Goal: Task Accomplishment & Management: Manage account settings

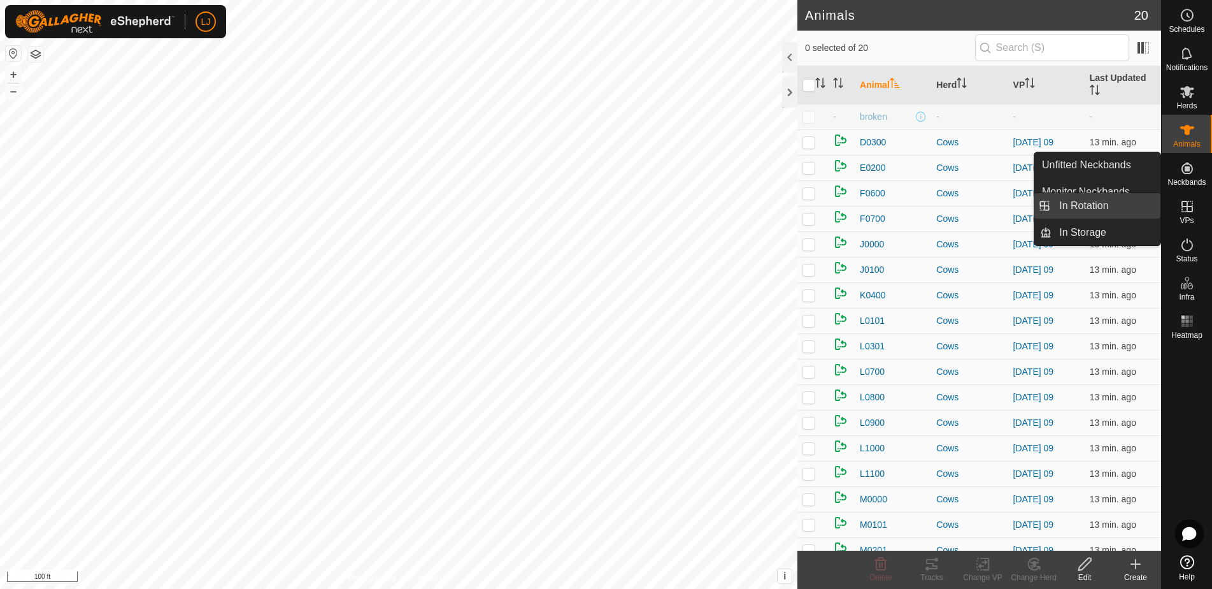
click at [1068, 208] on link "In Rotation" at bounding box center [1106, 205] width 109 height 25
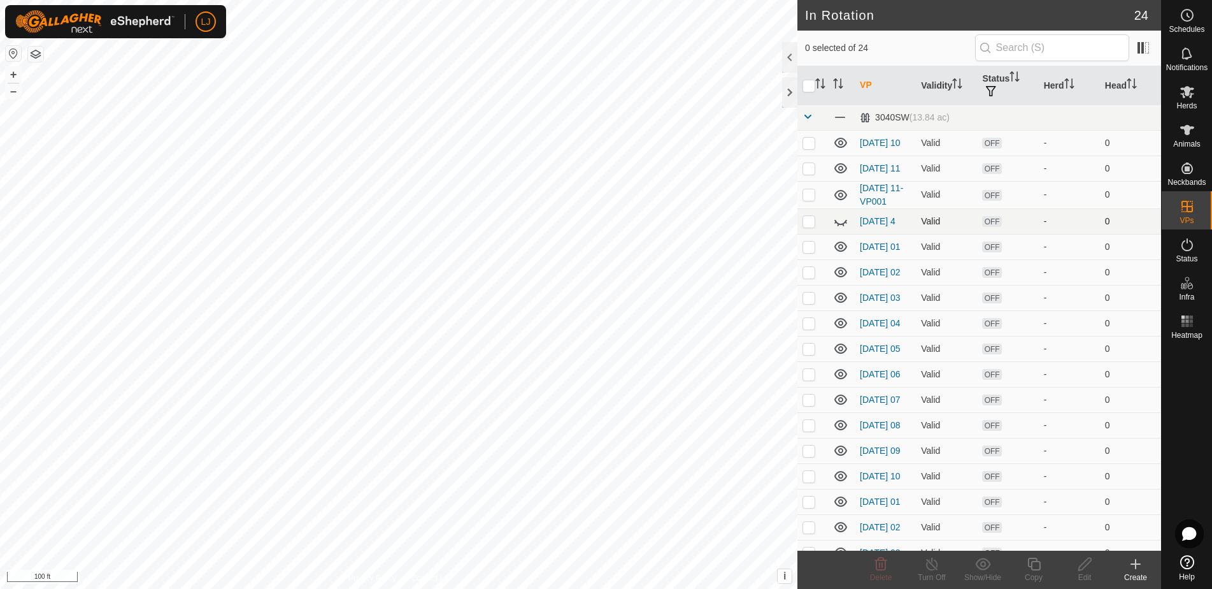
click at [807, 226] on p-checkbox at bounding box center [809, 221] width 13 height 10
checkbox input "true"
click at [888, 562] on icon at bounding box center [880, 563] width 15 height 15
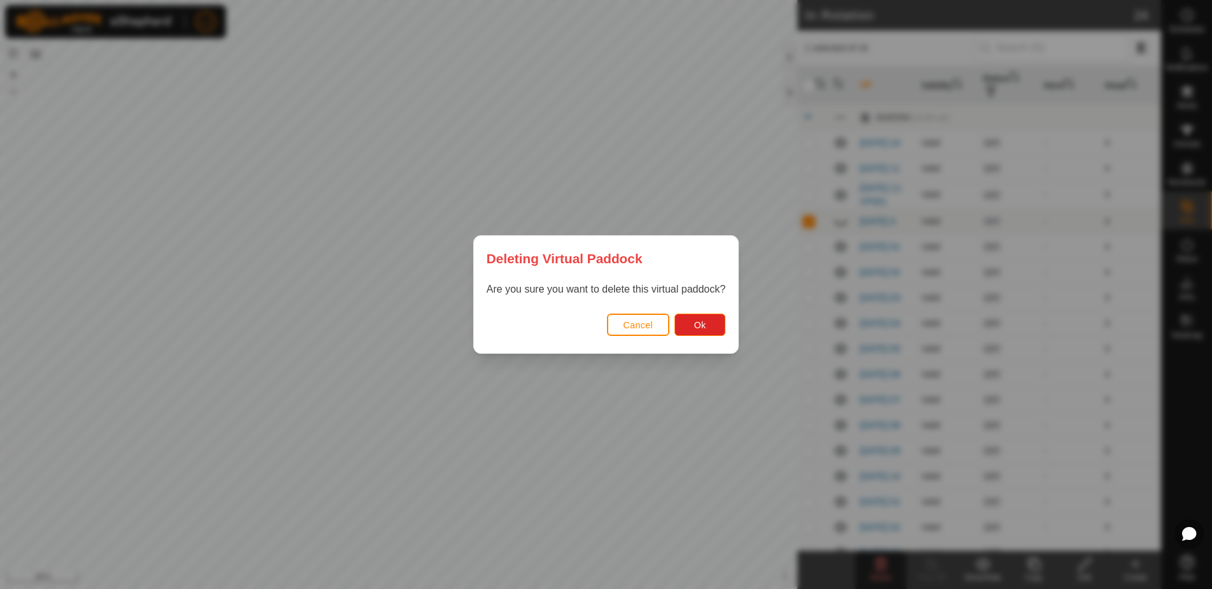
click at [624, 326] on span "Cancel" at bounding box center [639, 325] width 30 height 10
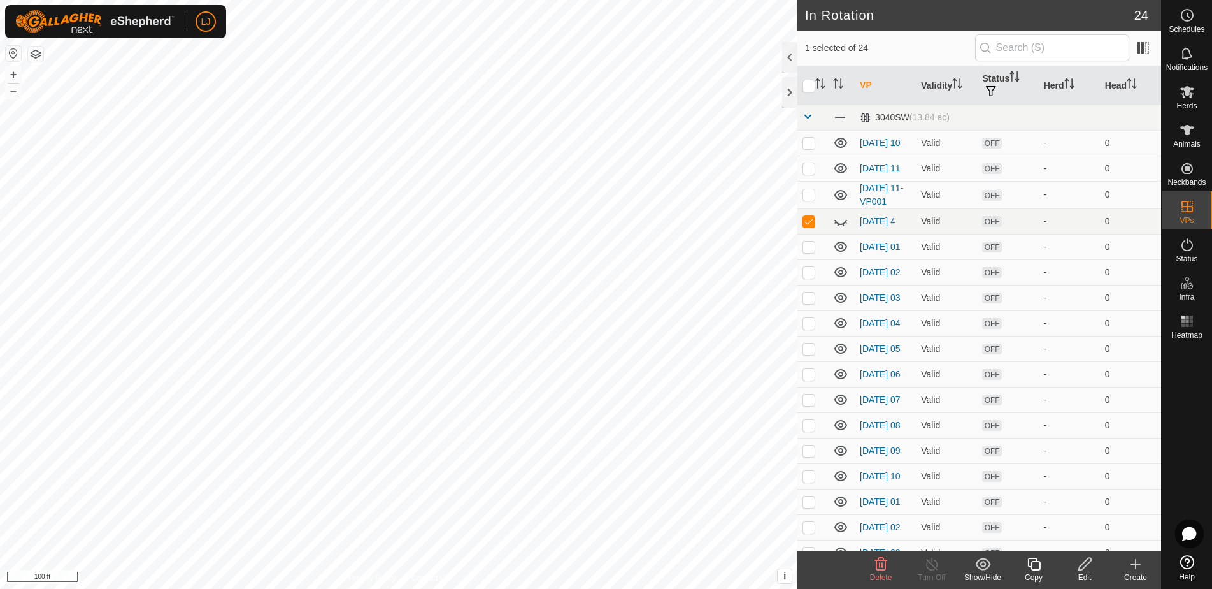
click at [874, 569] on icon at bounding box center [880, 563] width 15 height 15
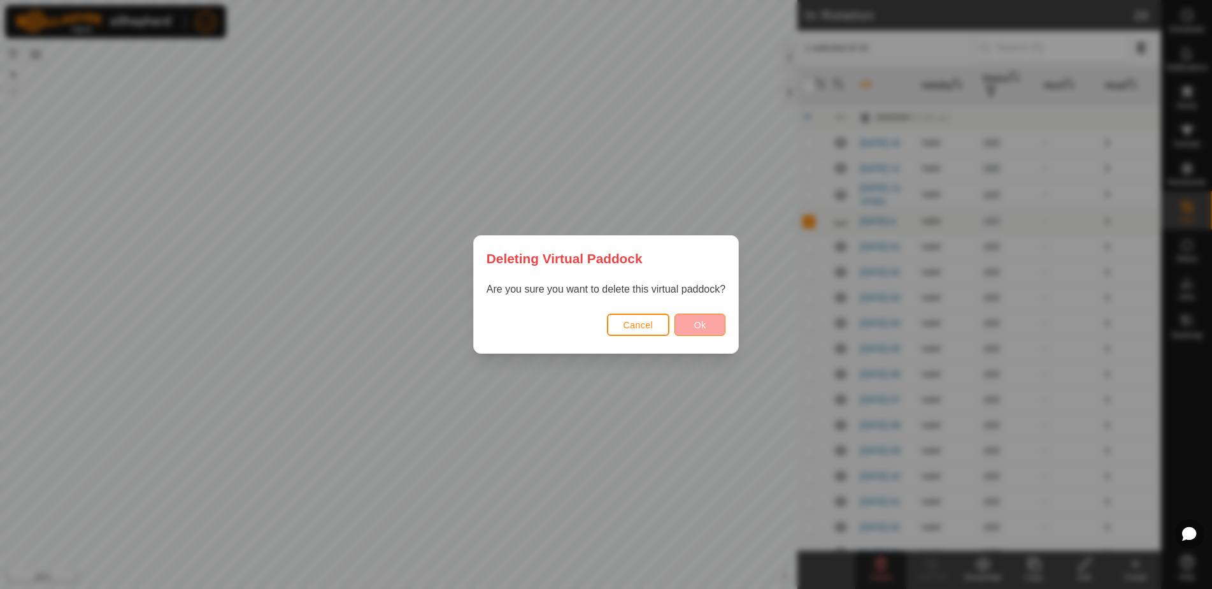
click at [694, 319] on button "Ok" at bounding box center [700, 324] width 51 height 22
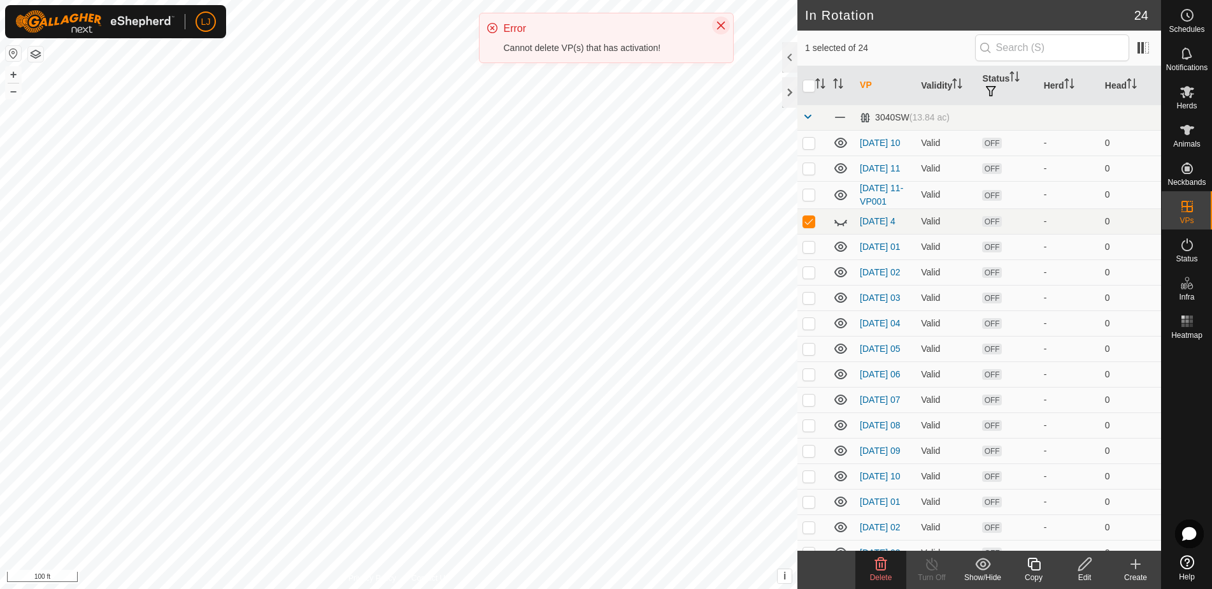
click at [721, 25] on icon "Close" at bounding box center [721, 26] width 8 height 8
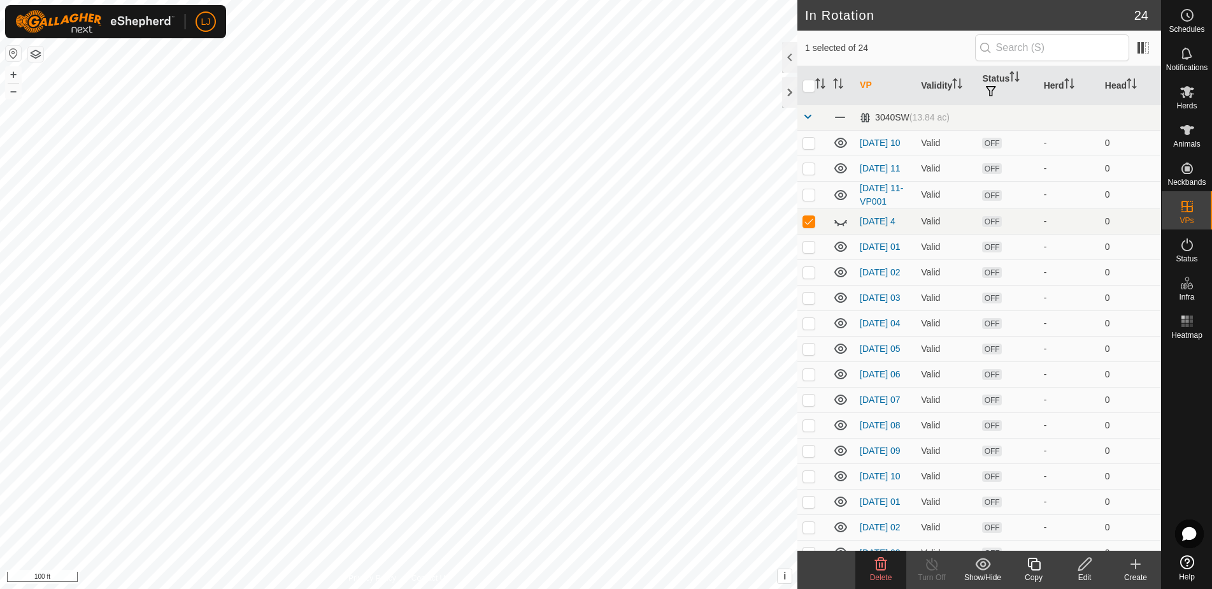
click at [1078, 562] on icon at bounding box center [1085, 563] width 16 height 15
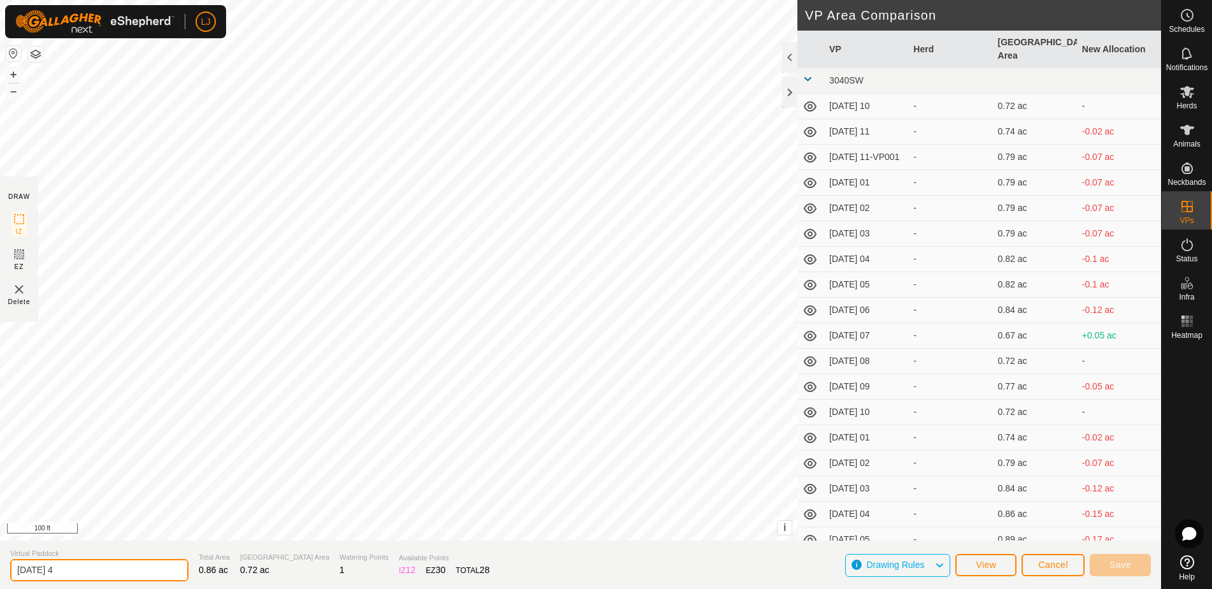
drag, startPoint x: 80, startPoint y: 568, endPoint x: 0, endPoint y: 566, distance: 80.3
click at [0, 566] on section "Virtual Paddock [DATE] 4 Total Area 0.86 ac Grazing Area 0.72 ac Watering Point…" at bounding box center [580, 564] width 1161 height 48
type input "bad"
click at [1126, 564] on span "Save" at bounding box center [1121, 564] width 22 height 10
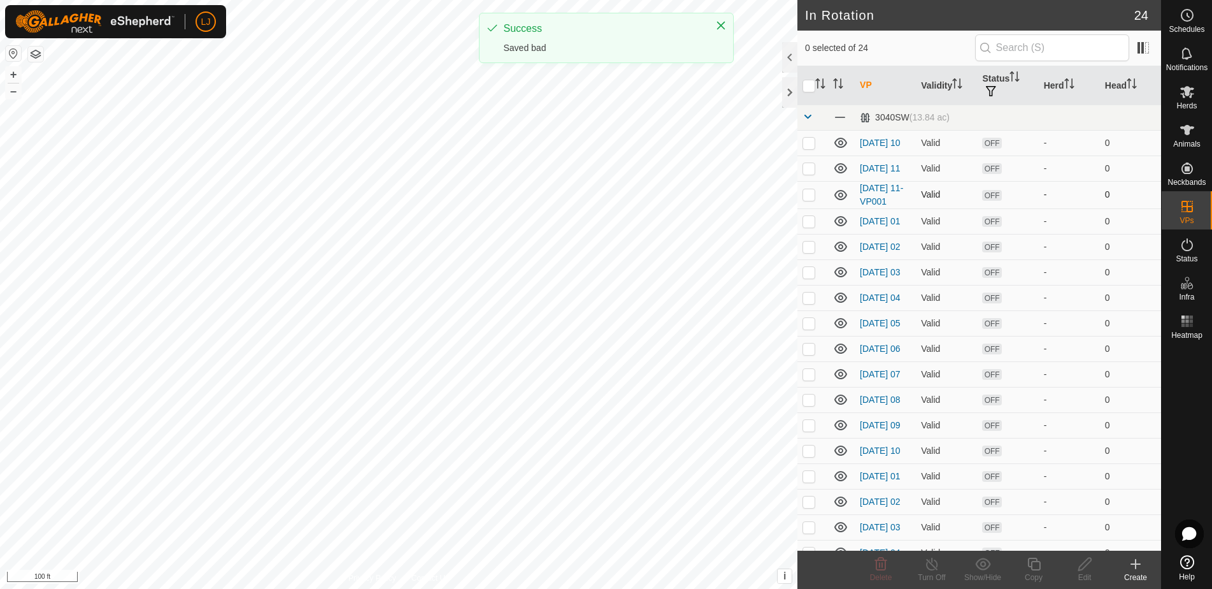
click at [812, 199] on p-checkbox at bounding box center [809, 194] width 13 height 10
checkbox input "true"
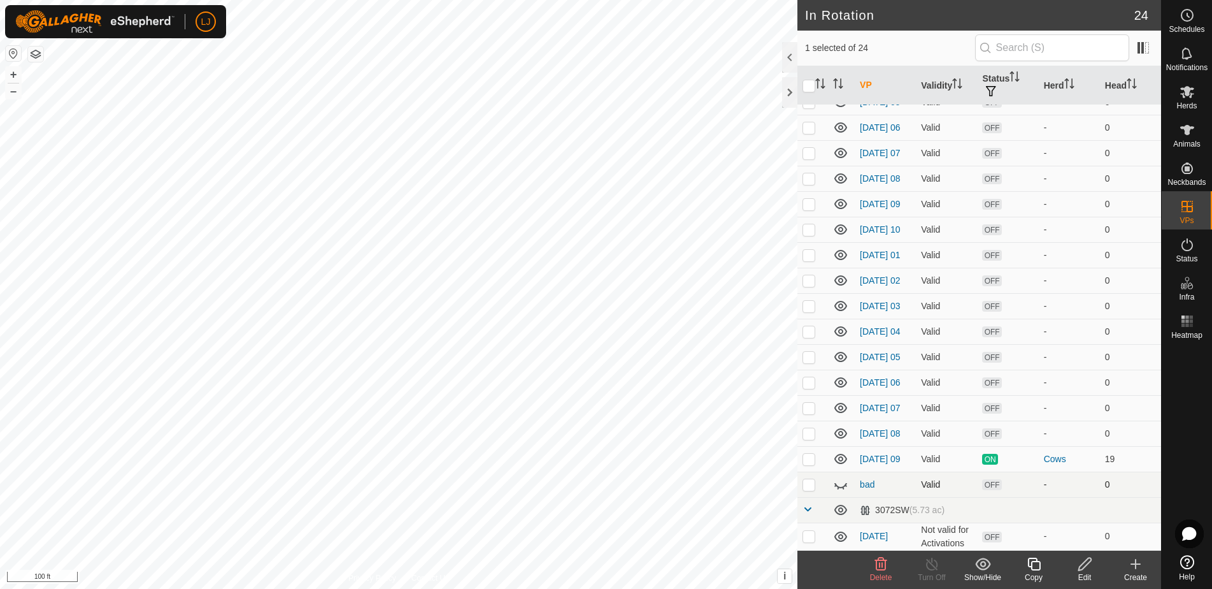
scroll to position [262, 0]
click at [807, 485] on p-checkbox at bounding box center [809, 484] width 13 height 10
checkbox input "true"
click at [884, 572] on div "Delete" at bounding box center [880, 576] width 51 height 11
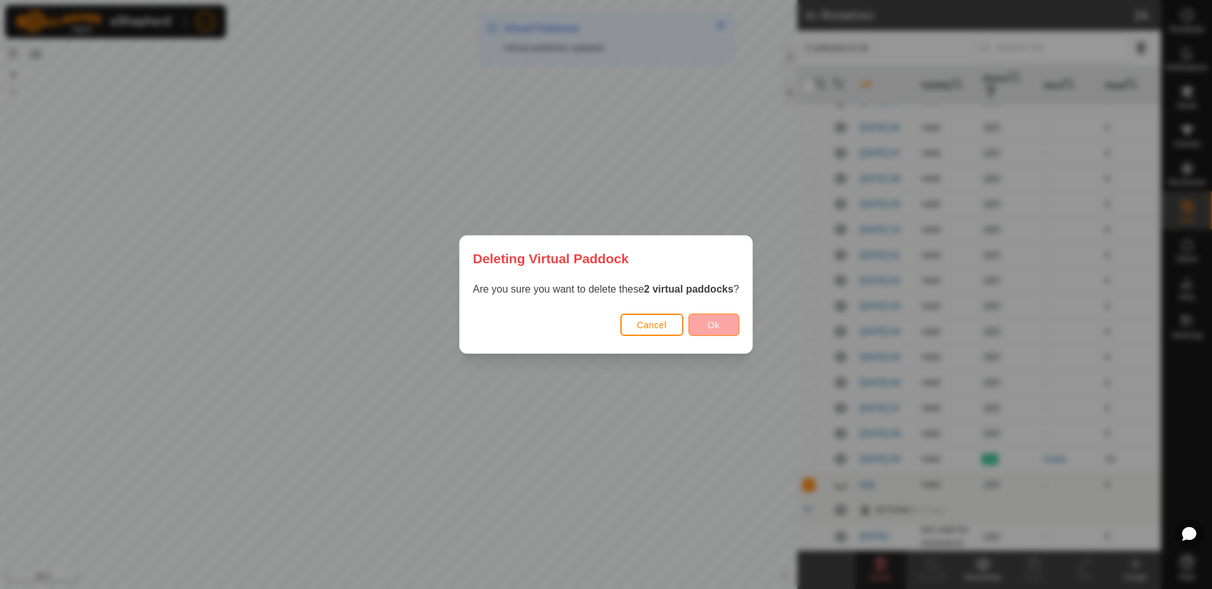
click at [703, 321] on button "Ok" at bounding box center [714, 324] width 51 height 22
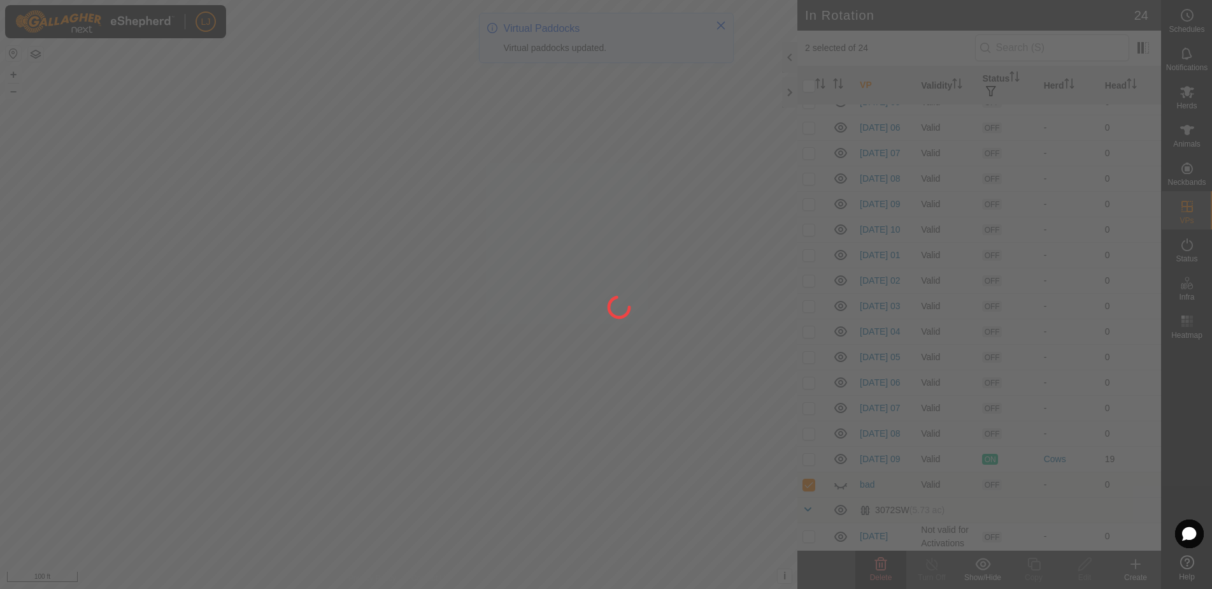
checkbox input "false"
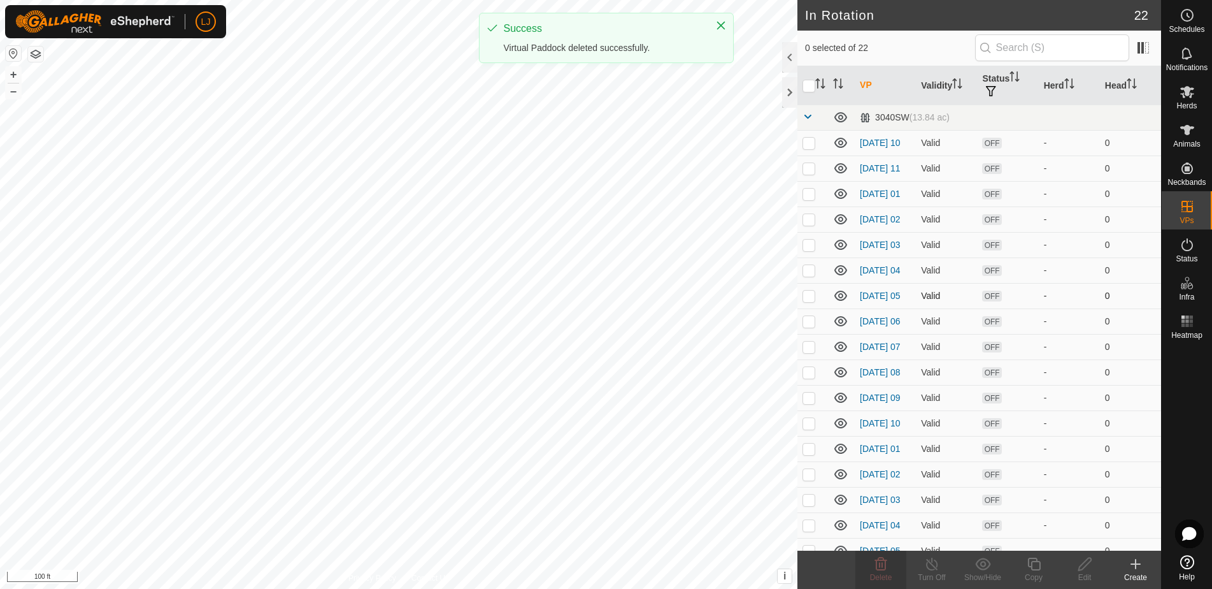
scroll to position [0, 0]
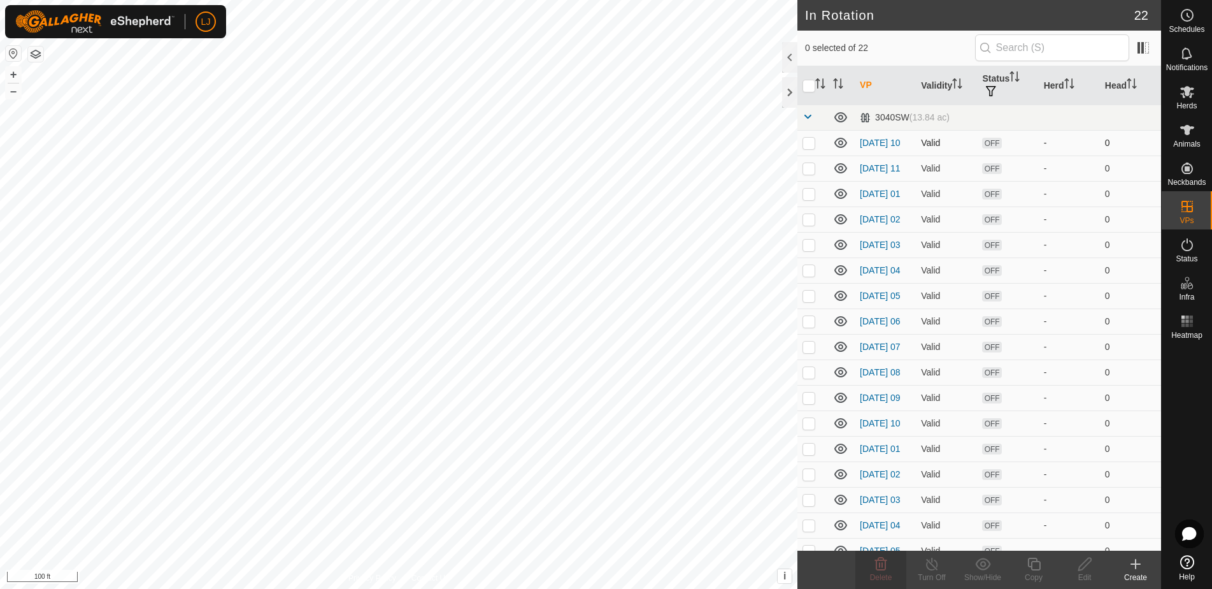
click at [810, 146] on p-checkbox at bounding box center [809, 143] width 13 height 10
checkbox input "true"
drag, startPoint x: 812, startPoint y: 168, endPoint x: 815, endPoint y: 191, distance: 23.2
click at [812, 168] on p-checkbox at bounding box center [809, 168] width 13 height 10
checkbox input "true"
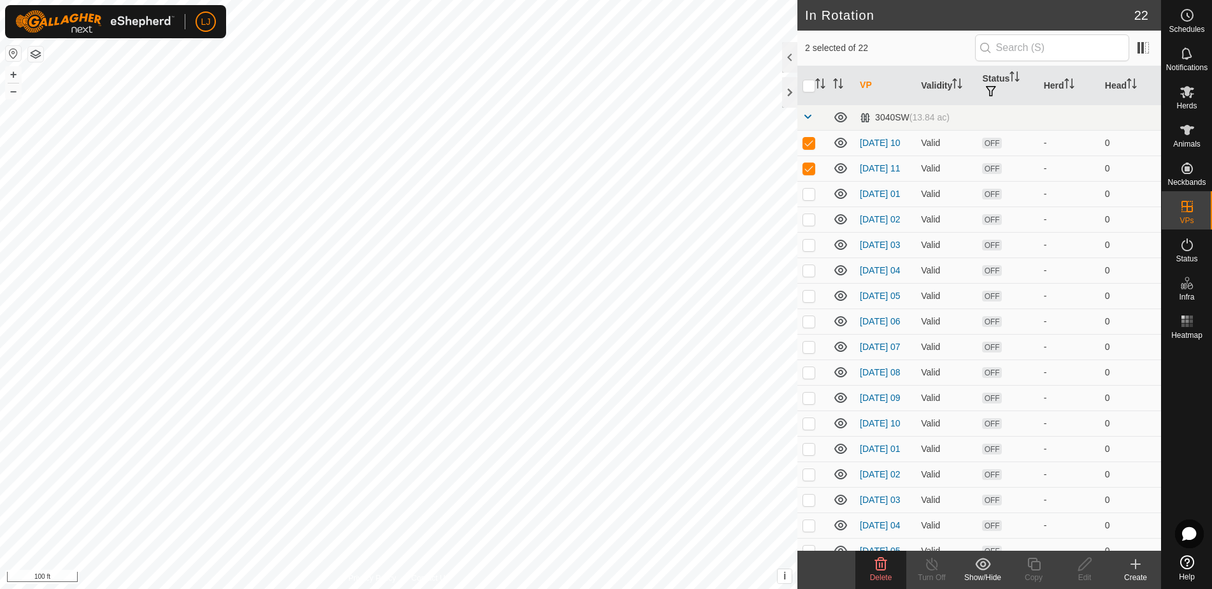
click at [884, 572] on div "Delete" at bounding box center [880, 576] width 51 height 11
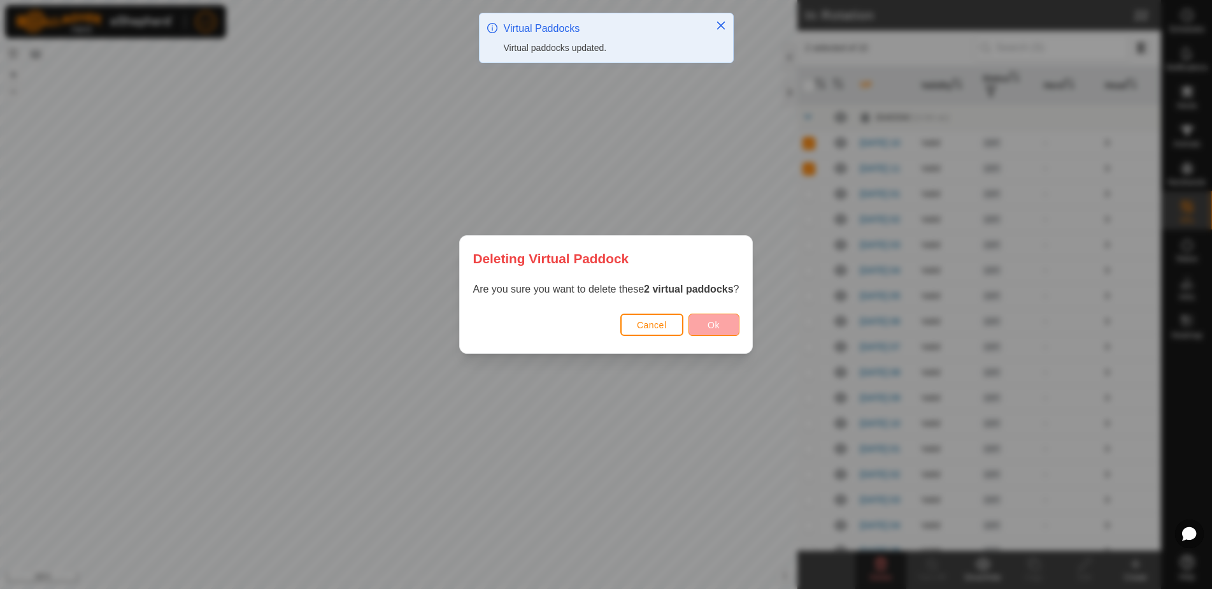
click at [710, 324] on span "Ok" at bounding box center [714, 325] width 12 height 10
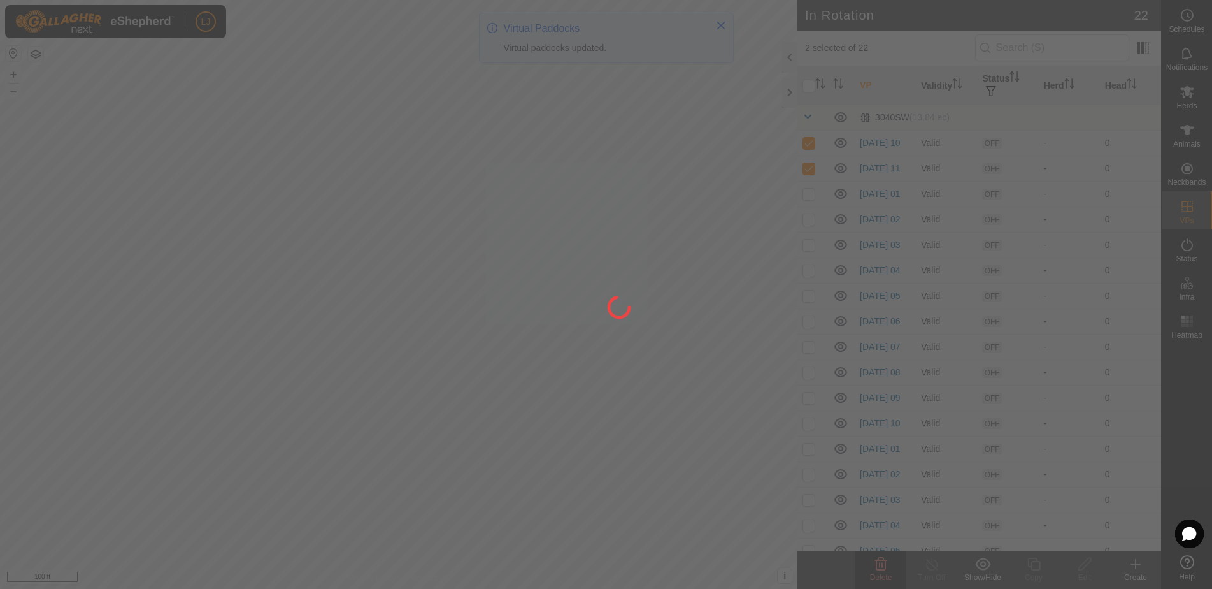
checkbox input "false"
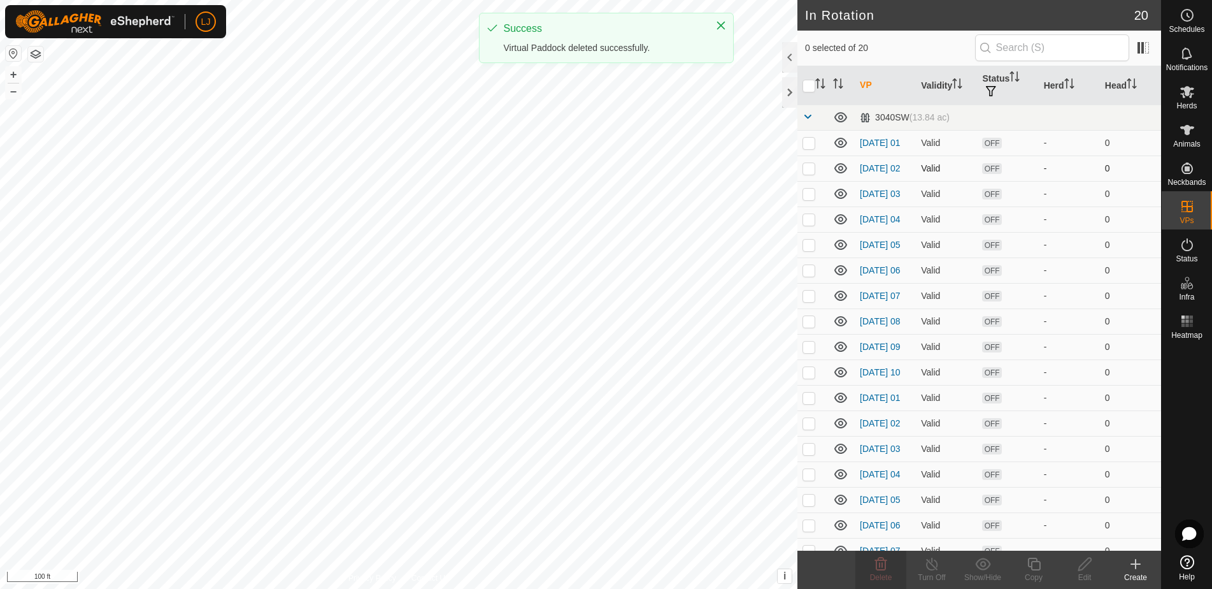
drag, startPoint x: 808, startPoint y: 143, endPoint x: 814, endPoint y: 168, distance: 25.5
click at [809, 145] on p-checkbox at bounding box center [809, 143] width 13 height 10
checkbox input "true"
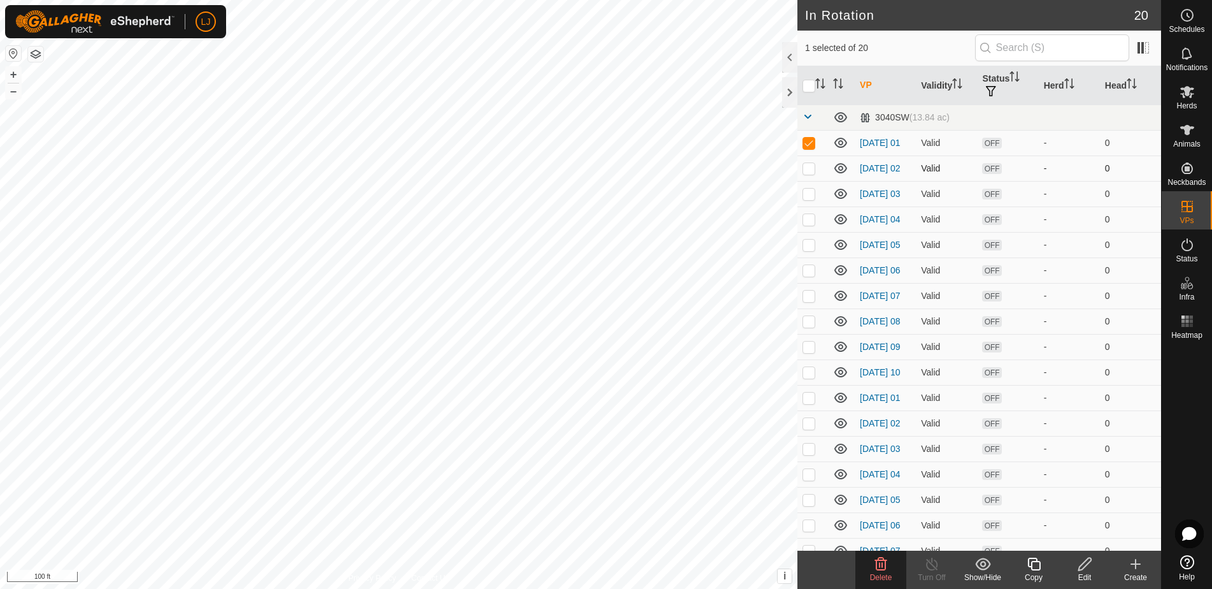
click at [814, 169] on p-checkbox at bounding box center [809, 168] width 13 height 10
checkbox input "true"
click at [811, 199] on p-checkbox at bounding box center [809, 194] width 13 height 10
checkbox input "true"
click at [808, 224] on p-checkbox at bounding box center [809, 219] width 13 height 10
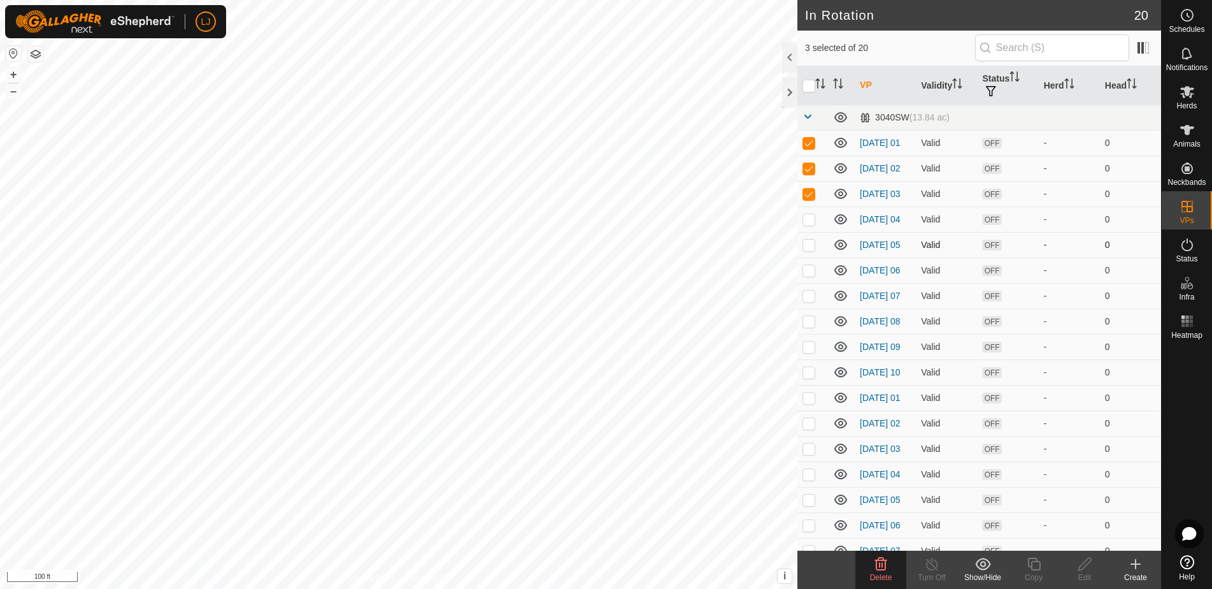
click at [805, 250] on p-checkbox at bounding box center [809, 245] width 13 height 10
checkbox input "true"
click at [810, 250] on p-checkbox at bounding box center [809, 245] width 13 height 10
checkbox input "false"
drag, startPoint x: 816, startPoint y: 281, endPoint x: 817, endPoint y: 267, distance: 14.0
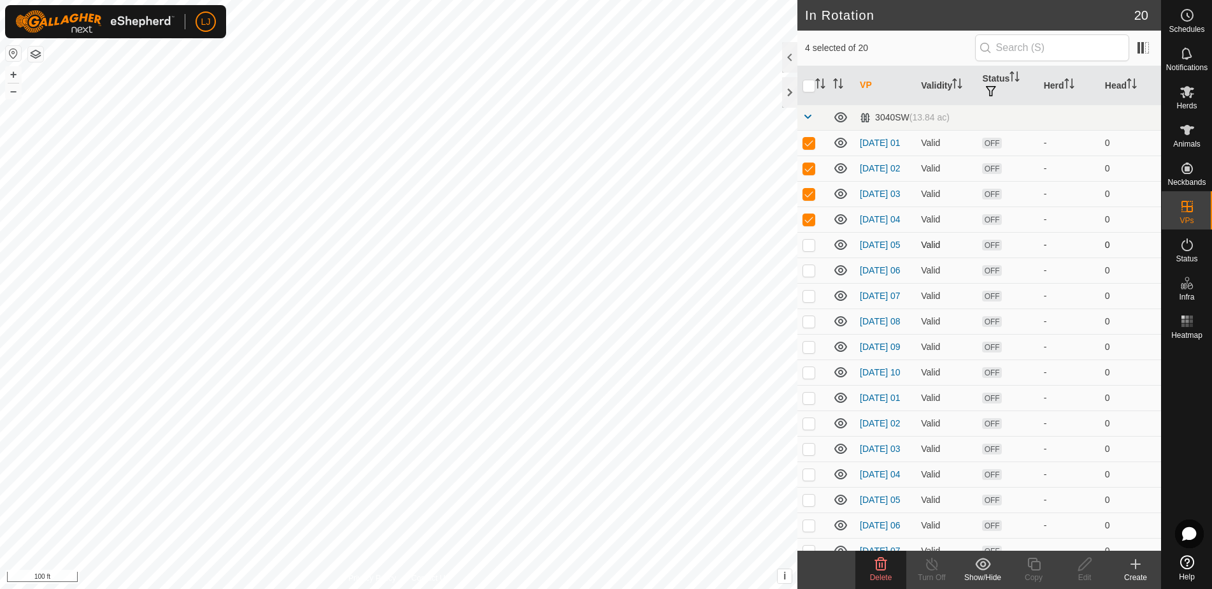
click at [816, 280] on td at bounding box center [812, 269] width 31 height 25
checkbox input "true"
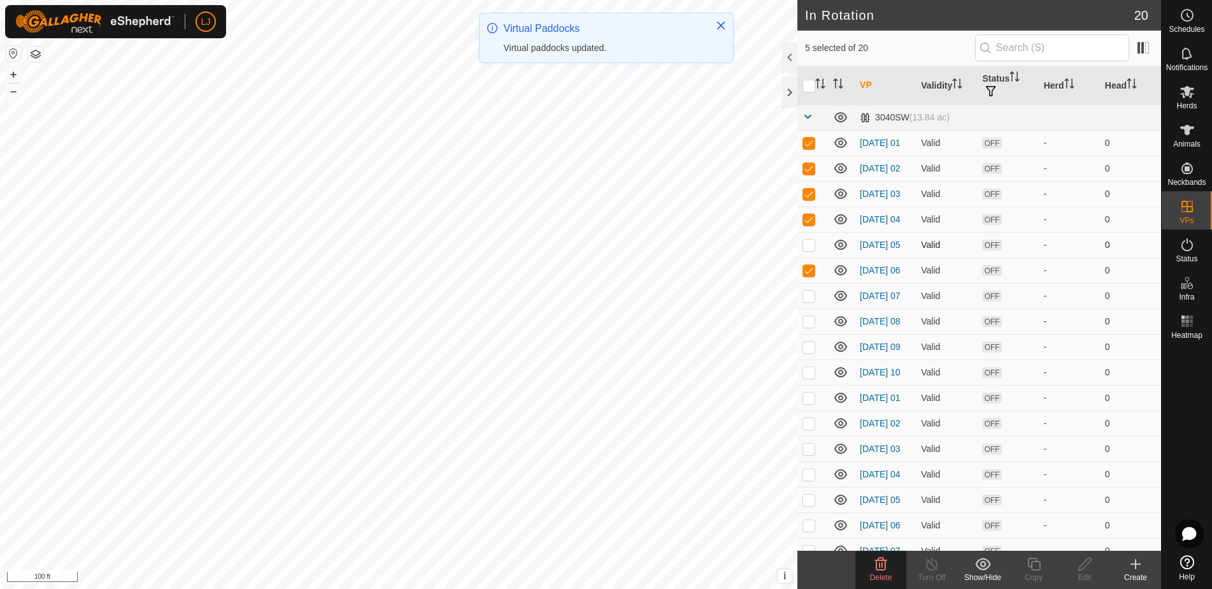
click at [815, 250] on p-checkbox at bounding box center [809, 245] width 13 height 10
checkbox input "true"
click at [808, 308] on td at bounding box center [812, 295] width 31 height 25
checkbox input "true"
drag, startPoint x: 812, startPoint y: 332, endPoint x: 812, endPoint y: 351, distance: 19.1
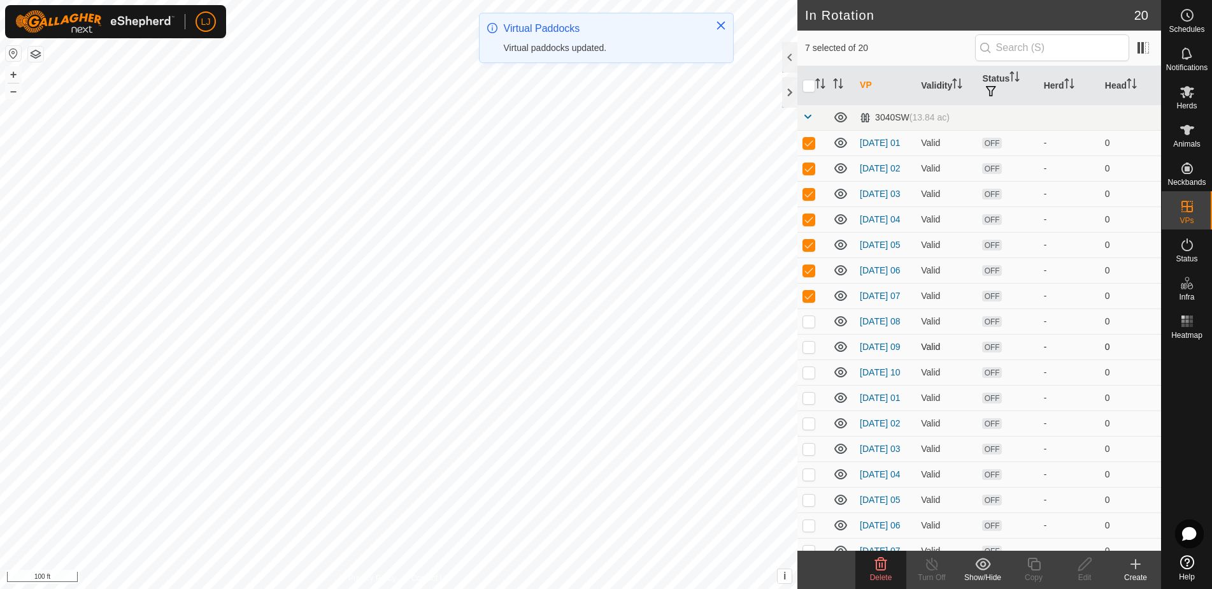
click at [813, 326] on p-checkbox at bounding box center [809, 321] width 13 height 10
checkbox input "true"
click at [812, 352] on p-checkbox at bounding box center [809, 346] width 13 height 10
checkbox input "true"
click at [808, 377] on p-checkbox at bounding box center [809, 372] width 13 height 10
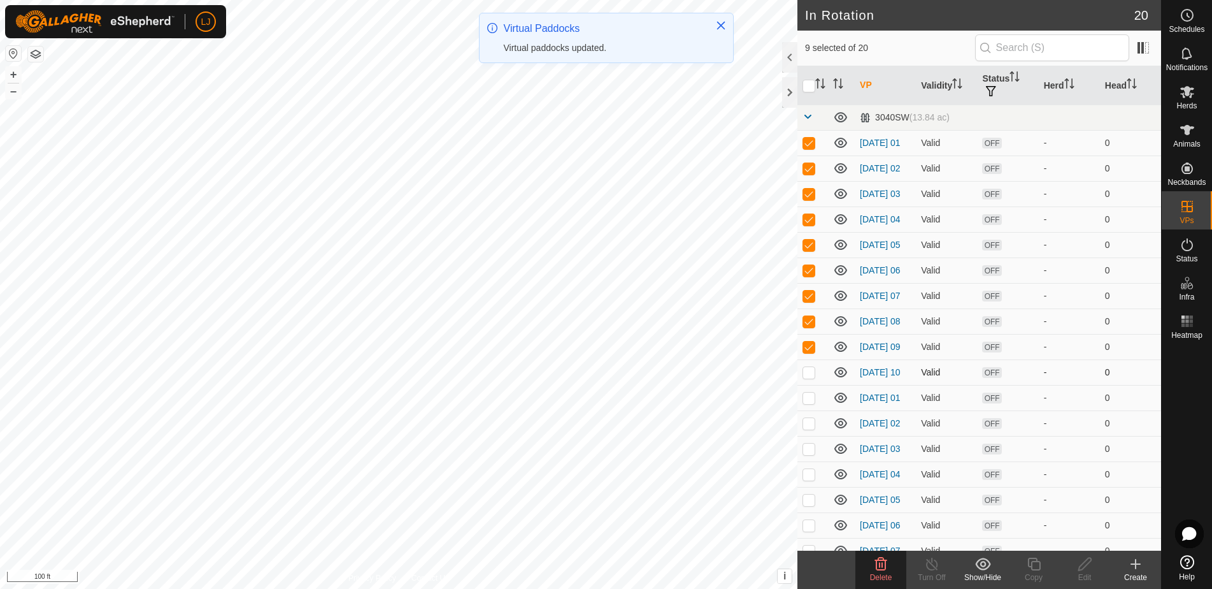
checkbox input "true"
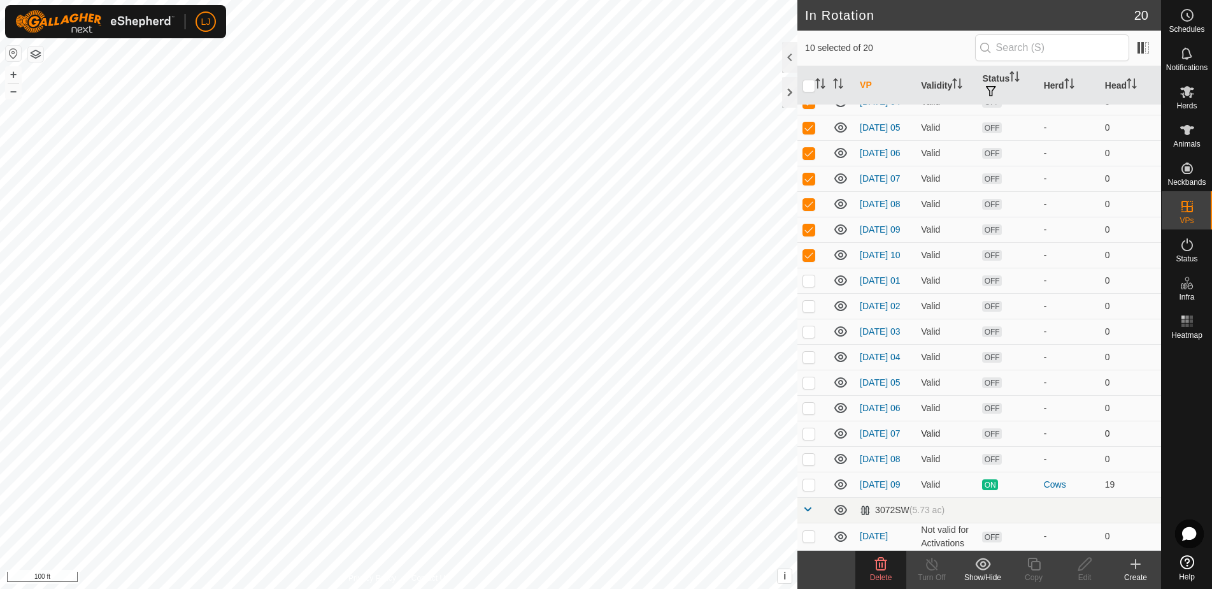
scroll to position [154, 0]
click at [810, 275] on p-checkbox at bounding box center [809, 280] width 13 height 10
checkbox input "true"
drag, startPoint x: 814, startPoint y: 292, endPoint x: 814, endPoint y: 304, distance: 12.7
click at [814, 301] on p-checkbox at bounding box center [809, 306] width 13 height 10
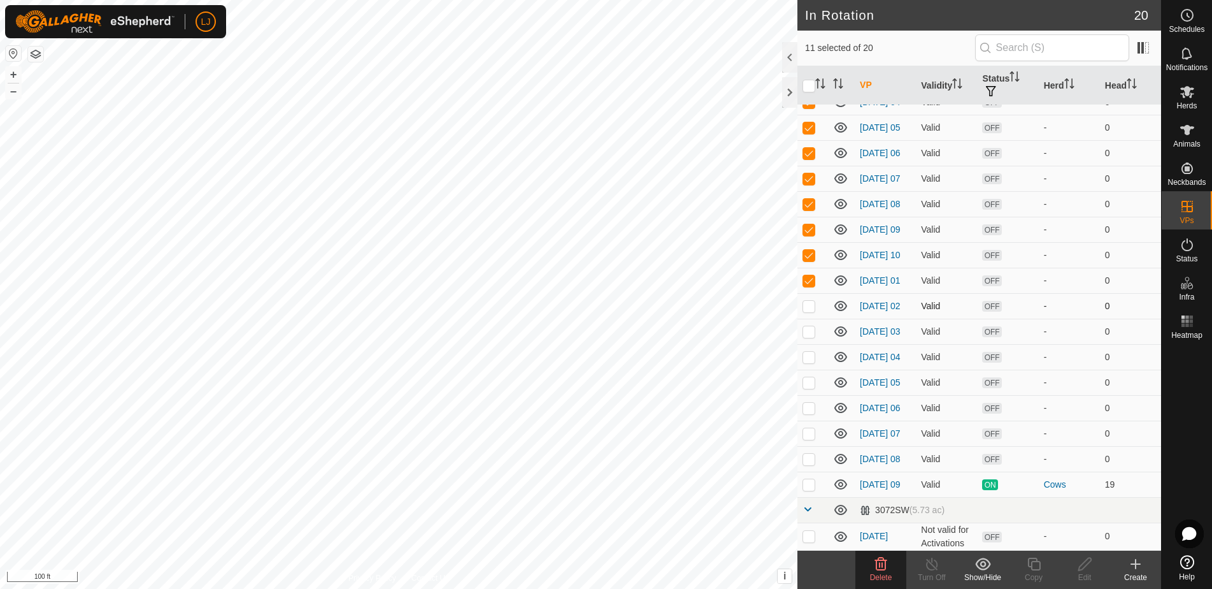
checkbox input "true"
drag, startPoint x: 813, startPoint y: 317, endPoint x: 812, endPoint y: 338, distance: 21.1
click at [813, 326] on p-checkbox at bounding box center [809, 331] width 13 height 10
checkbox input "true"
click at [809, 352] on p-checkbox at bounding box center [809, 357] width 13 height 10
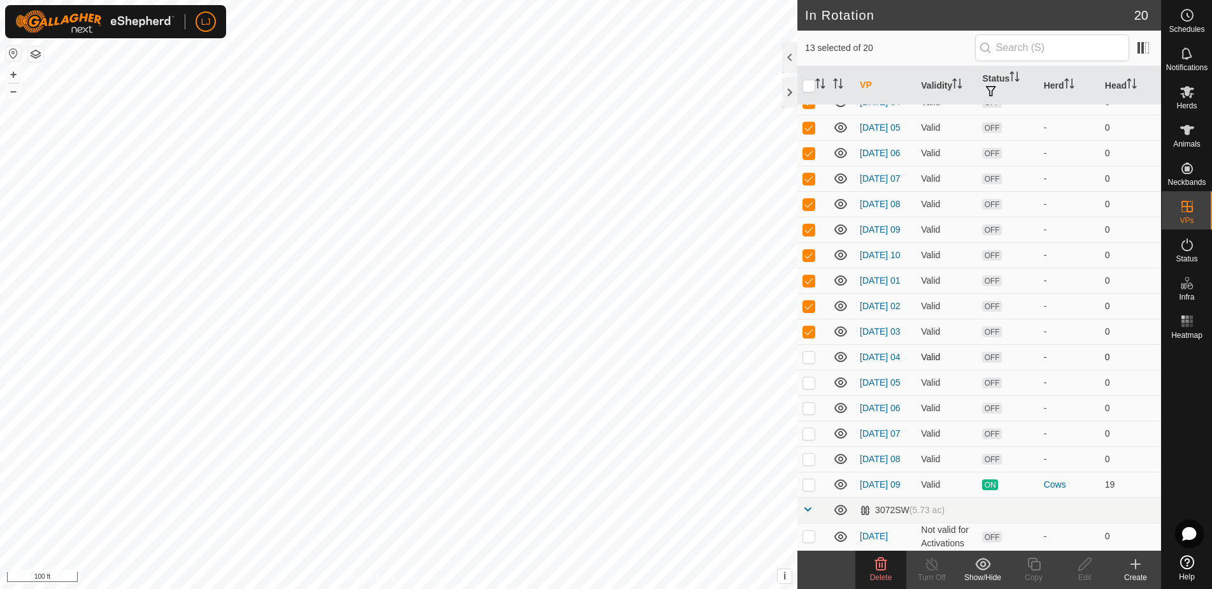
checkbox input "true"
click at [810, 377] on p-checkbox at bounding box center [809, 382] width 13 height 10
checkbox input "true"
drag, startPoint x: 815, startPoint y: 399, endPoint x: 815, endPoint y: 408, distance: 8.3
click at [815, 403] on p-checkbox at bounding box center [809, 408] width 13 height 10
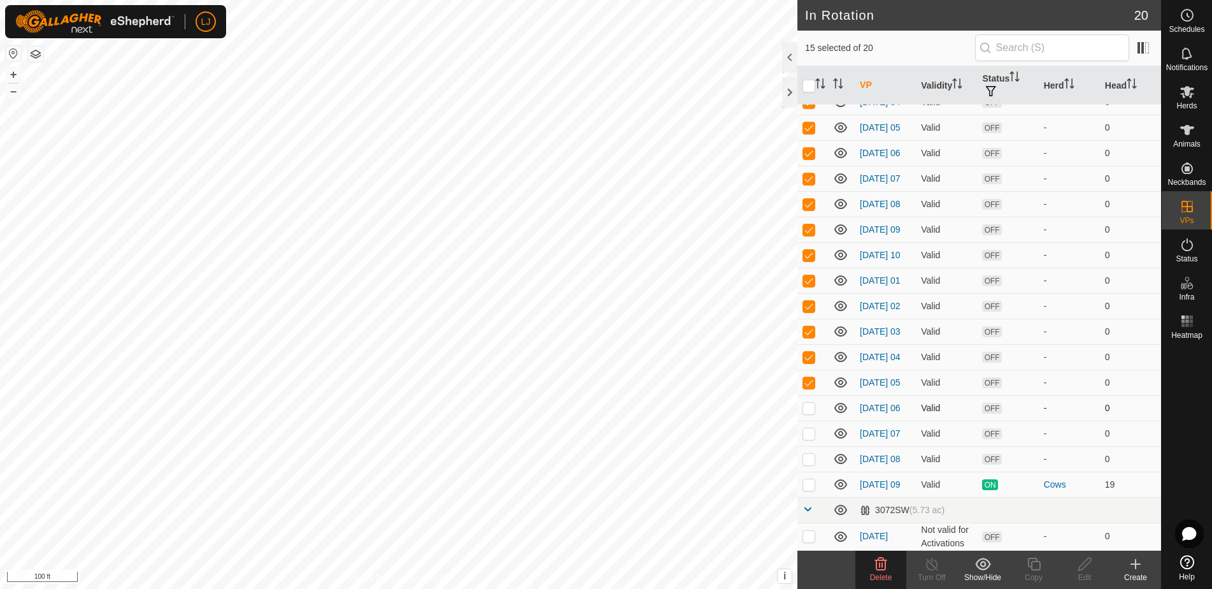
checkbox input "true"
click at [815, 434] on td at bounding box center [812, 432] width 31 height 25
checkbox input "true"
click at [813, 455] on p-checkbox at bounding box center [809, 459] width 13 height 10
checkbox input "true"
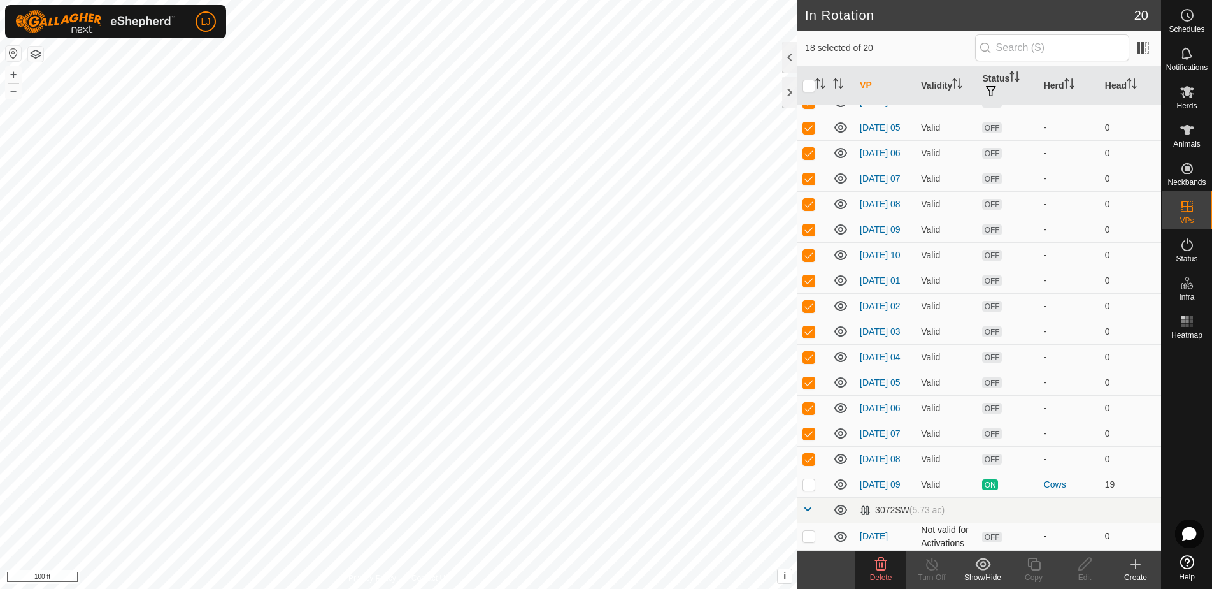
click at [813, 538] on p-checkbox at bounding box center [809, 536] width 13 height 10
click at [887, 563] on icon at bounding box center [880, 563] width 15 height 15
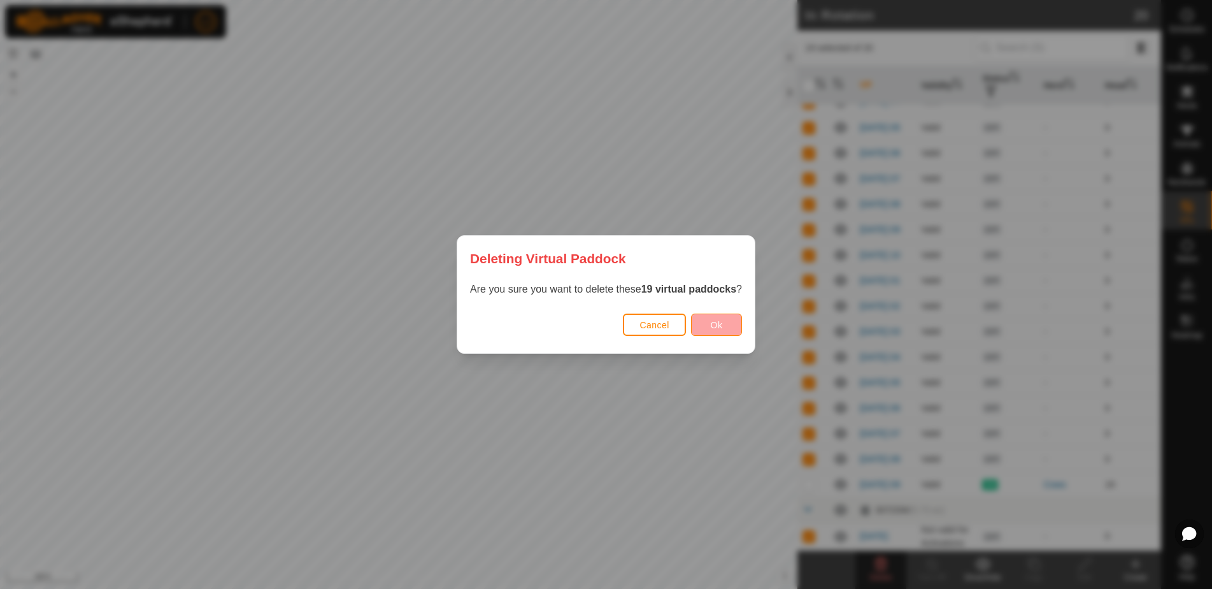
click at [710, 329] on button "Ok" at bounding box center [716, 324] width 51 height 22
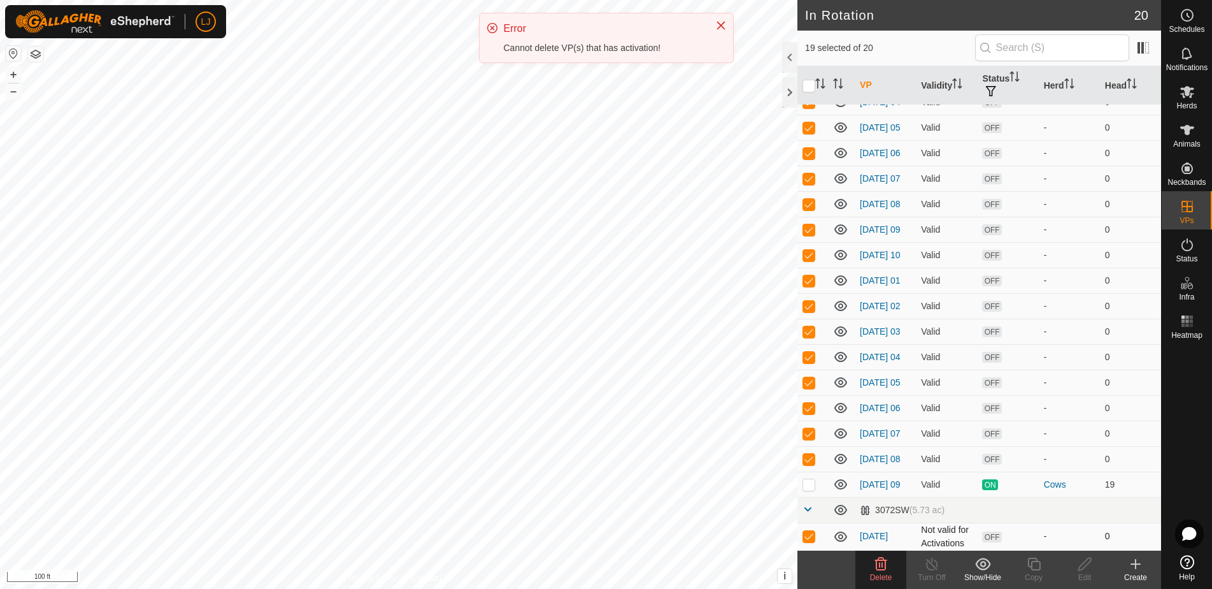
drag, startPoint x: 820, startPoint y: 541, endPoint x: 810, endPoint y: 538, distance: 10.9
click at [820, 541] on td at bounding box center [812, 535] width 31 height 27
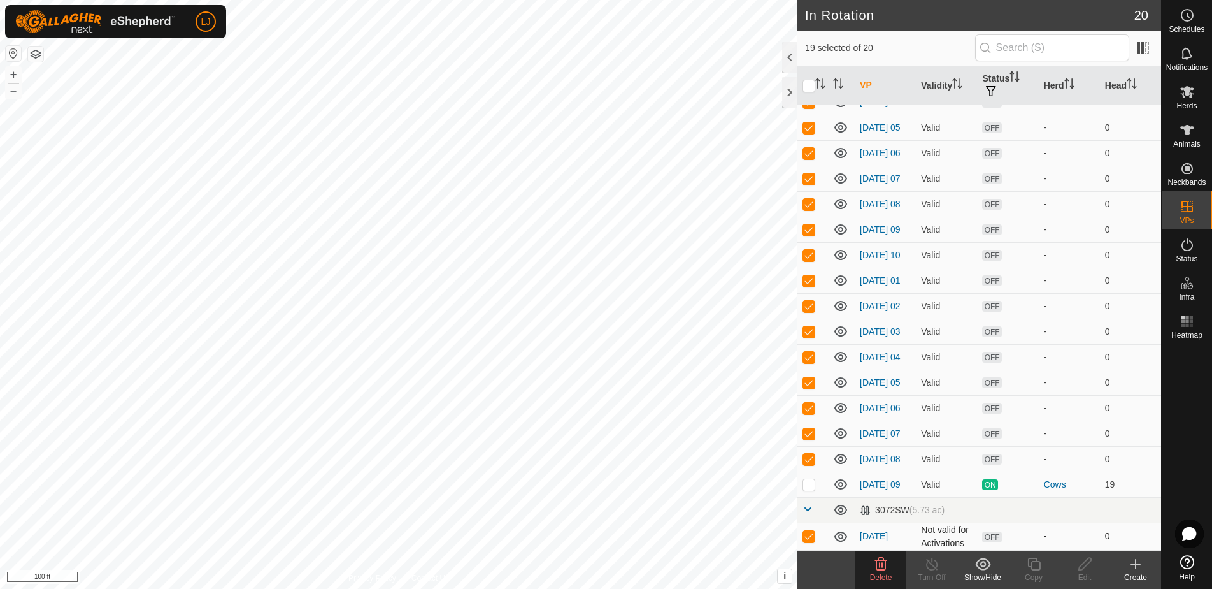
checkbox input "false"
click at [875, 571] on icon at bounding box center [880, 563] width 15 height 15
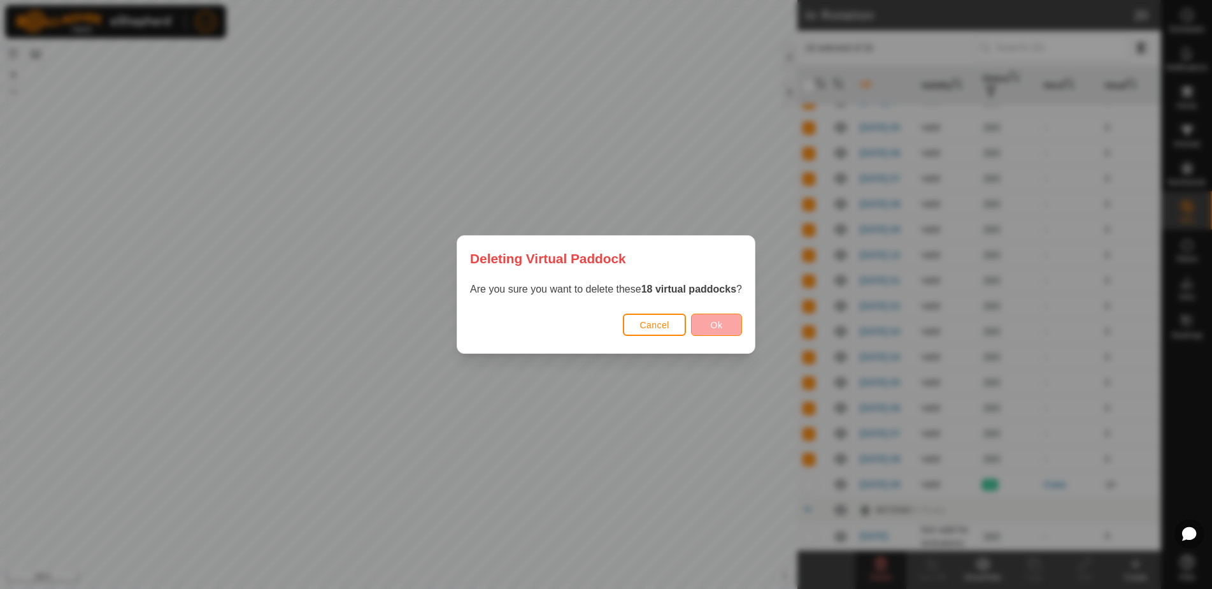
click at [721, 321] on span "Ok" at bounding box center [717, 325] width 12 height 10
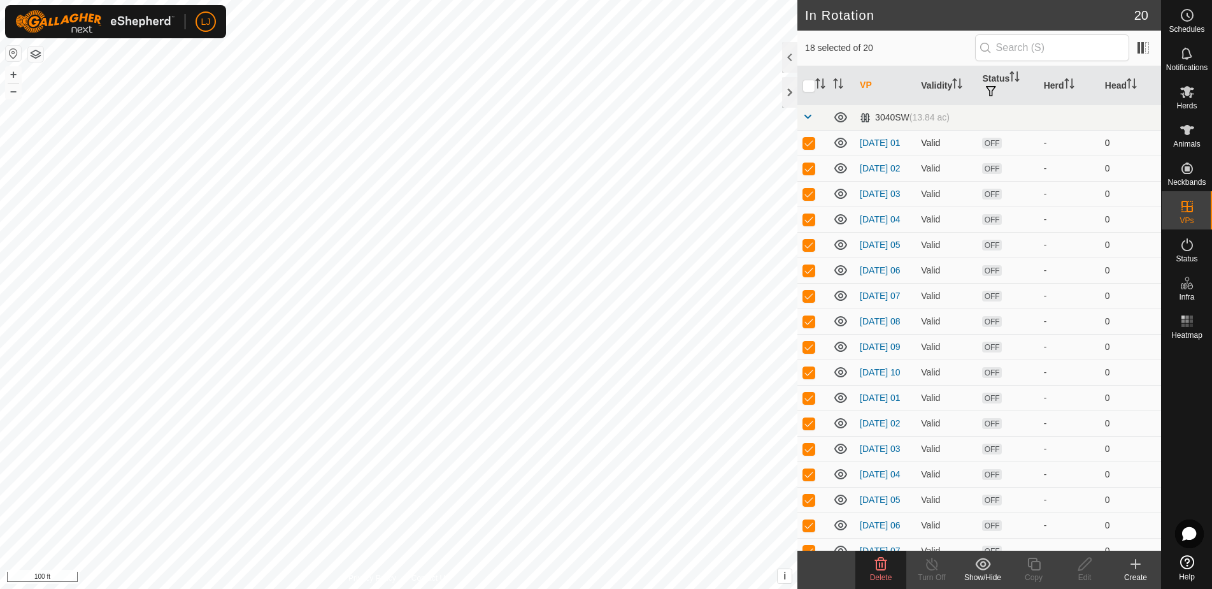
scroll to position [0, 0]
drag, startPoint x: 810, startPoint y: 142, endPoint x: 824, endPoint y: 202, distance: 61.4
click at [810, 142] on p-checkbox at bounding box center [809, 143] width 13 height 10
checkbox input "false"
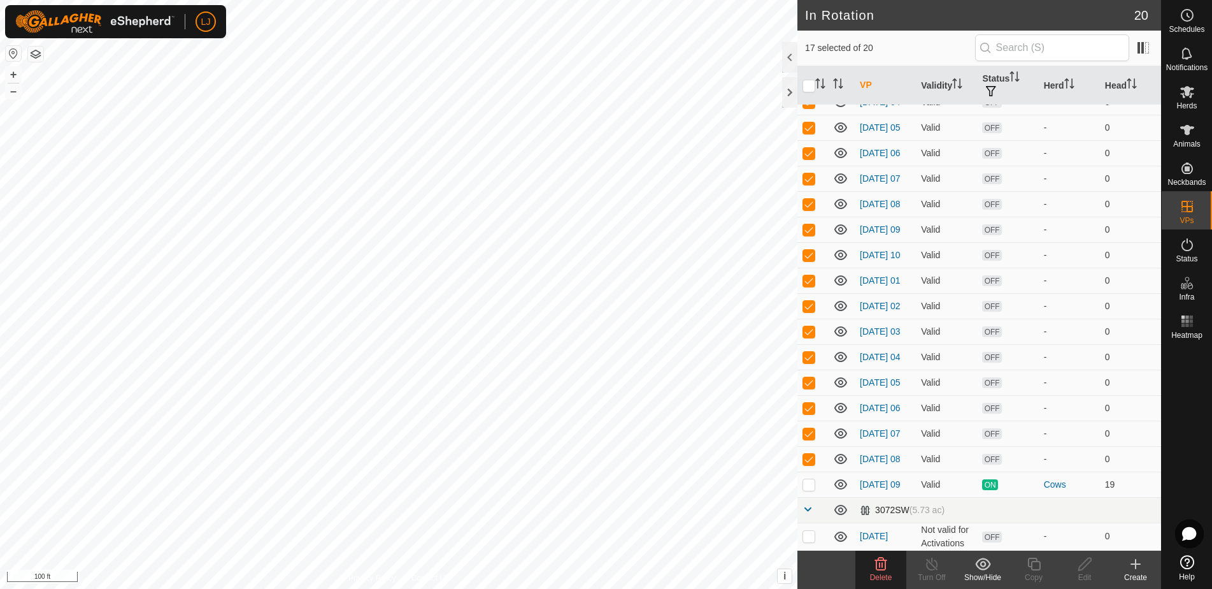
scroll to position [154, 0]
click at [896, 569] on delete-svg-icon at bounding box center [880, 563] width 51 height 15
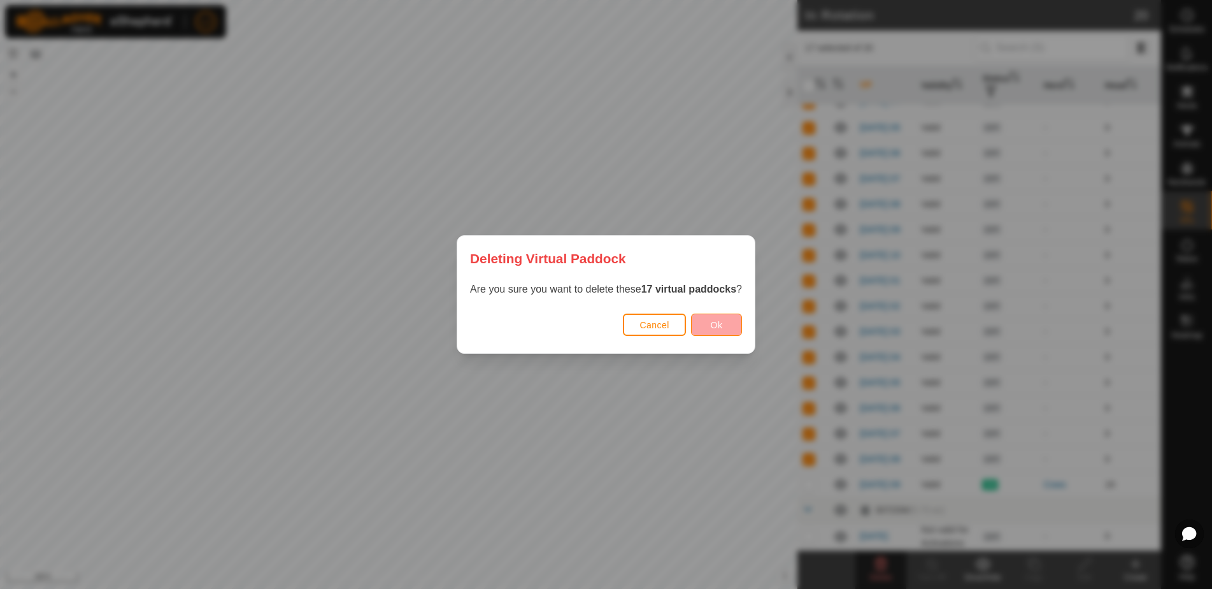
click at [705, 318] on button "Ok" at bounding box center [716, 324] width 51 height 22
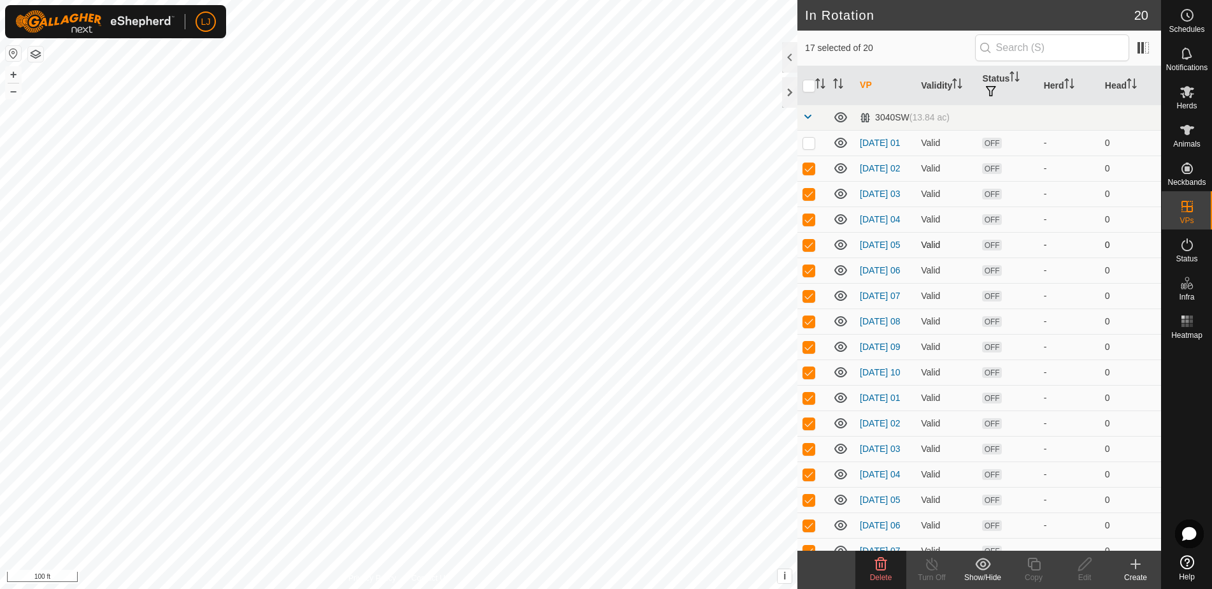
scroll to position [0, 0]
drag, startPoint x: 810, startPoint y: 227, endPoint x: 832, endPoint y: 348, distance: 122.3
click at [812, 224] on p-checkbox at bounding box center [809, 219] width 13 height 10
checkbox input "false"
click at [882, 567] on icon at bounding box center [881, 563] width 12 height 13
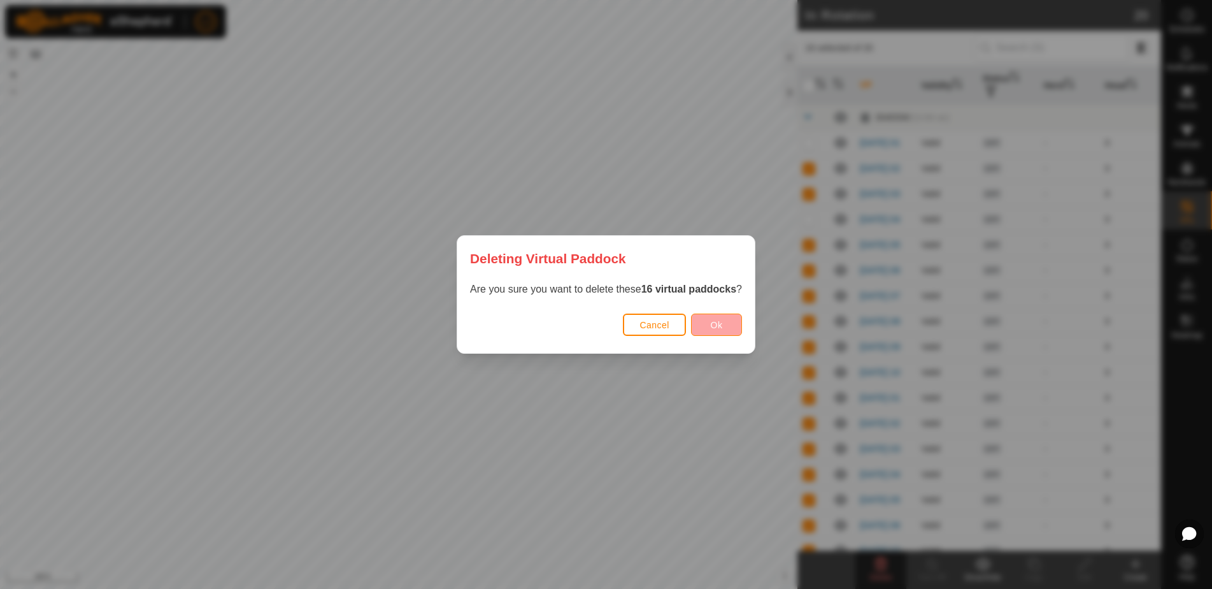
click at [726, 320] on button "Ok" at bounding box center [716, 324] width 51 height 22
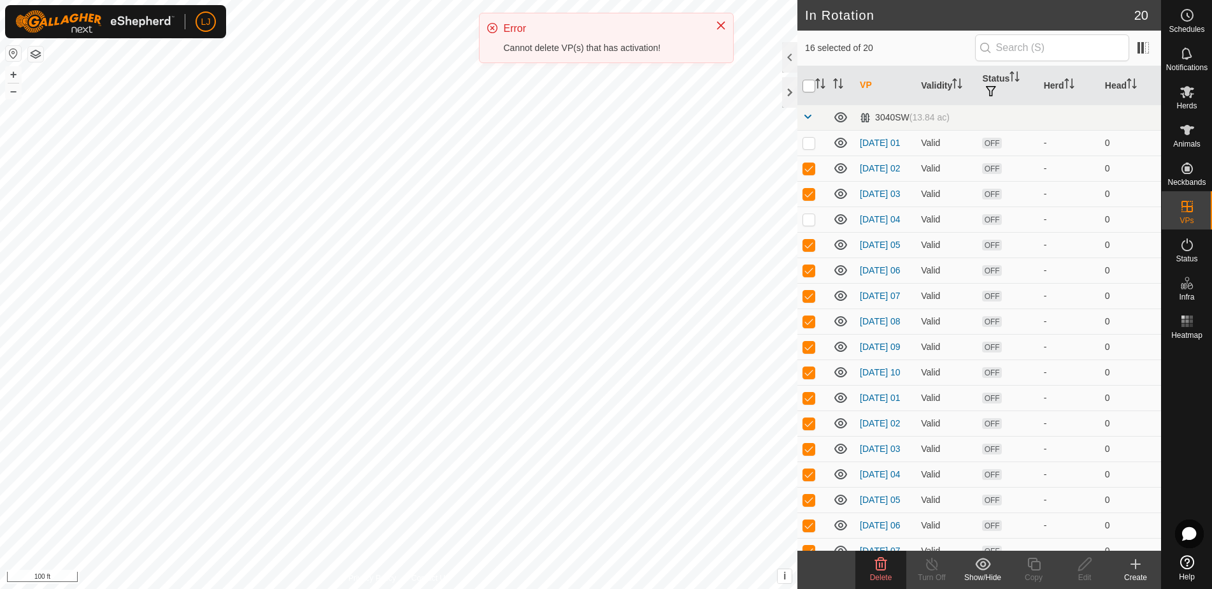
click at [812, 83] on input "checkbox" at bounding box center [809, 86] width 13 height 13
checkbox input "true"
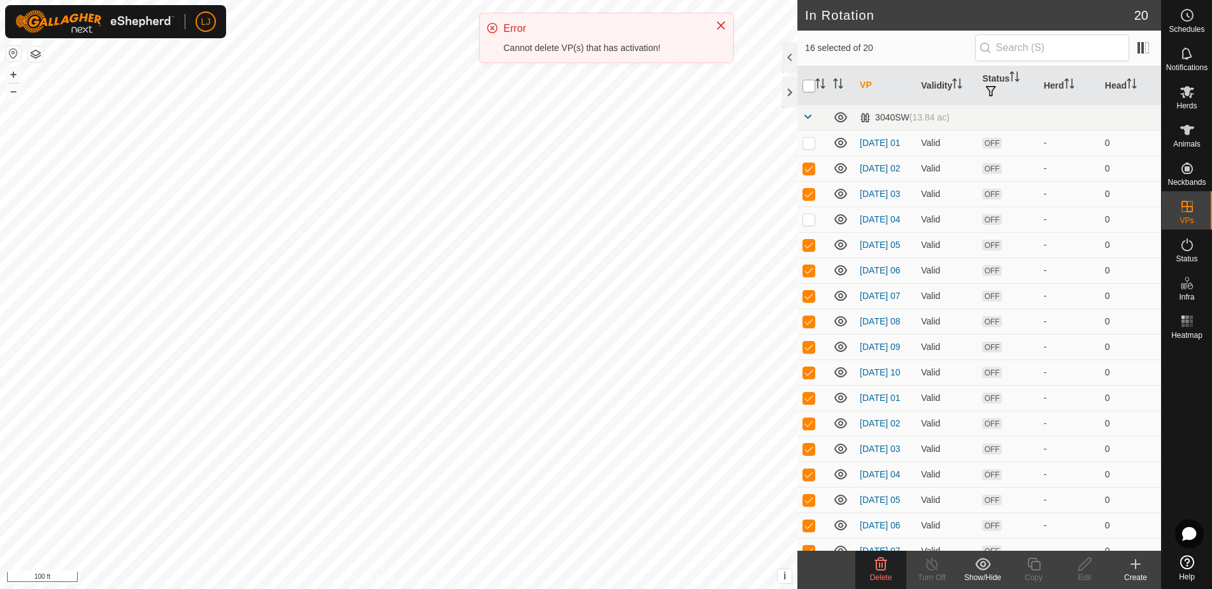
checkbox input "true"
click at [812, 83] on input "checkbox" at bounding box center [809, 86] width 13 height 13
checkbox input "false"
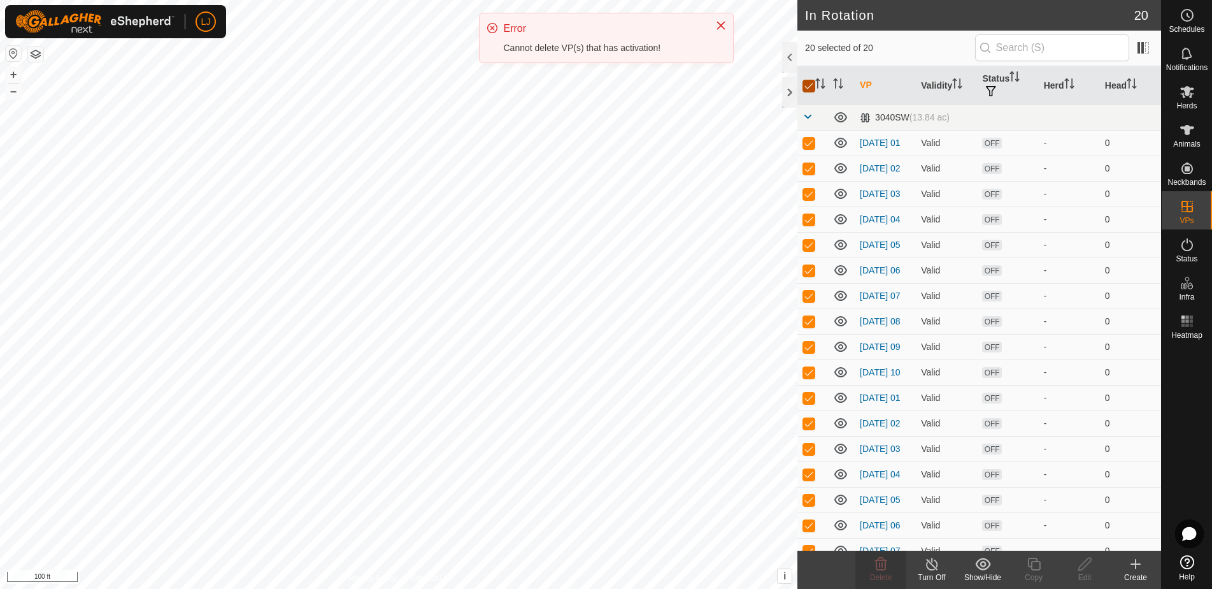
checkbox input "false"
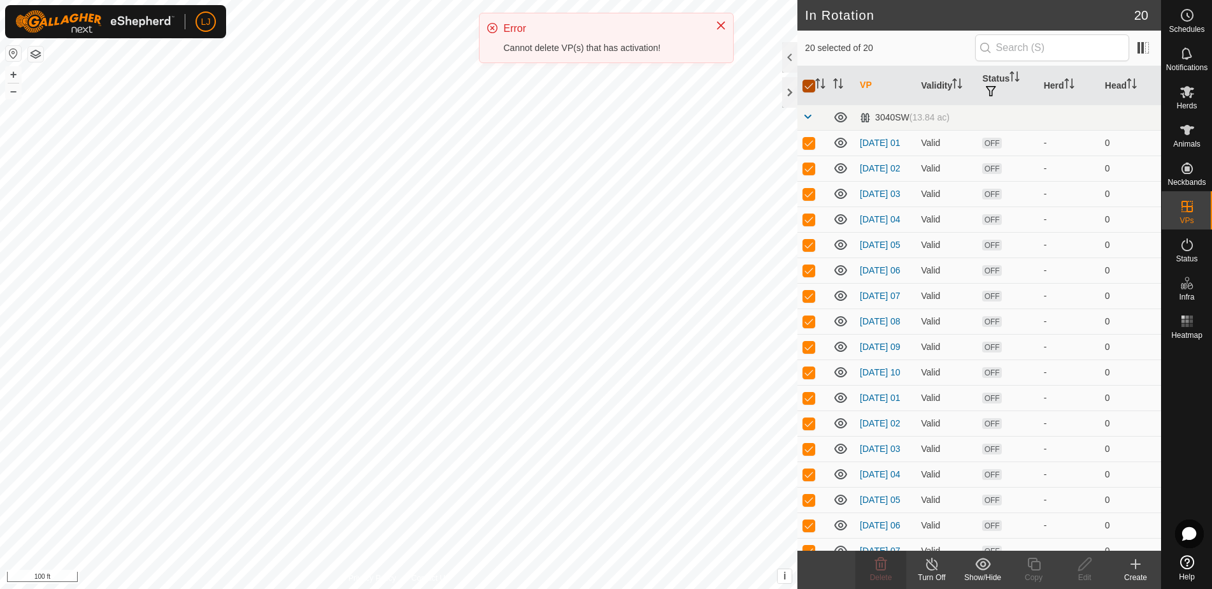
checkbox input "false"
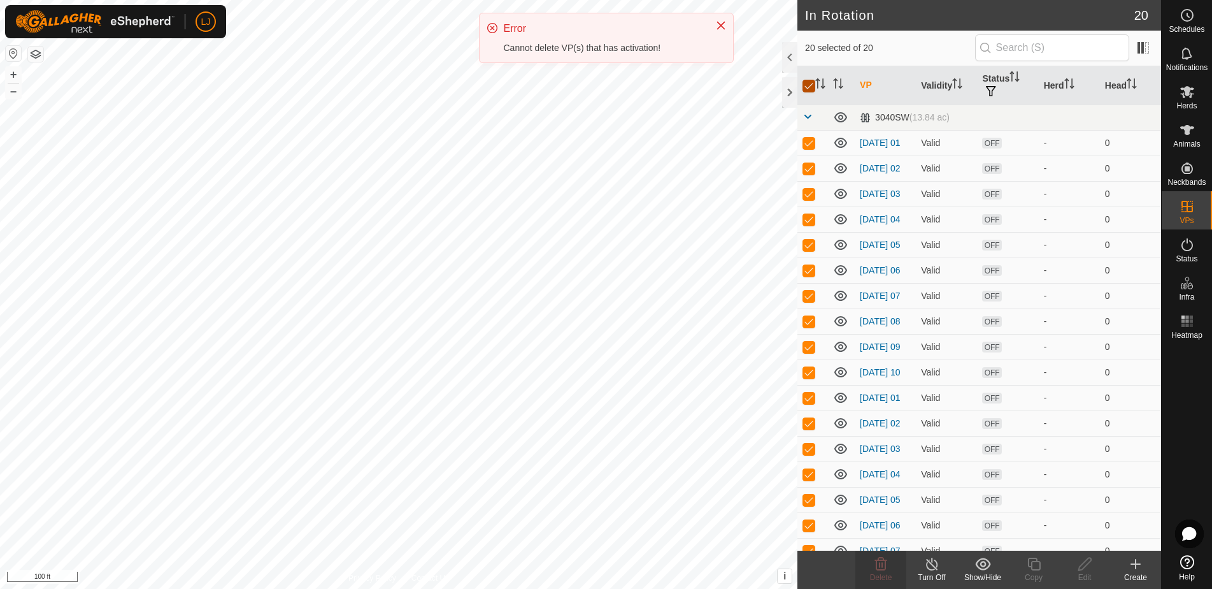
checkbox input "false"
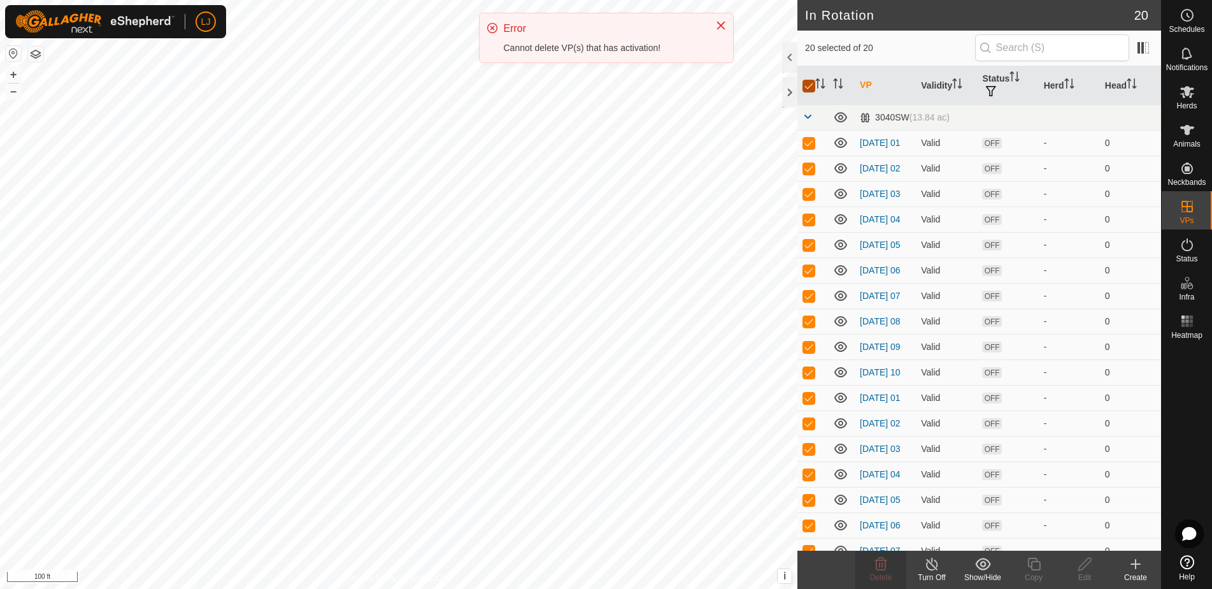
checkbox input "false"
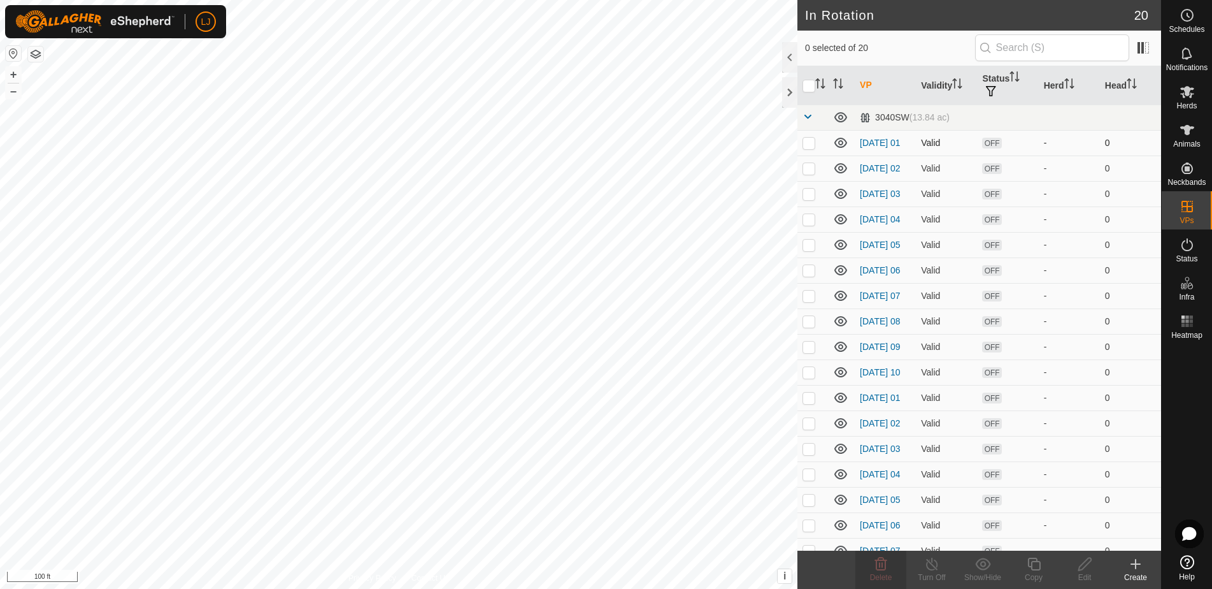
click at [802, 144] on td at bounding box center [812, 142] width 31 height 25
click at [873, 573] on span "Delete" at bounding box center [881, 577] width 22 height 9
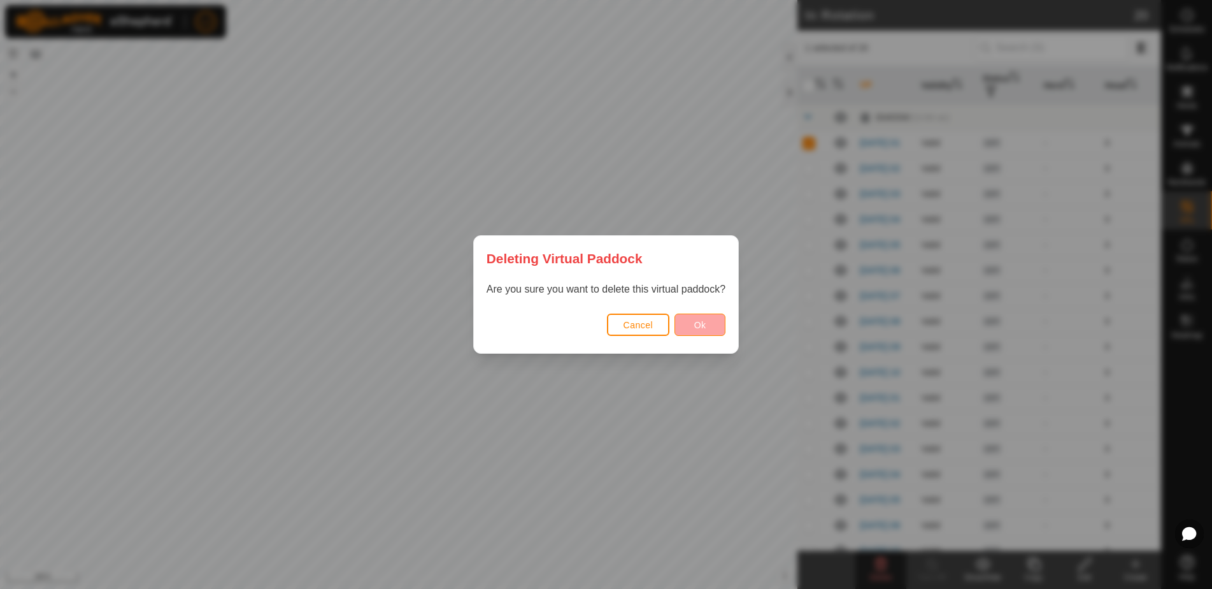
click at [712, 325] on button "Ok" at bounding box center [700, 324] width 51 height 22
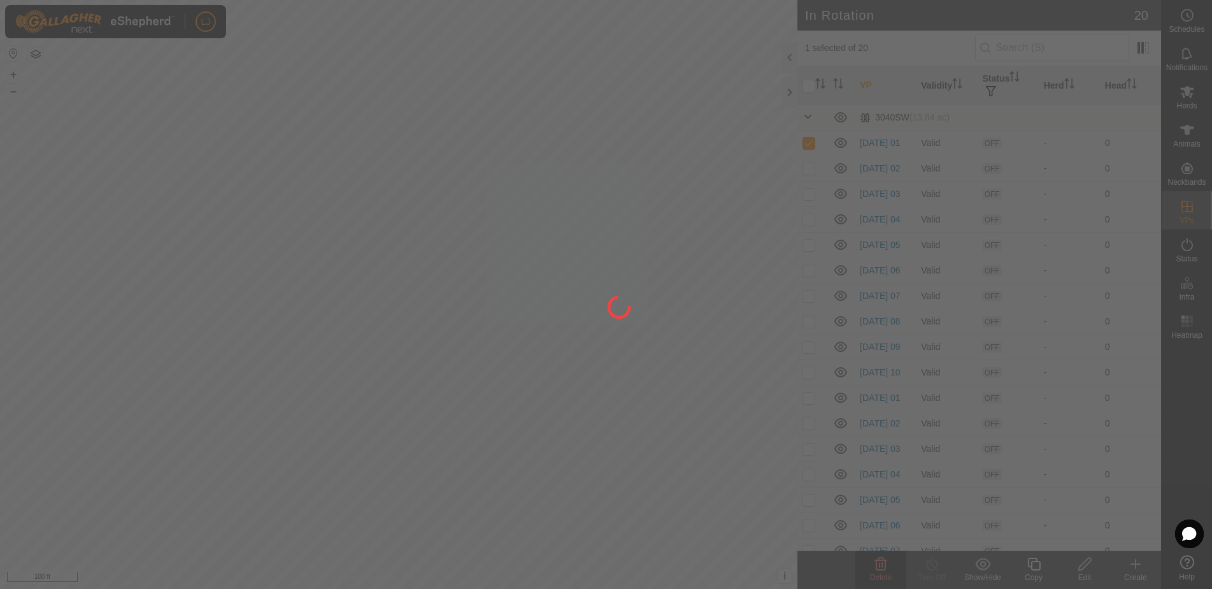
checkbox input "false"
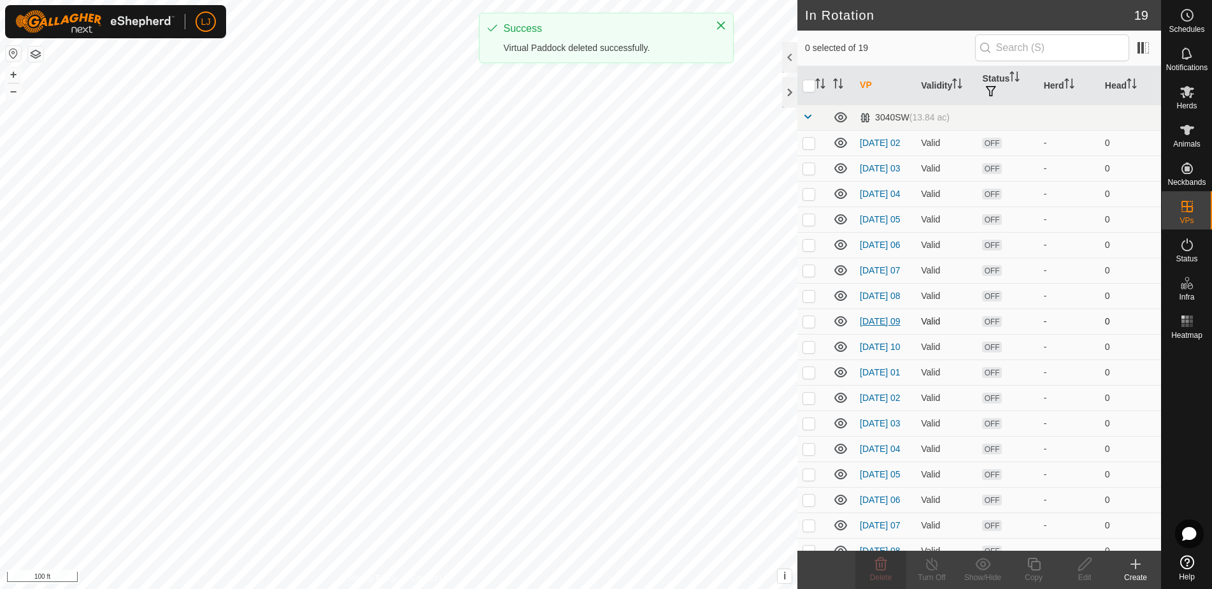
click at [808, 147] on p-checkbox at bounding box center [809, 143] width 13 height 10
click at [890, 564] on delete-svg-icon at bounding box center [880, 563] width 51 height 15
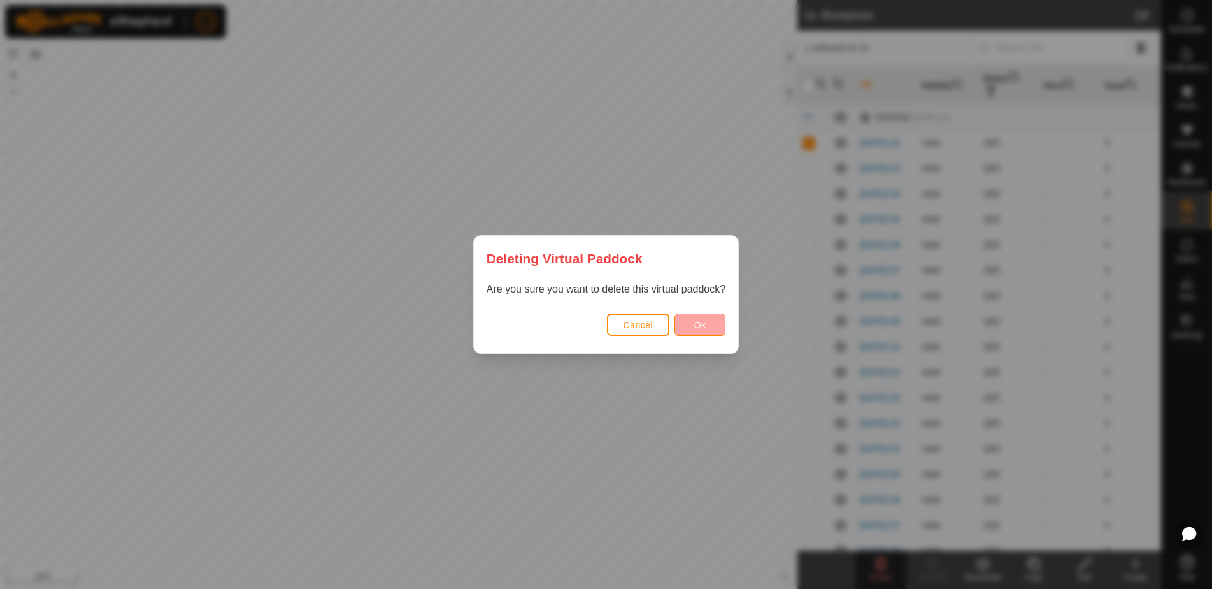
click at [704, 324] on span "Ok" at bounding box center [700, 325] width 12 height 10
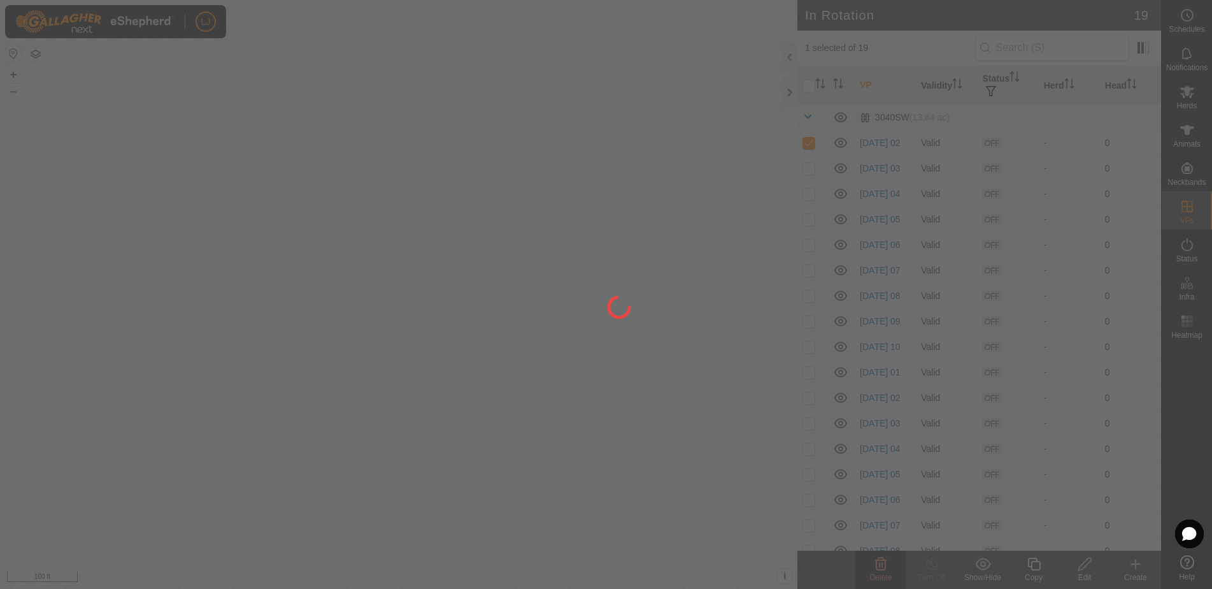
checkbox input "false"
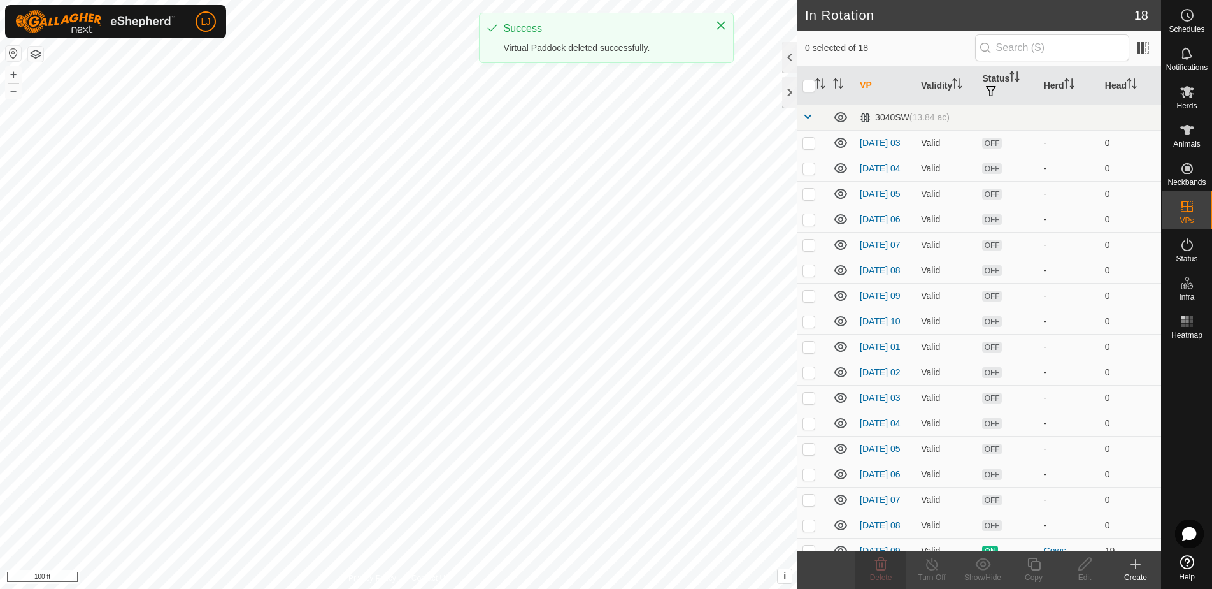
click at [810, 147] on p-checkbox at bounding box center [809, 143] width 13 height 10
checkbox input "true"
click at [888, 566] on icon at bounding box center [880, 563] width 15 height 15
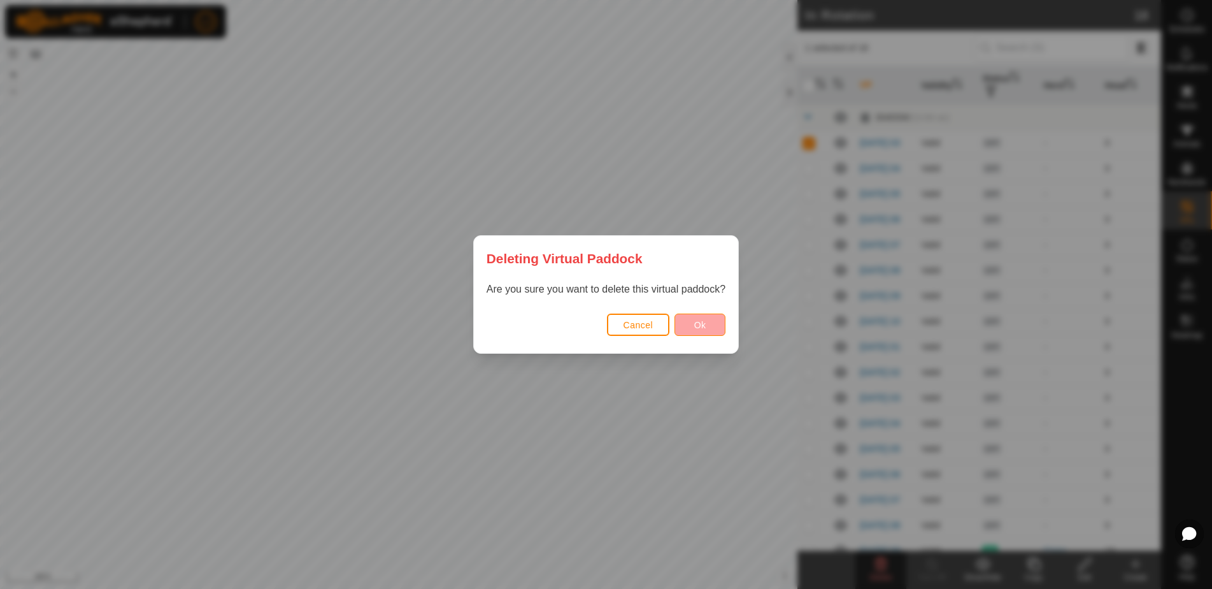
click at [689, 325] on button "Ok" at bounding box center [700, 324] width 51 height 22
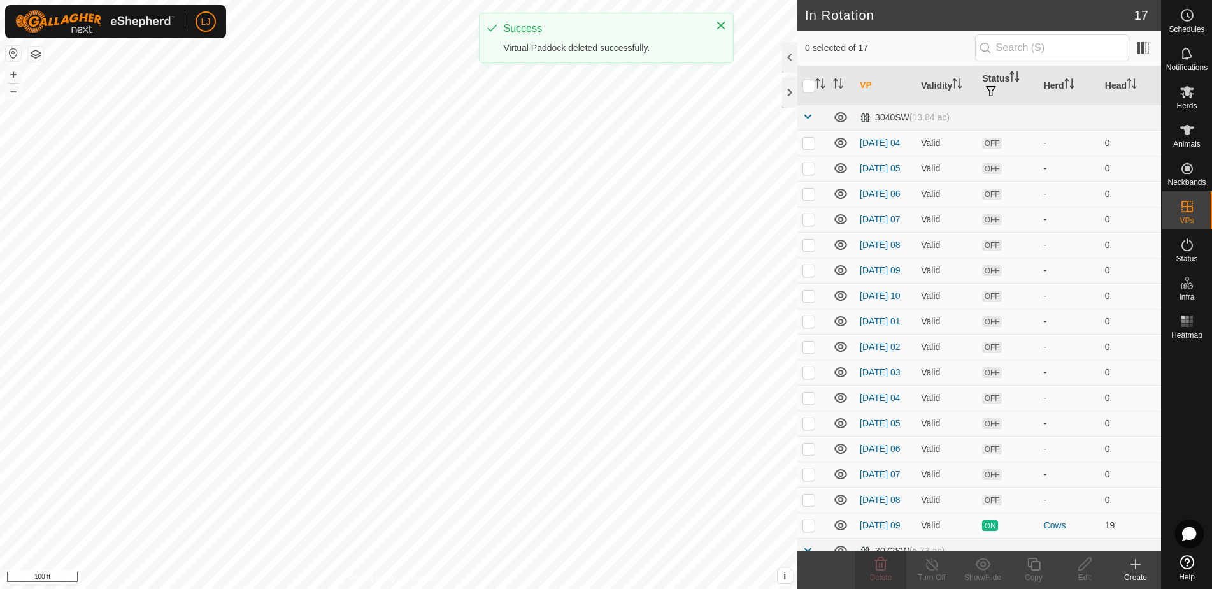
click at [808, 143] on p-checkbox at bounding box center [809, 143] width 13 height 10
checkbox input "true"
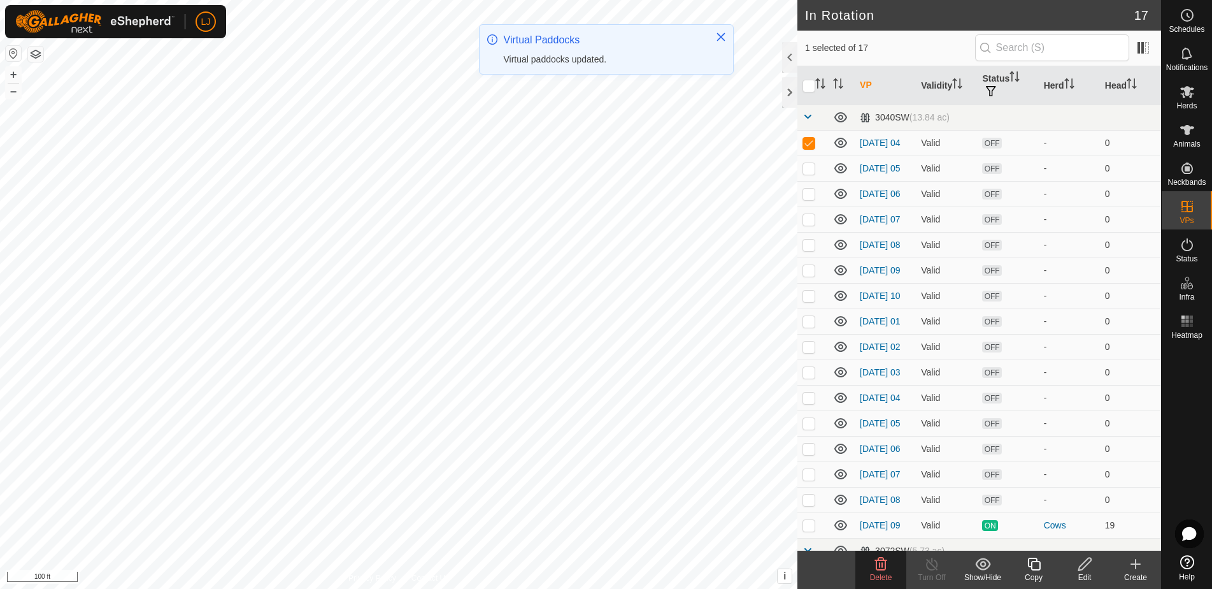
click at [890, 566] on delete-svg-icon at bounding box center [880, 563] width 51 height 15
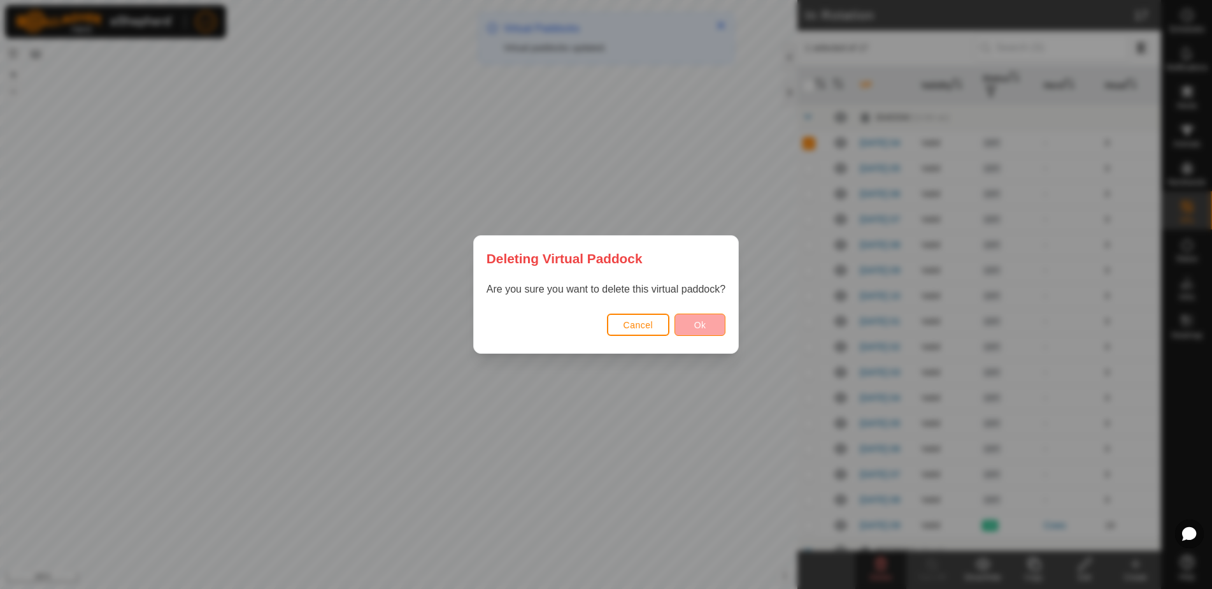
click at [696, 326] on span "Ok" at bounding box center [700, 325] width 12 height 10
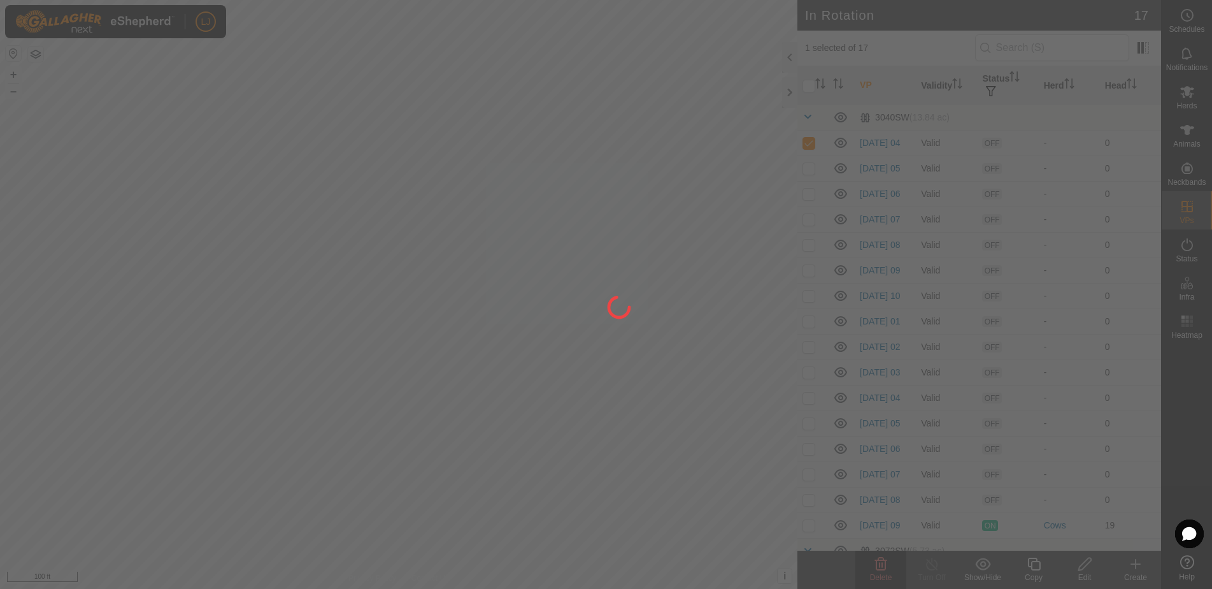
checkbox input "false"
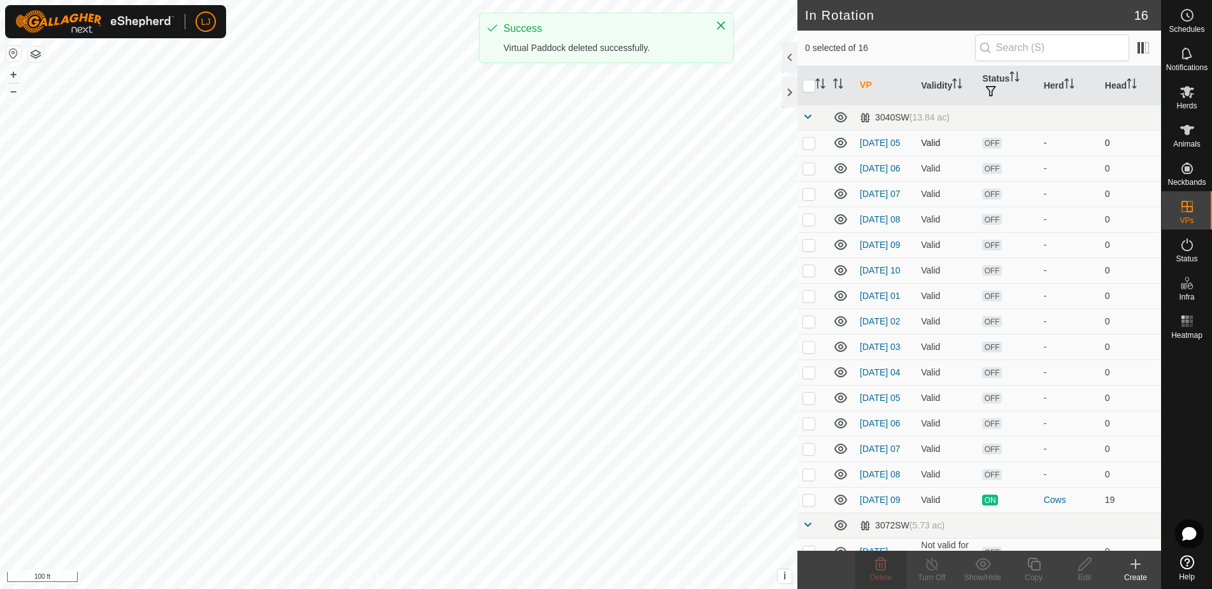
click at [806, 145] on p-checkbox at bounding box center [809, 143] width 13 height 10
click at [898, 573] on div "Delete" at bounding box center [880, 576] width 51 height 11
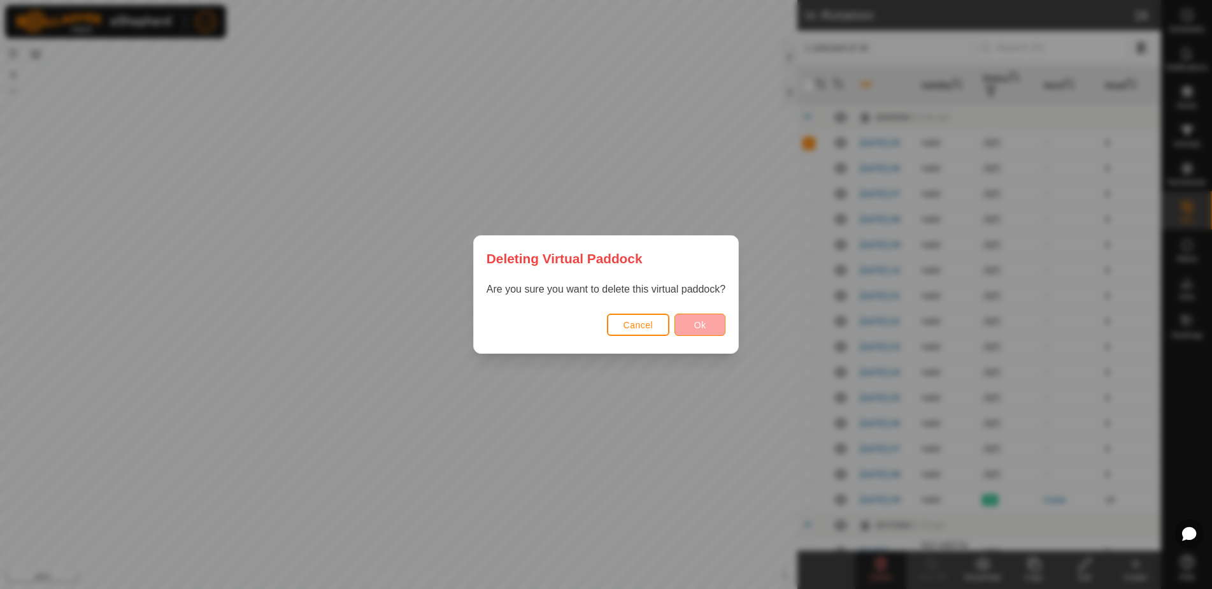
click at [717, 326] on button "Ok" at bounding box center [700, 324] width 51 height 22
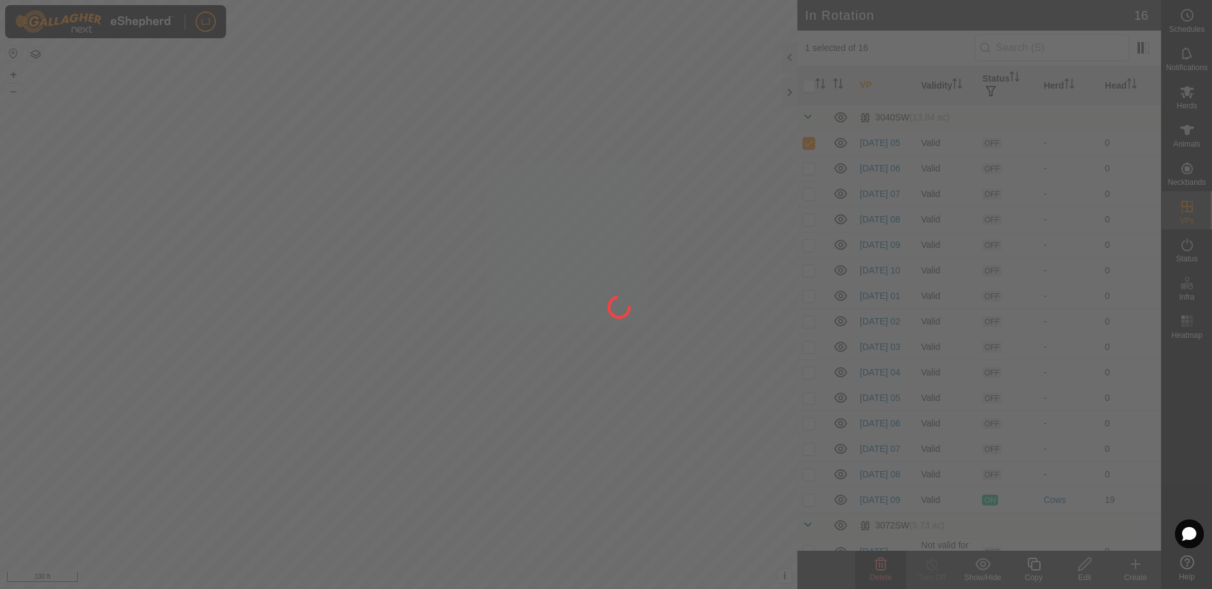
checkbox input "false"
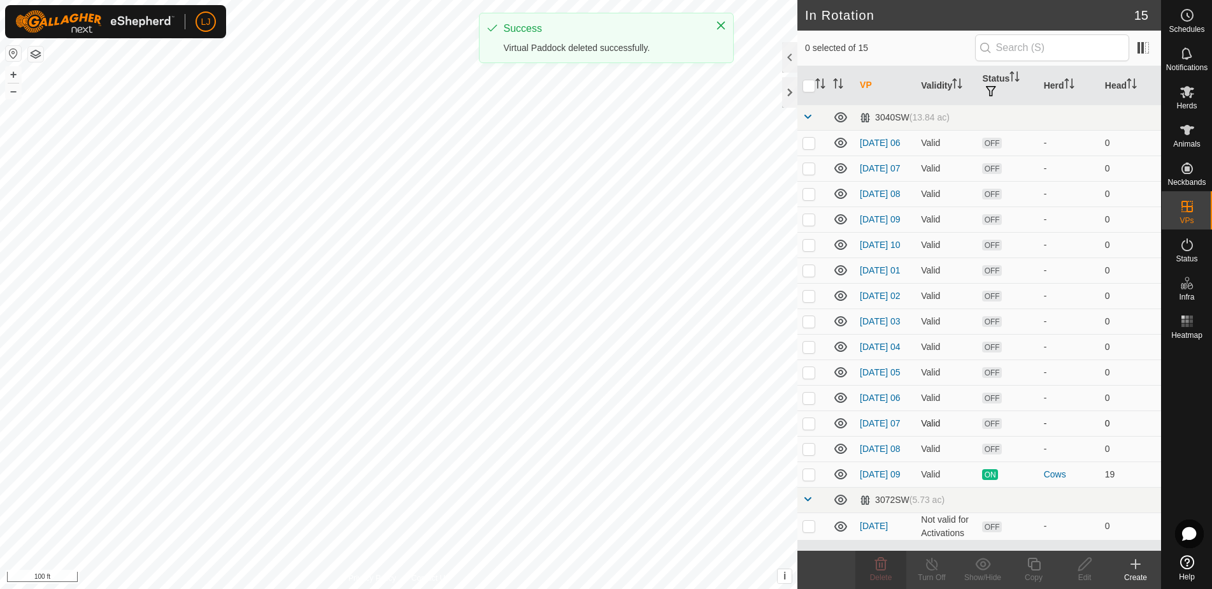
scroll to position [17, 0]
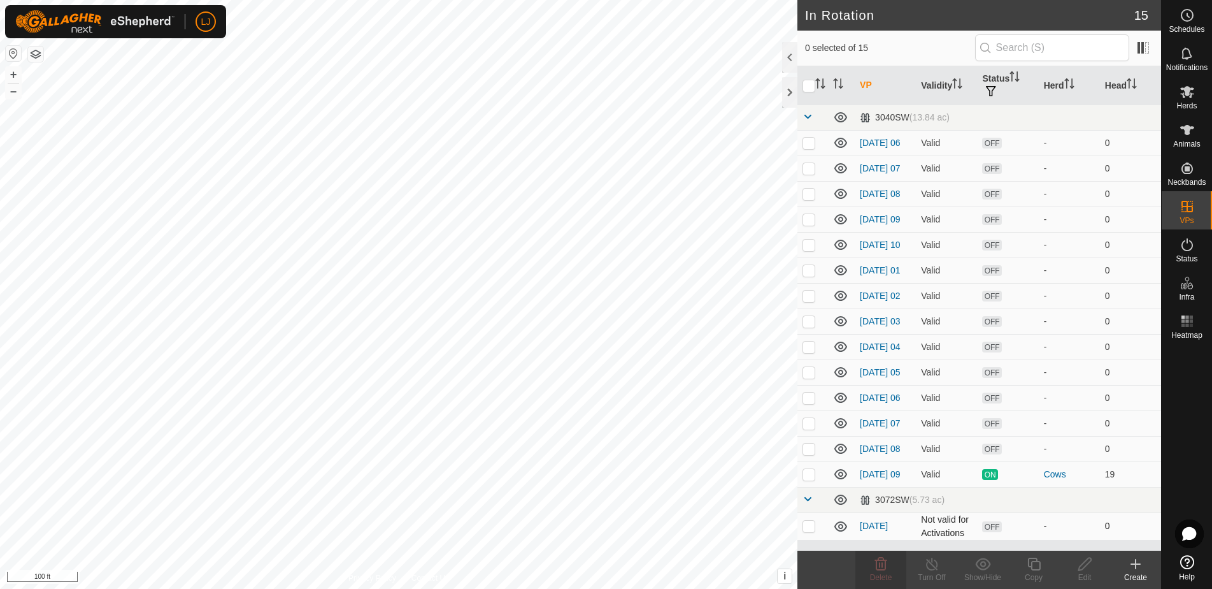
drag, startPoint x: 818, startPoint y: 540, endPoint x: 812, endPoint y: 541, distance: 6.7
click at [817, 540] on td at bounding box center [812, 525] width 31 height 27
checkbox input "true"
drag, startPoint x: 812, startPoint y: 455, endPoint x: 815, endPoint y: 466, distance: 11.3
click at [812, 454] on p-checkbox at bounding box center [809, 448] width 13 height 10
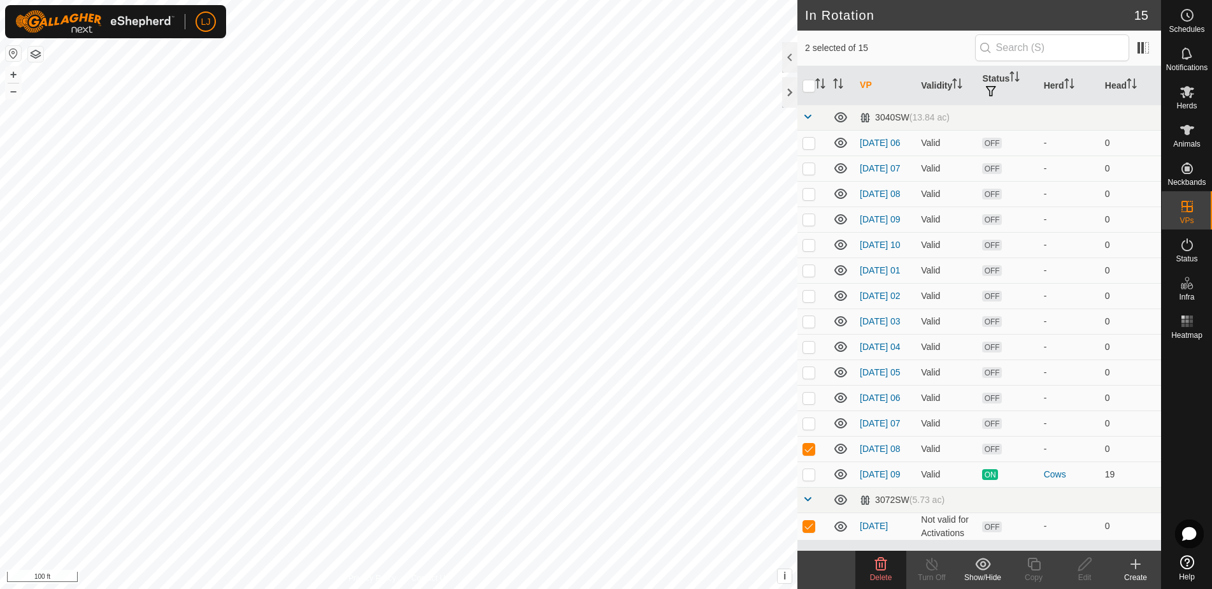
click at [885, 568] on icon at bounding box center [881, 563] width 12 height 13
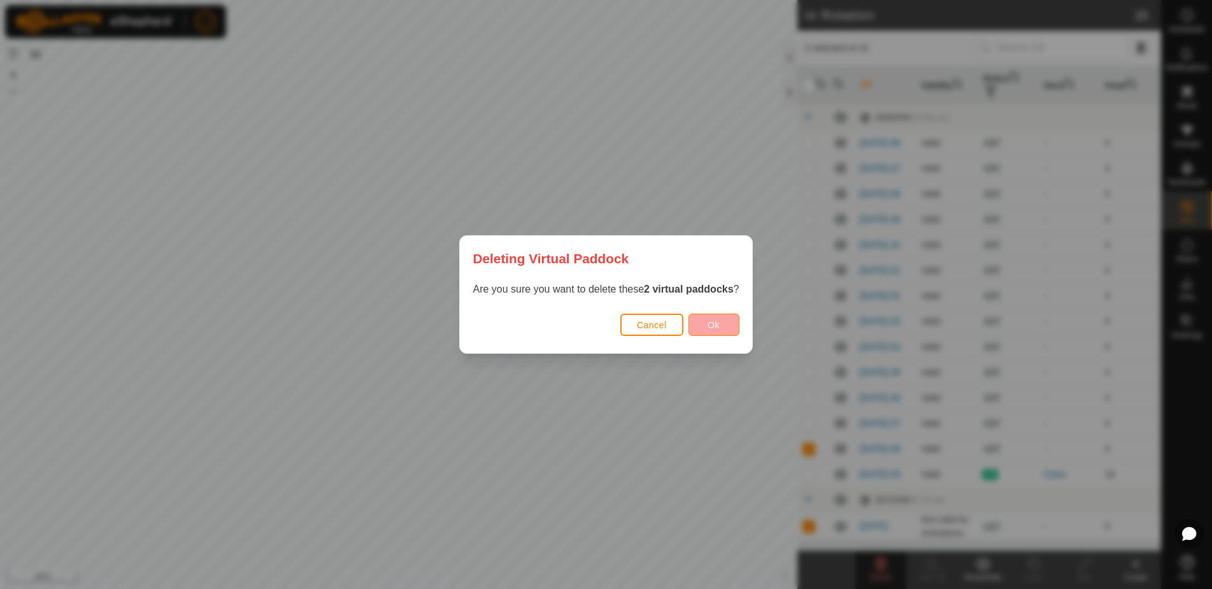
click at [718, 321] on span "Ok" at bounding box center [714, 325] width 12 height 10
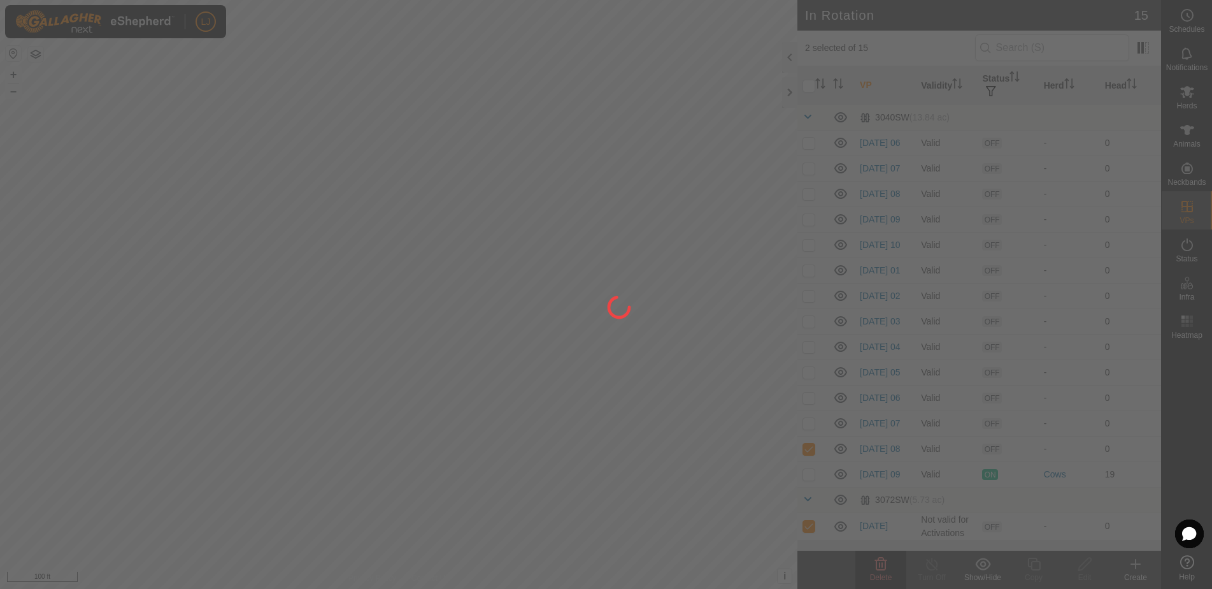
checkbox input "false"
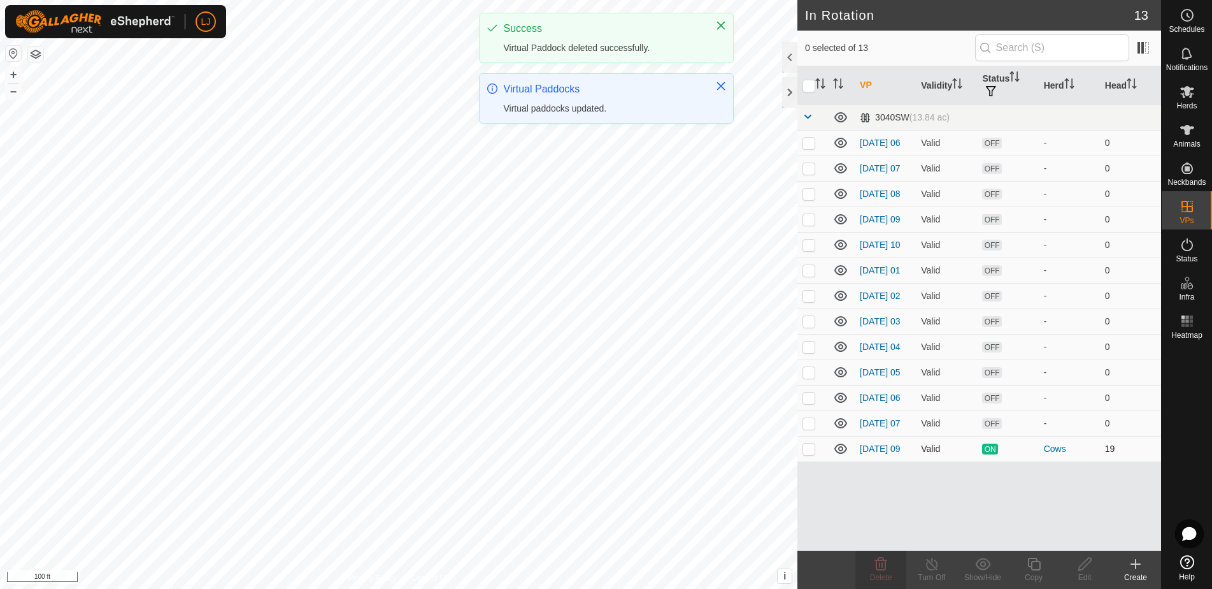
scroll to position [0, 0]
click at [810, 428] on p-checkbox at bounding box center [809, 423] width 13 height 10
checkbox input "true"
click at [809, 403] on p-checkbox at bounding box center [809, 397] width 13 height 10
checkbox input "true"
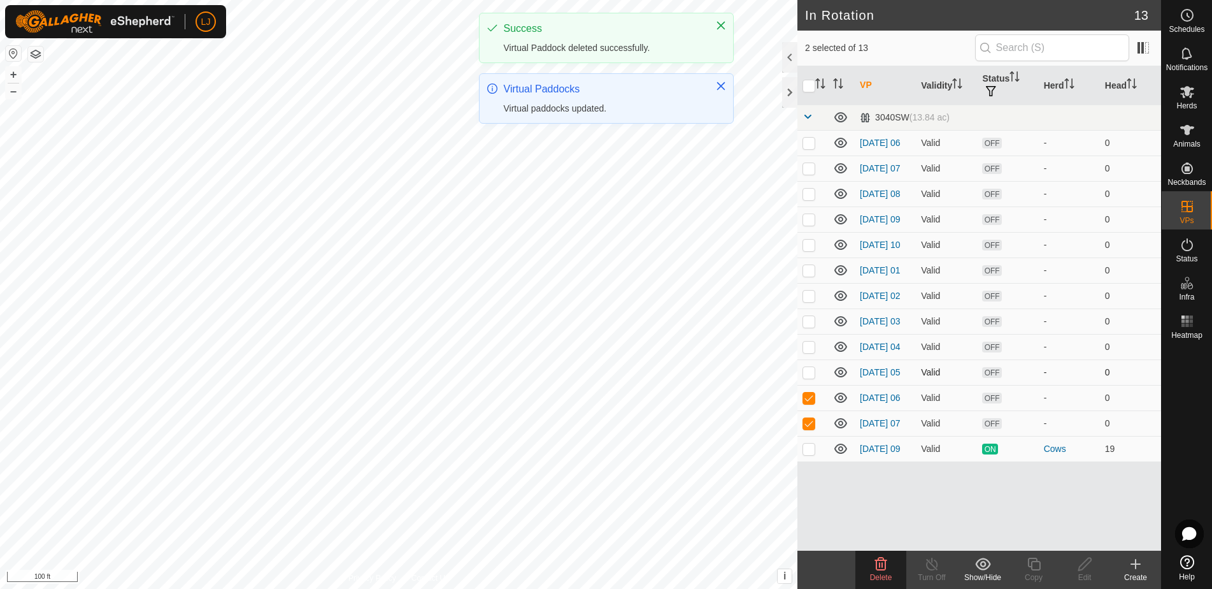
click at [805, 377] on p-checkbox at bounding box center [809, 372] width 13 height 10
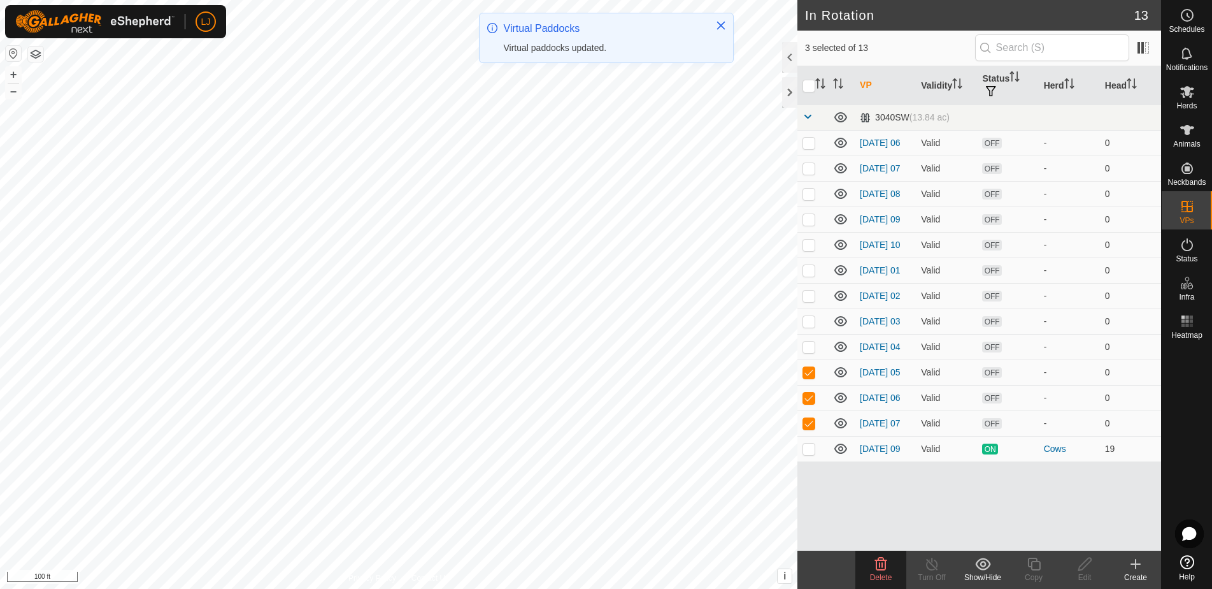
click at [899, 566] on delete-svg-icon at bounding box center [880, 563] width 51 height 15
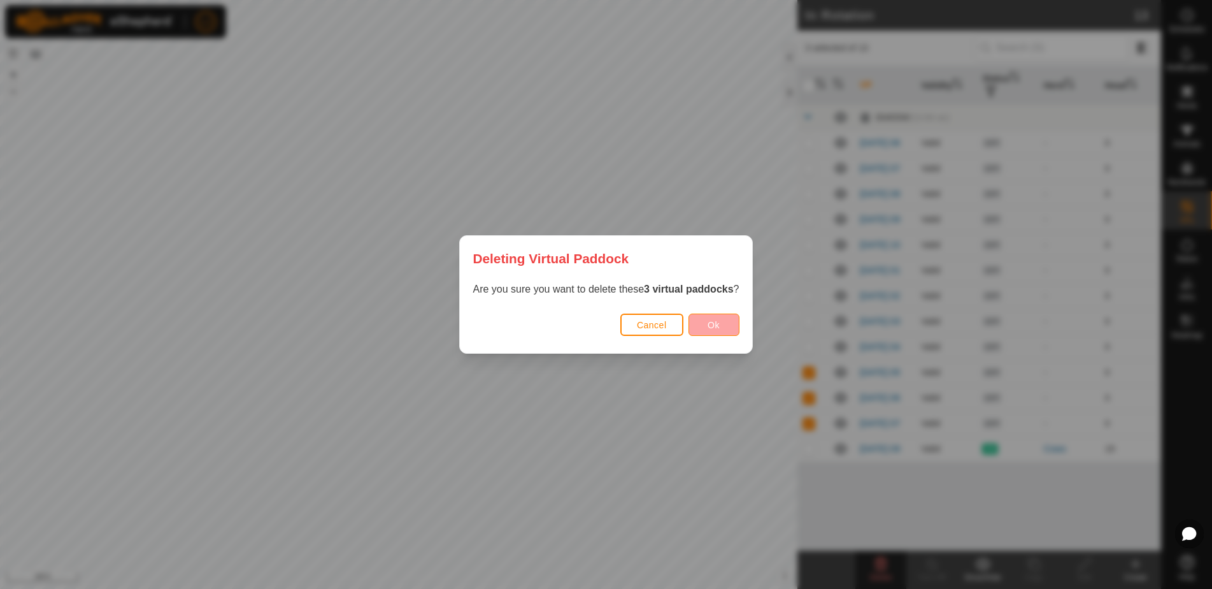
click at [718, 322] on span "Ok" at bounding box center [714, 325] width 12 height 10
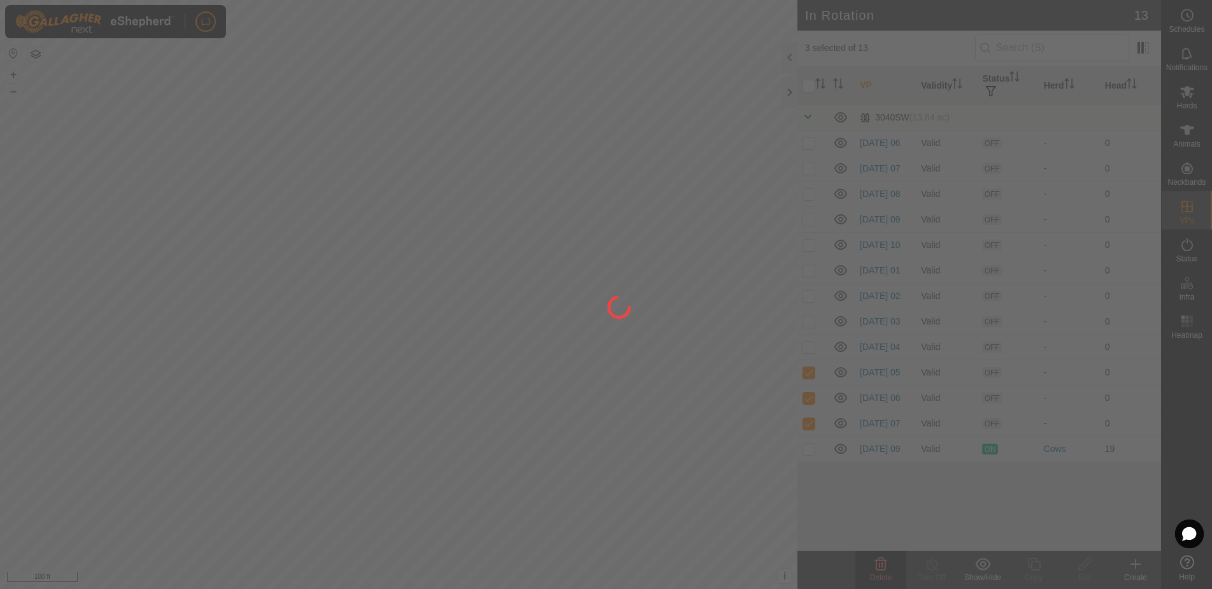
checkbox input "false"
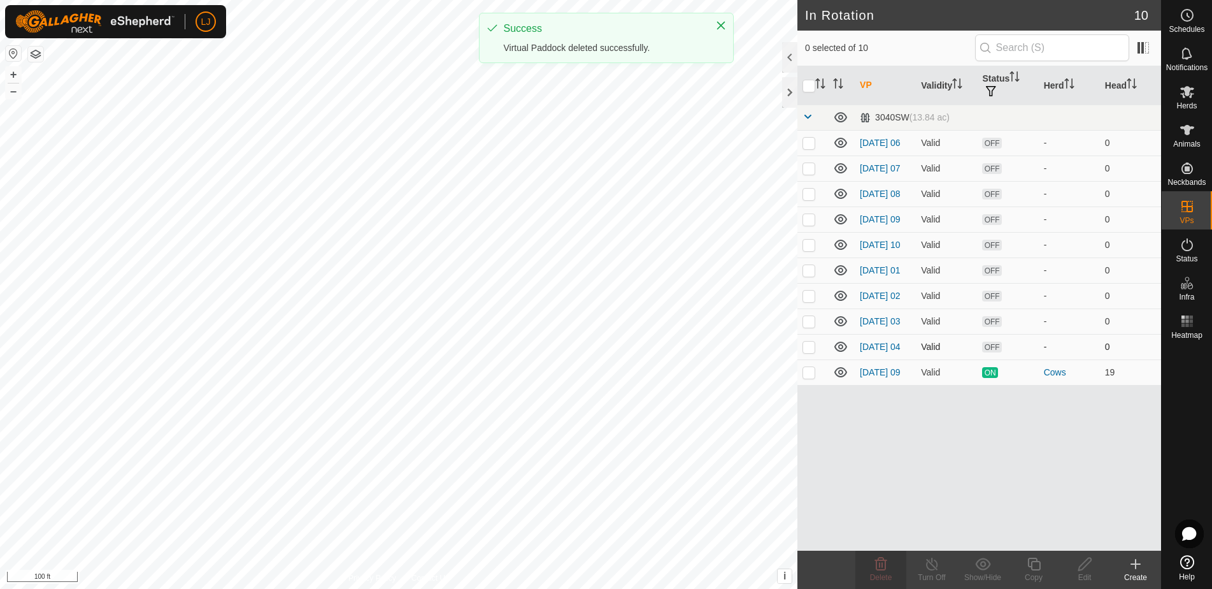
drag, startPoint x: 810, startPoint y: 365, endPoint x: 811, endPoint y: 357, distance: 7.7
click at [810, 352] on p-checkbox at bounding box center [809, 346] width 13 height 10
checkbox input "true"
drag, startPoint x: 812, startPoint y: 336, endPoint x: 810, endPoint y: 314, distance: 21.7
click at [812, 326] on p-checkbox at bounding box center [809, 321] width 13 height 10
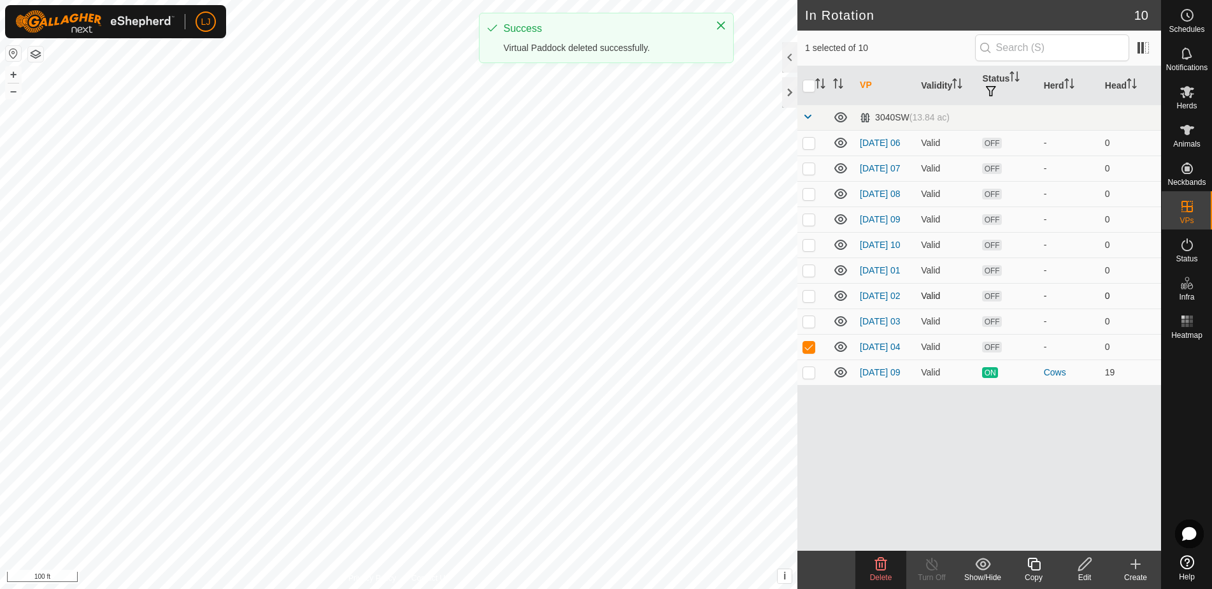
checkbox input "true"
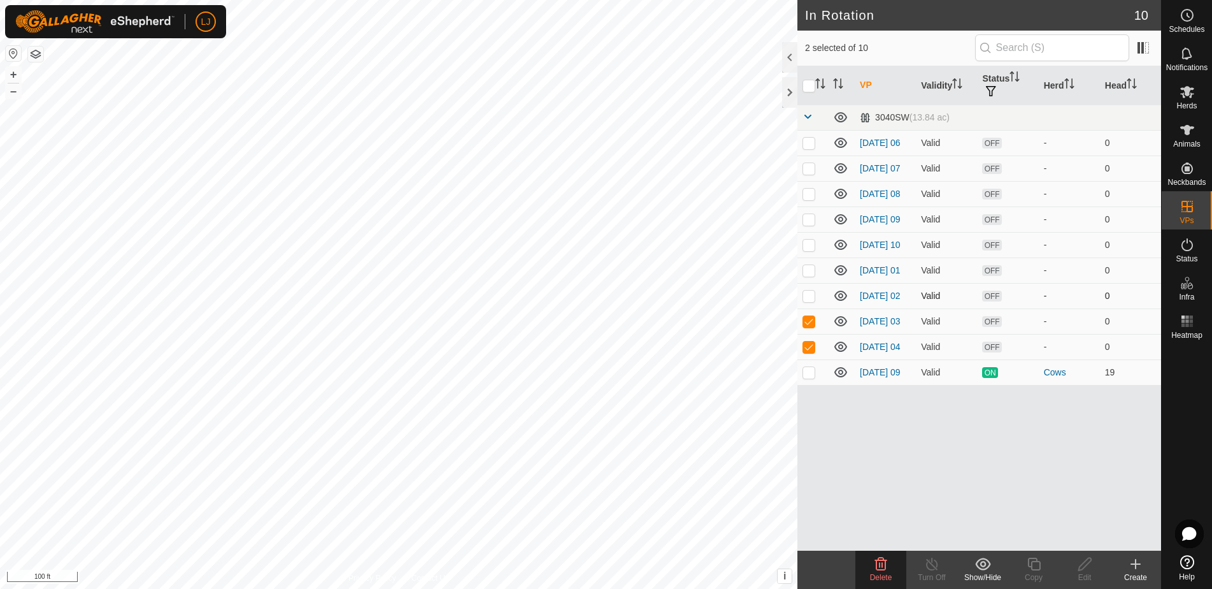
click at [809, 301] on p-checkbox at bounding box center [809, 295] width 13 height 10
checkbox input "true"
click at [879, 573] on span "Delete" at bounding box center [881, 577] width 22 height 9
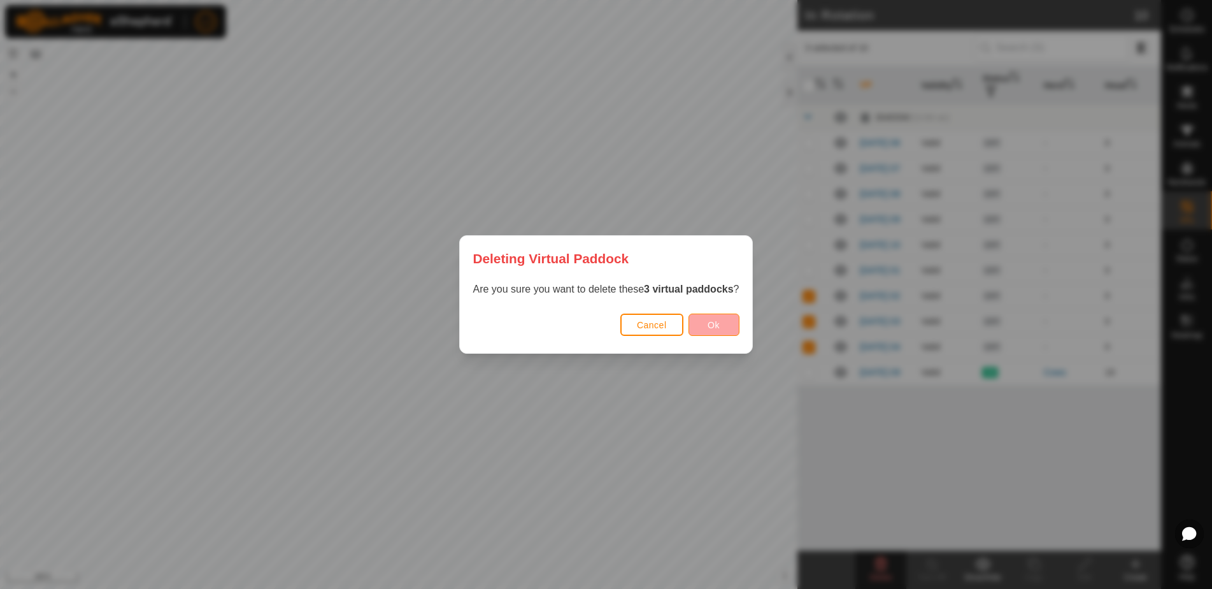
click at [714, 325] on span "Ok" at bounding box center [714, 325] width 12 height 10
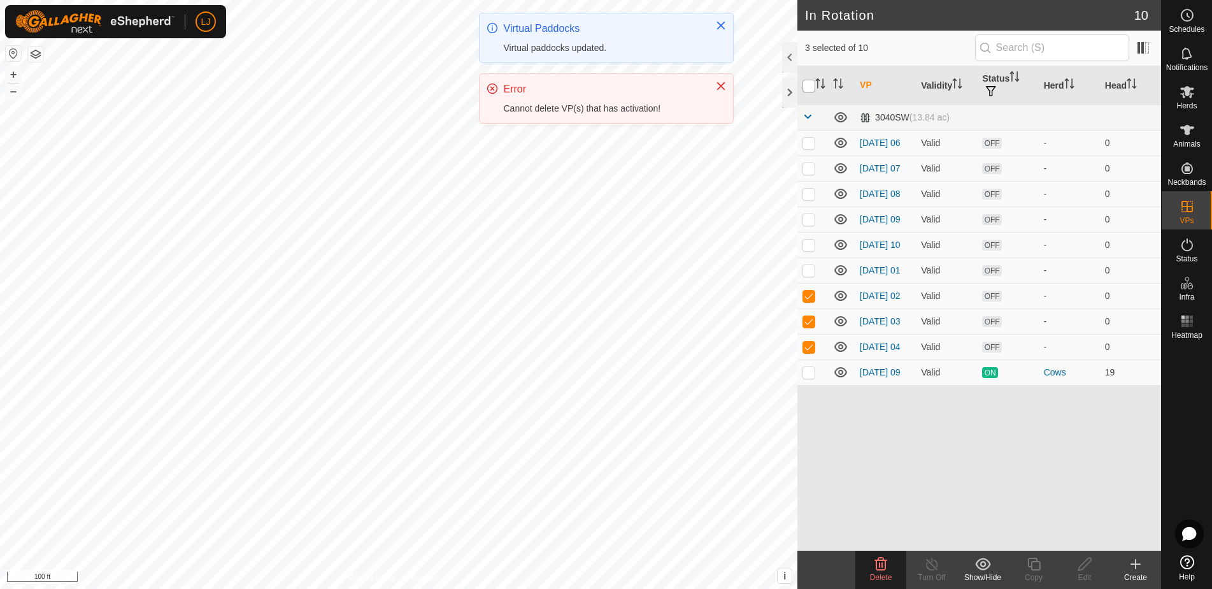
click at [813, 83] on input "checkbox" at bounding box center [809, 86] width 13 height 13
checkbox input "true"
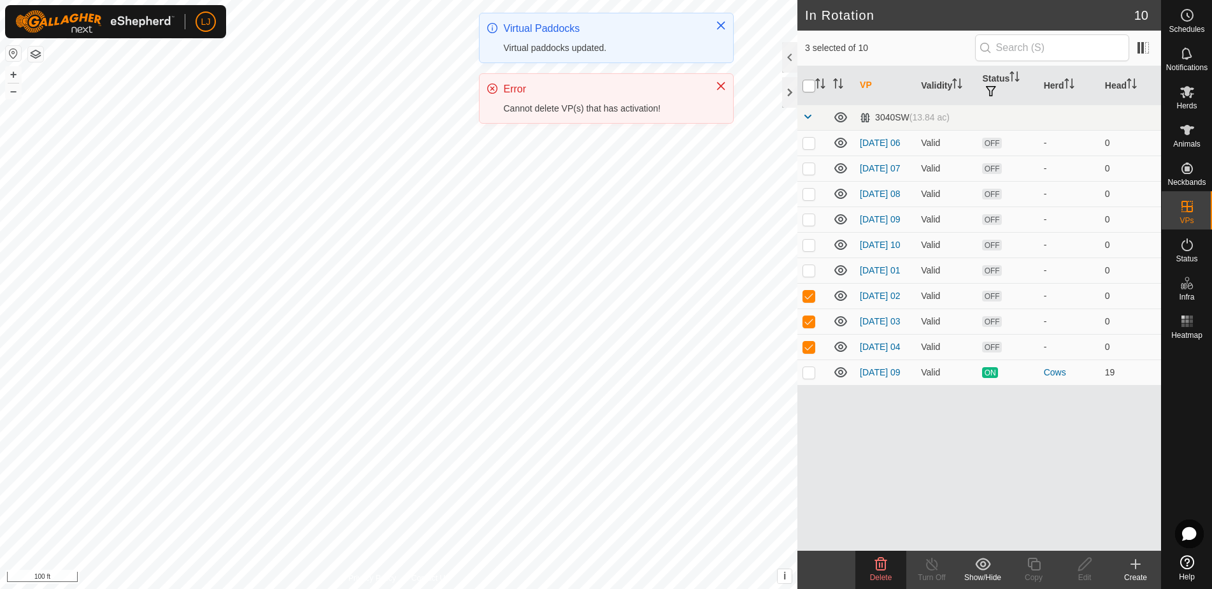
checkbox input "true"
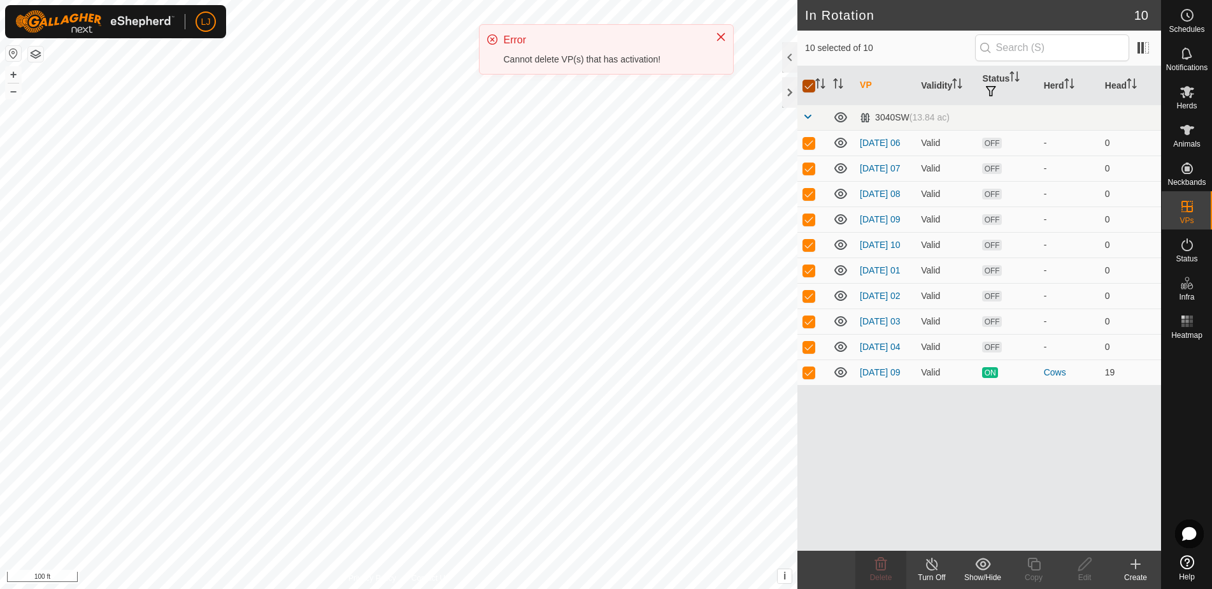
click at [813, 83] on input "checkbox" at bounding box center [809, 86] width 13 height 13
checkbox input "false"
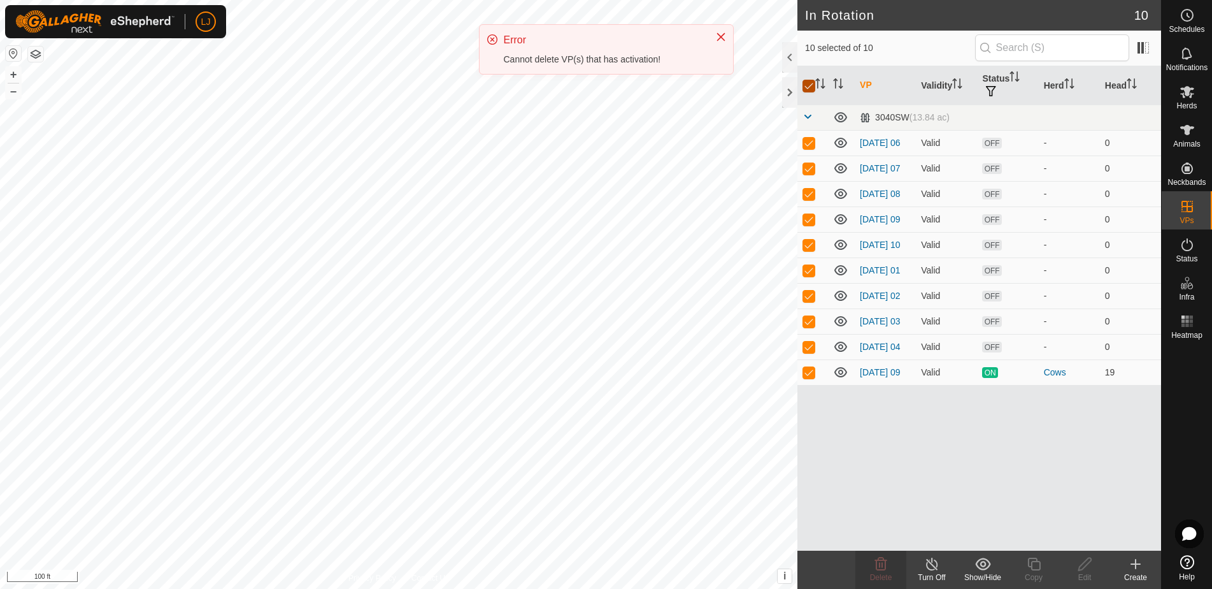
checkbox input "false"
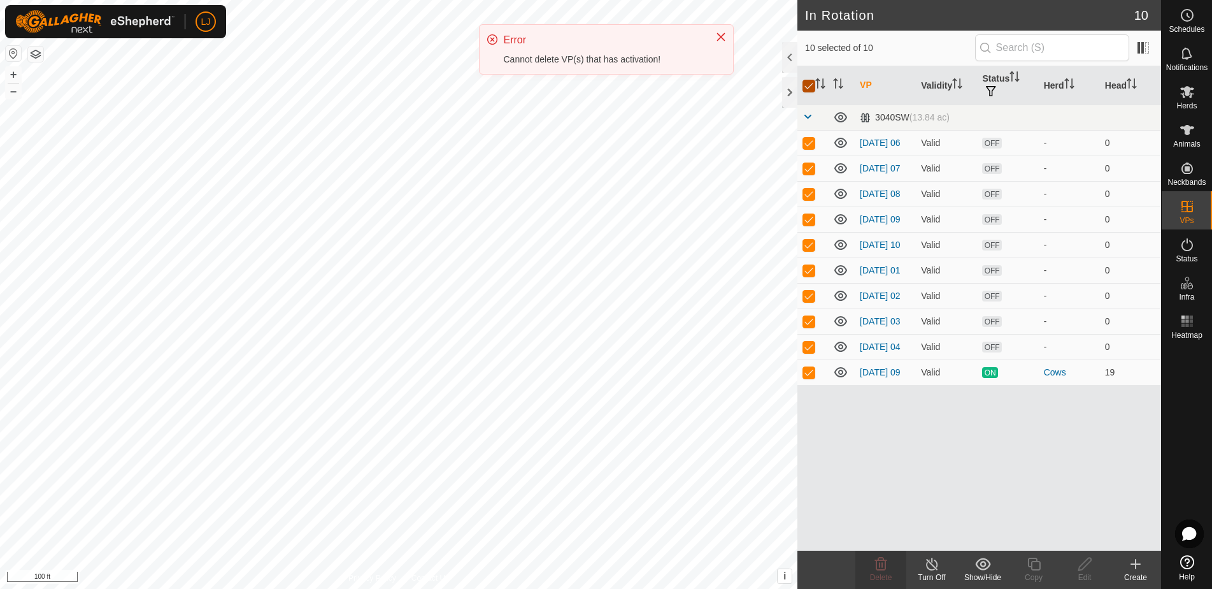
checkbox input "false"
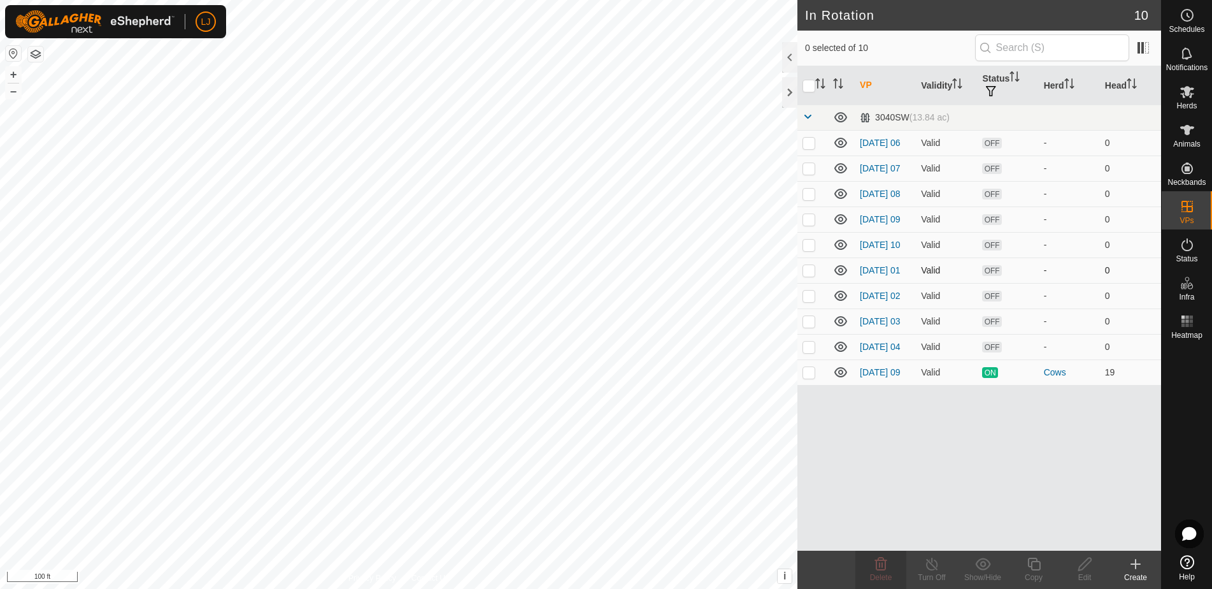
click at [813, 275] on p-checkbox at bounding box center [809, 270] width 13 height 10
checkbox input "true"
click at [812, 250] on p-checkbox at bounding box center [809, 245] width 13 height 10
checkbox input "true"
drag, startPoint x: 808, startPoint y: 227, endPoint x: 813, endPoint y: 212, distance: 15.9
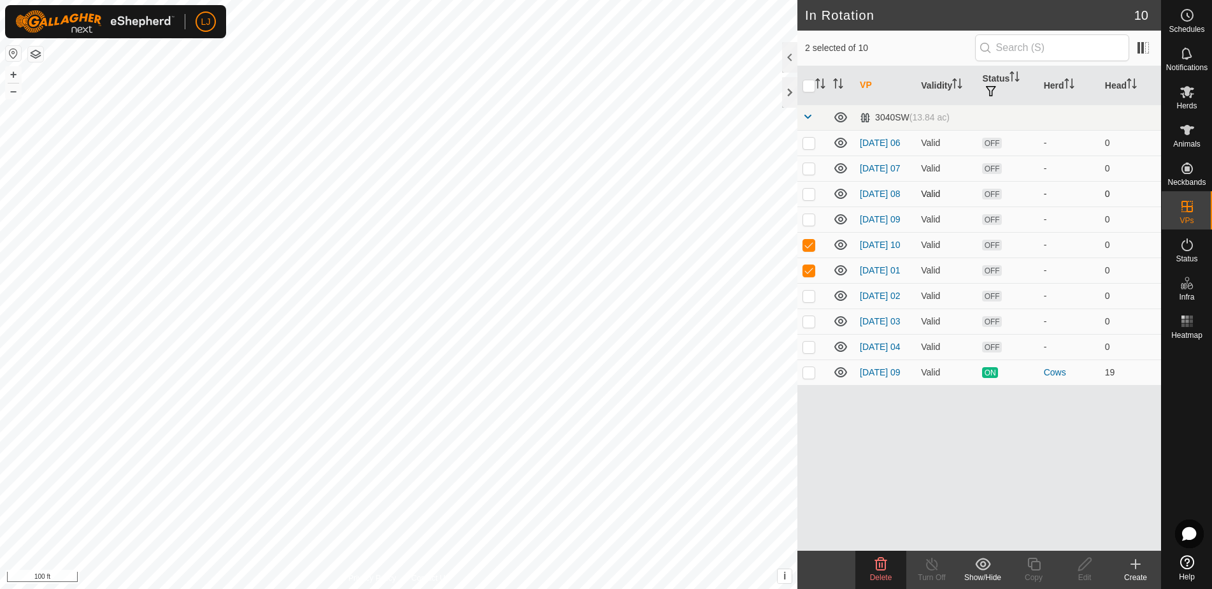
click at [811, 224] on p-checkbox at bounding box center [809, 219] width 13 height 10
checkbox input "true"
click at [814, 199] on p-checkbox at bounding box center [809, 194] width 13 height 10
checkbox input "true"
click at [813, 169] on p-checkbox at bounding box center [809, 168] width 13 height 10
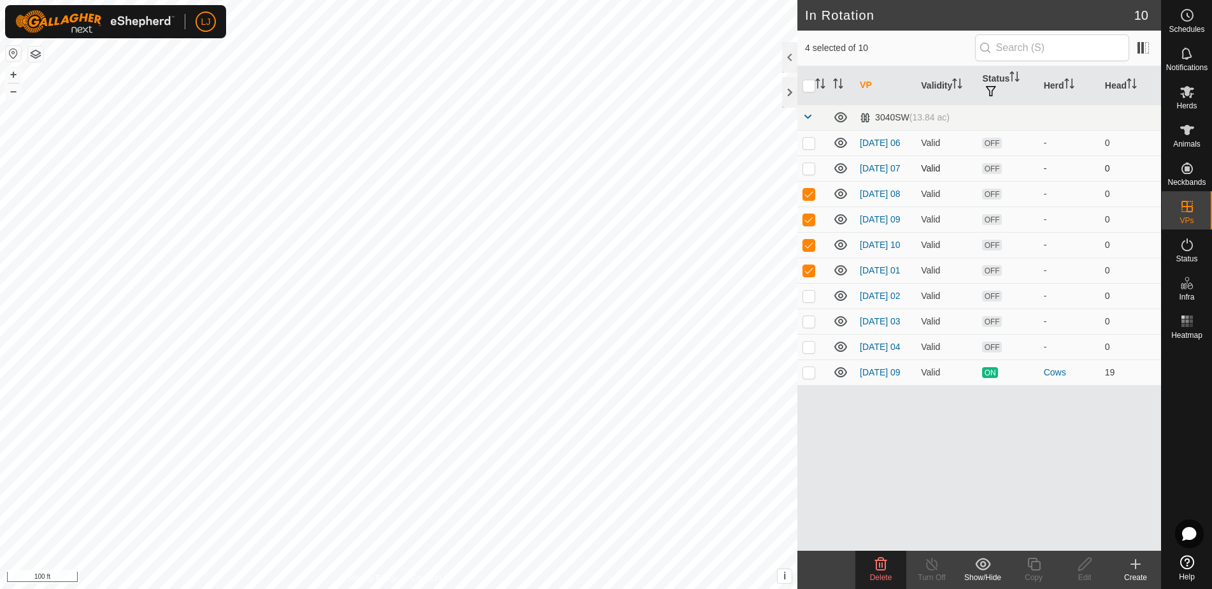
checkbox input "true"
drag, startPoint x: 806, startPoint y: 143, endPoint x: 836, endPoint y: 264, distance: 125.3
click at [806, 143] on p-checkbox at bounding box center [809, 143] width 13 height 10
click at [885, 568] on icon at bounding box center [881, 563] width 12 height 13
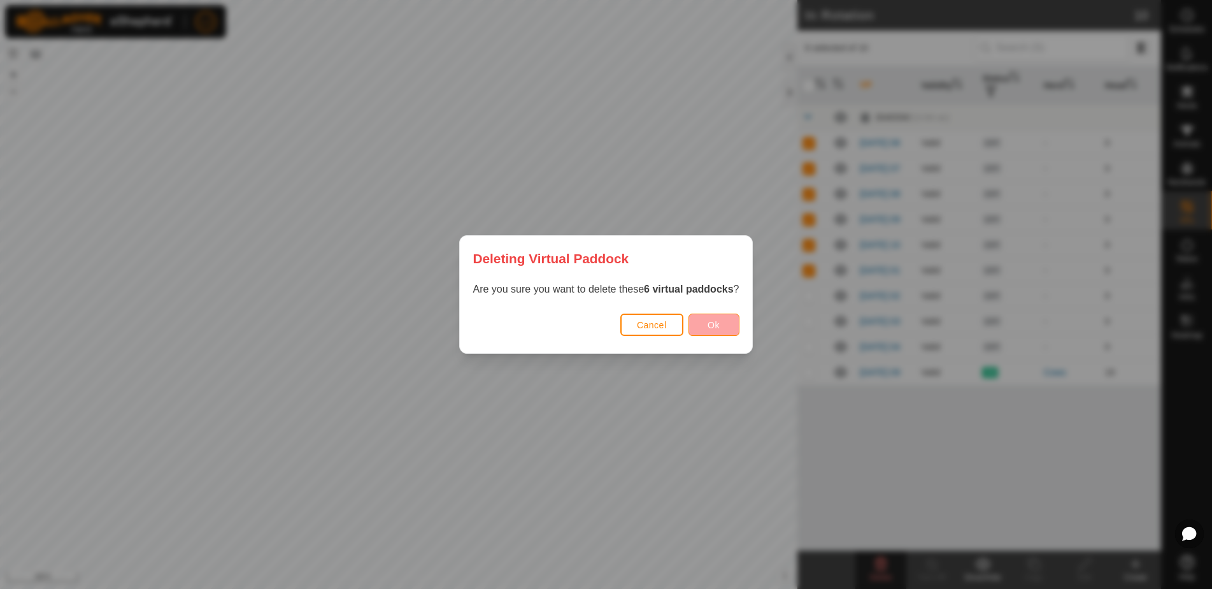
click at [709, 317] on button "Ok" at bounding box center [714, 324] width 51 height 22
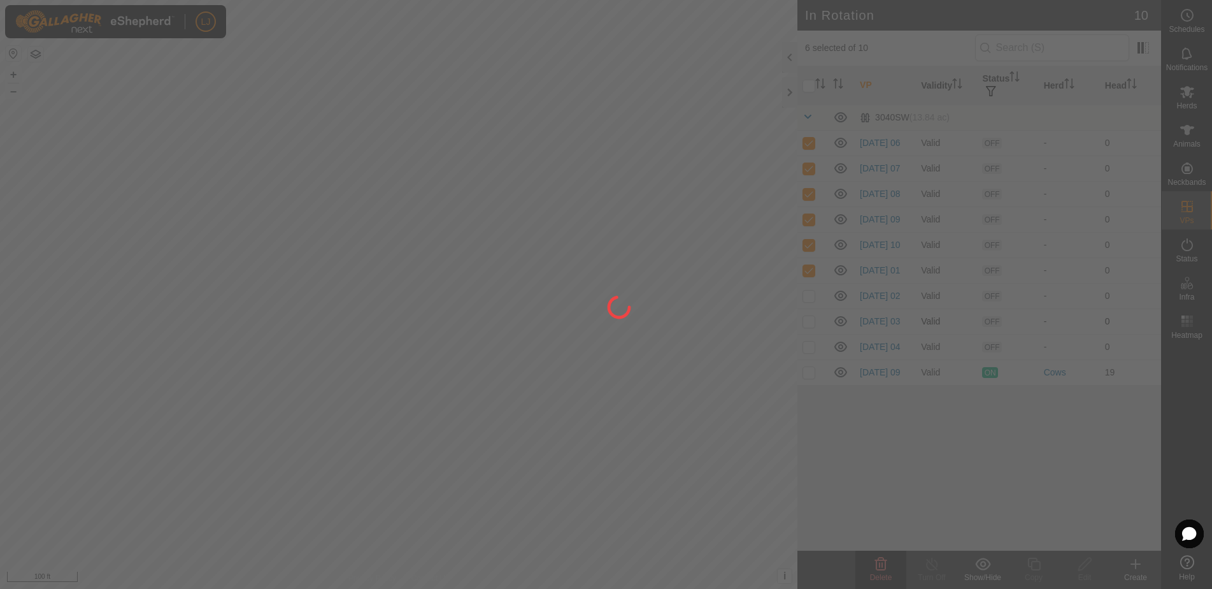
checkbox input "false"
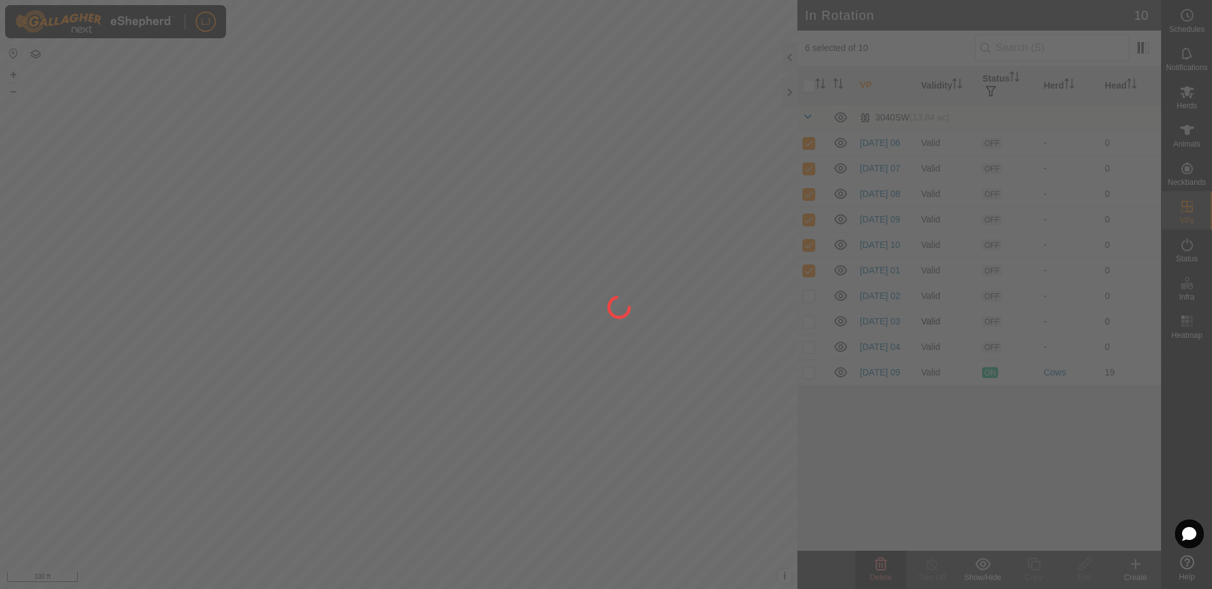
checkbox input "false"
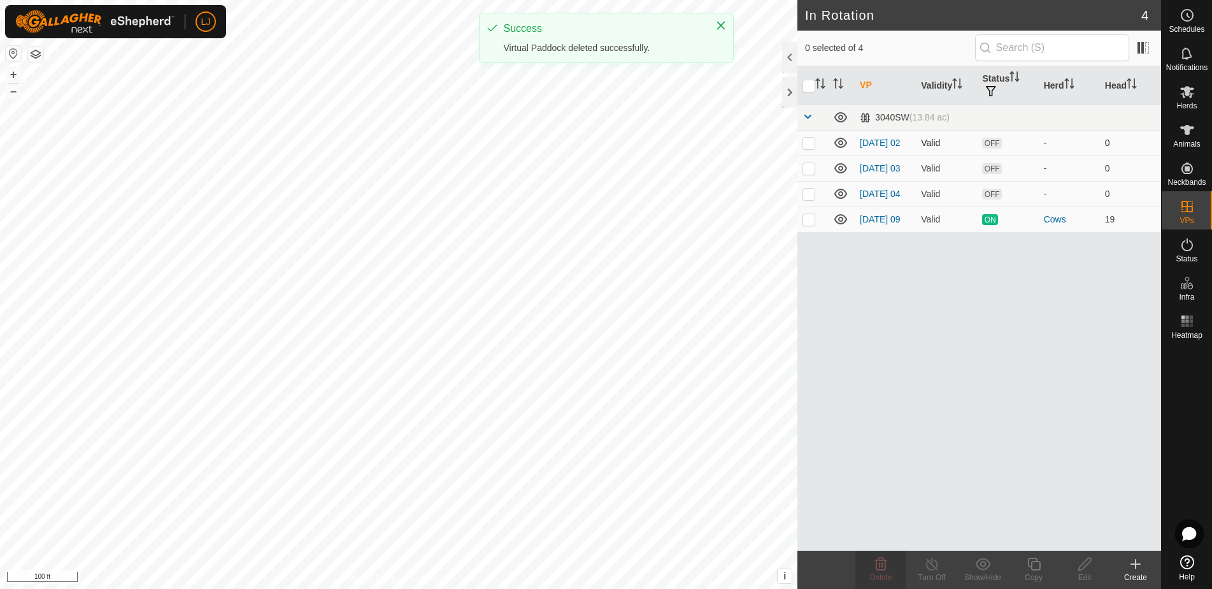
click at [802, 146] on td at bounding box center [812, 142] width 31 height 25
checkbox input "true"
click at [811, 173] on p-checkbox at bounding box center [809, 168] width 13 height 10
checkbox input "true"
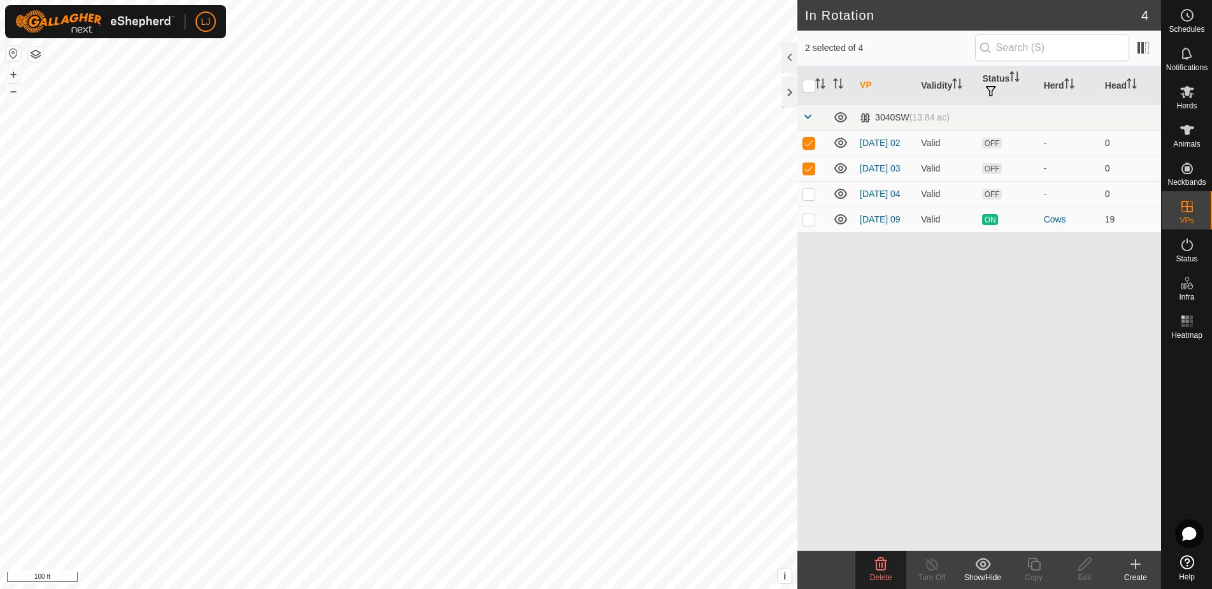
click at [887, 563] on icon at bounding box center [880, 563] width 15 height 15
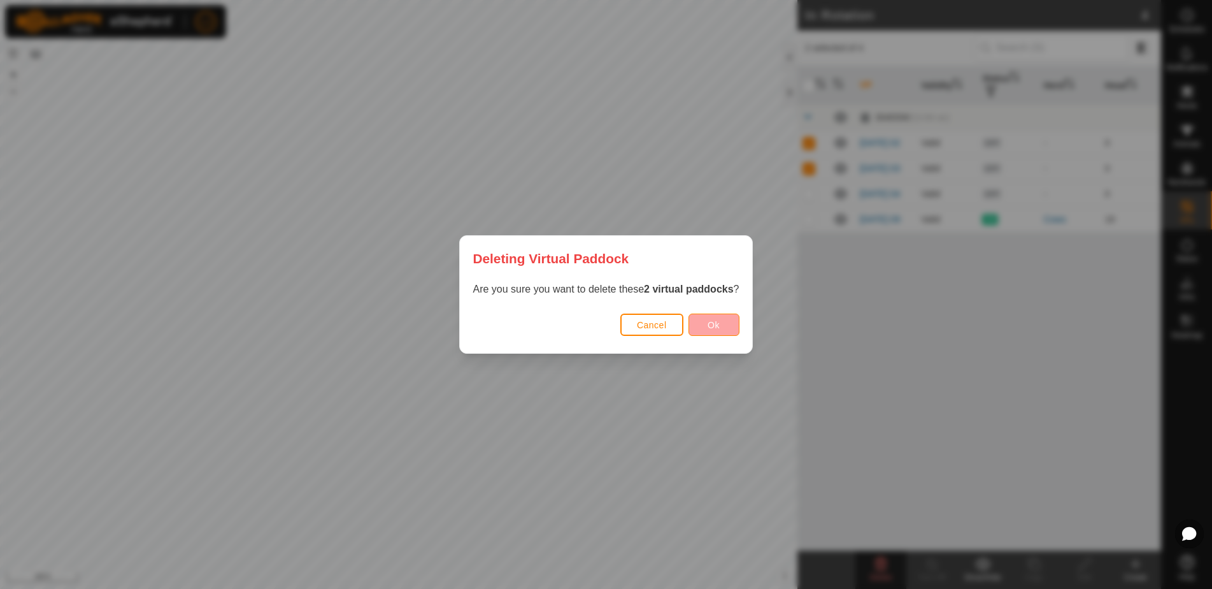
click at [727, 328] on button "Ok" at bounding box center [714, 324] width 51 height 22
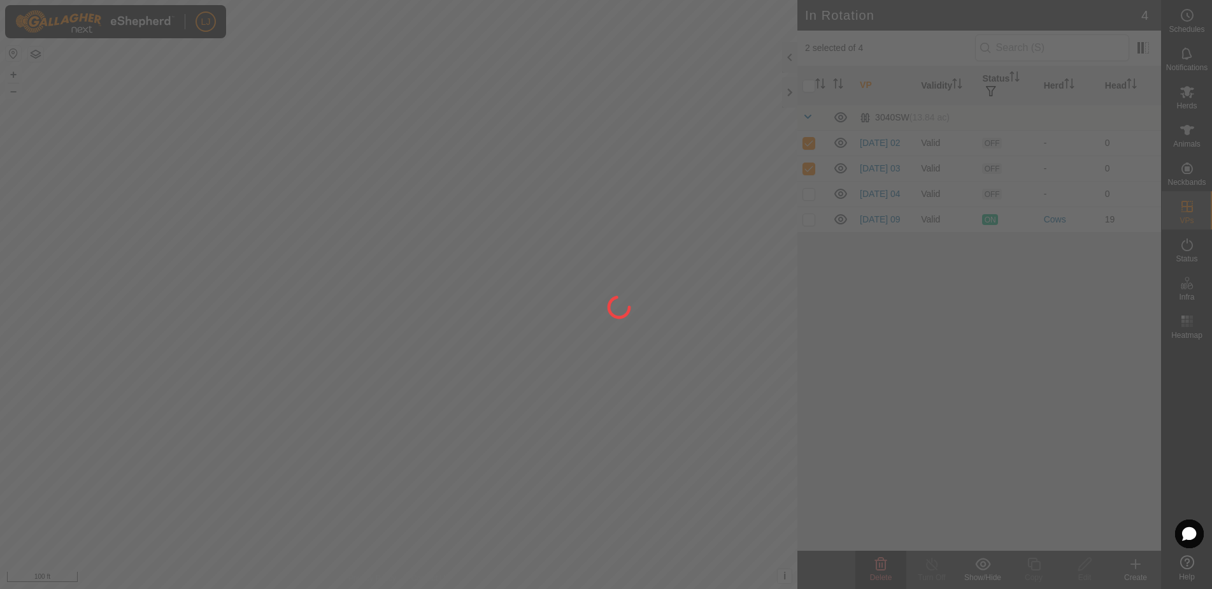
checkbox input "false"
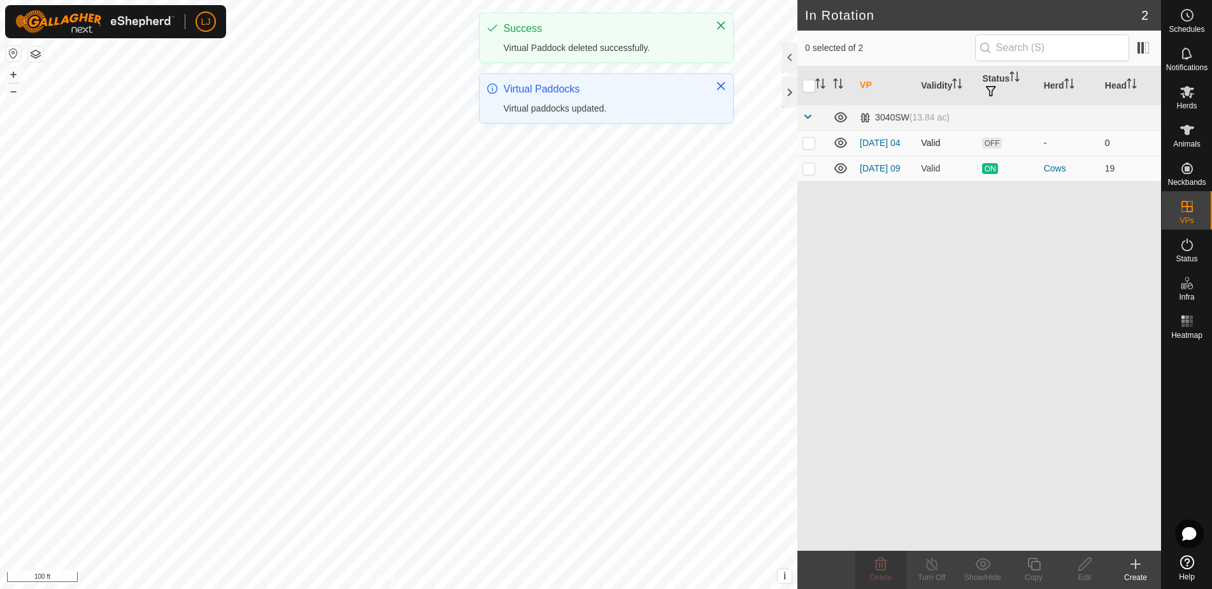
click at [814, 147] on p-checkbox at bounding box center [809, 143] width 13 height 10
checkbox input "true"
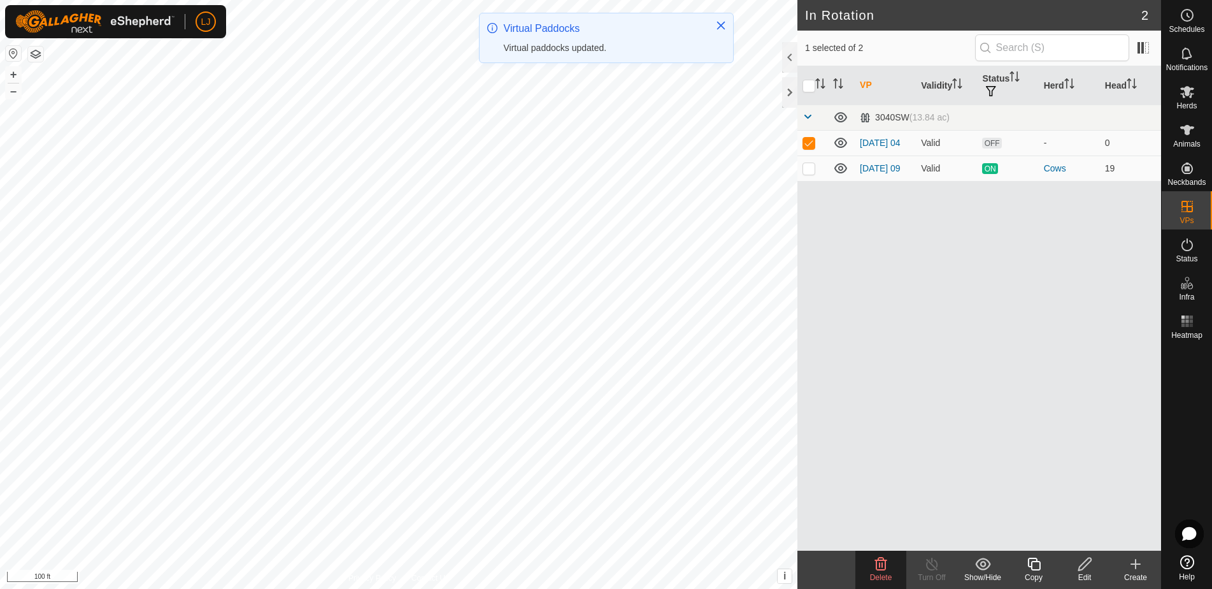
click at [883, 576] on span "Delete" at bounding box center [881, 577] width 22 height 9
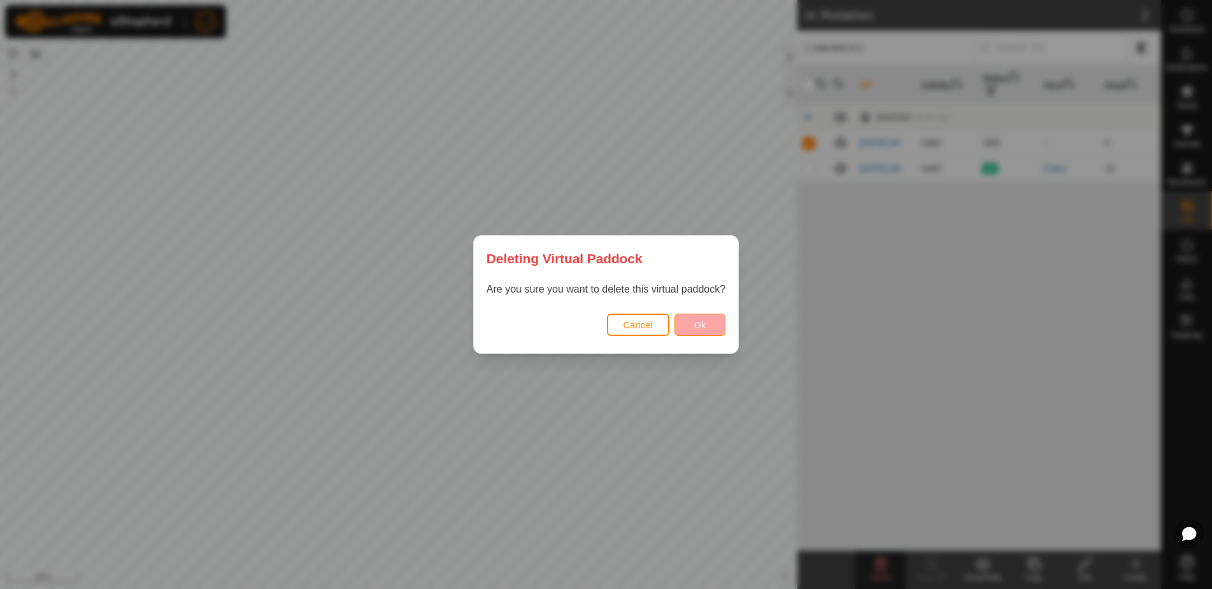
click at [699, 328] on span "Ok" at bounding box center [700, 325] width 12 height 10
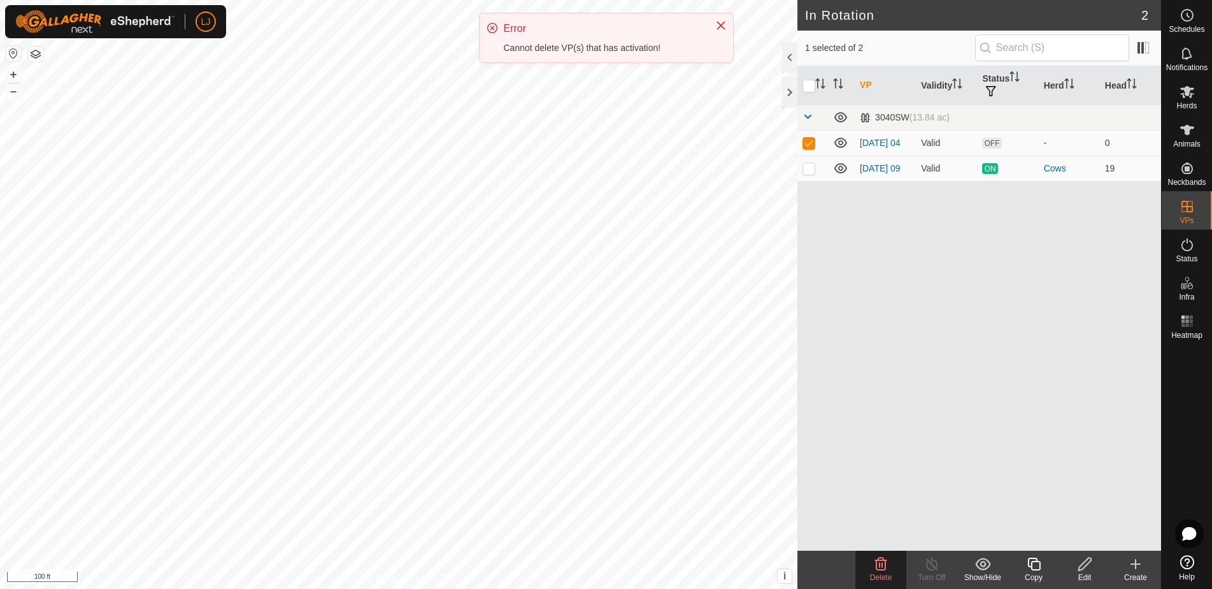
click at [1083, 569] on icon at bounding box center [1085, 563] width 16 height 15
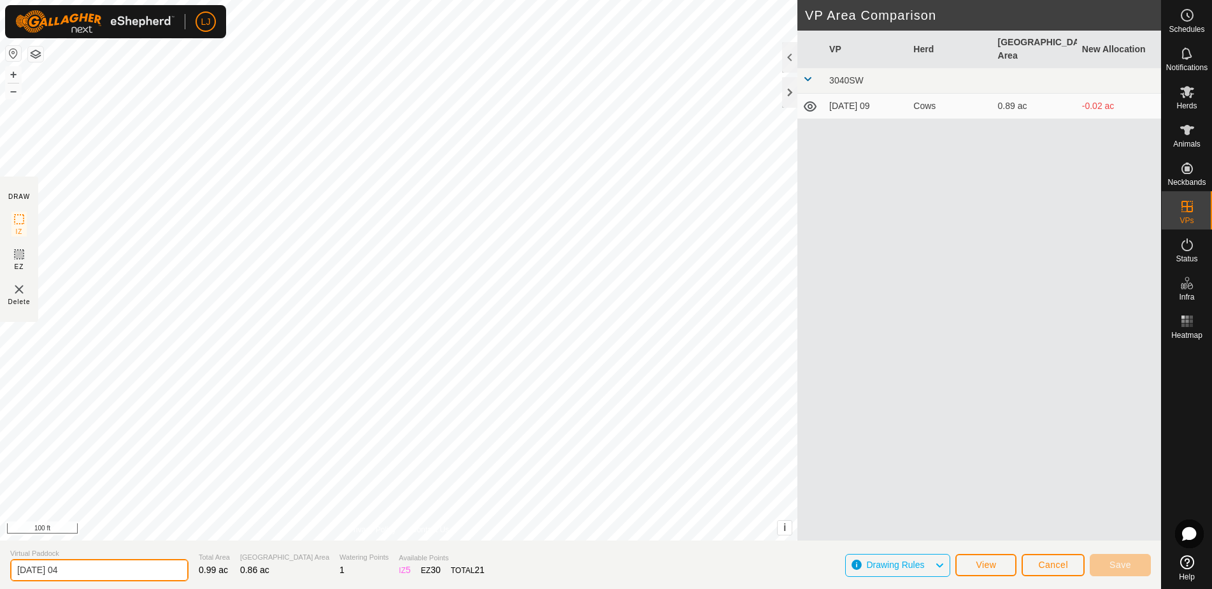
click at [0, 561] on section "Virtual Paddock [DATE] 04 Total Area 0.99 ac Grazing Area 0.86 ac Watering Poin…" at bounding box center [580, 564] width 1161 height 48
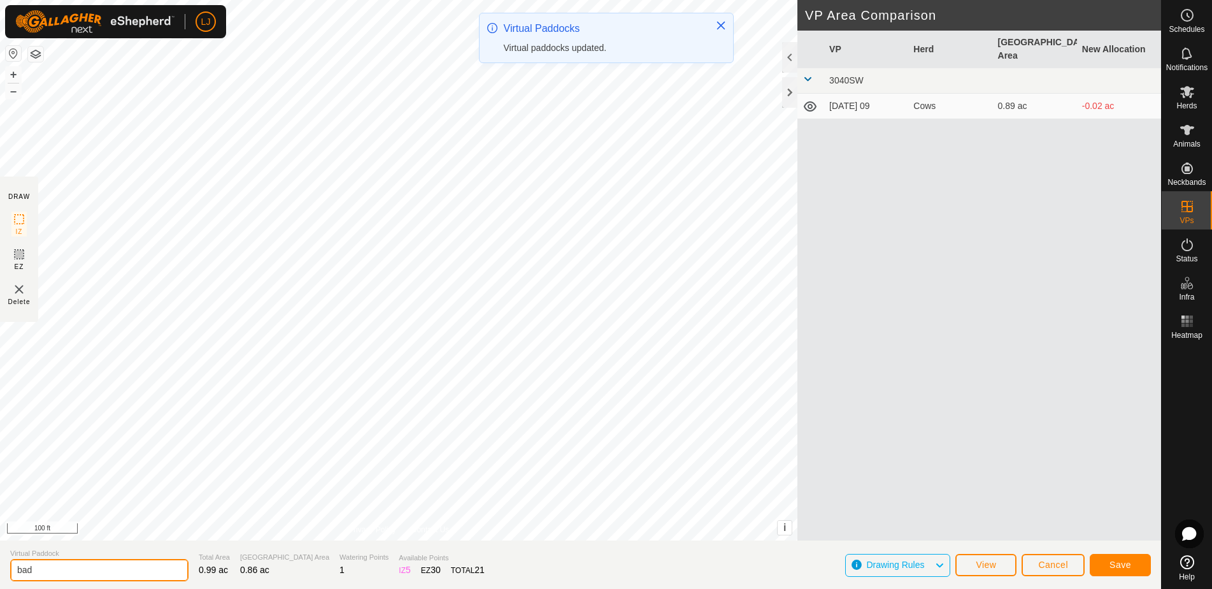
type input "bad"
click at [1122, 569] on span "Save" at bounding box center [1121, 564] width 22 height 10
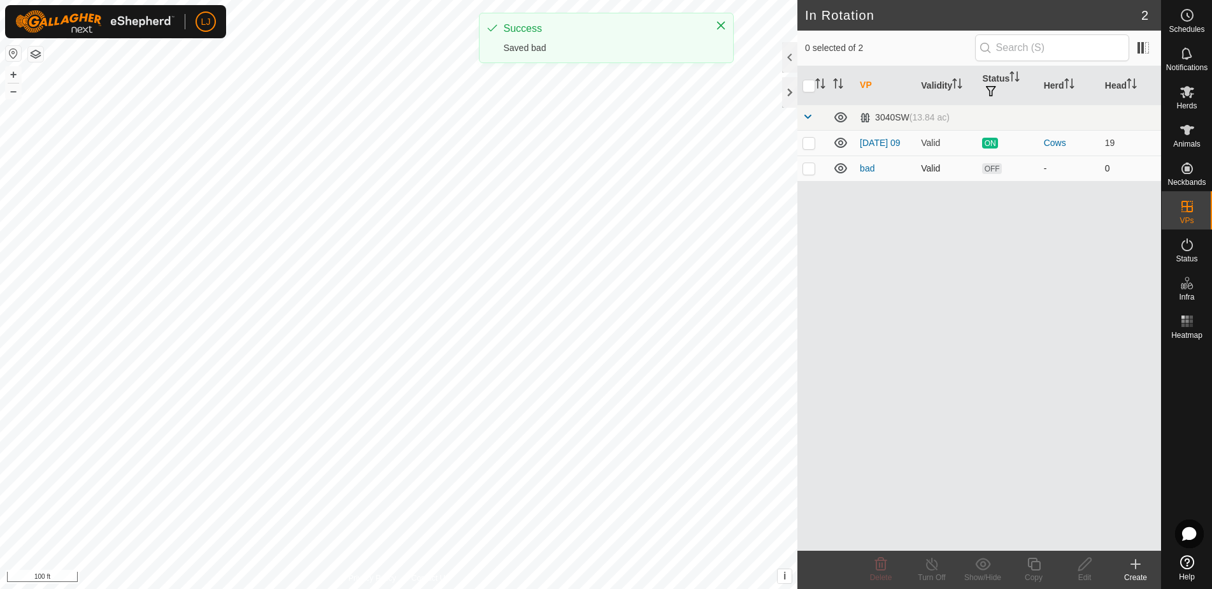
click at [812, 177] on td at bounding box center [812, 167] width 31 height 25
checkbox input "true"
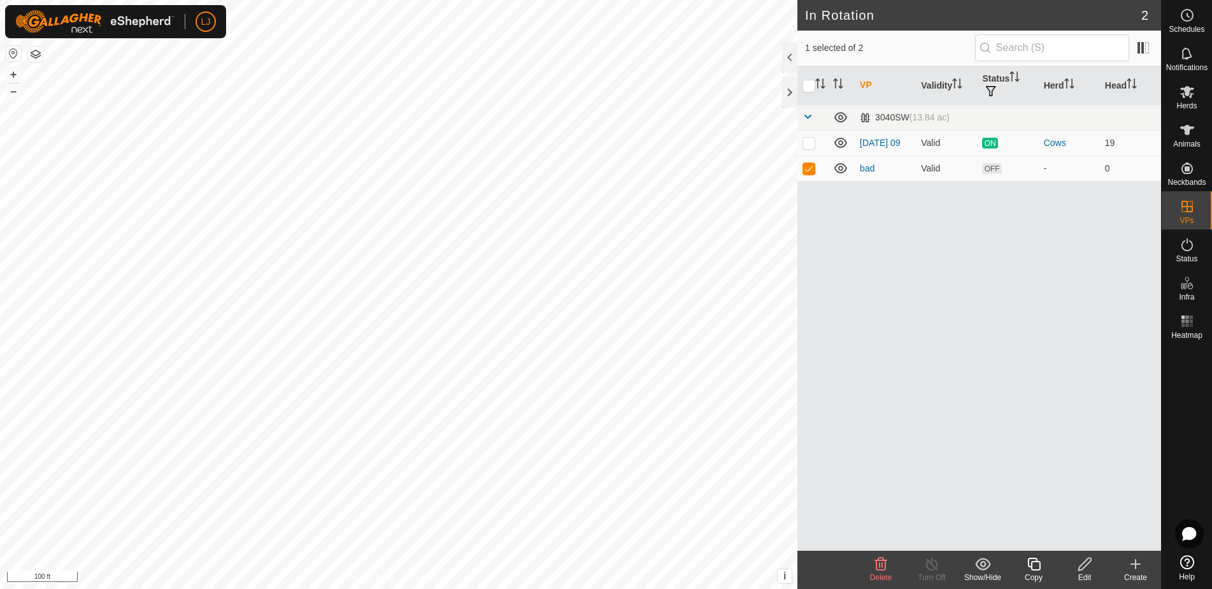
click at [878, 566] on icon at bounding box center [880, 563] width 15 height 15
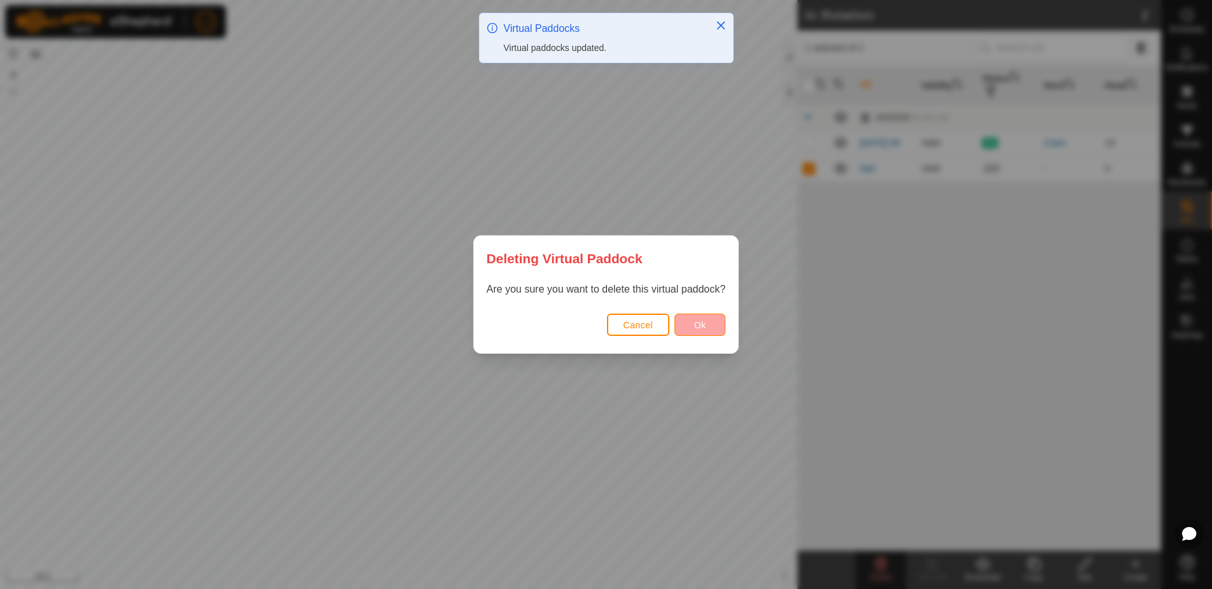
click at [689, 330] on button "Ok" at bounding box center [700, 324] width 51 height 22
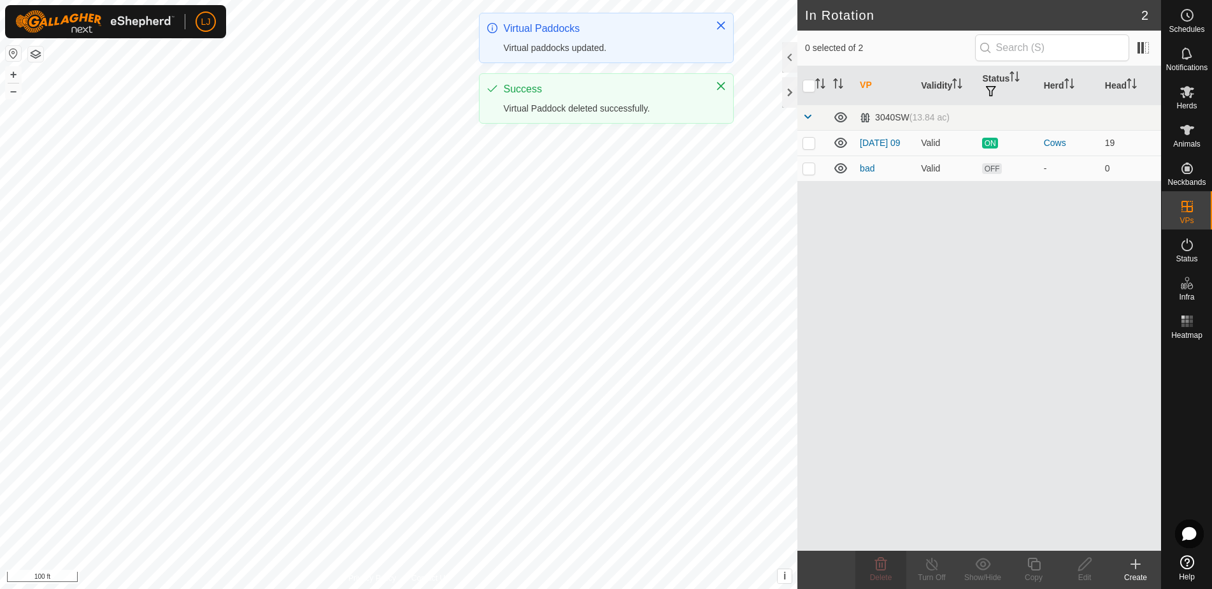
checkbox input "false"
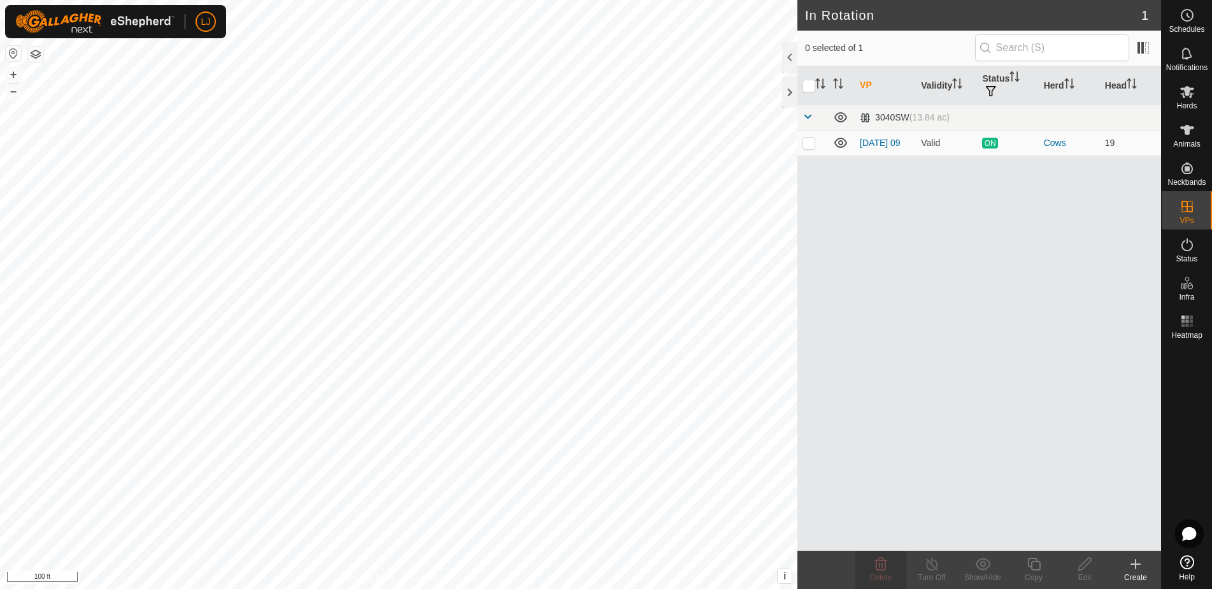
click at [1131, 572] on div "Create" at bounding box center [1135, 576] width 51 height 11
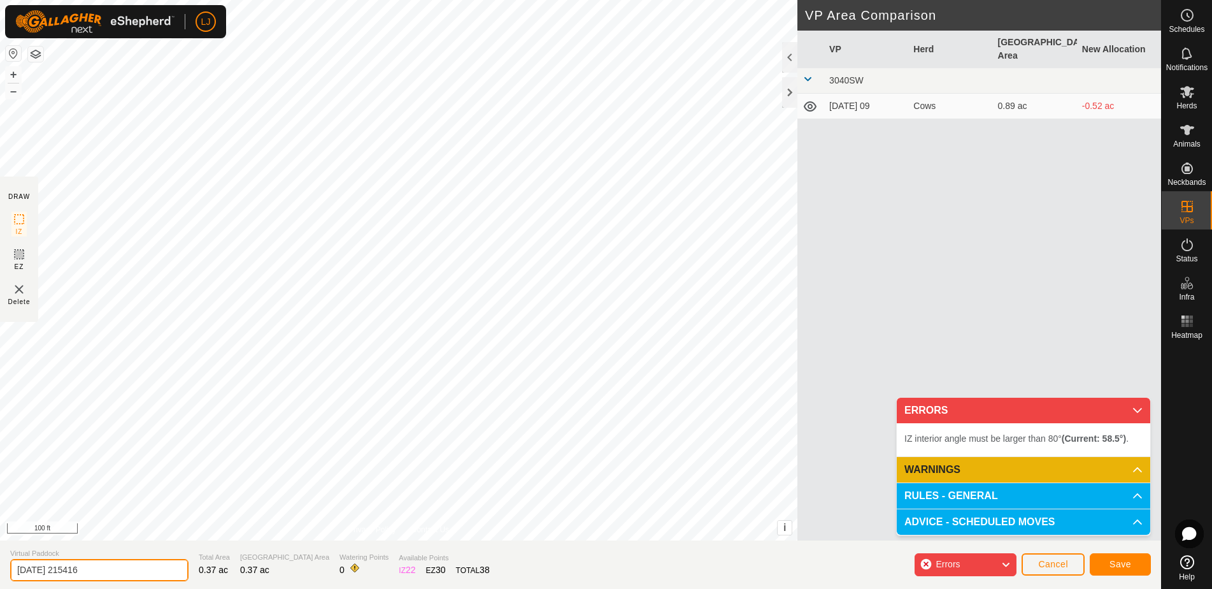
drag, startPoint x: 58, startPoint y: 572, endPoint x: 198, endPoint y: 577, distance: 140.2
click at [197, 577] on section "Virtual Paddock [DATE] 215416 Total Area 0.37 ac Grazing Area 0.37 ac Watering …" at bounding box center [580, 564] width 1161 height 48
type input "[DATE]"
click at [1133, 560] on button "Save" at bounding box center [1120, 564] width 61 height 22
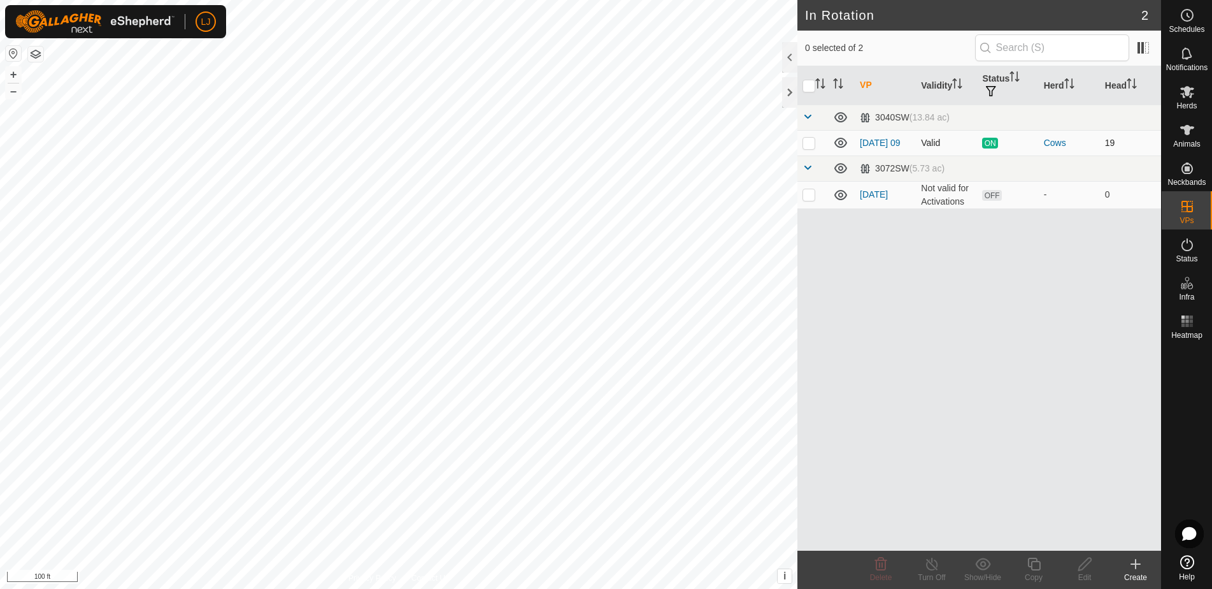
click at [814, 148] on p-checkbox at bounding box center [809, 143] width 13 height 10
click at [1032, 563] on icon at bounding box center [1034, 563] width 16 height 15
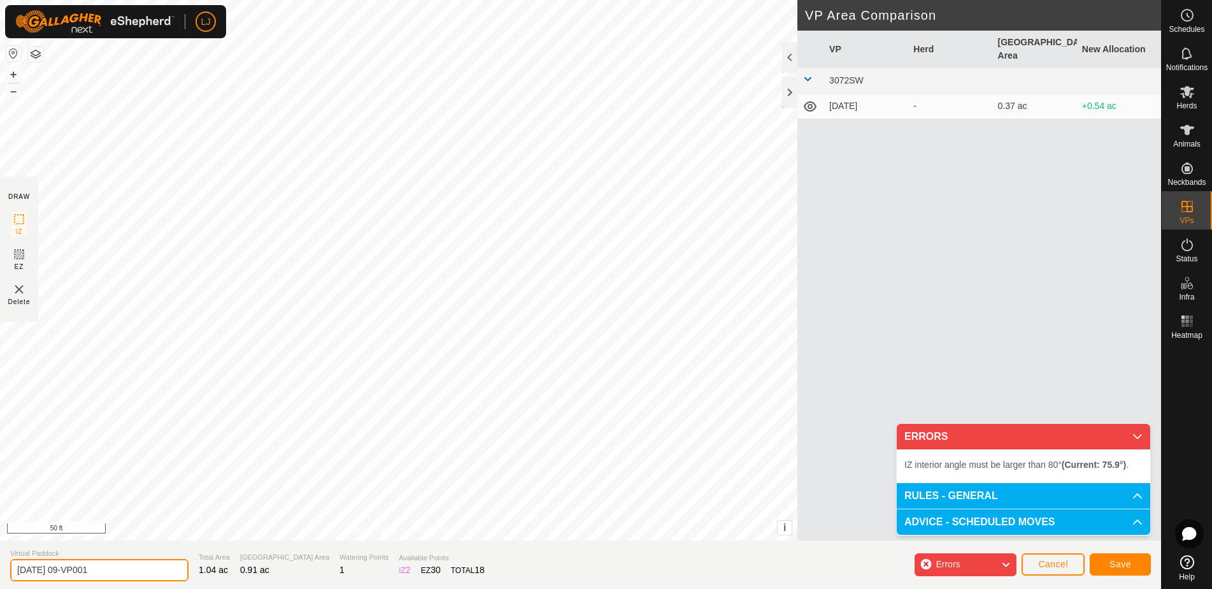
drag, startPoint x: 66, startPoint y: 571, endPoint x: 182, endPoint y: 575, distance: 115.4
click at [182, 575] on section "Virtual Paddock [DATE] 09-VP001 Total Area 1.04 ac Grazing Area 0.91 ac Waterin…" at bounding box center [580, 564] width 1161 height 48
drag, startPoint x: 62, startPoint y: 571, endPoint x: 234, endPoint y: 575, distance: 172.0
click at [234, 575] on section "Virtual Paddock [DATE] 09-VP001 Total Area 1.04 ac Grazing Area 0.91 ac Waterin…" at bounding box center [580, 564] width 1161 height 48
type input "[DATE] 01"
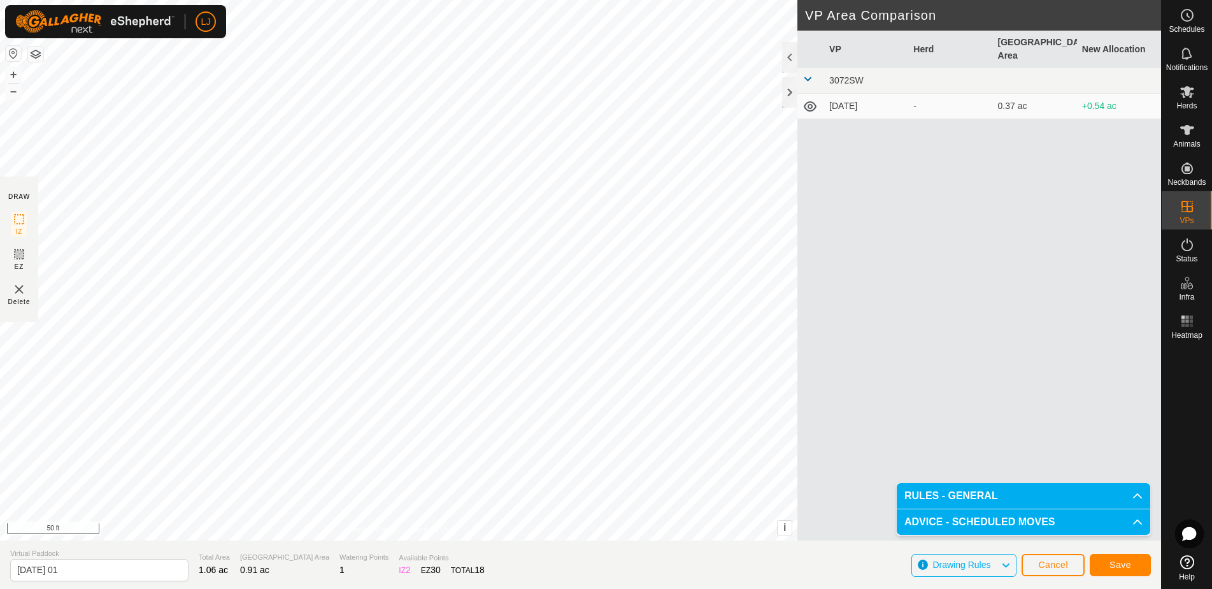
click at [1124, 566] on span "Save" at bounding box center [1121, 564] width 22 height 10
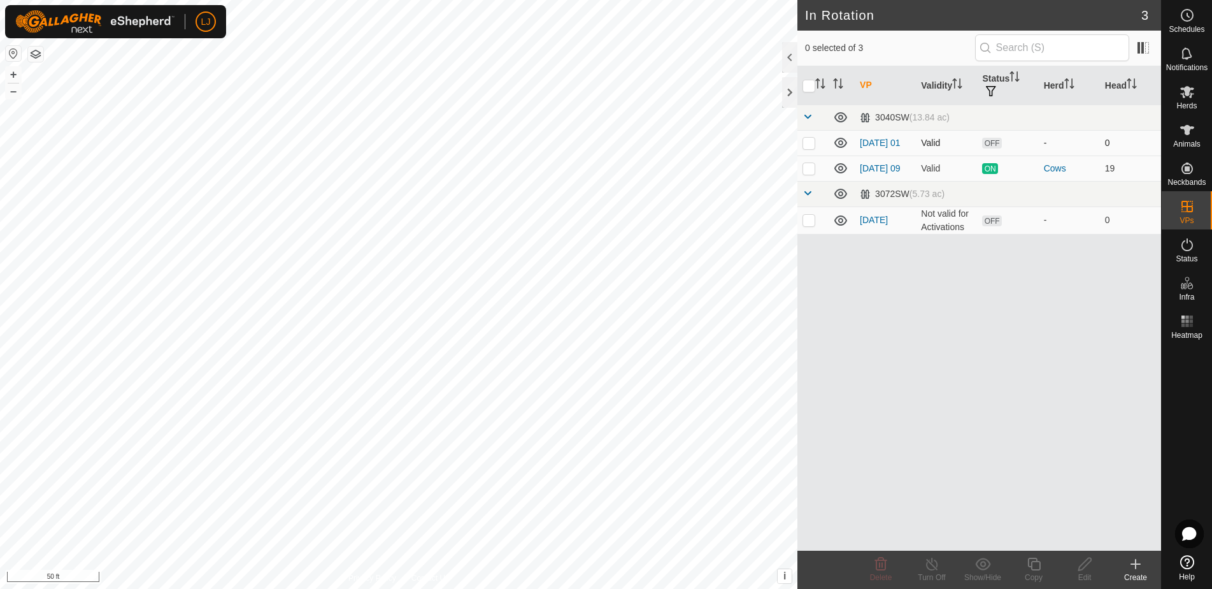
click at [810, 147] on p-checkbox at bounding box center [809, 143] width 13 height 10
checkbox input "true"
click at [1035, 566] on icon at bounding box center [1034, 563] width 16 height 15
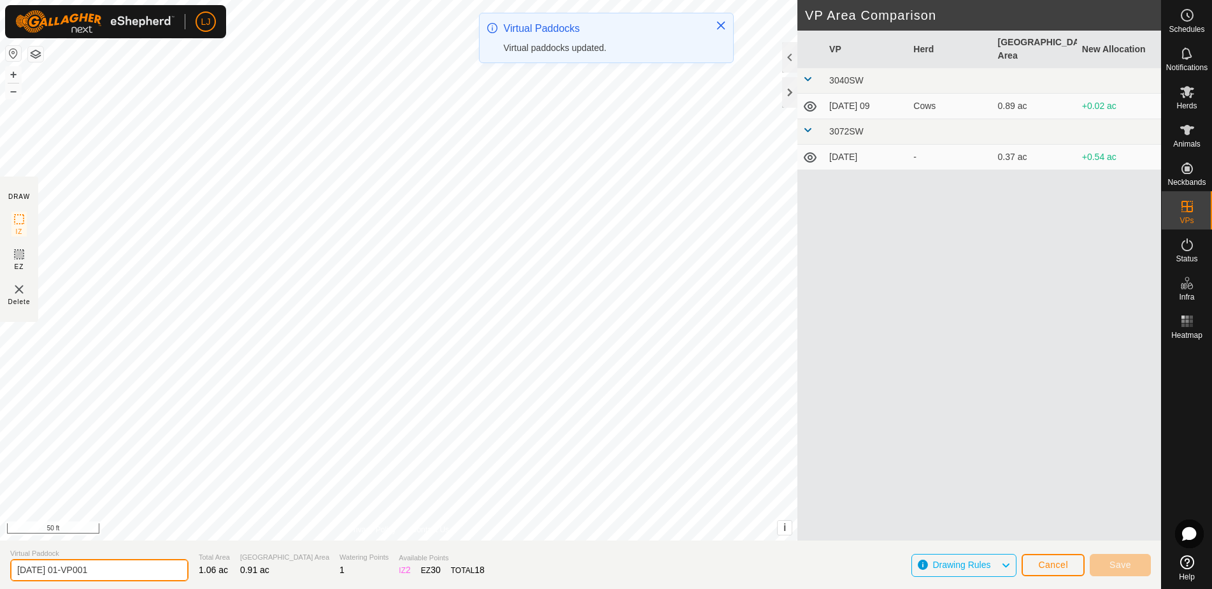
drag, startPoint x: 62, startPoint y: 572, endPoint x: 173, endPoint y: 573, distance: 111.5
click at [173, 573] on section "Virtual Paddock [DATE] 01-VP001 Total Area 1.06 ac Grazing Area 0.91 ac Waterin…" at bounding box center [580, 564] width 1161 height 48
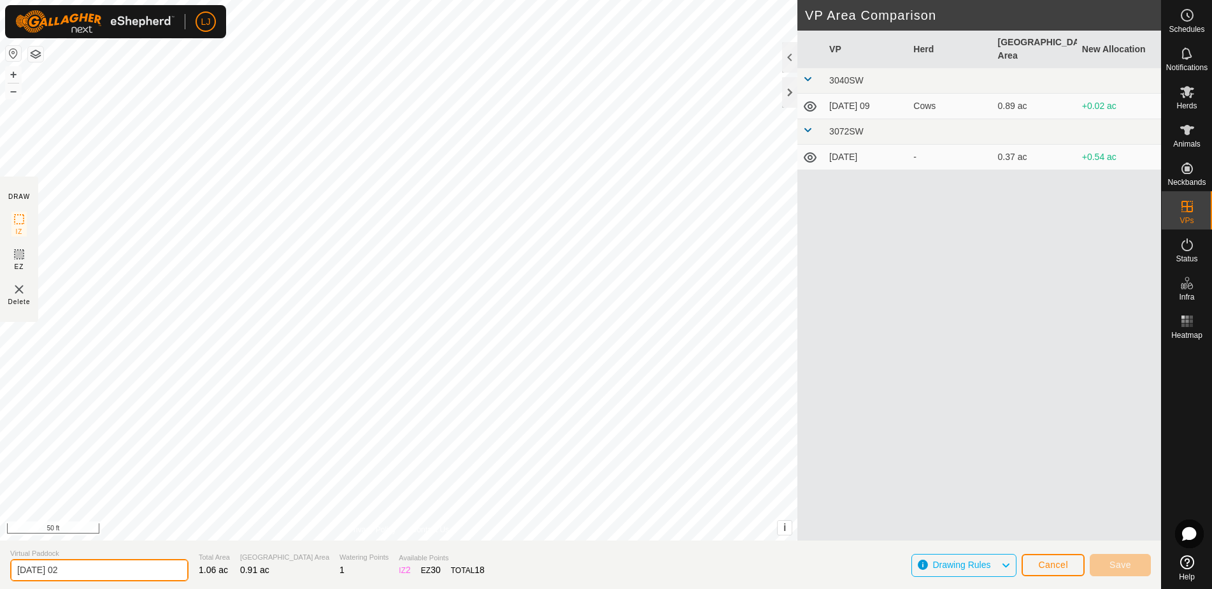
drag, startPoint x: 57, startPoint y: 571, endPoint x: 63, endPoint y: 575, distance: 6.6
click at [57, 571] on input "[DATE] 02" at bounding box center [99, 570] width 178 height 22
type input "[DATE] 02"
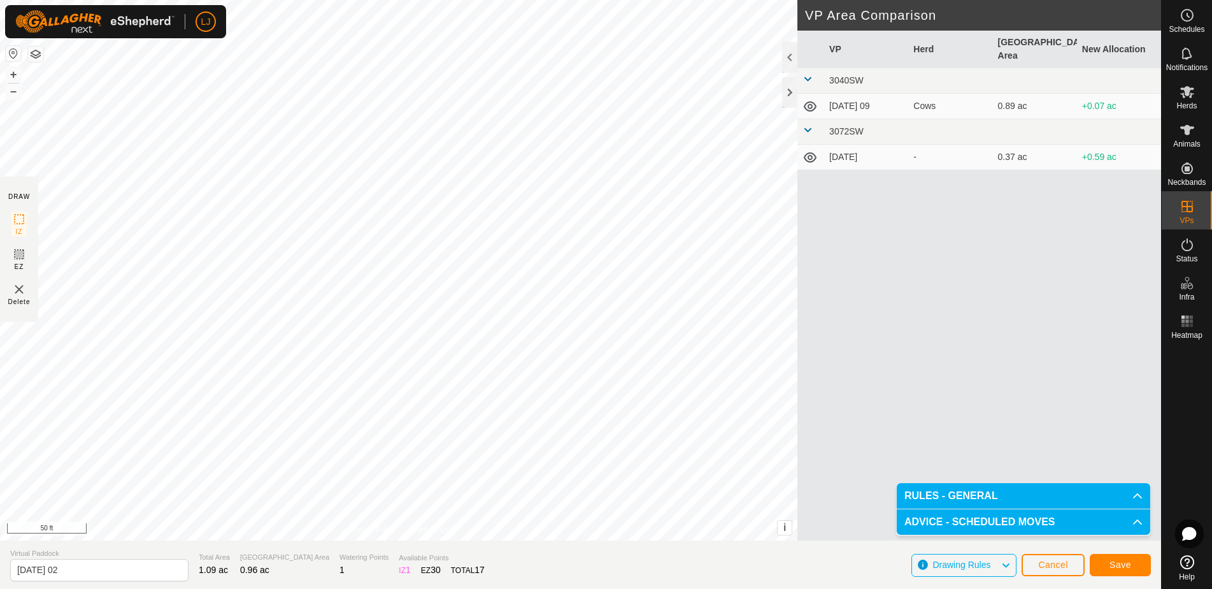
click at [1123, 562] on span "Save" at bounding box center [1121, 564] width 22 height 10
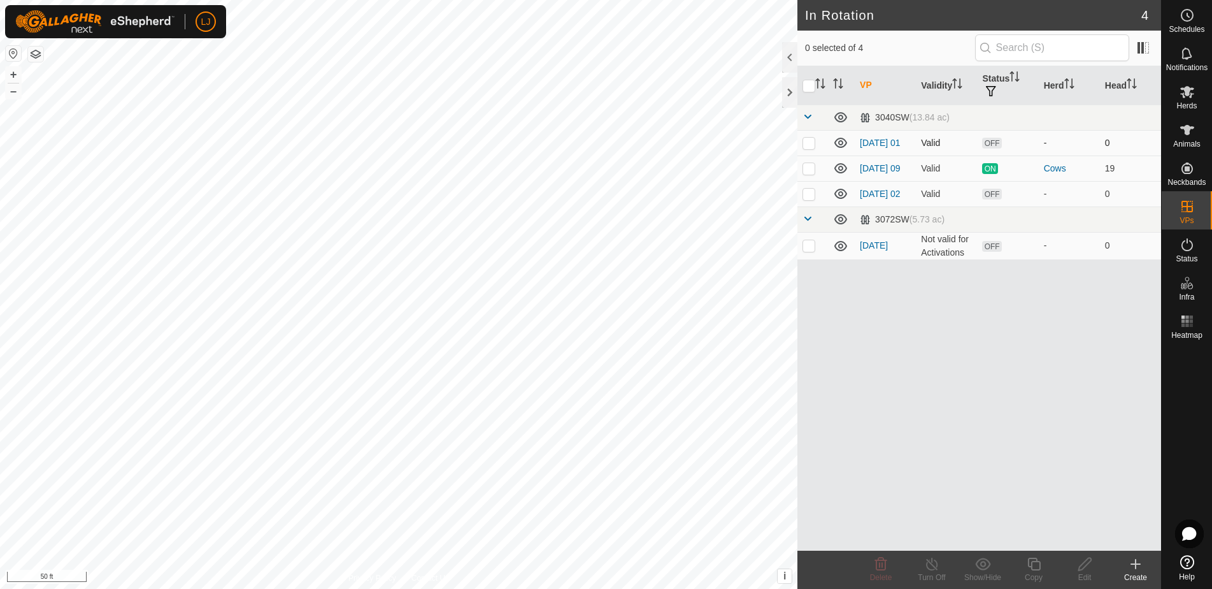
click at [814, 145] on p-checkbox at bounding box center [809, 143] width 13 height 10
checkbox input "true"
click at [1083, 562] on icon at bounding box center [1084, 563] width 13 height 13
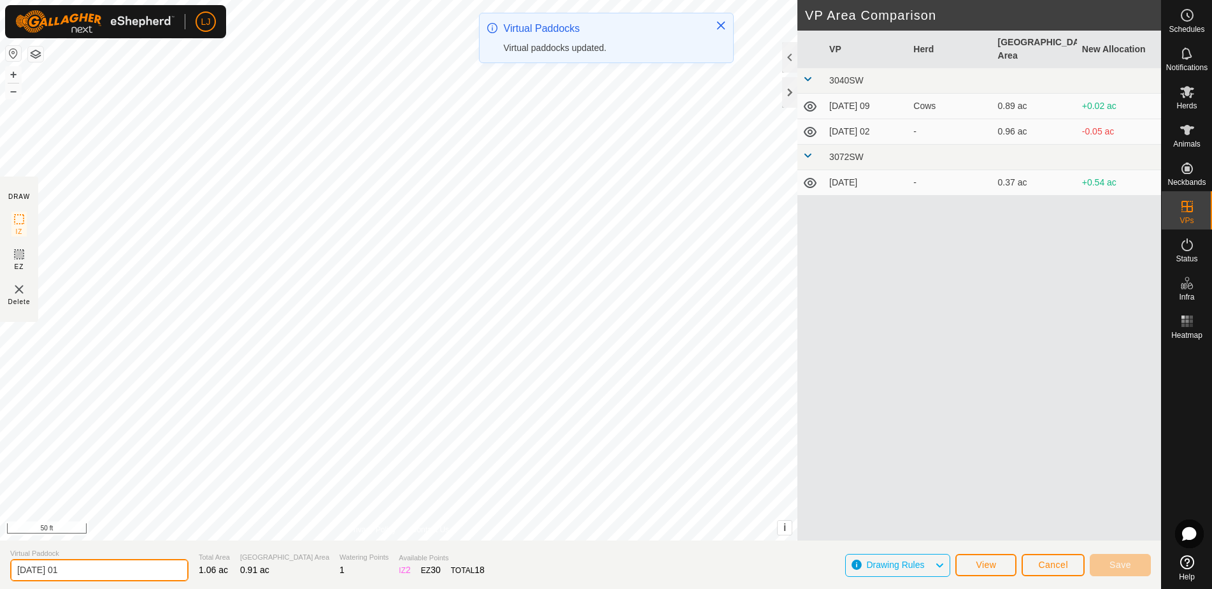
drag, startPoint x: 56, startPoint y: 570, endPoint x: 94, endPoint y: 586, distance: 41.4
click at [56, 571] on input "[DATE] 01" at bounding box center [99, 570] width 178 height 22
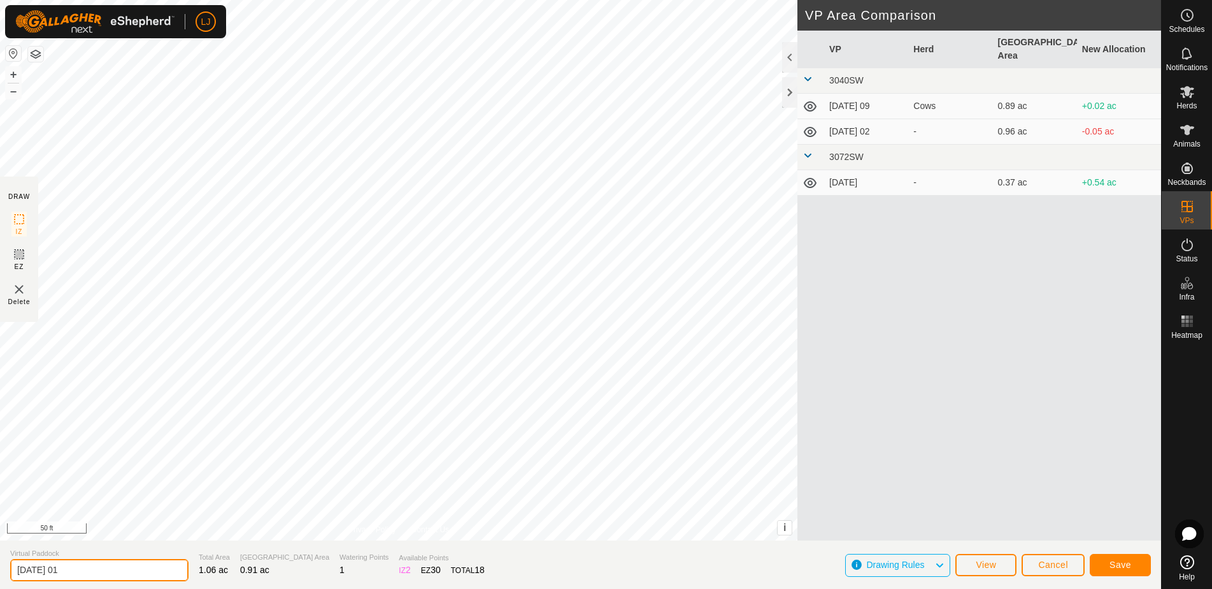
type input "[DATE] 01"
click at [1126, 566] on span "Save" at bounding box center [1121, 564] width 22 height 10
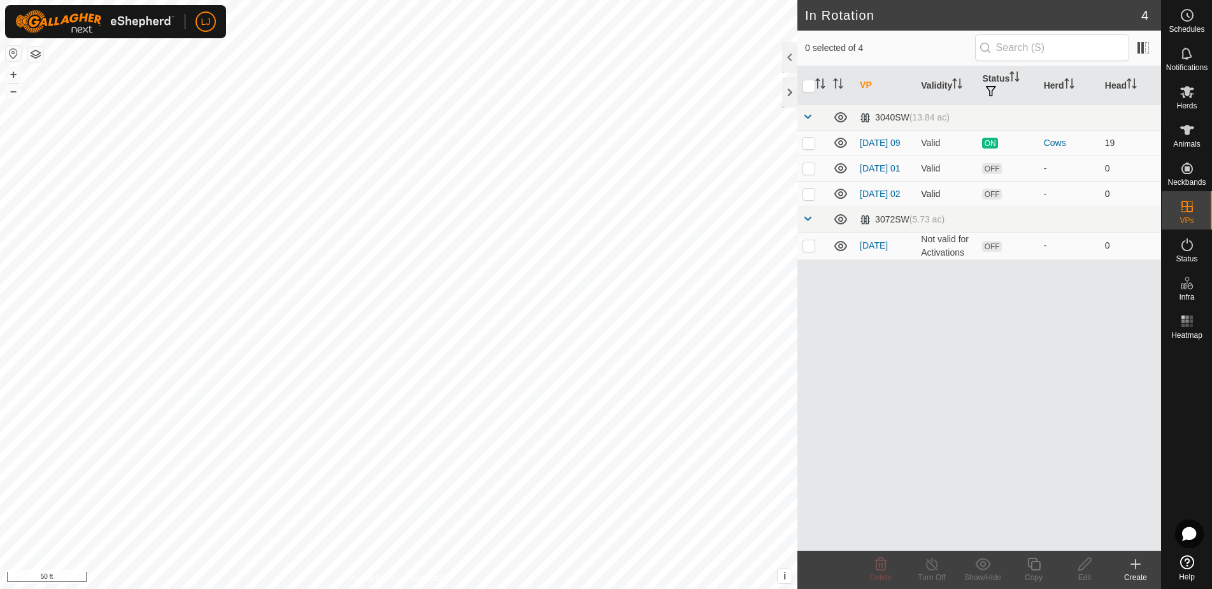
click at [810, 199] on p-checkbox at bounding box center [809, 194] width 13 height 10
checkbox input "true"
click at [1036, 564] on icon at bounding box center [1034, 563] width 16 height 15
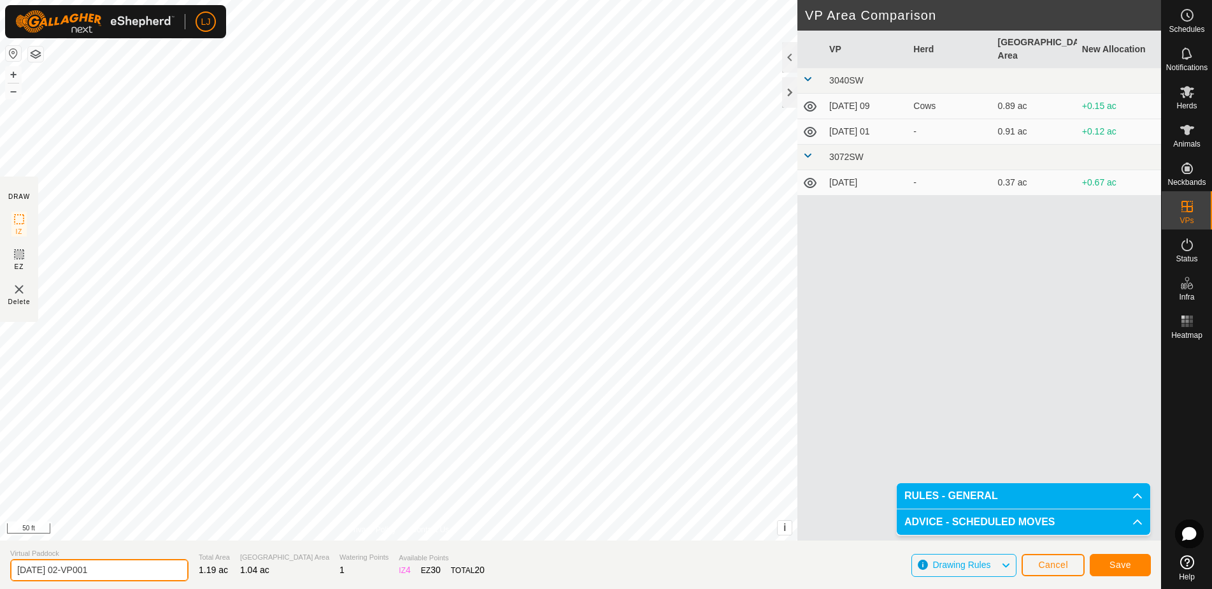
drag, startPoint x: 70, startPoint y: 573, endPoint x: 215, endPoint y: 574, distance: 145.2
click at [215, 574] on section "Virtual Paddock [DATE] 02-VP001 Total Area 1.19 ac Grazing Area 1.04 ac Waterin…" at bounding box center [580, 564] width 1161 height 48
type input "[DATE] 03"
click at [1136, 564] on button "Save" at bounding box center [1120, 565] width 61 height 22
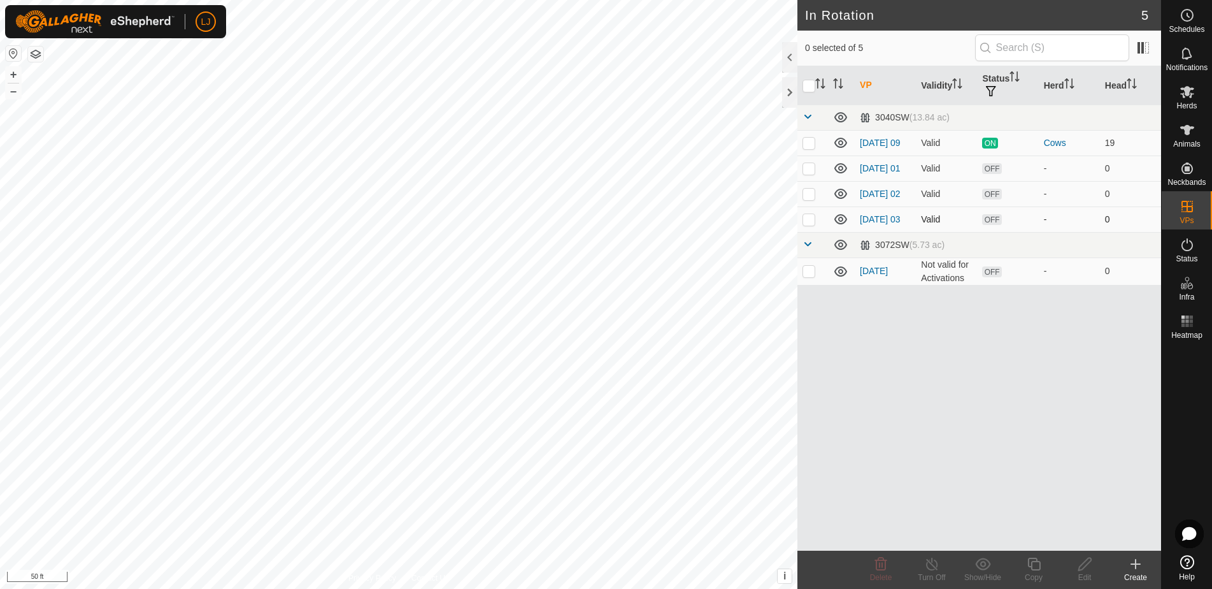
click at [808, 224] on p-checkbox at bounding box center [809, 219] width 13 height 10
checkbox input "true"
click at [1037, 567] on icon at bounding box center [1034, 563] width 16 height 15
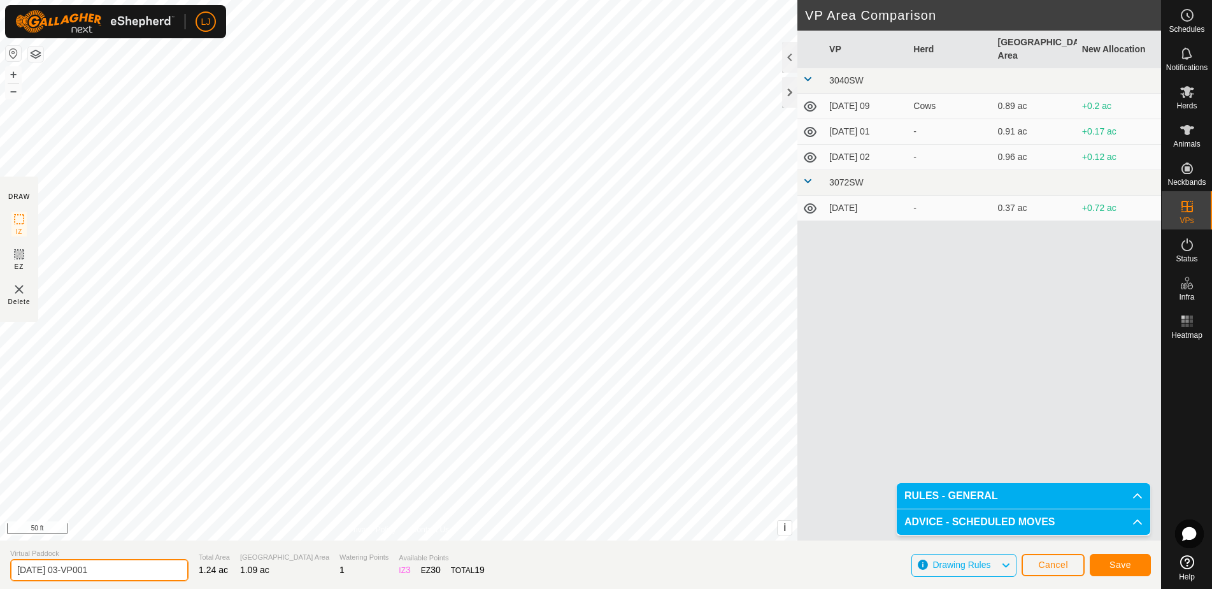
drag, startPoint x: 73, startPoint y: 573, endPoint x: 142, endPoint y: 572, distance: 69.4
click at [141, 572] on input "[DATE] 03-VP001" at bounding box center [99, 570] width 178 height 22
type input "[DATE] 04"
click at [1122, 567] on span "Save" at bounding box center [1121, 564] width 22 height 10
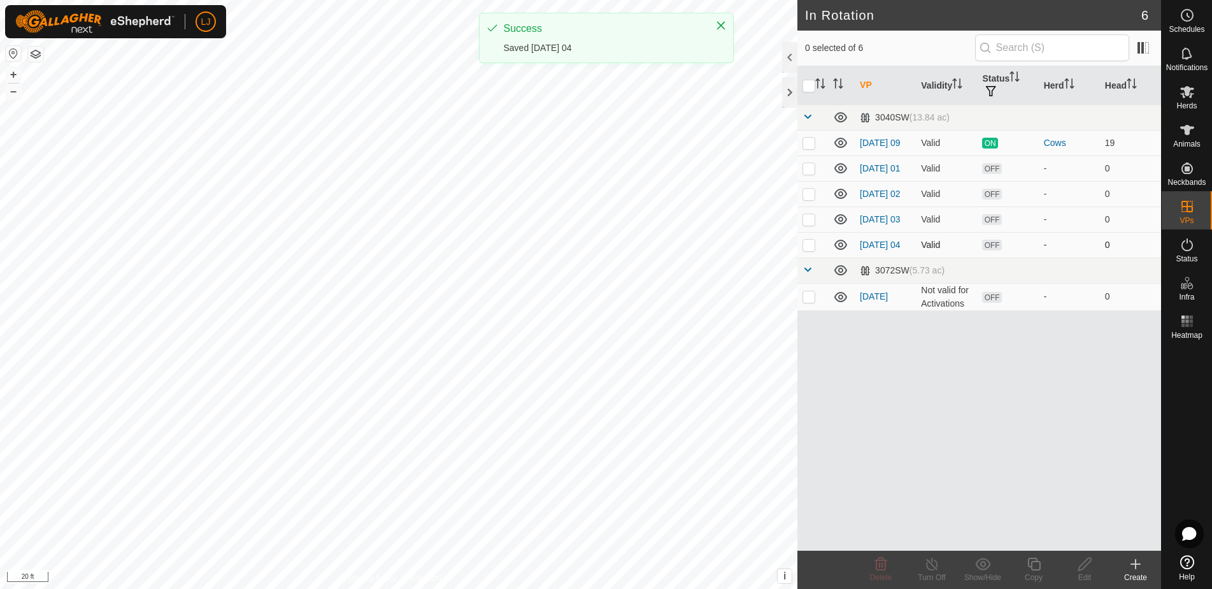
click at [807, 250] on p-checkbox at bounding box center [809, 245] width 13 height 10
checkbox input "true"
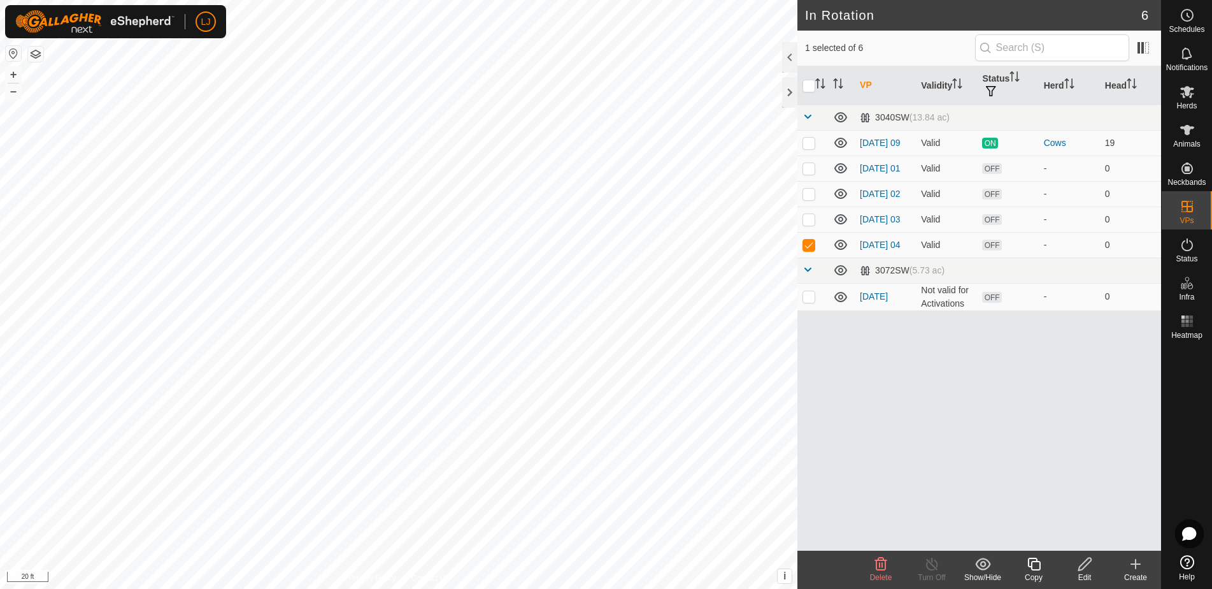
click at [1037, 564] on icon at bounding box center [1034, 563] width 16 height 15
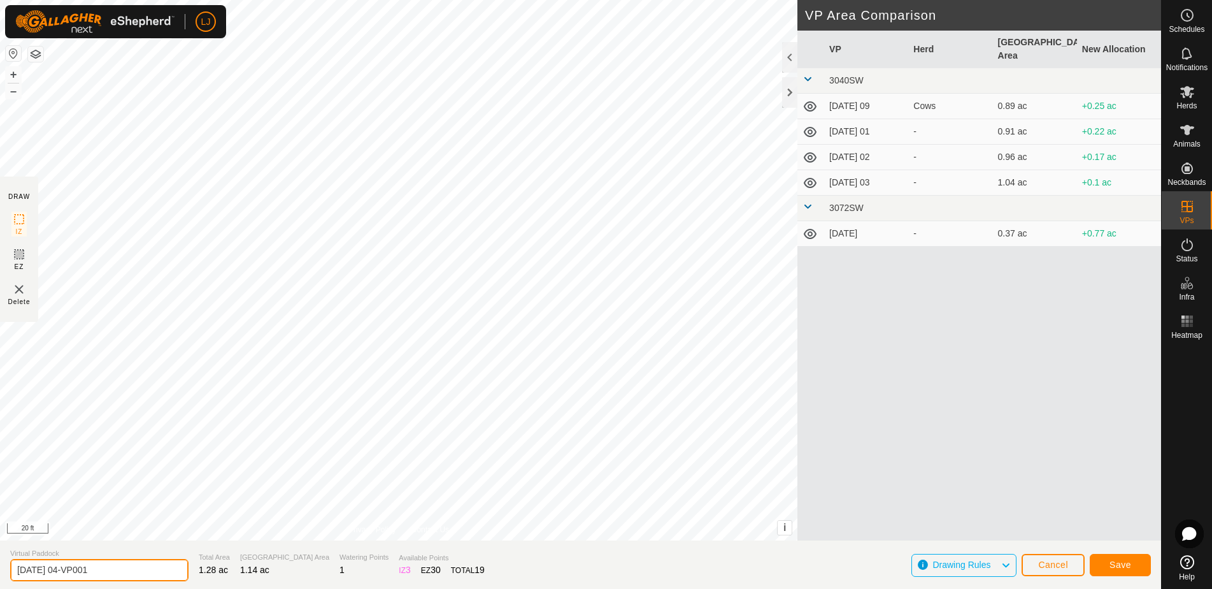
drag, startPoint x: 86, startPoint y: 571, endPoint x: 185, endPoint y: 572, distance: 98.7
click at [183, 572] on section "Virtual Paddock [DATE] 04-VP001 Total Area 1.28 ac Grazing Area 1.14 ac Waterin…" at bounding box center [580, 564] width 1161 height 48
type input "[DATE] 05"
click at [1138, 559] on button "Save" at bounding box center [1120, 565] width 61 height 22
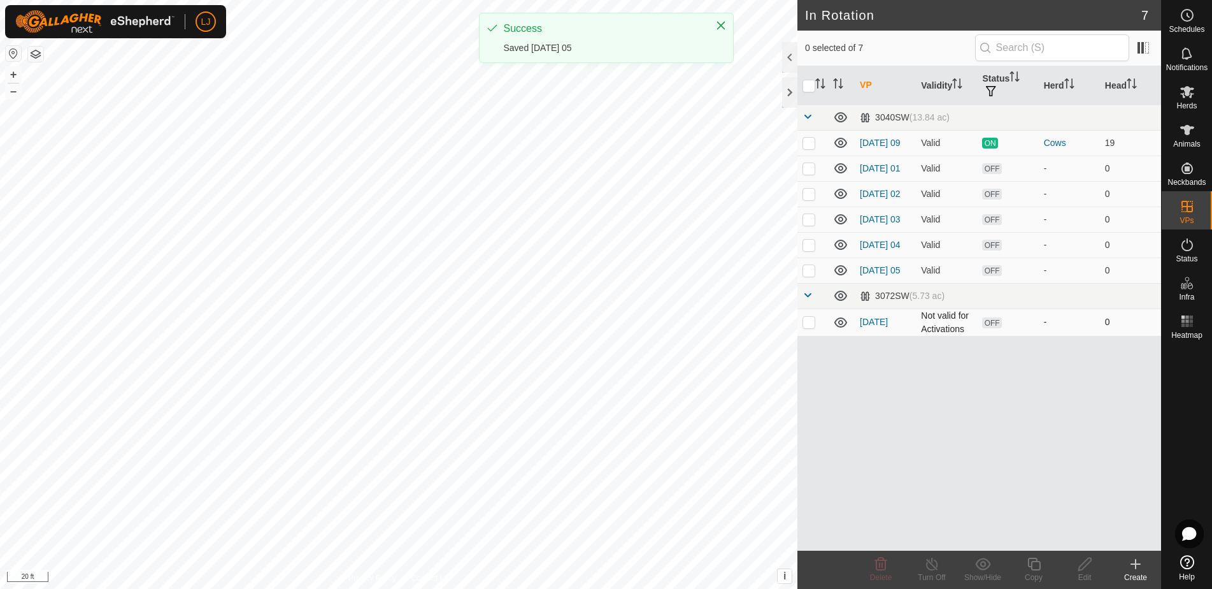
drag, startPoint x: 809, startPoint y: 283, endPoint x: 824, endPoint y: 327, distance: 46.3
click at [809, 275] on p-checkbox at bounding box center [809, 270] width 13 height 10
checkbox input "true"
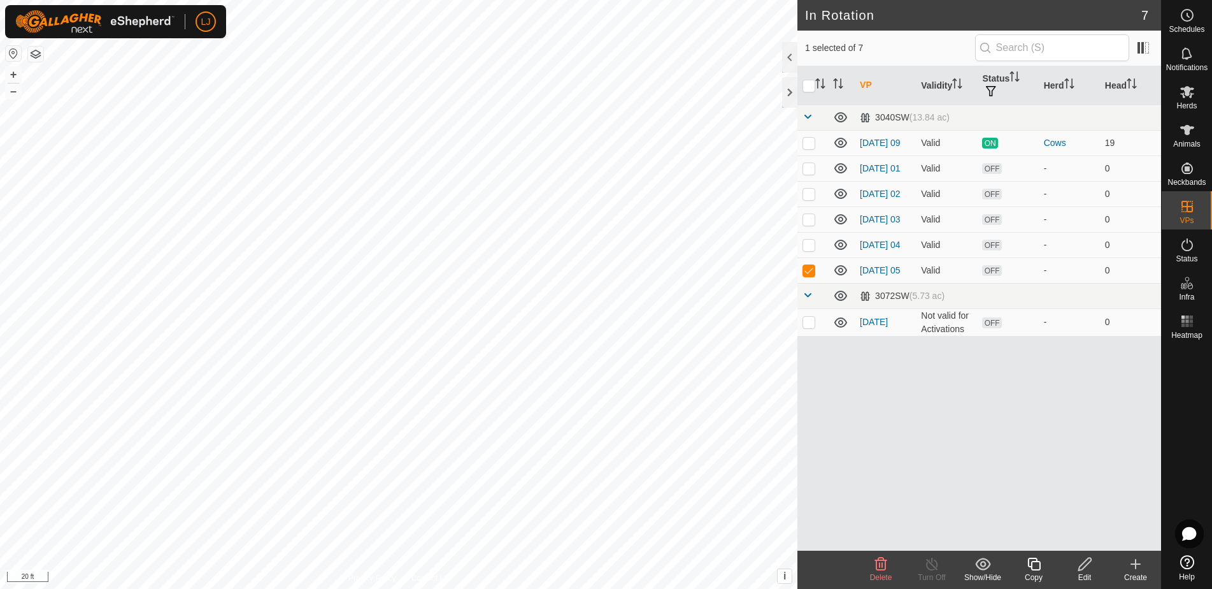
click at [1035, 568] on icon at bounding box center [1034, 563] width 16 height 15
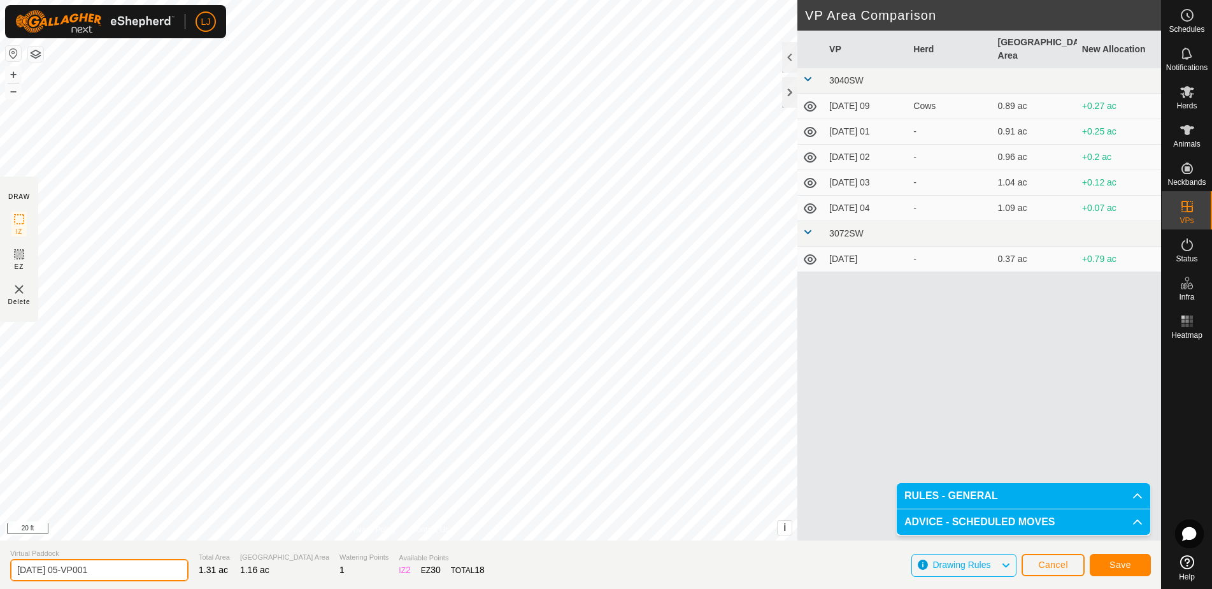
drag, startPoint x: 71, startPoint y: 568, endPoint x: 230, endPoint y: 569, distance: 158.6
click at [222, 569] on section "Virtual Paddock [DATE] 05-VP001 Total Area 1.31 ac Grazing Area 1.16 ac Waterin…" at bounding box center [580, 564] width 1161 height 48
type input "[DATE] 06"
click at [1125, 555] on button "Save" at bounding box center [1120, 565] width 61 height 22
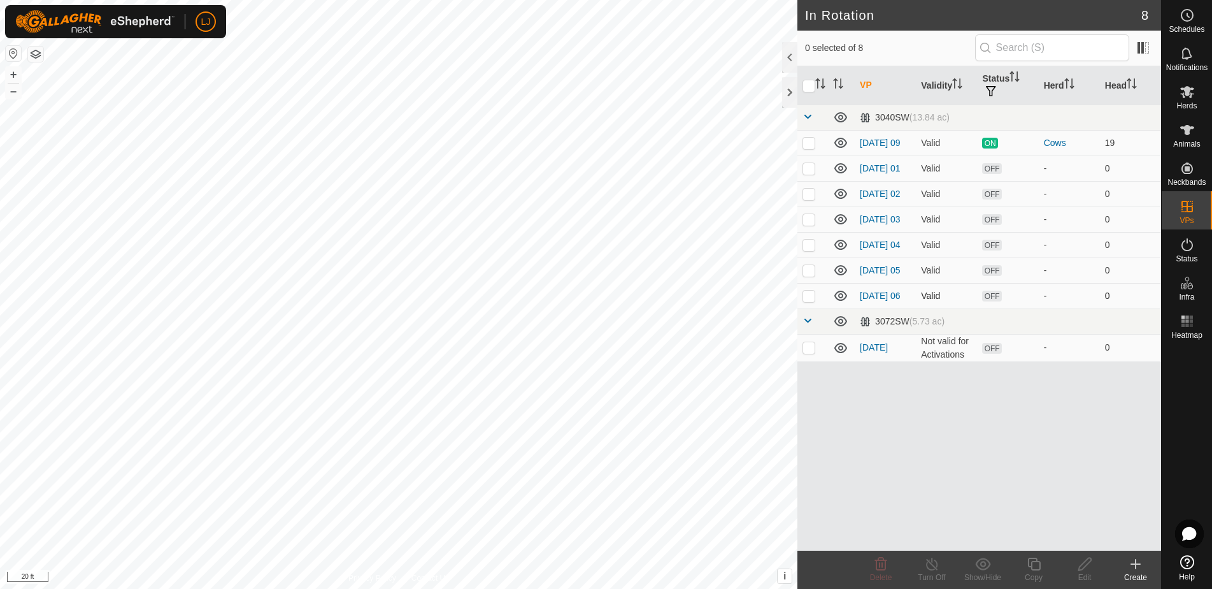
click at [812, 301] on p-checkbox at bounding box center [809, 295] width 13 height 10
checkbox input "true"
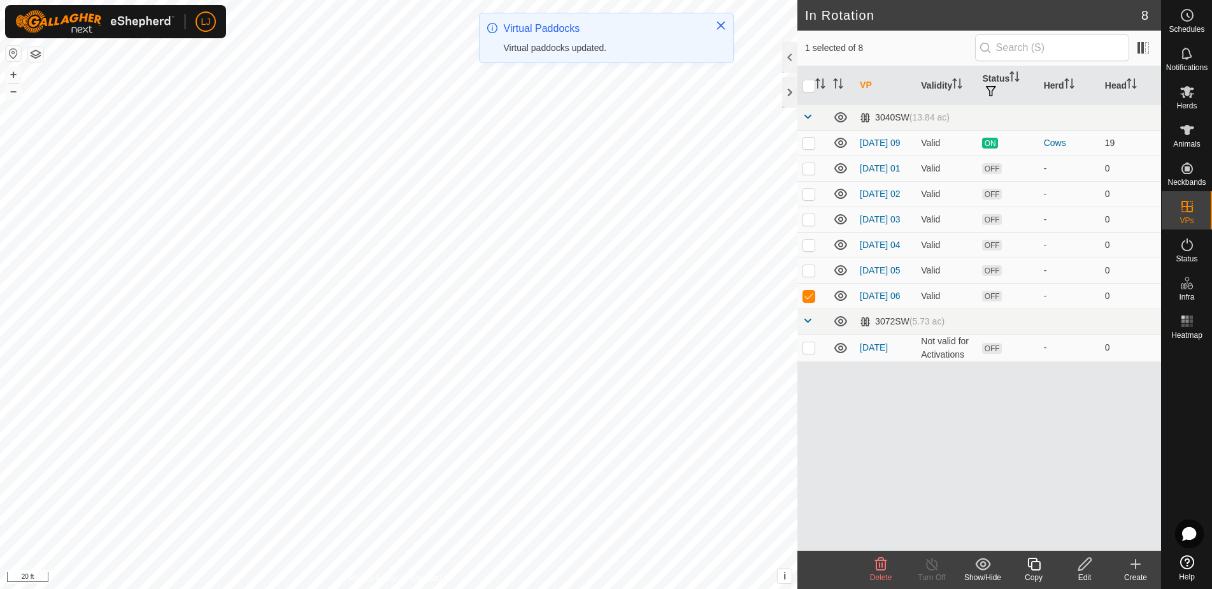
click at [1040, 562] on icon at bounding box center [1033, 563] width 13 height 13
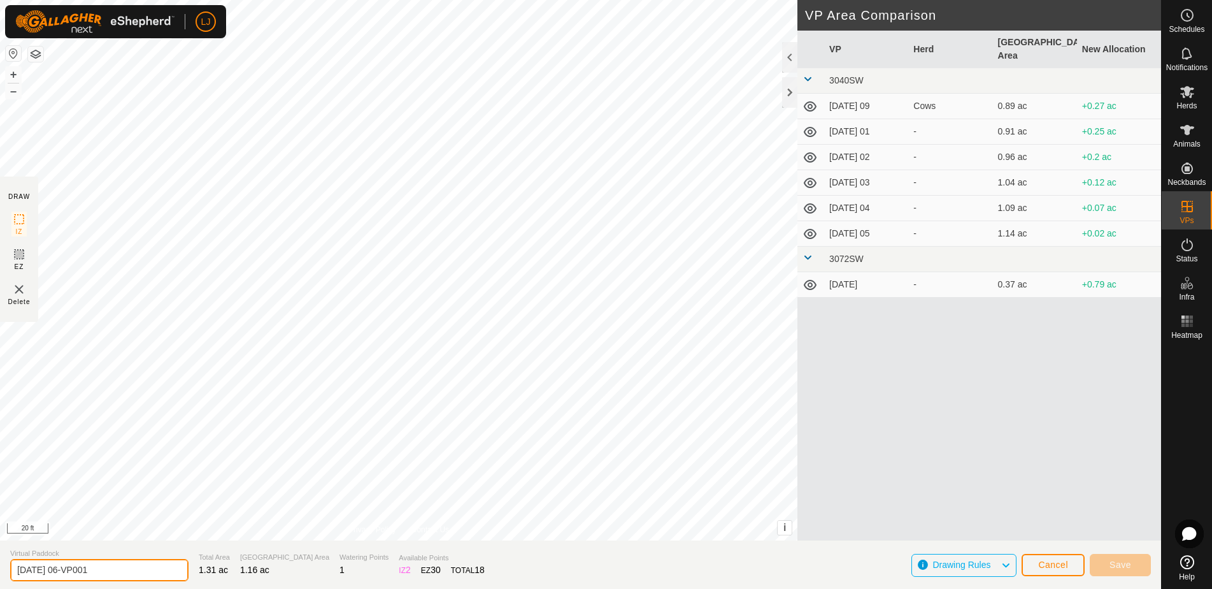
drag, startPoint x: 71, startPoint y: 570, endPoint x: 167, endPoint y: 569, distance: 96.2
click at [166, 569] on section "Virtual Paddock [DATE] 06-VP001 Total Area 1.31 ac Grazing Area 1.16 ac Waterin…" at bounding box center [580, 564] width 1161 height 48
drag, startPoint x: 71, startPoint y: 571, endPoint x: 118, endPoint y: 571, distance: 47.8
click at [105, 572] on input "[DATE] 07" at bounding box center [99, 570] width 178 height 22
type input "[DATE] 08"
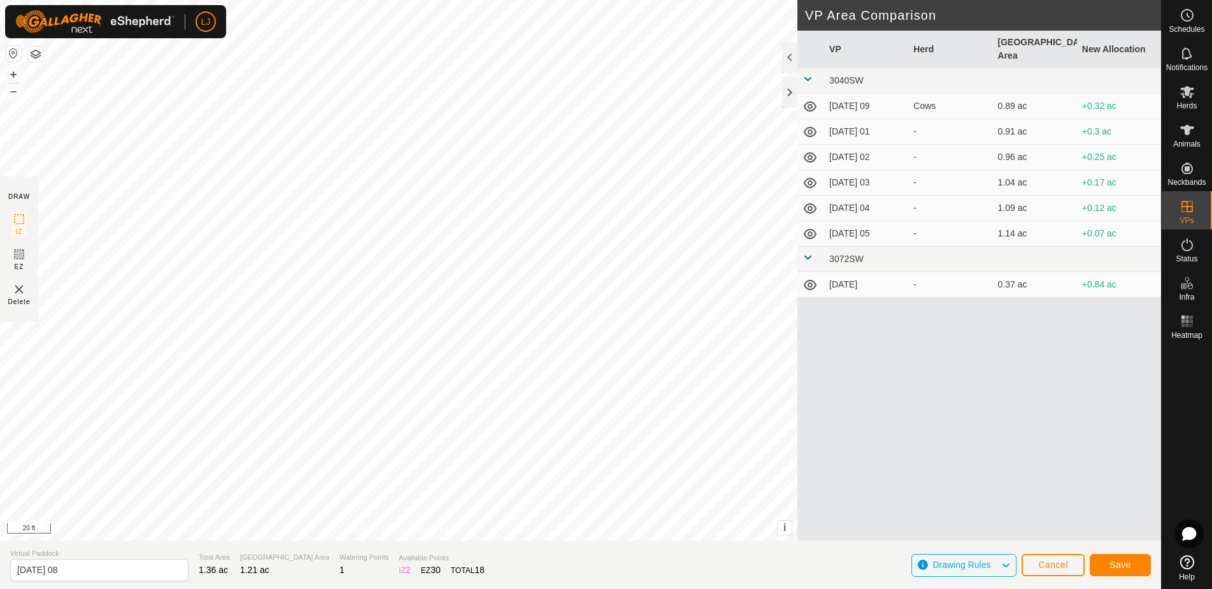
click at [1126, 573] on button "Save" at bounding box center [1120, 565] width 61 height 22
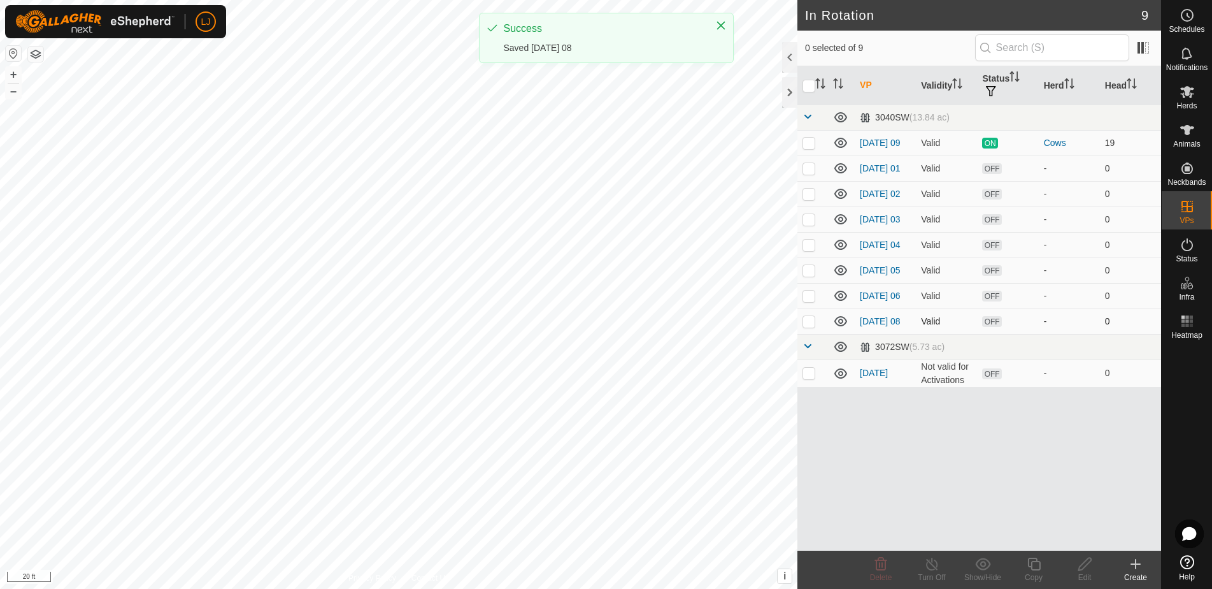
click at [806, 326] on p-checkbox at bounding box center [809, 321] width 13 height 10
checkbox input "true"
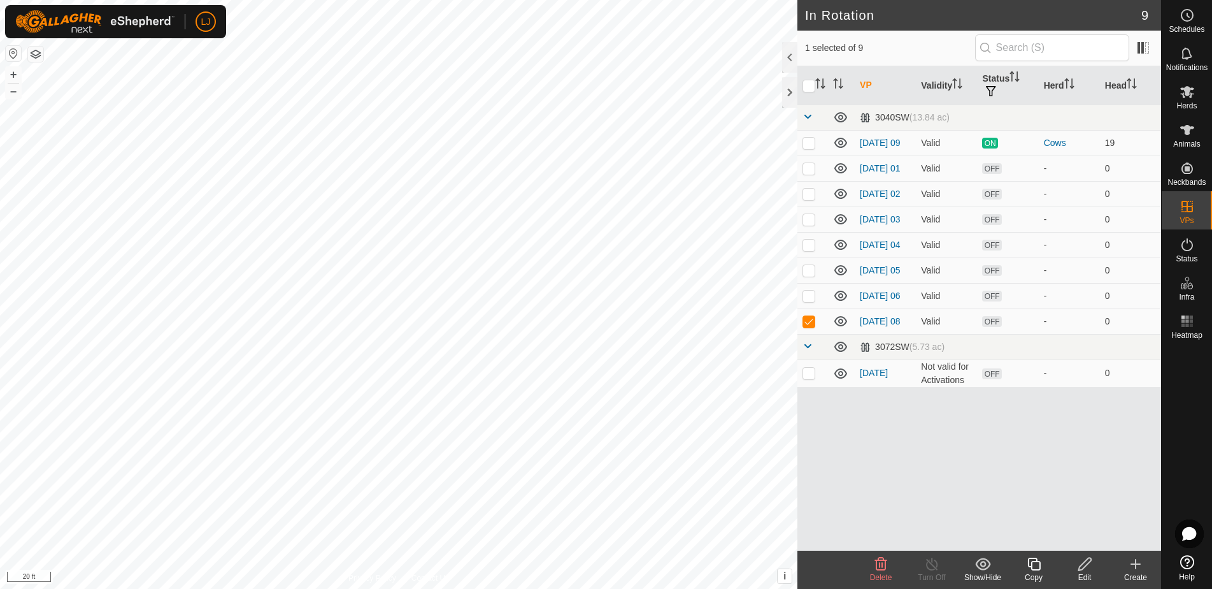
click at [1032, 571] on icon at bounding box center [1034, 563] width 16 height 15
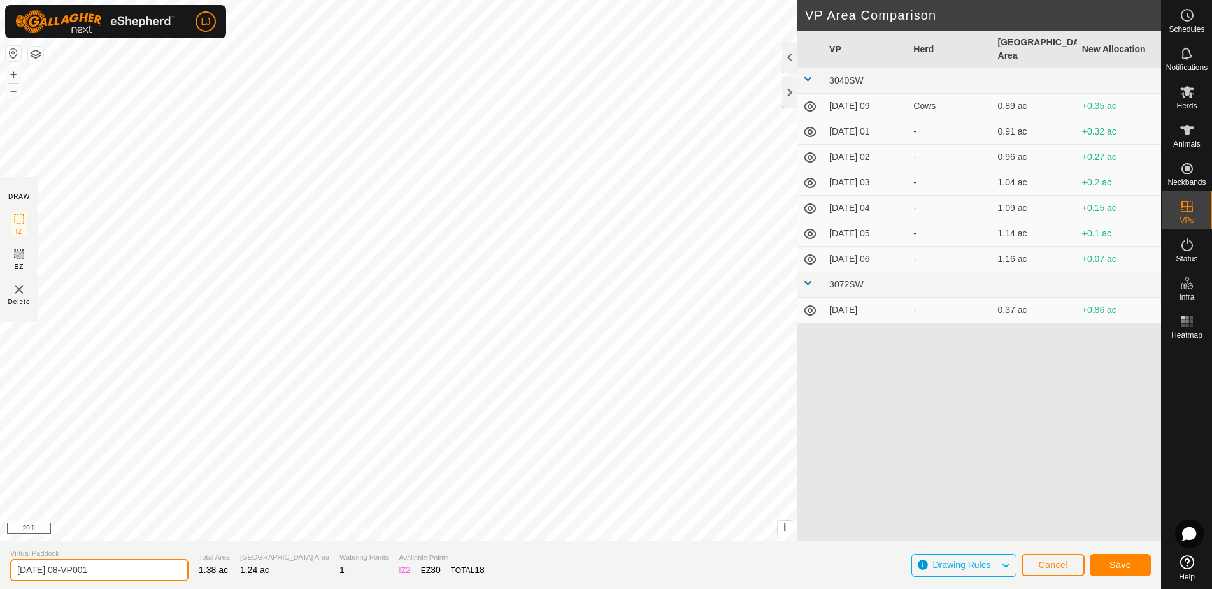
drag, startPoint x: 69, startPoint y: 569, endPoint x: 213, endPoint y: 567, distance: 144.0
click at [213, 567] on section "Virtual Paddock [DATE] 08-VP001 Total Area 1.38 ac Grazing Area 1.24 ac Waterin…" at bounding box center [580, 564] width 1161 height 48
type input "[DATE] 09"
click at [1116, 559] on button "Save" at bounding box center [1120, 565] width 61 height 22
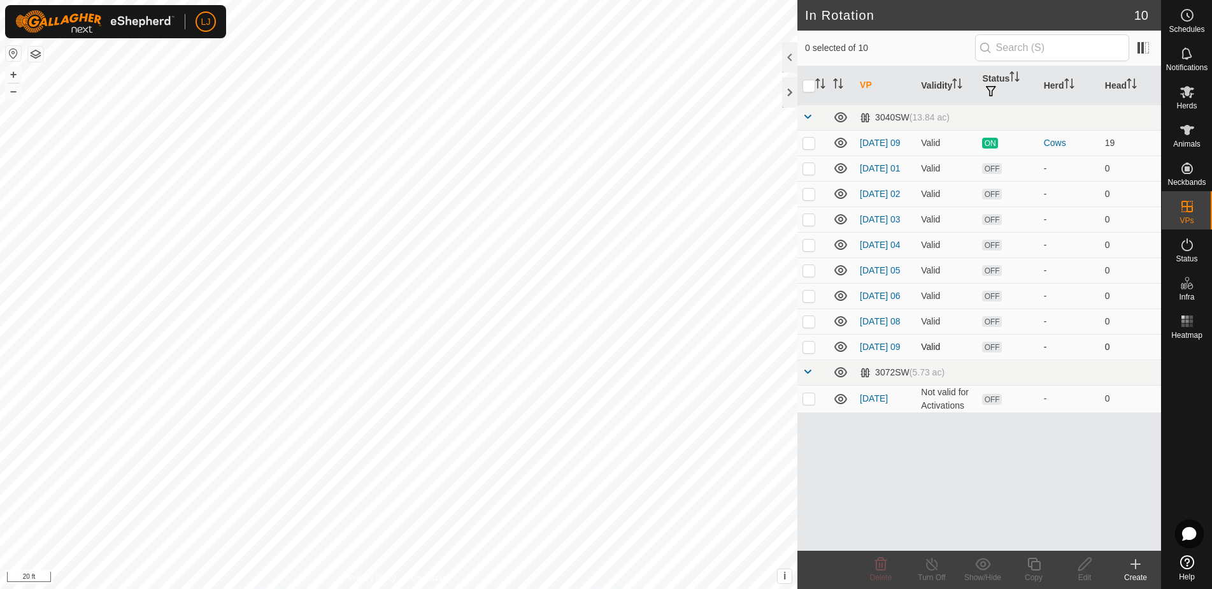
drag, startPoint x: 812, startPoint y: 366, endPoint x: 826, endPoint y: 385, distance: 23.7
click at [812, 352] on p-checkbox at bounding box center [809, 346] width 13 height 10
checkbox input "true"
click at [1029, 562] on icon at bounding box center [1034, 563] width 16 height 15
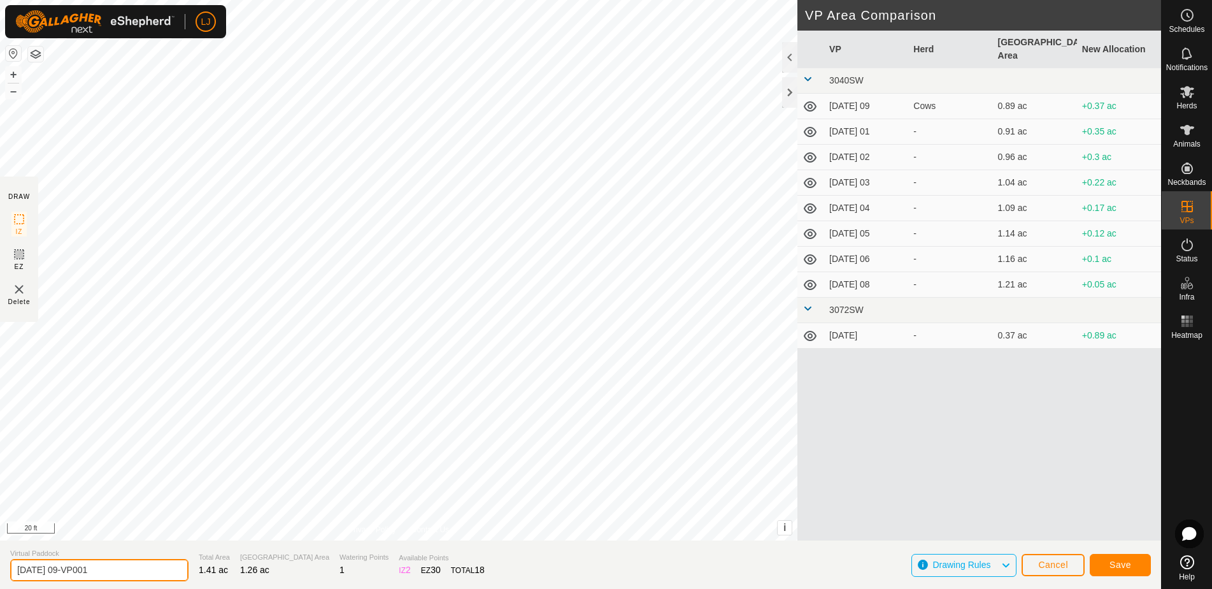
drag, startPoint x: 71, startPoint y: 573, endPoint x: 184, endPoint y: 573, distance: 113.4
click at [184, 573] on section "Virtual Paddock [DATE] 09-VP001 Total Area 1.41 ac Grazing Area 1.26 ac Waterin…" at bounding box center [580, 564] width 1161 height 48
type input "[DATE] 10"
click at [1121, 571] on button "Save" at bounding box center [1120, 565] width 61 height 22
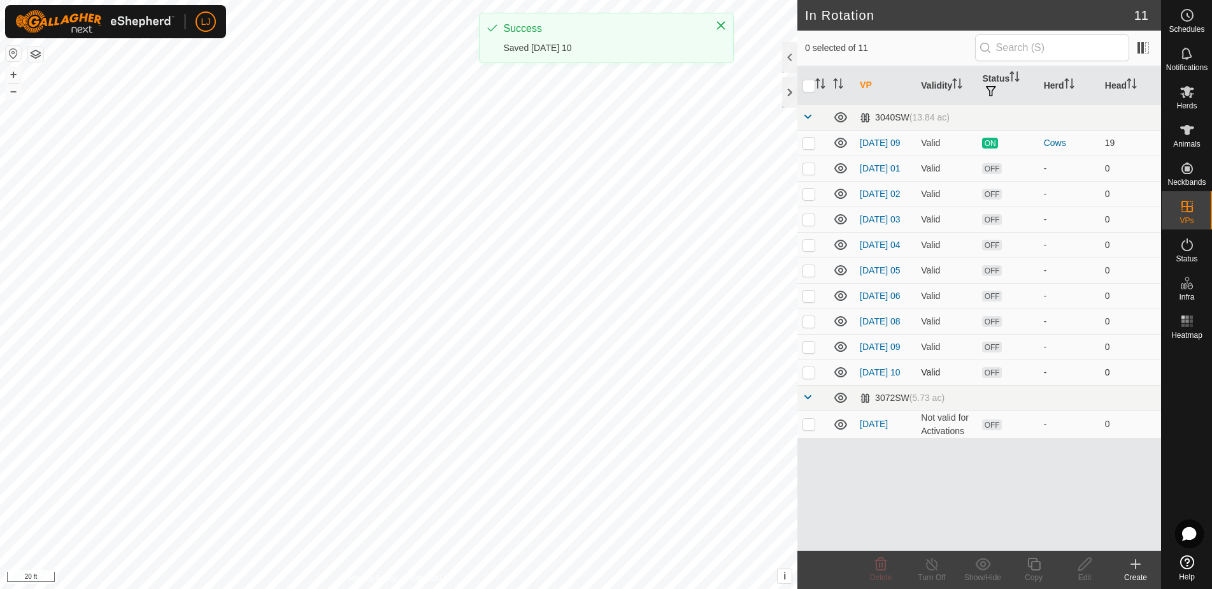
click at [807, 385] on td at bounding box center [812, 371] width 31 height 25
checkbox input "true"
click at [1032, 566] on icon at bounding box center [1034, 563] width 16 height 15
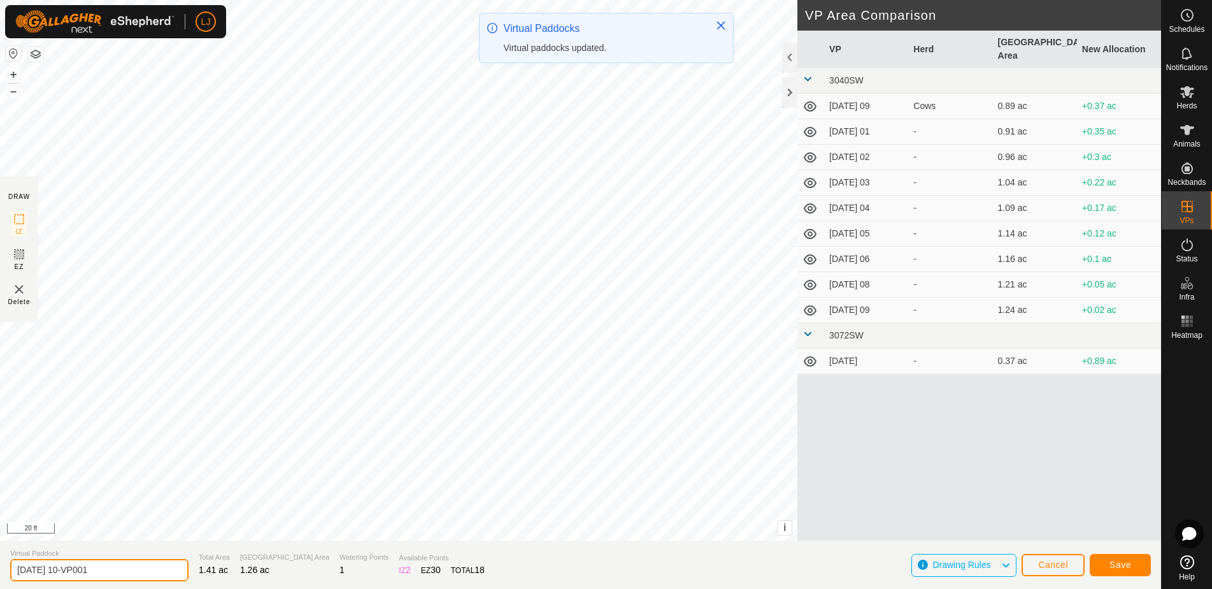
drag, startPoint x: 91, startPoint y: 571, endPoint x: 182, endPoint y: 570, distance: 90.5
click at [182, 570] on section "Virtual Paddock [DATE] 10-VP001 Total Area 1.41 ac Grazing Area 1.26 ac Waterin…" at bounding box center [580, 564] width 1161 height 48
type input "[DATE] 11"
click at [1113, 564] on span "Save" at bounding box center [1121, 564] width 22 height 10
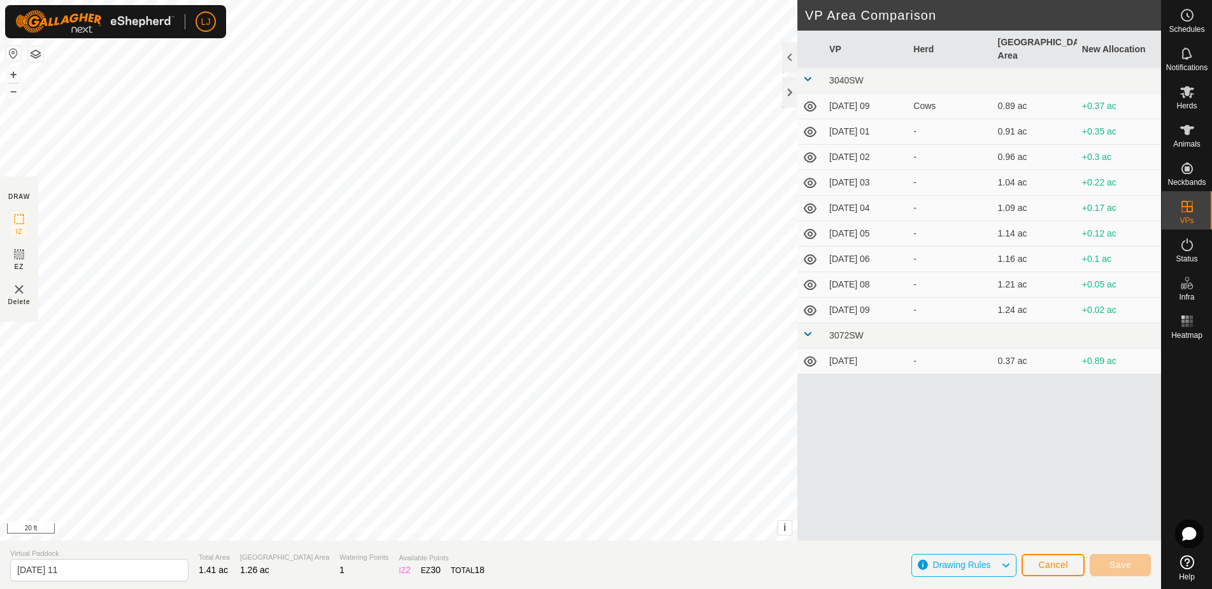
click at [868, 445] on div "VP Herd Grazing Area New Allocation 3040SW [DATE] 09 Cows 0.89 ac +0.37 ac [DAT…" at bounding box center [979, 301] width 364 height 540
drag, startPoint x: 695, startPoint y: 558, endPoint x: 687, endPoint y: 541, distance: 18.8
click at [695, 558] on section "Virtual Paddock [DATE] 11 Total Area 1.46 ac Grazing Area 1.31 ac Watering Poin…" at bounding box center [580, 564] width 1161 height 48
click at [1042, 562] on span "Cancel" at bounding box center [1053, 564] width 30 height 10
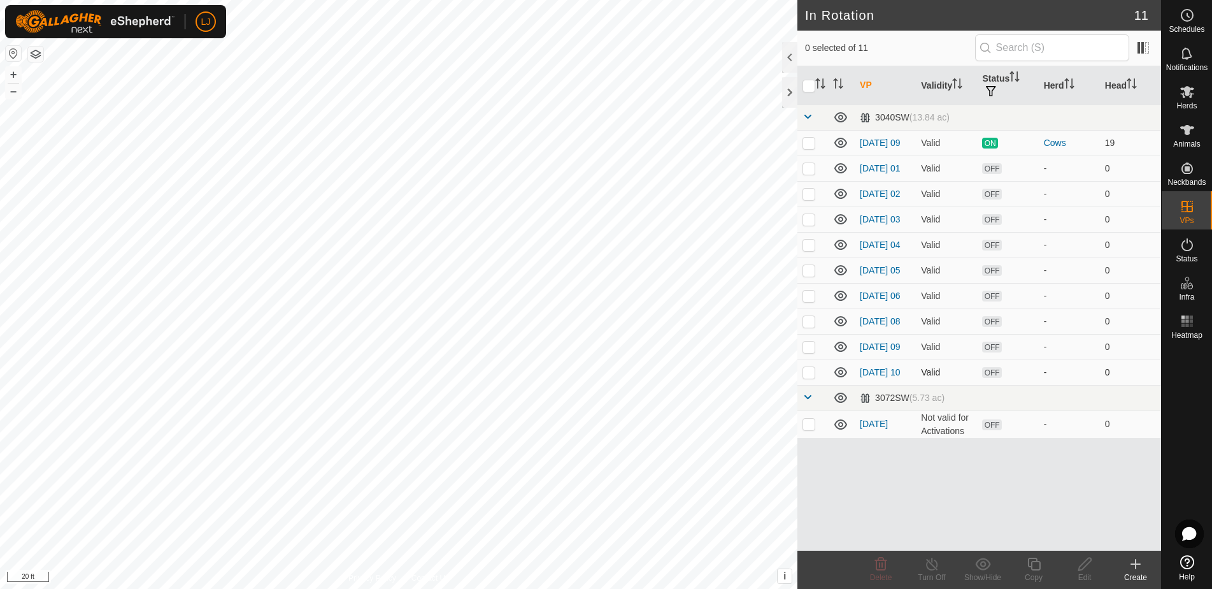
click at [812, 377] on p-checkbox at bounding box center [809, 372] width 13 height 10
checkbox input "true"
click at [1043, 559] on copy-svg-icon at bounding box center [1033, 563] width 51 height 15
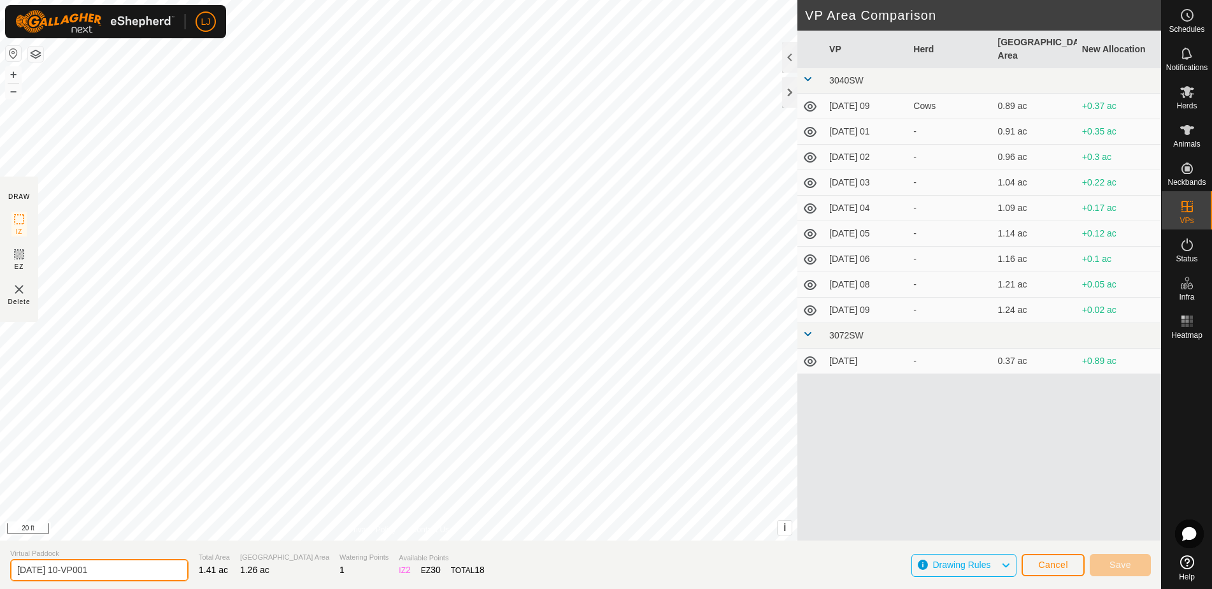
drag, startPoint x: 72, startPoint y: 574, endPoint x: 152, endPoint y: 571, distance: 79.7
click at [140, 571] on input "[DATE] 10-VP001" at bounding box center [99, 570] width 178 height 22
type input "[DATE] 11"
click at [1120, 566] on span "Save" at bounding box center [1121, 564] width 22 height 10
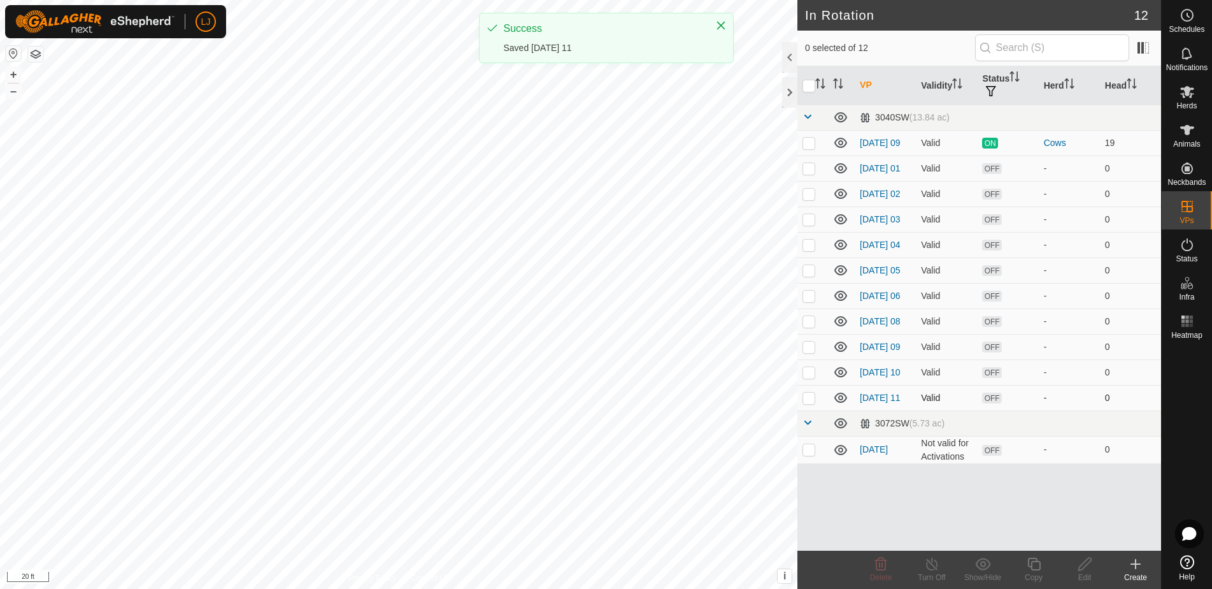
click at [810, 403] on p-checkbox at bounding box center [809, 397] width 13 height 10
checkbox input "true"
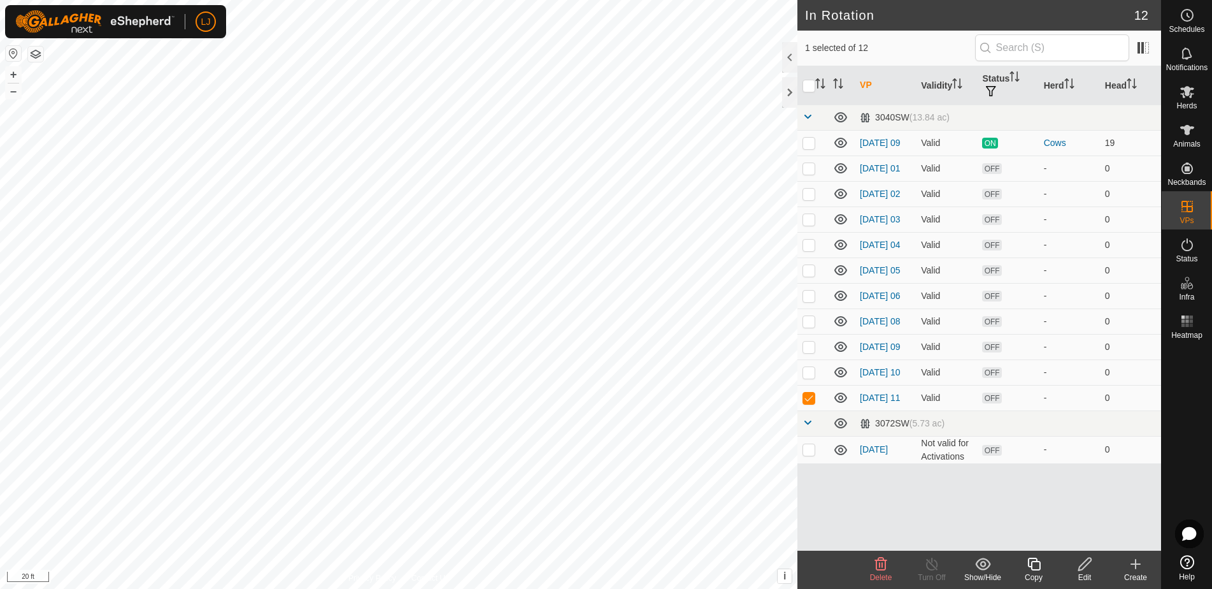
click at [1031, 566] on icon at bounding box center [1033, 563] width 13 height 13
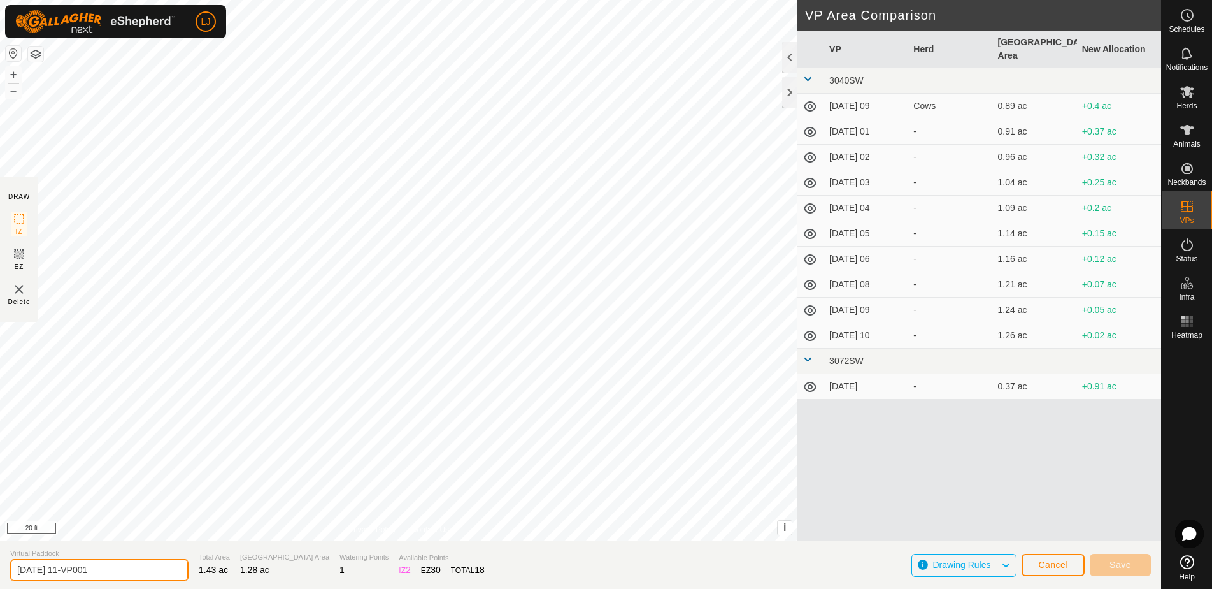
drag, startPoint x: 69, startPoint y: 570, endPoint x: 181, endPoint y: 575, distance: 111.6
click at [181, 575] on section "Virtual Paddock [DATE] 11-VP001 Total Area 1.43 ac Grazing Area 1.28 ac Waterin…" at bounding box center [580, 564] width 1161 height 48
drag, startPoint x: 71, startPoint y: 571, endPoint x: 134, endPoint y: 573, distance: 63.7
click at [134, 573] on input "[DATE] 11-VP001" at bounding box center [99, 570] width 178 height 22
type input "[DATE] 12"
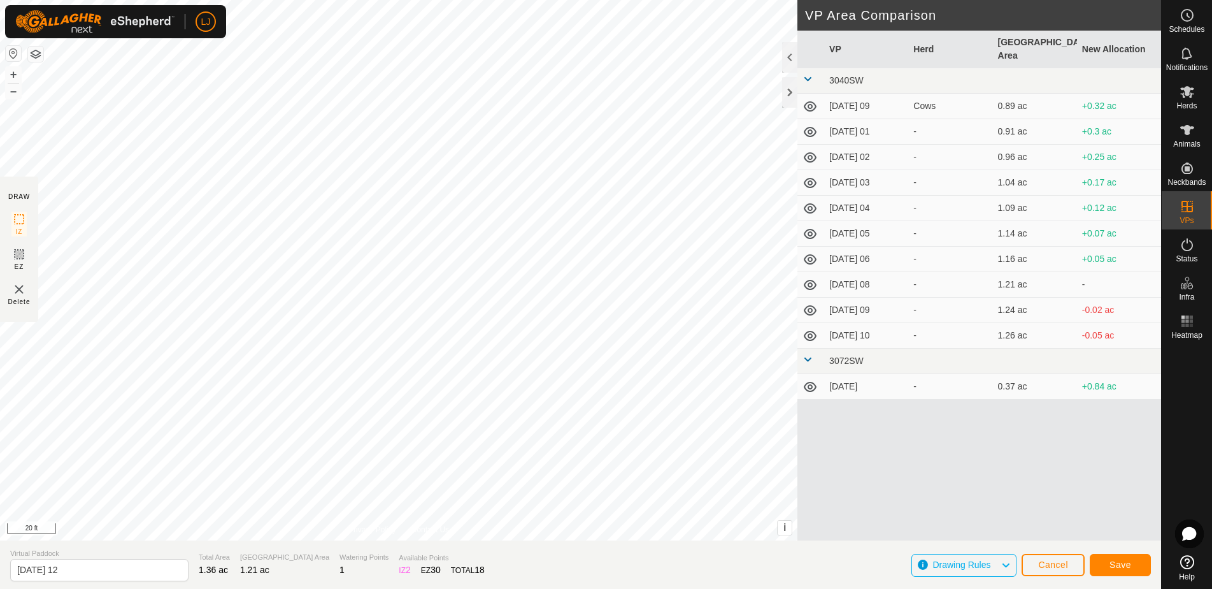
click at [1138, 568] on button "Save" at bounding box center [1120, 565] width 61 height 22
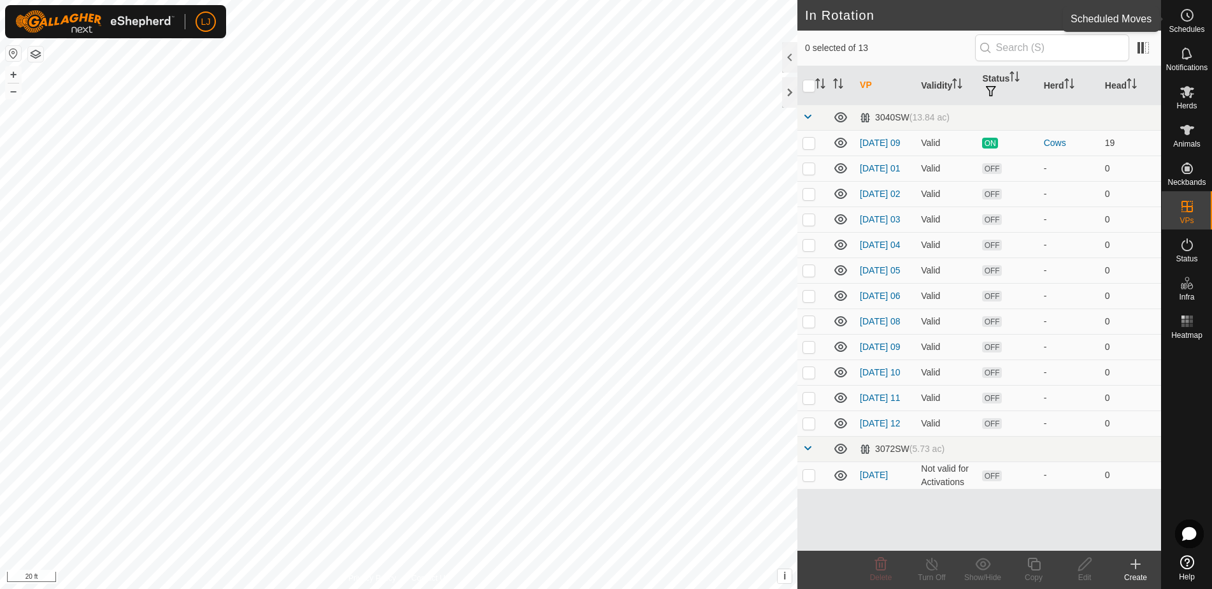
click at [1187, 24] on es-schedule-vp-svg-icon at bounding box center [1187, 15] width 23 height 20
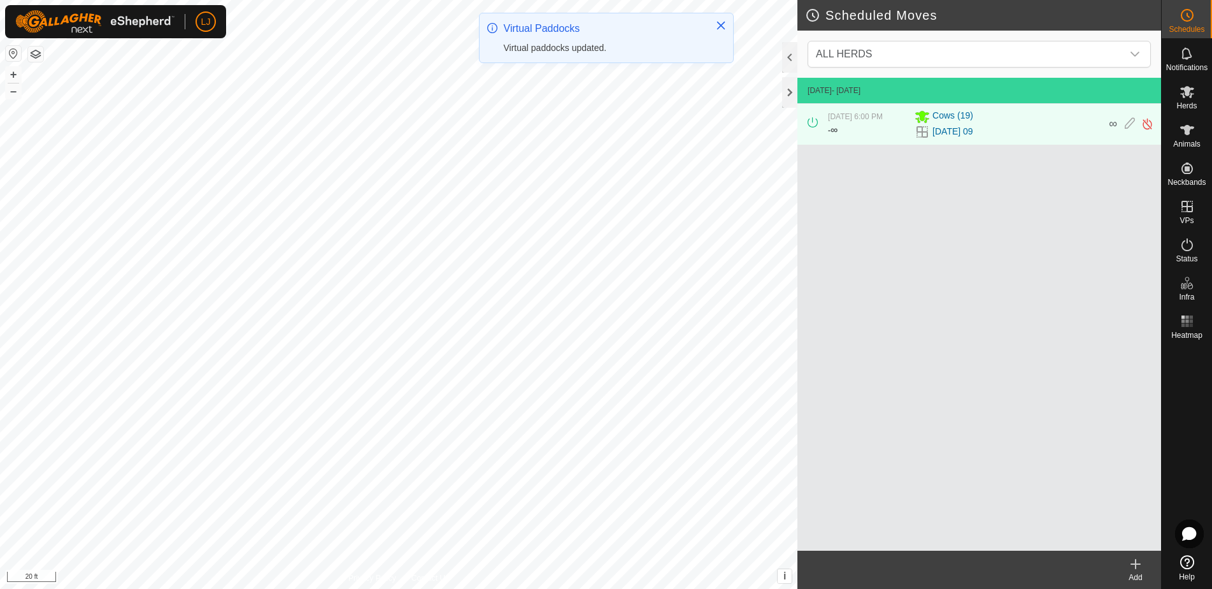
click at [1133, 569] on icon at bounding box center [1135, 563] width 15 height 15
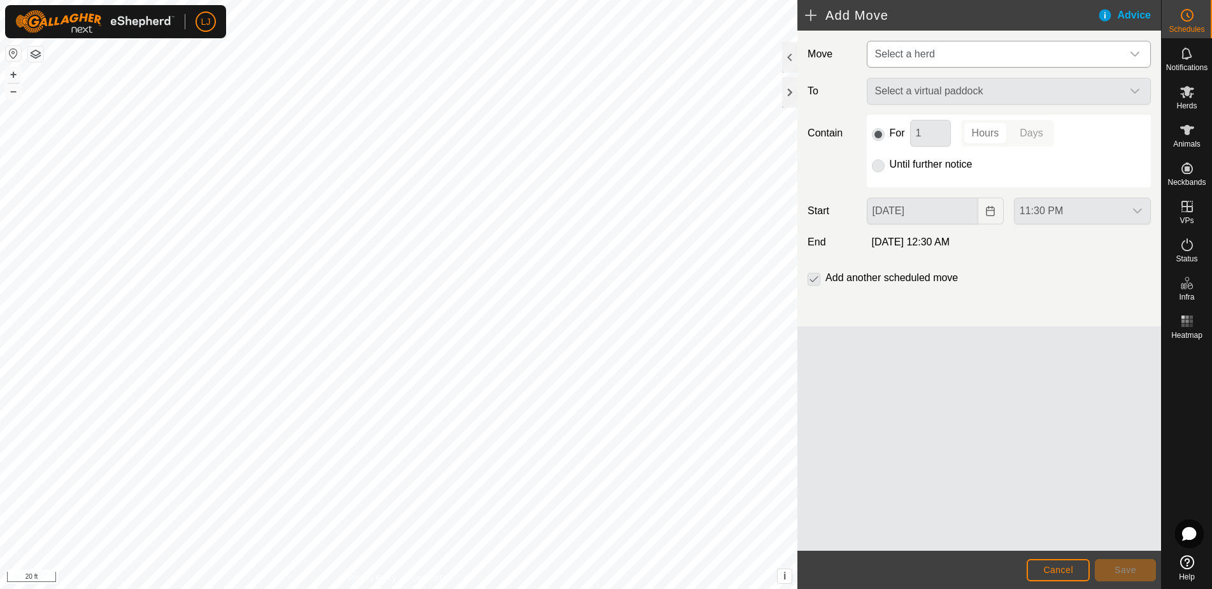
click at [916, 55] on span "Select a herd" at bounding box center [905, 53] width 60 height 11
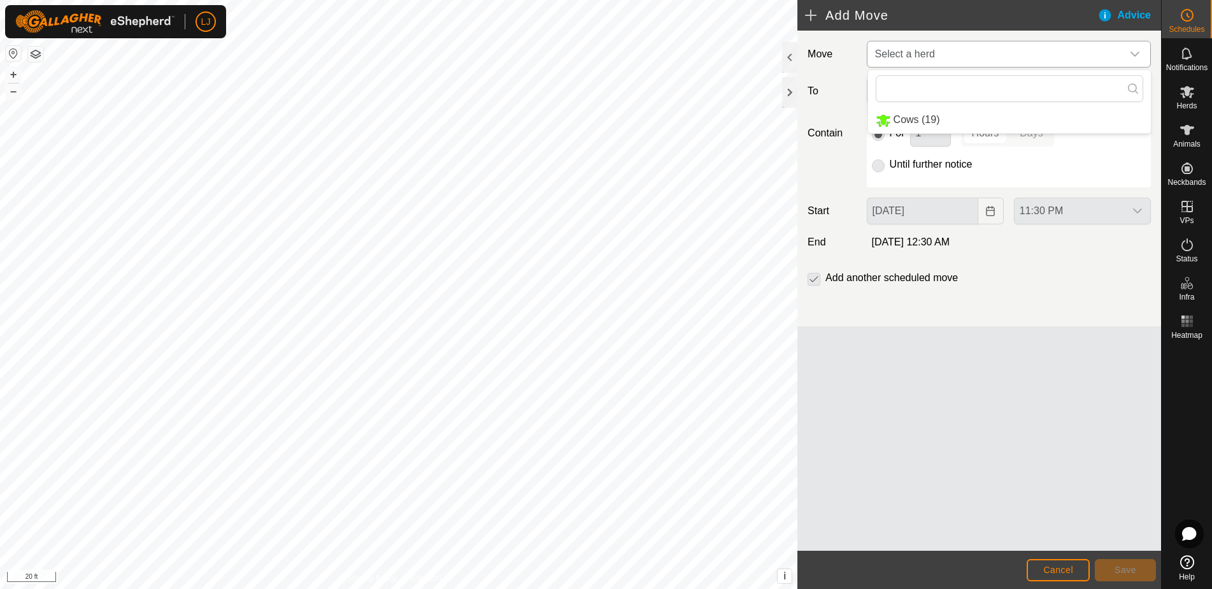
click at [947, 118] on li "Cows (19)" at bounding box center [1009, 120] width 283 height 26
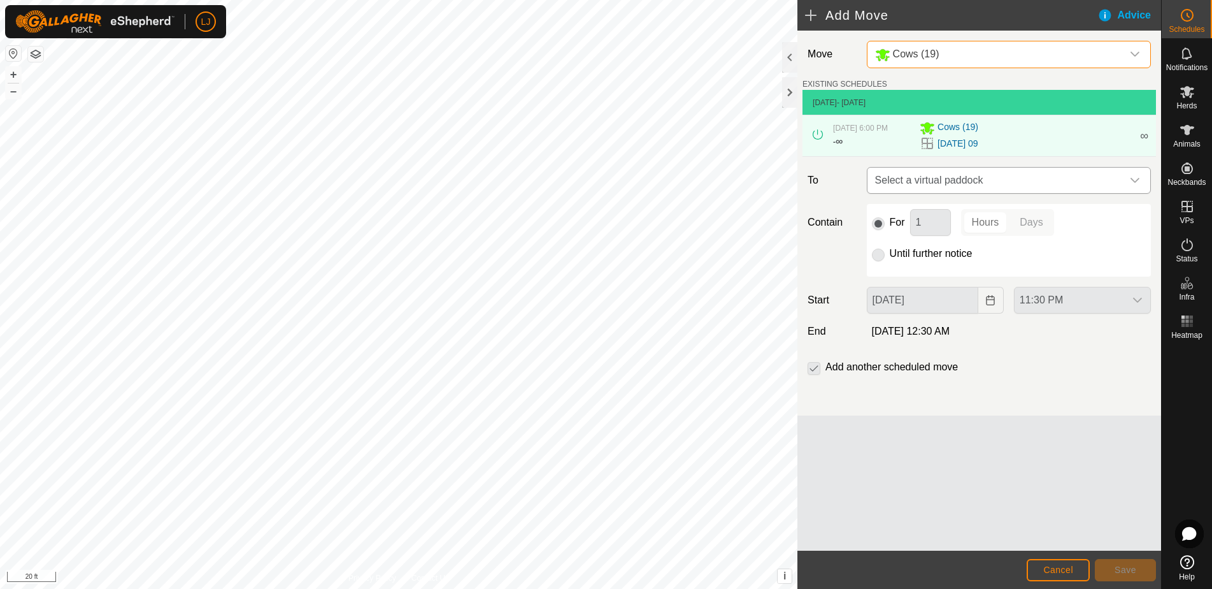
click at [973, 191] on span "Select a virtual paddock" at bounding box center [996, 180] width 252 height 25
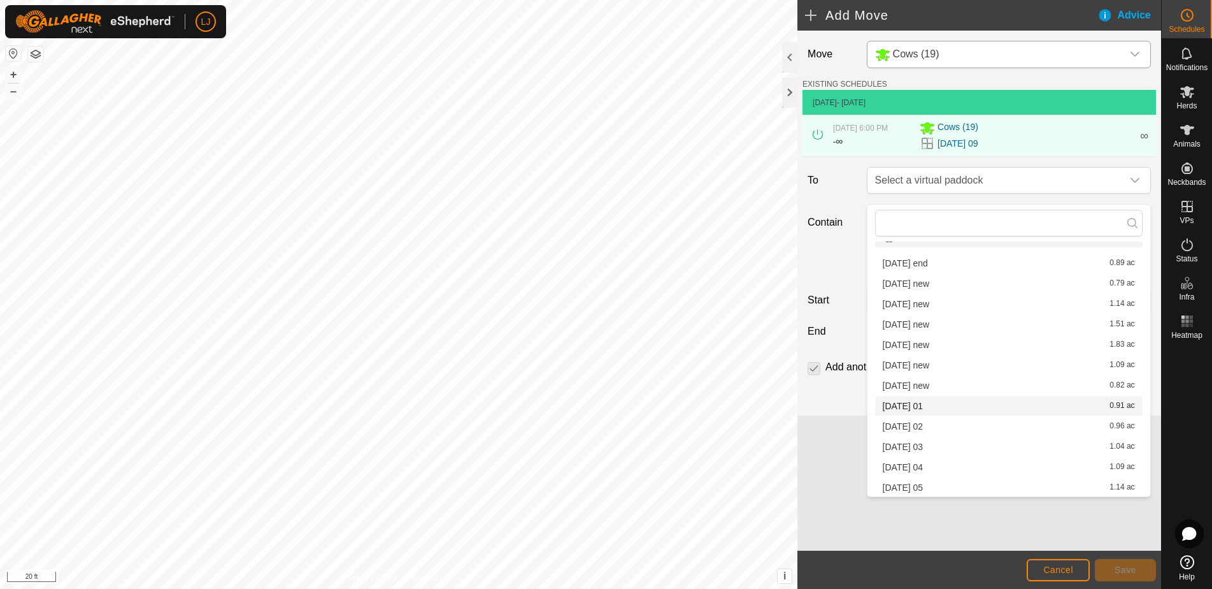
scroll to position [20, 0]
click at [955, 405] on div "[DATE] 01 0.91 ac" at bounding box center [1009, 403] width 252 height 9
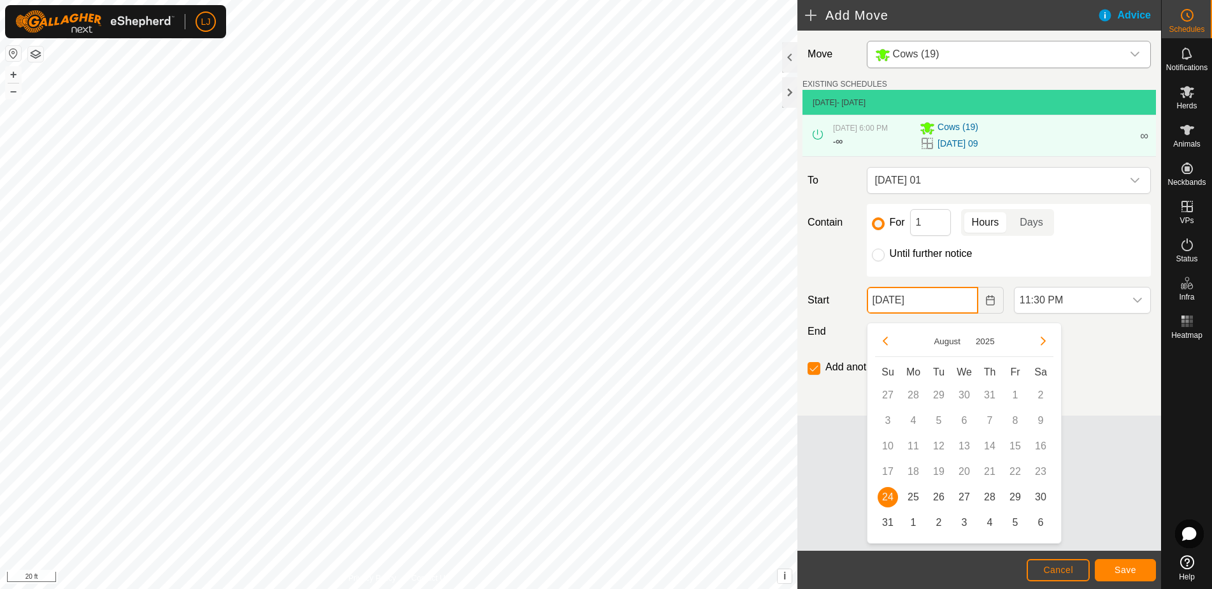
click at [947, 308] on input "[DATE]" at bounding box center [922, 300] width 111 height 27
drag, startPoint x: 908, startPoint y: 498, endPoint x: 991, endPoint y: 441, distance: 100.7
click at [909, 498] on span "25" at bounding box center [913, 497] width 20 height 20
type input "[DATE]"
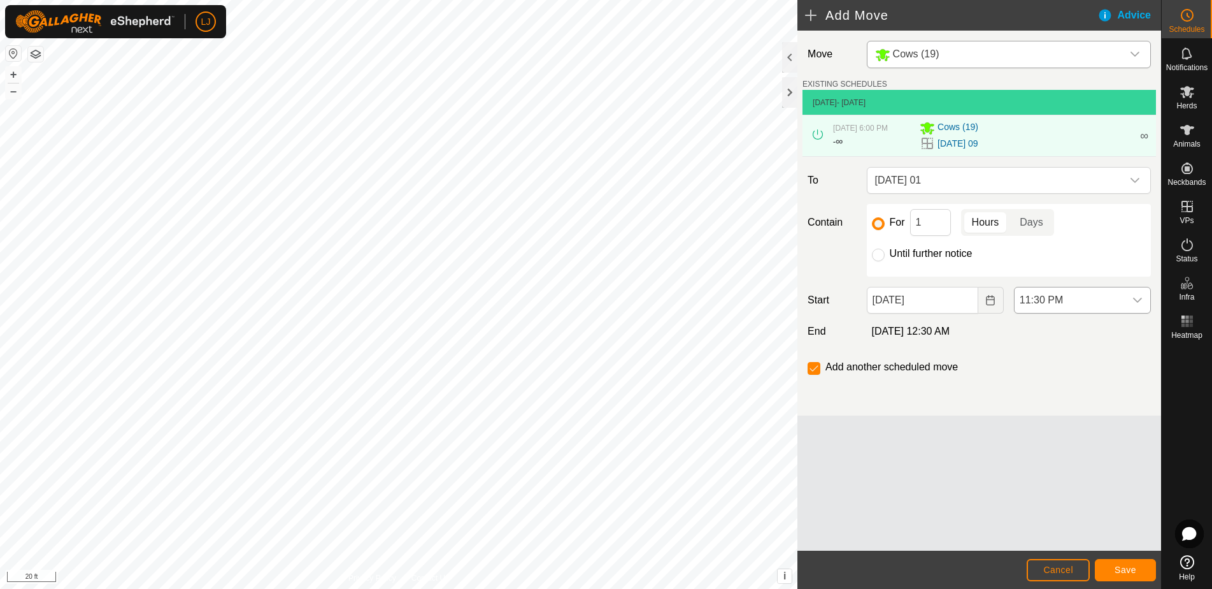
click at [1085, 313] on span "11:30 PM" at bounding box center [1070, 299] width 110 height 25
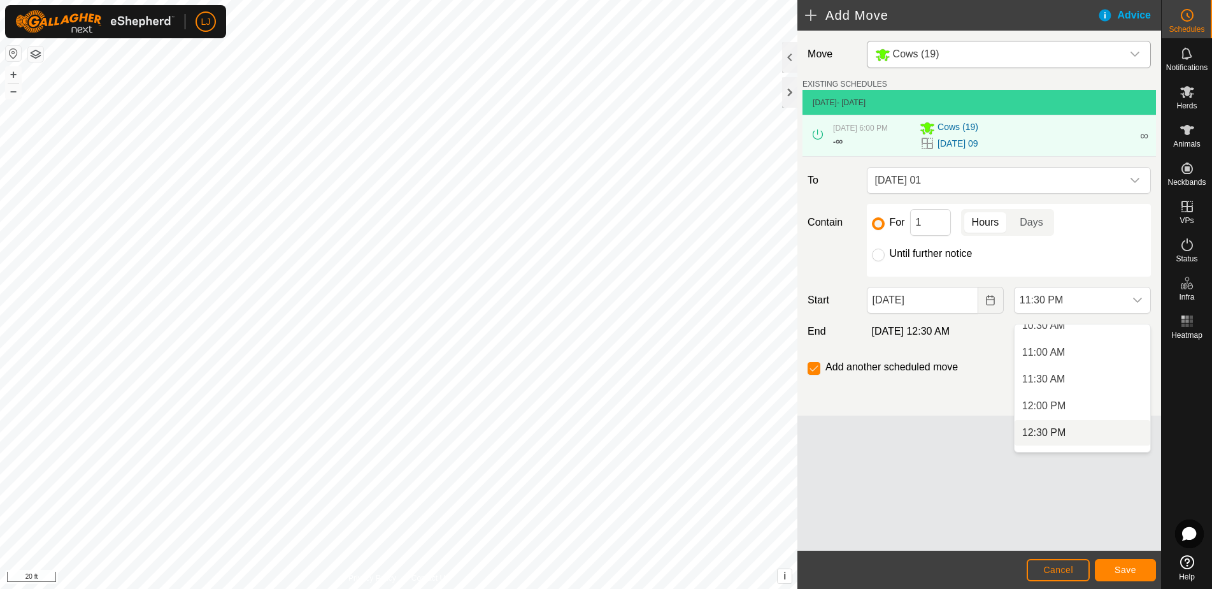
click at [1096, 440] on li "12:30 PM" at bounding box center [1083, 432] width 136 height 25
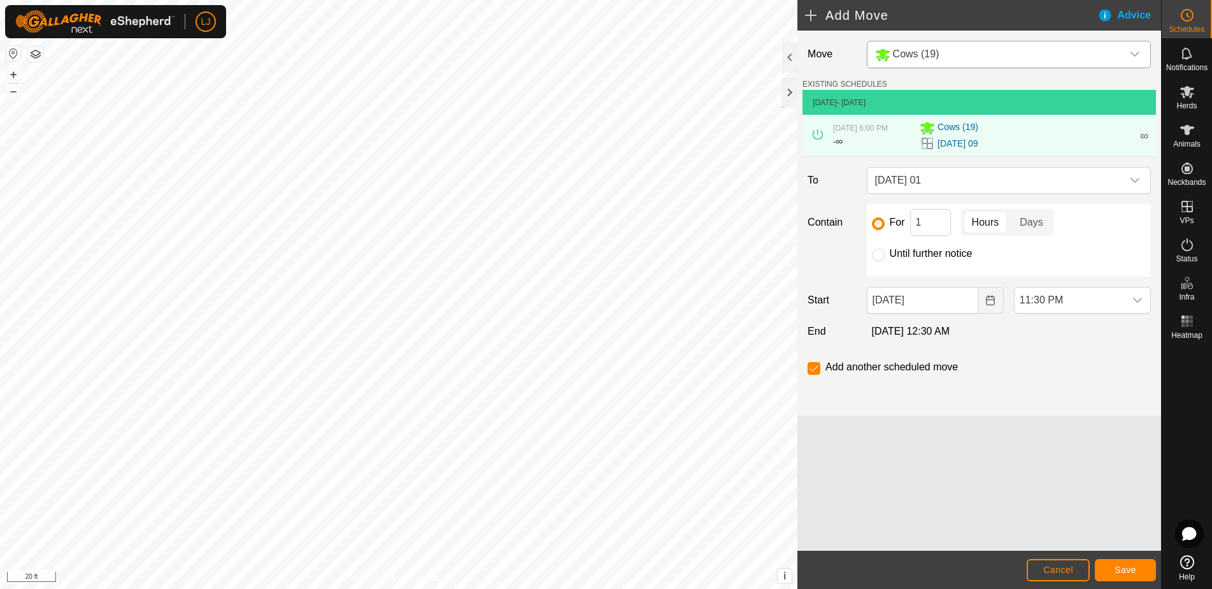
scroll to position [1155, 0]
click at [1075, 308] on span "12:30 PM" at bounding box center [1070, 299] width 110 height 25
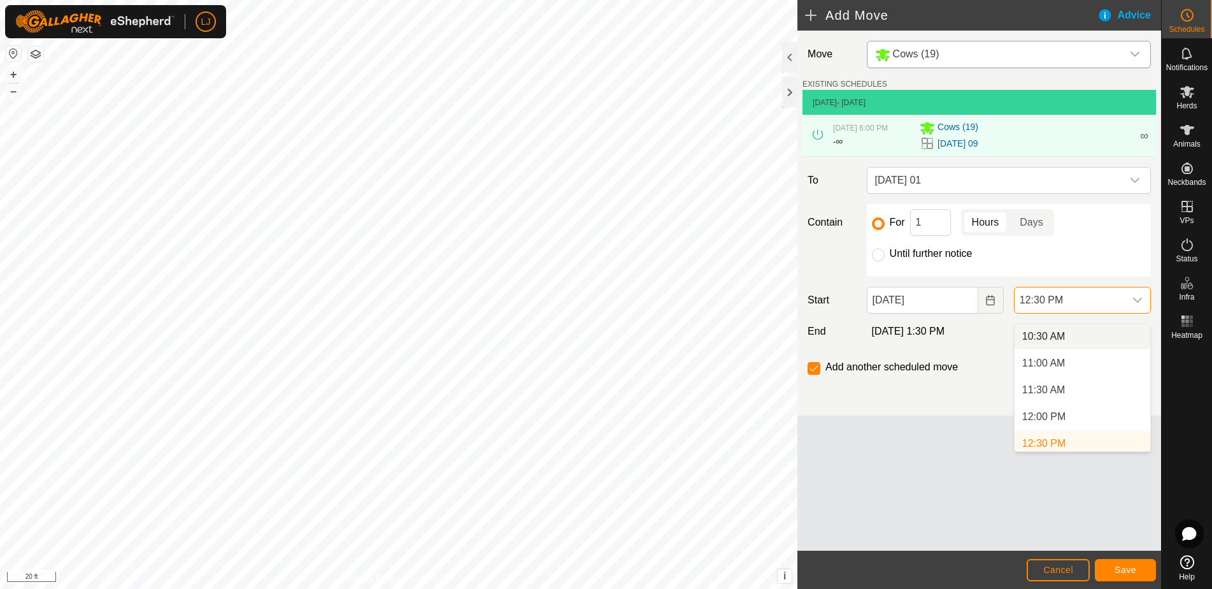
click at [1073, 345] on li "10:30 AM" at bounding box center [1083, 336] width 136 height 25
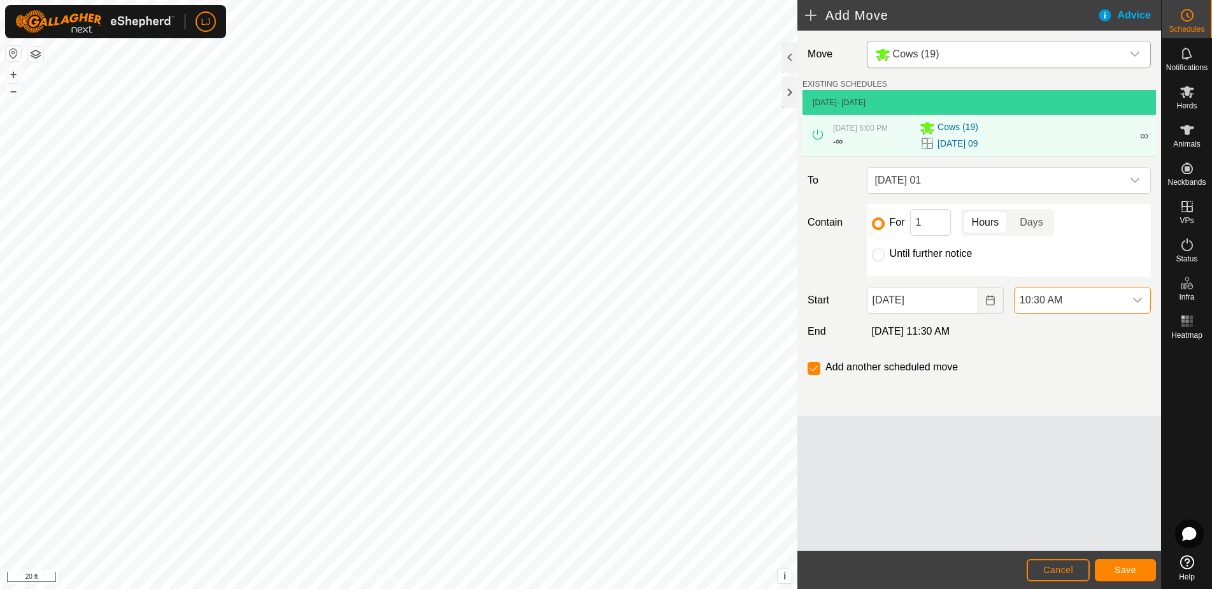
scroll to position [567, 0]
click at [1071, 310] on span "10:30 AM" at bounding box center [1070, 299] width 110 height 25
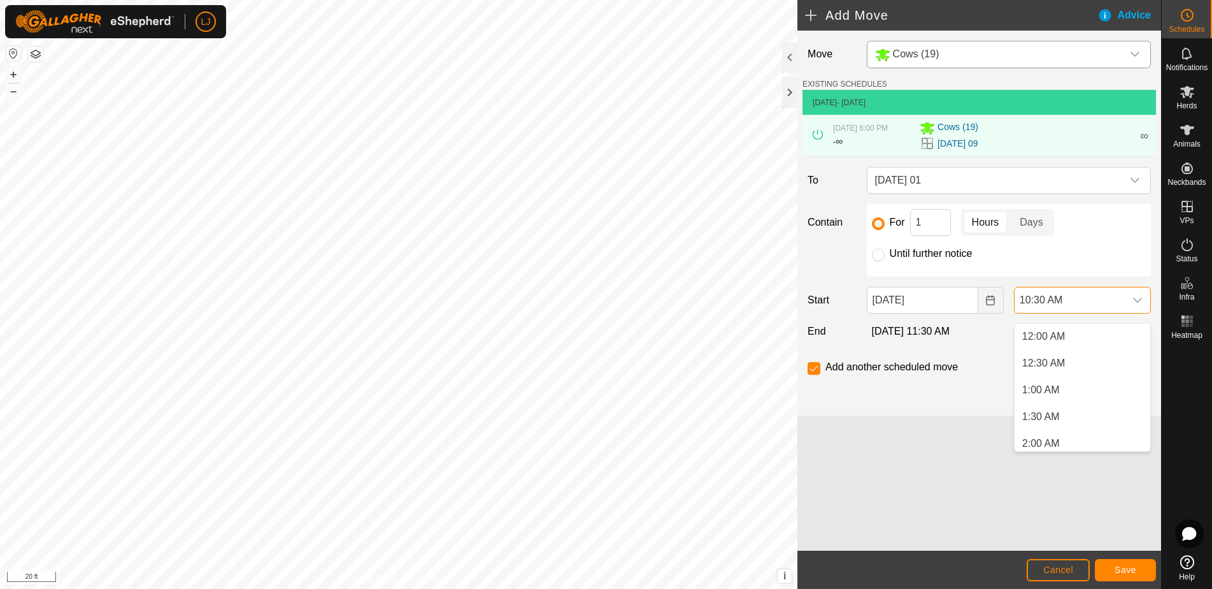
scroll to position [455, 0]
click at [1084, 387] on li "9:30 AM" at bounding box center [1083, 389] width 136 height 25
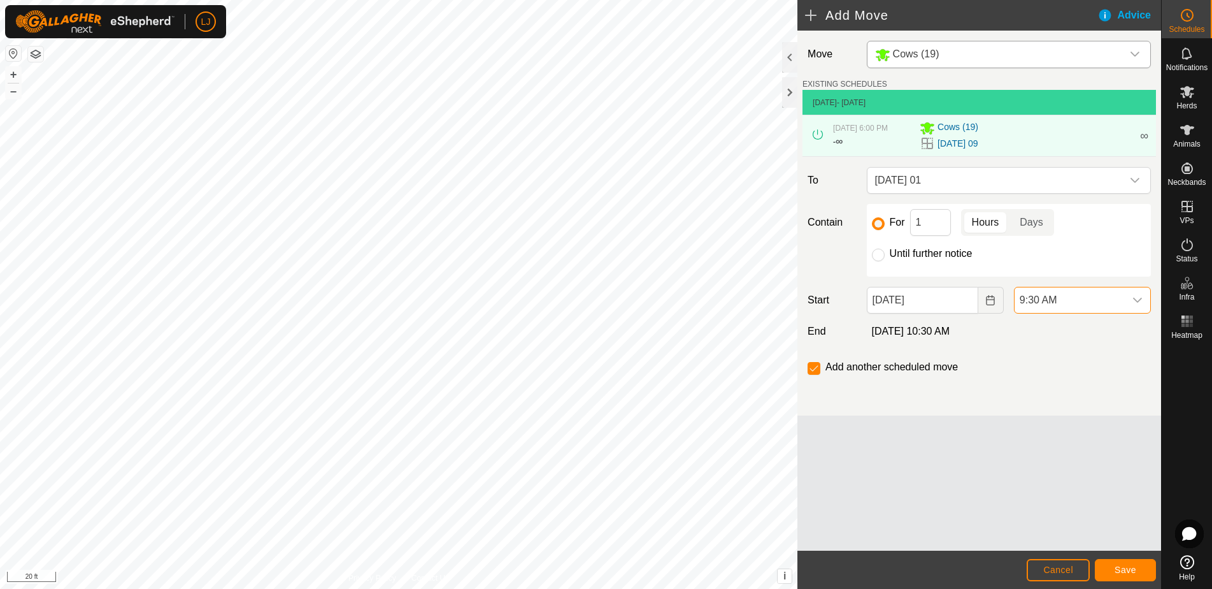
scroll to position [460, 0]
click at [1124, 568] on span "Save" at bounding box center [1126, 569] width 22 height 10
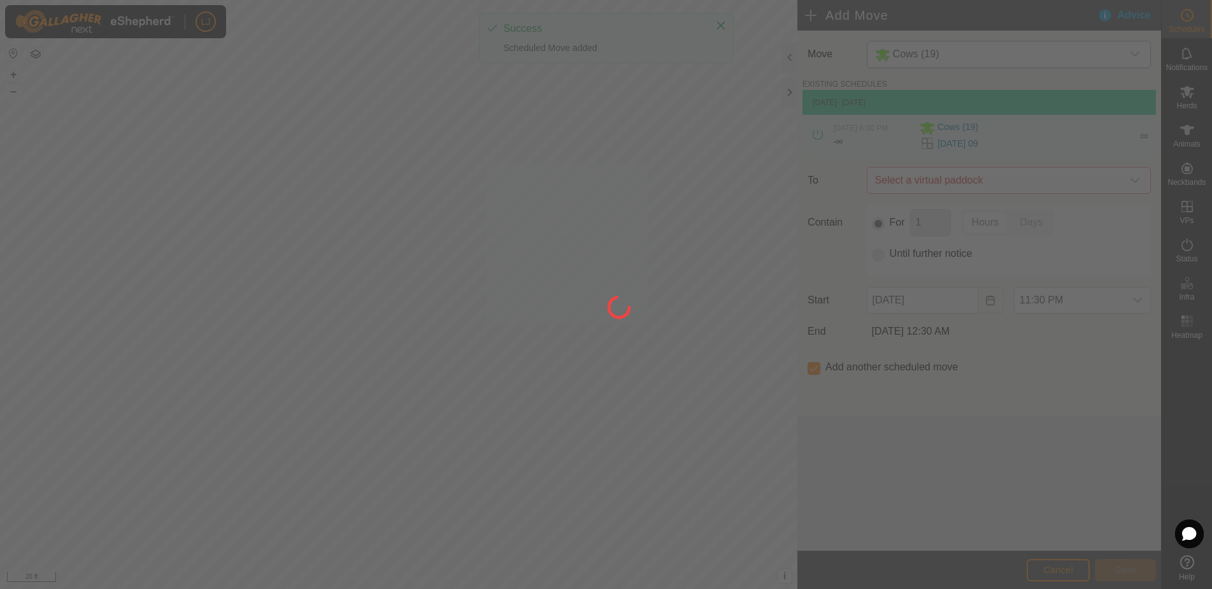
click at [969, 193] on div at bounding box center [606, 294] width 1212 height 589
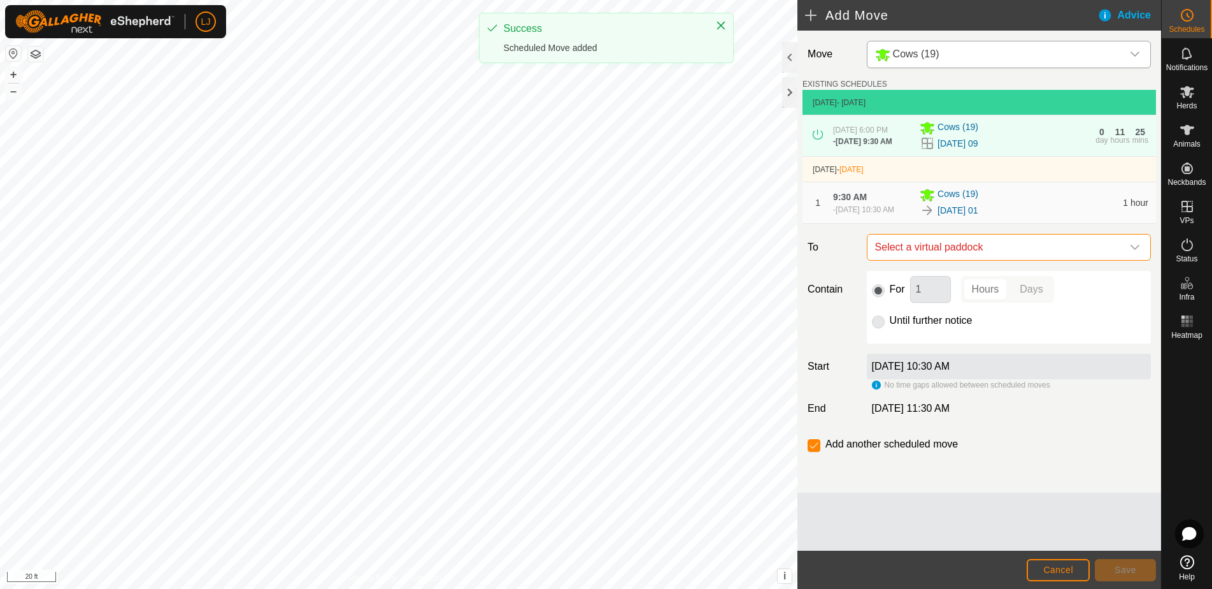
click at [973, 260] on span "Select a virtual paddock" at bounding box center [996, 246] width 252 height 25
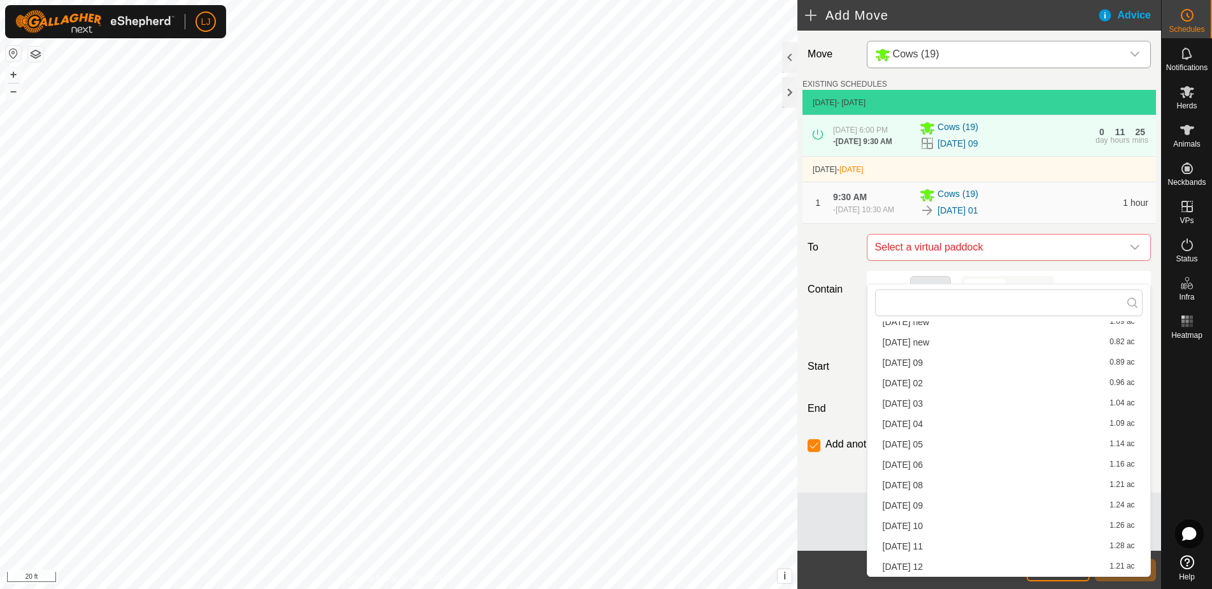
scroll to position [140, 0]
click at [943, 378] on div "[DATE] 02 0.96 ac" at bounding box center [1009, 382] width 252 height 9
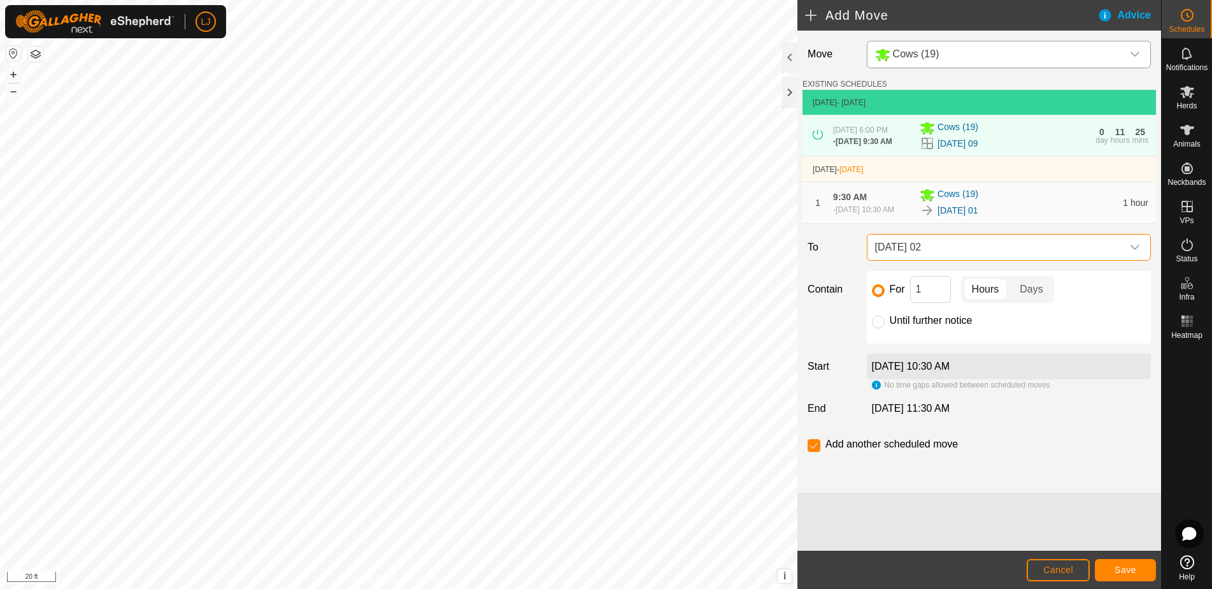
click at [1116, 566] on span "Save" at bounding box center [1126, 569] width 22 height 10
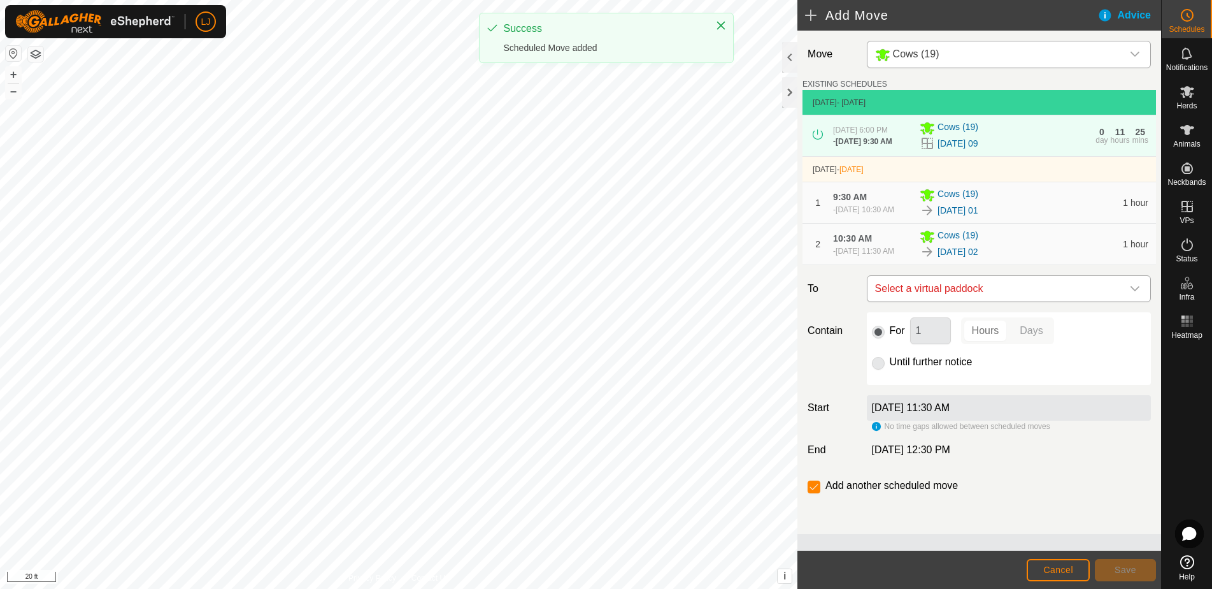
click at [1031, 301] on span "Select a virtual paddock" at bounding box center [996, 288] width 252 height 25
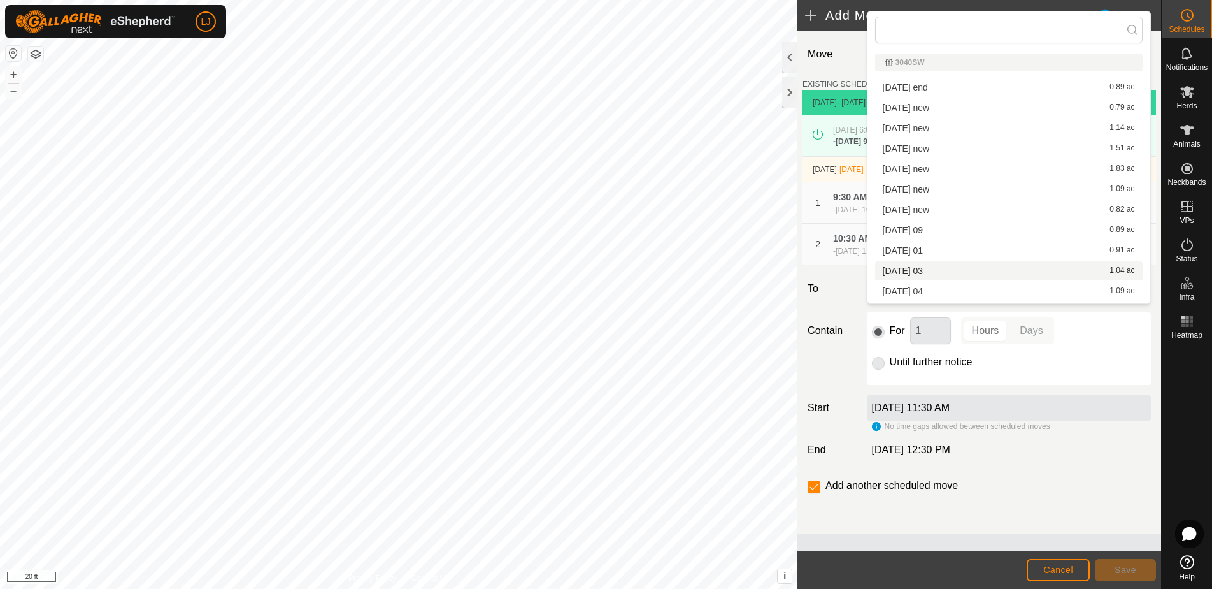
click at [975, 266] on li "[DATE] 03 1.04 ac" at bounding box center [1009, 270] width 268 height 19
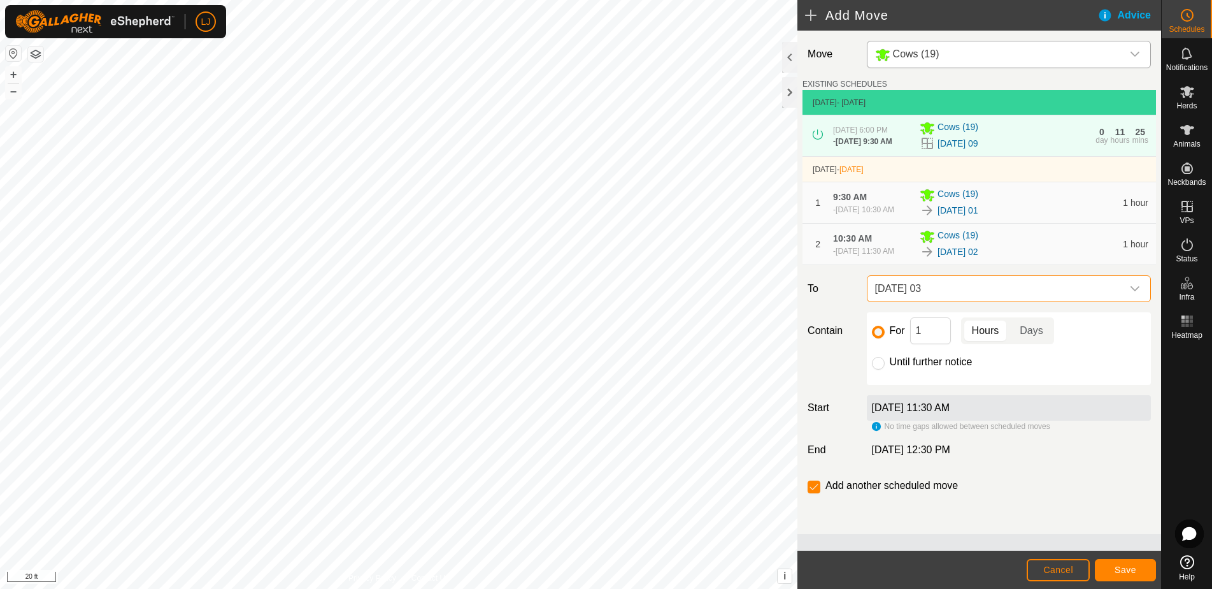
click at [1117, 569] on span "Save" at bounding box center [1126, 569] width 22 height 10
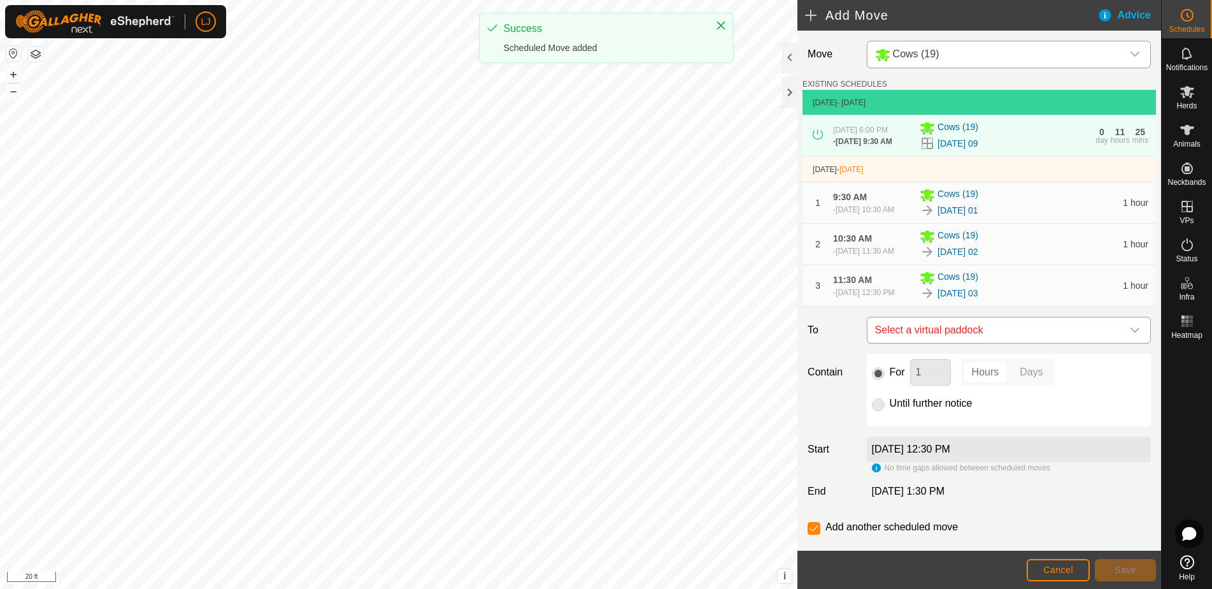
click at [980, 343] on span "Select a virtual paddock" at bounding box center [996, 329] width 252 height 25
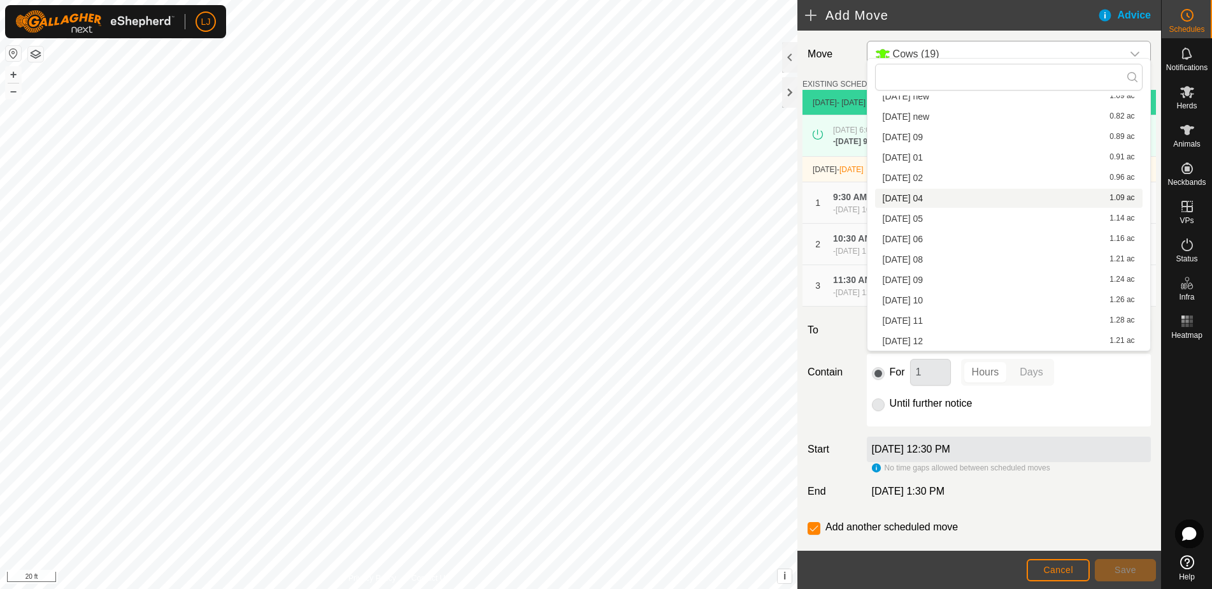
click at [941, 199] on li "[DATE] 04 1.09 ac" at bounding box center [1009, 198] width 268 height 19
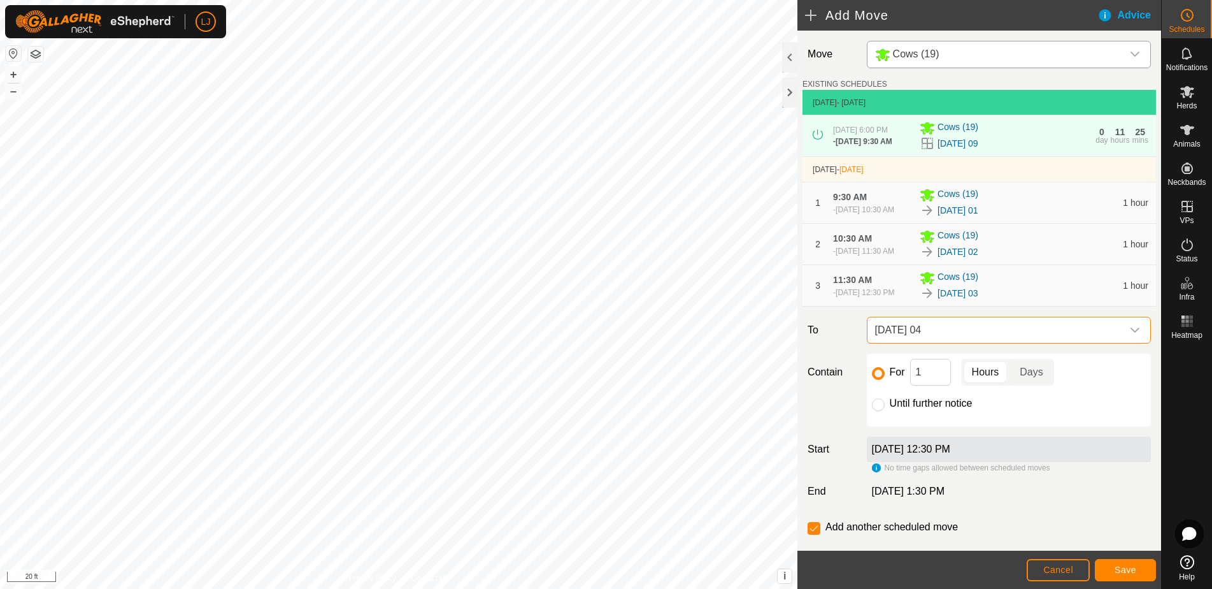
click at [1113, 575] on button "Save" at bounding box center [1125, 570] width 61 height 22
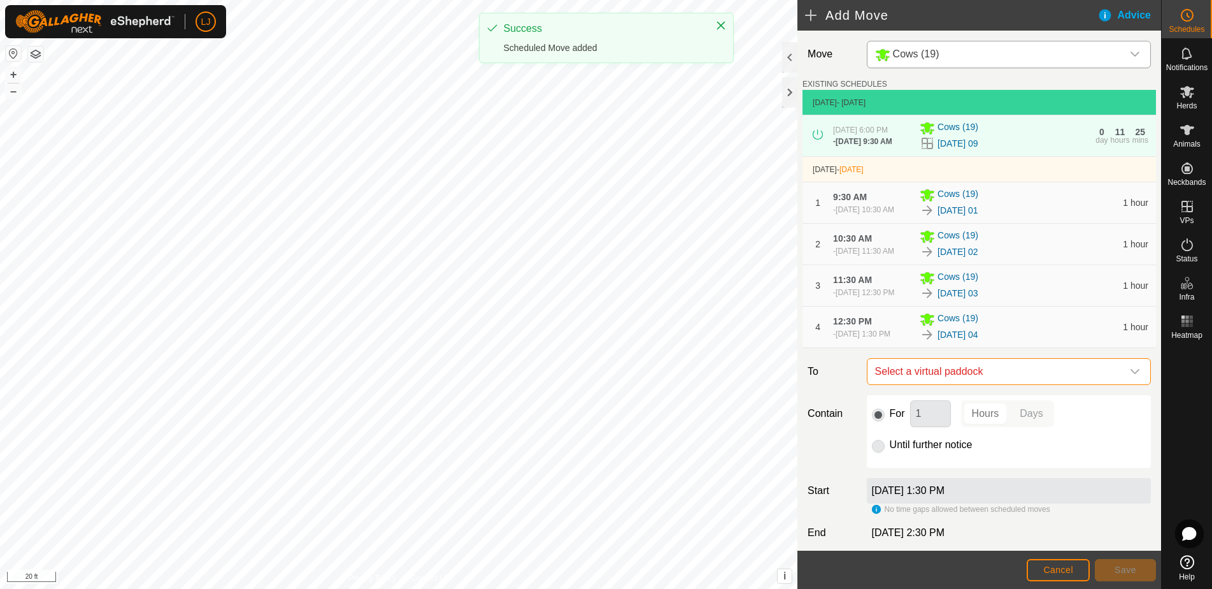
click at [1024, 384] on span "Select a virtual paddock" at bounding box center [996, 371] width 252 height 25
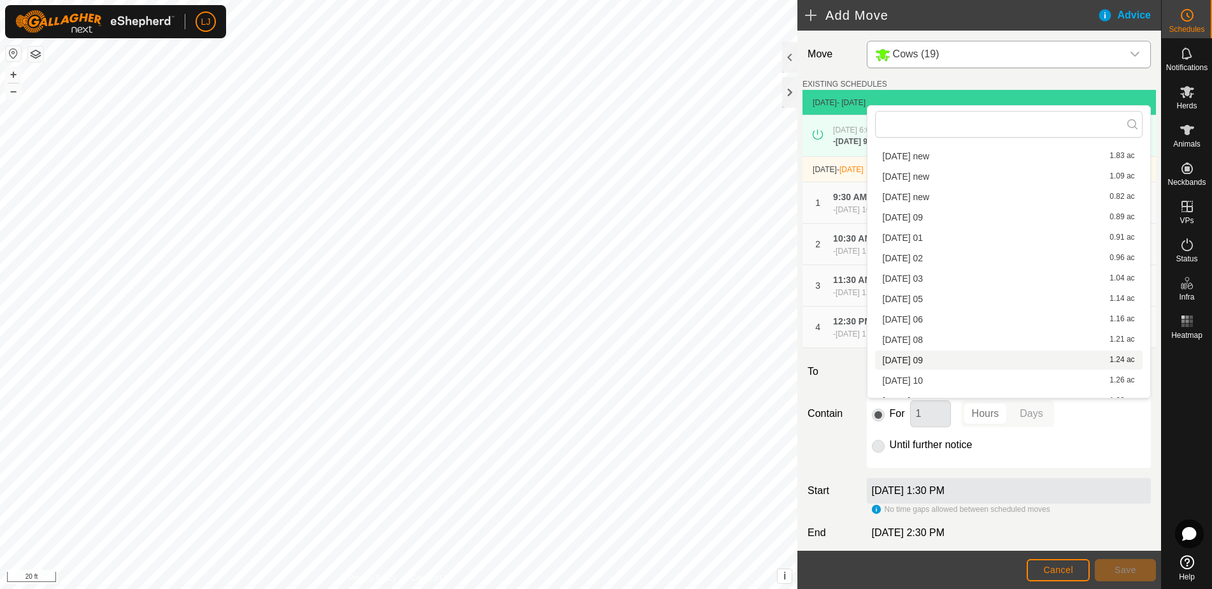
scroll to position [110, 0]
click at [983, 292] on div "[DATE] 05 1.14 ac" at bounding box center [1009, 295] width 252 height 9
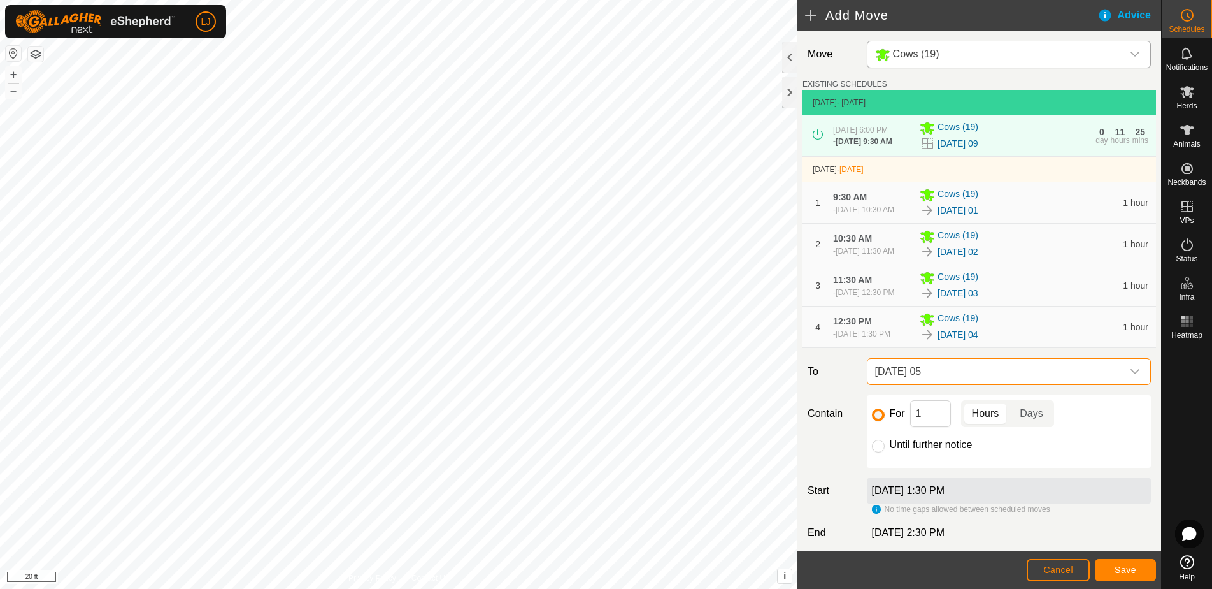
click at [1136, 571] on button "Save" at bounding box center [1125, 570] width 61 height 22
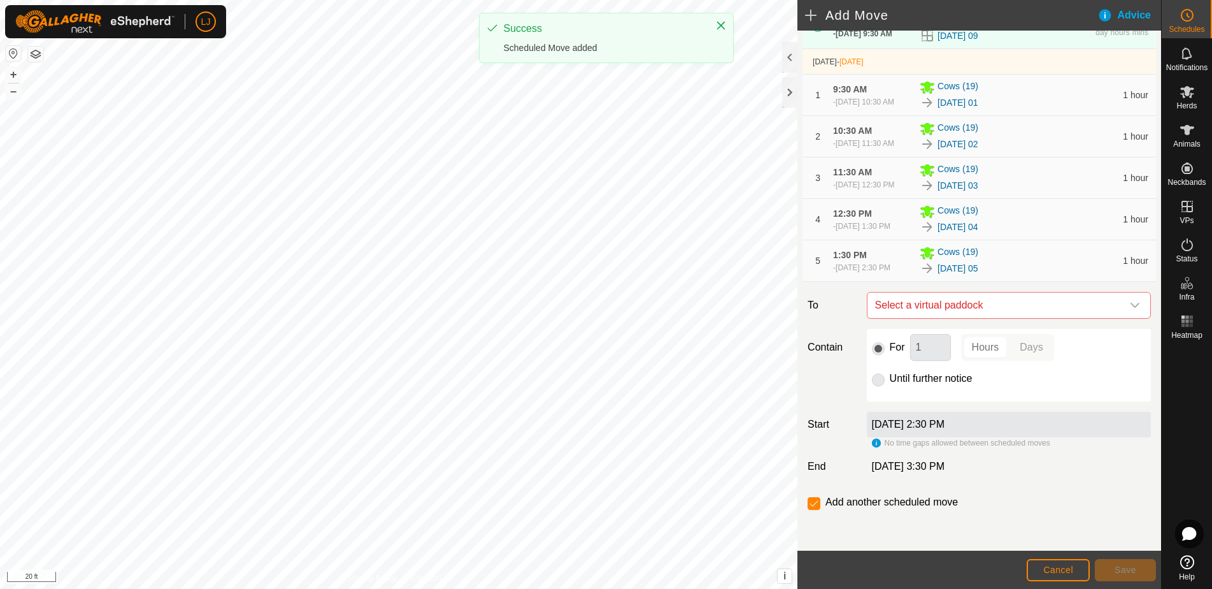
scroll to position [152, 0]
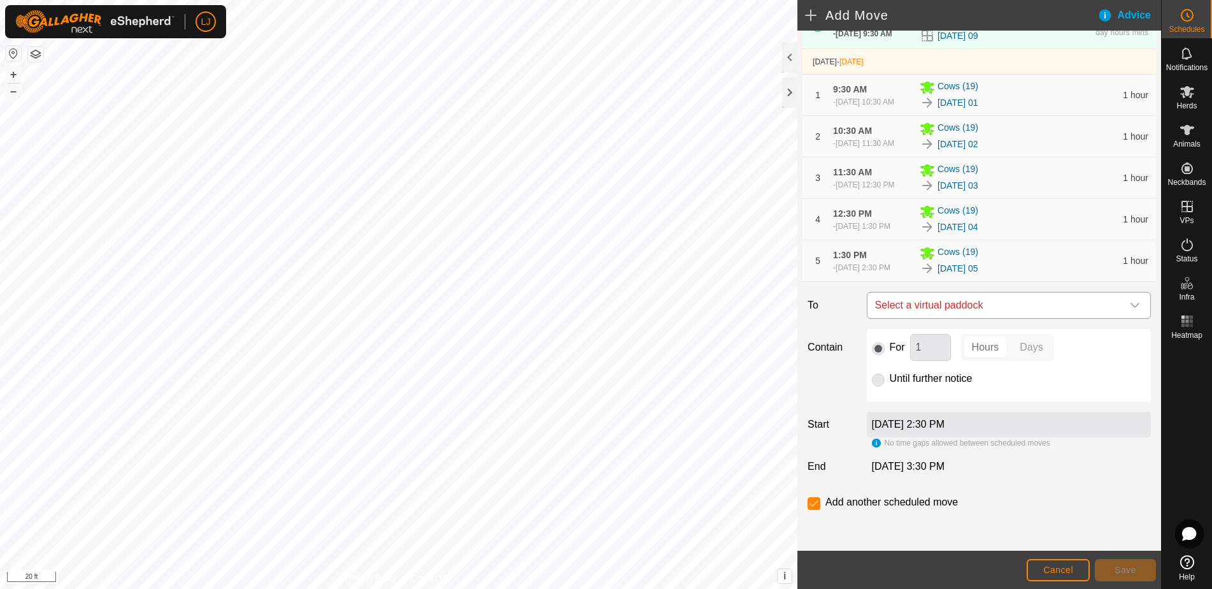
click at [932, 304] on span "Select a virtual paddock" at bounding box center [996, 304] width 252 height 25
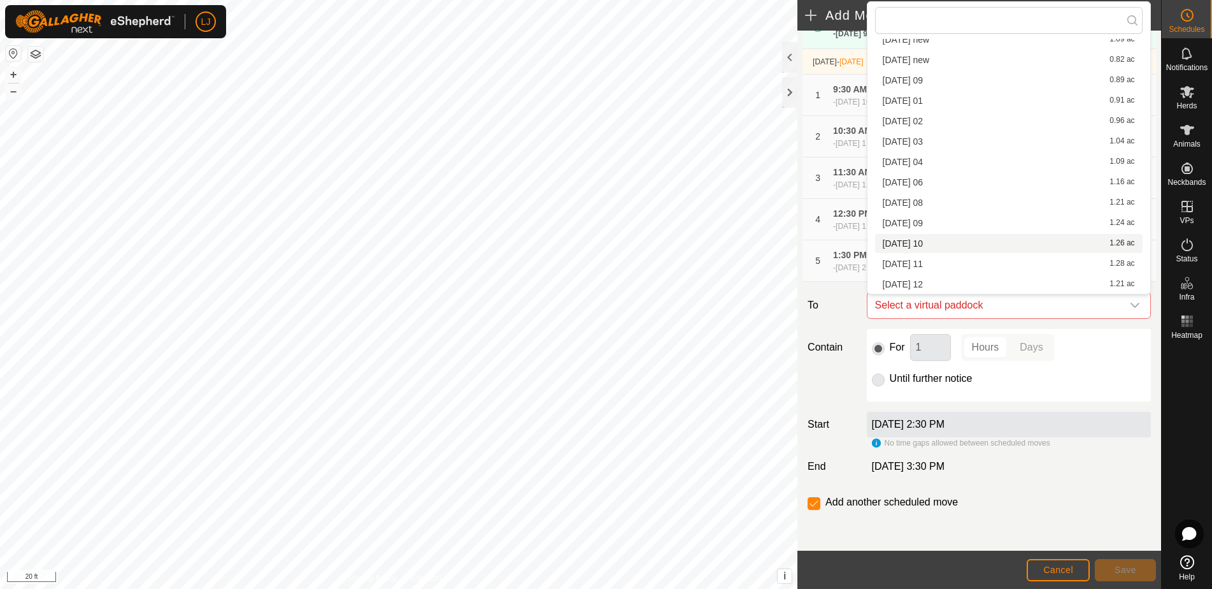
scroll to position [140, 0]
click at [956, 186] on div "[DATE] 06 1.16 ac" at bounding box center [1009, 182] width 252 height 9
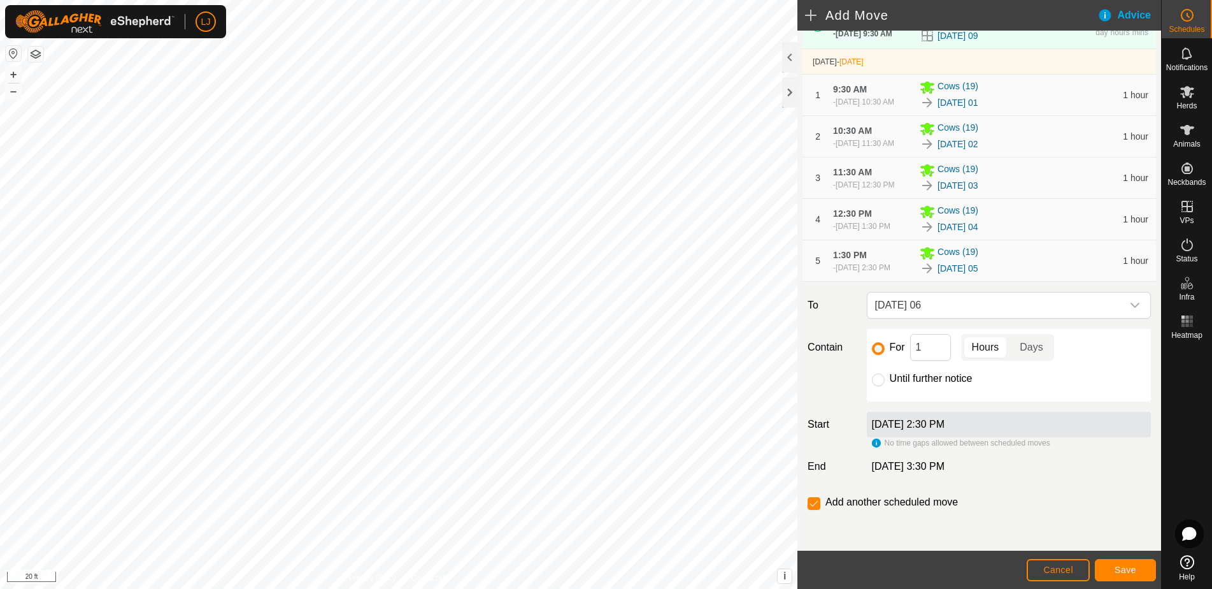
click at [1129, 564] on button "Save" at bounding box center [1125, 570] width 61 height 22
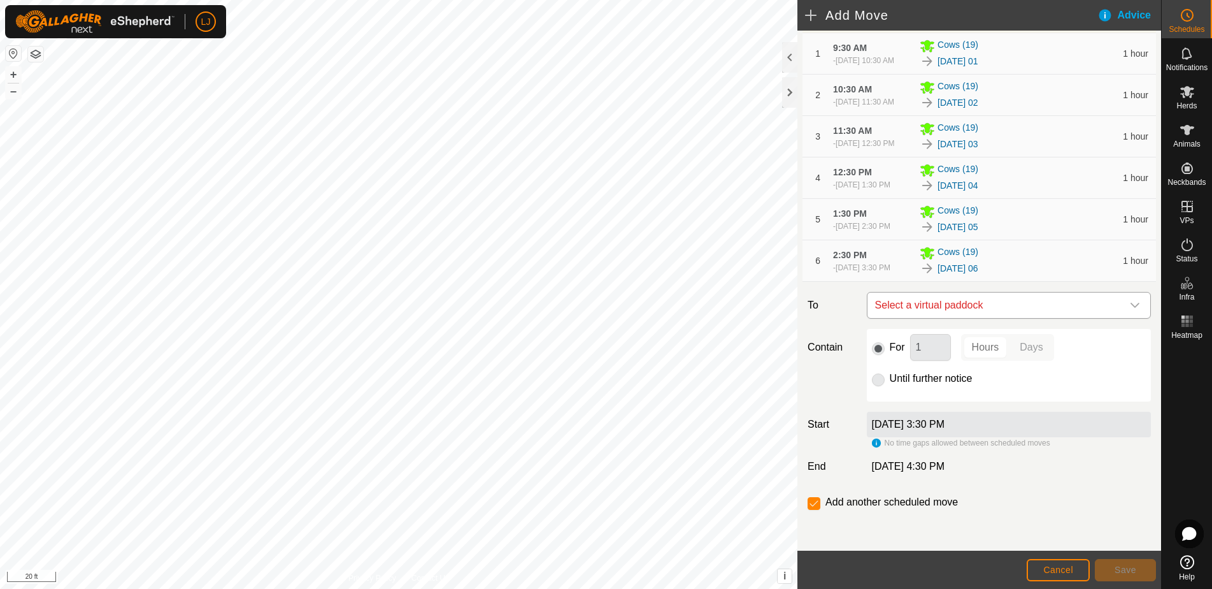
click at [976, 318] on span "Select a virtual paddock" at bounding box center [996, 304] width 252 height 25
click at [988, 304] on span "Select a virtual paddock" at bounding box center [996, 304] width 252 height 25
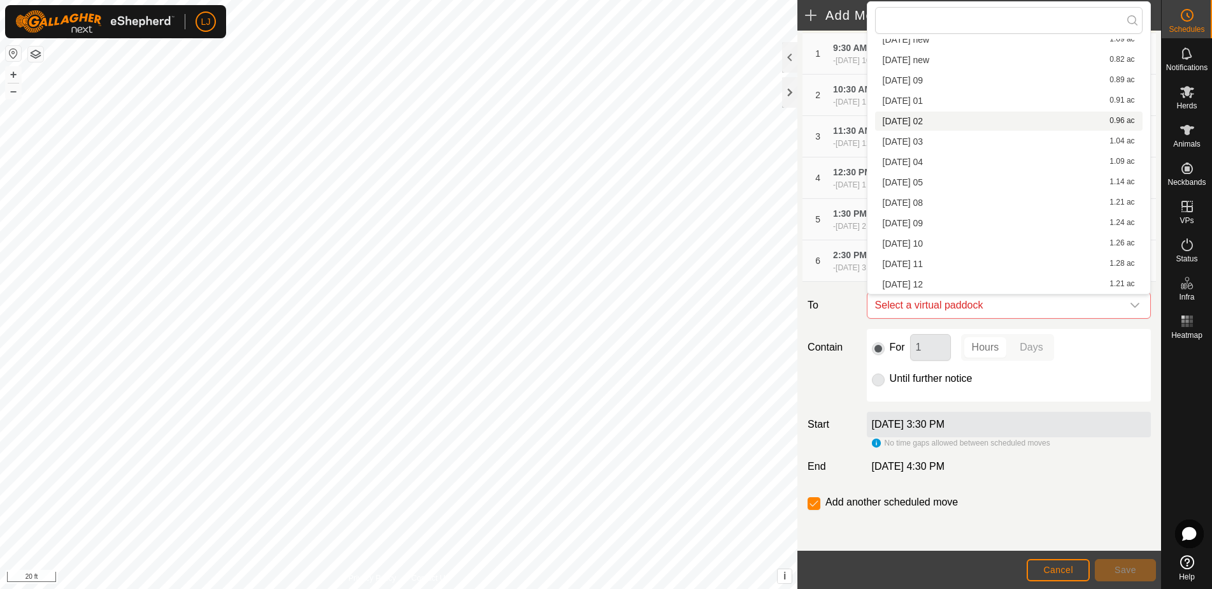
scroll to position [140, 0]
click at [982, 211] on li "[DATE] 08 1.21 ac" at bounding box center [1009, 202] width 268 height 19
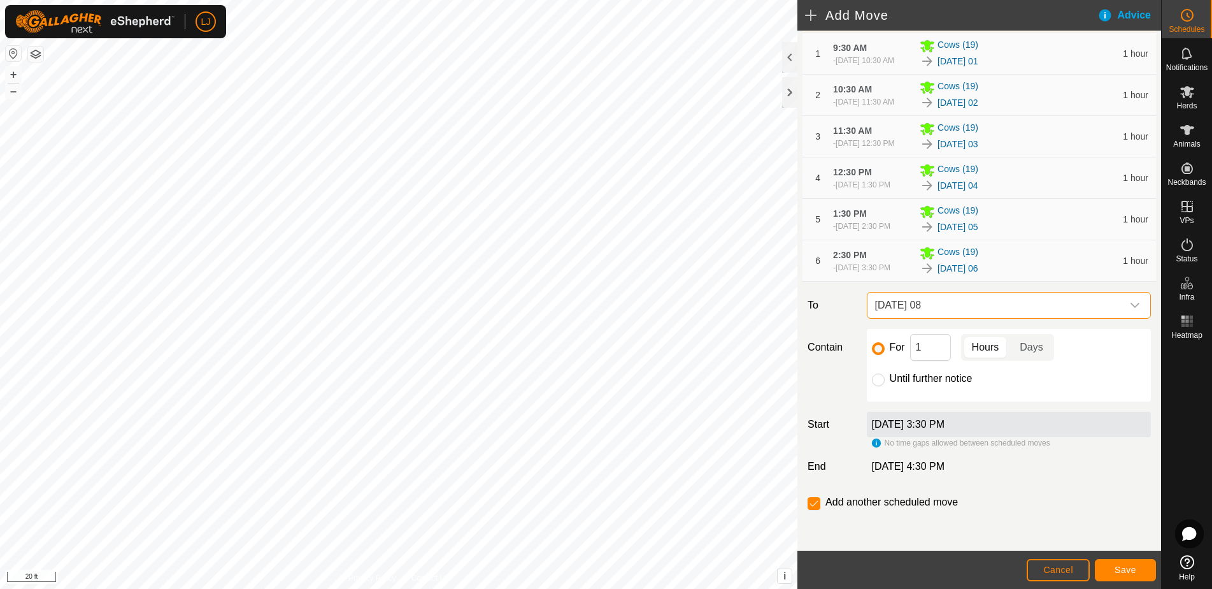
click at [988, 301] on span "[DATE] 08" at bounding box center [996, 304] width 252 height 25
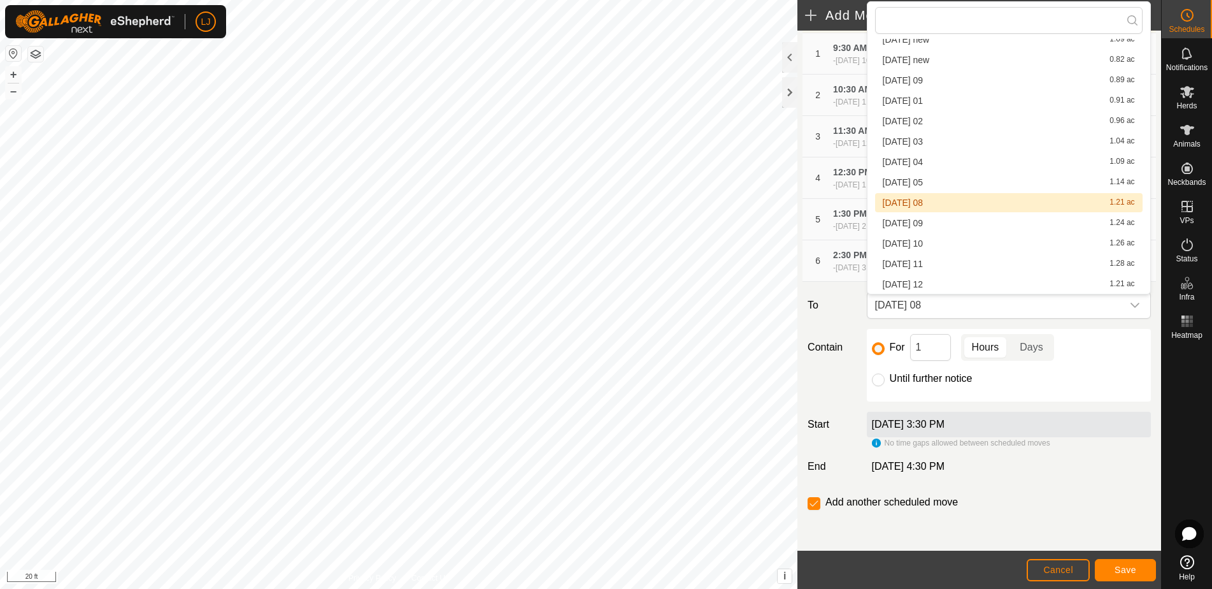
click at [943, 199] on div "[DATE] 08 1.21 ac" at bounding box center [1009, 202] width 252 height 9
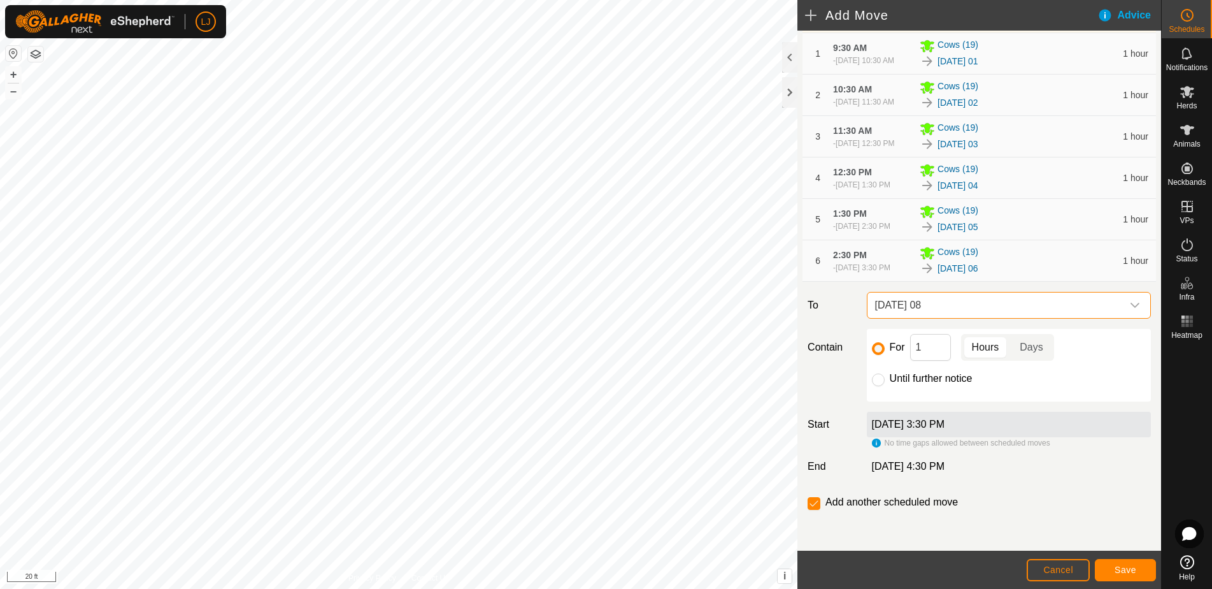
click at [1125, 568] on span "Save" at bounding box center [1126, 569] width 22 height 10
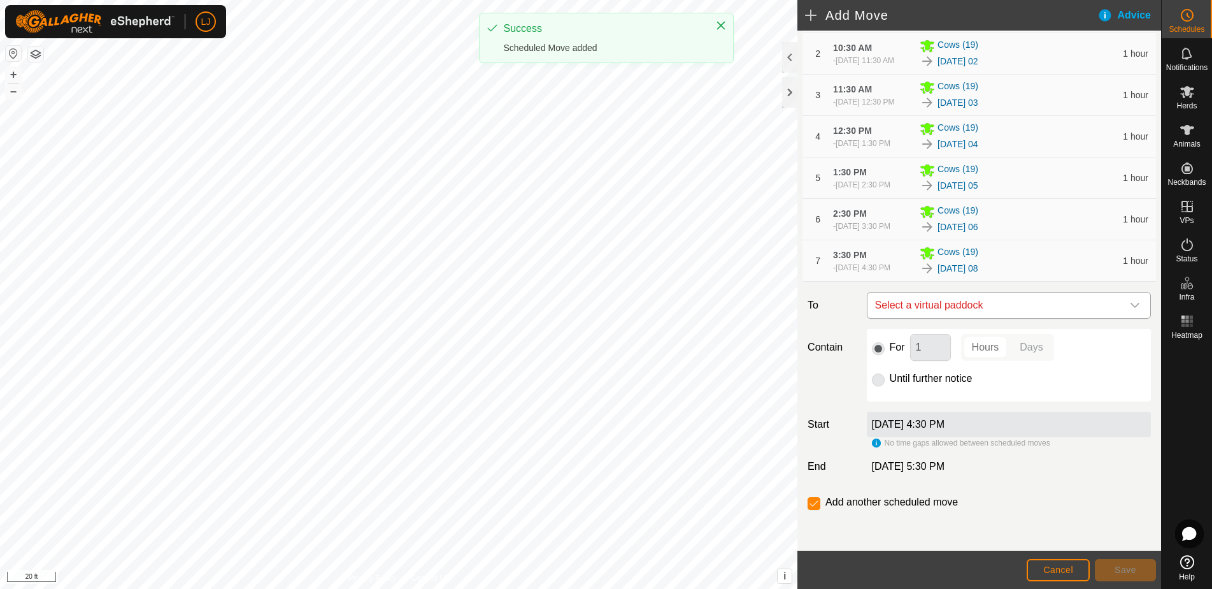
click at [1010, 318] on span "Select a virtual paddock" at bounding box center [996, 304] width 252 height 25
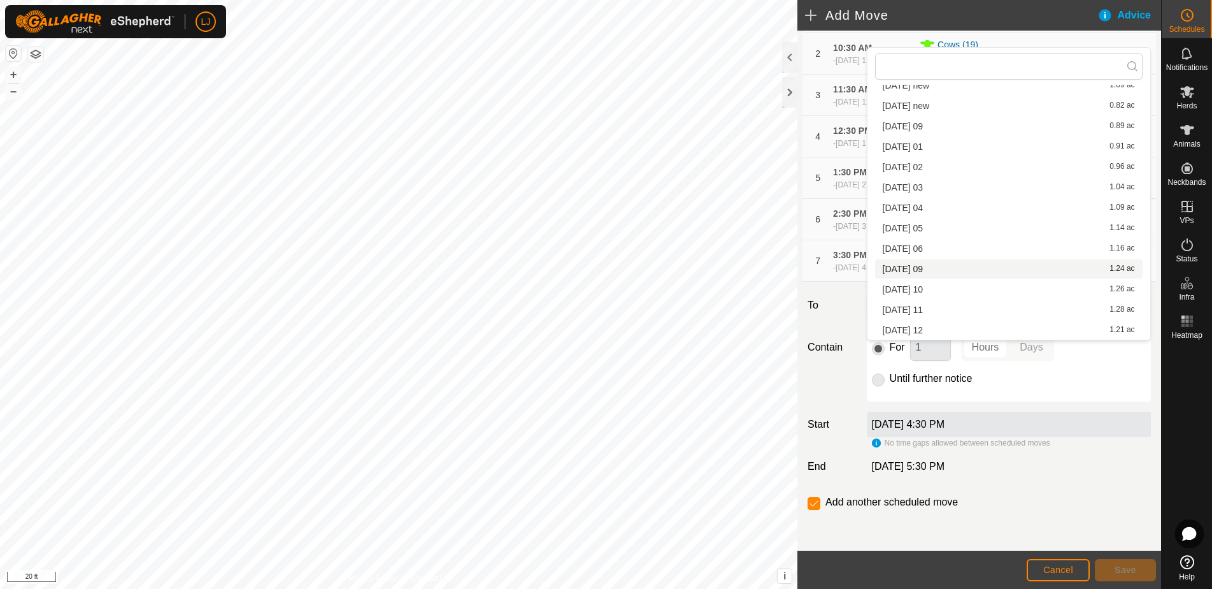
click at [951, 274] on li "[DATE] 09 1.24 ac" at bounding box center [1009, 268] width 268 height 19
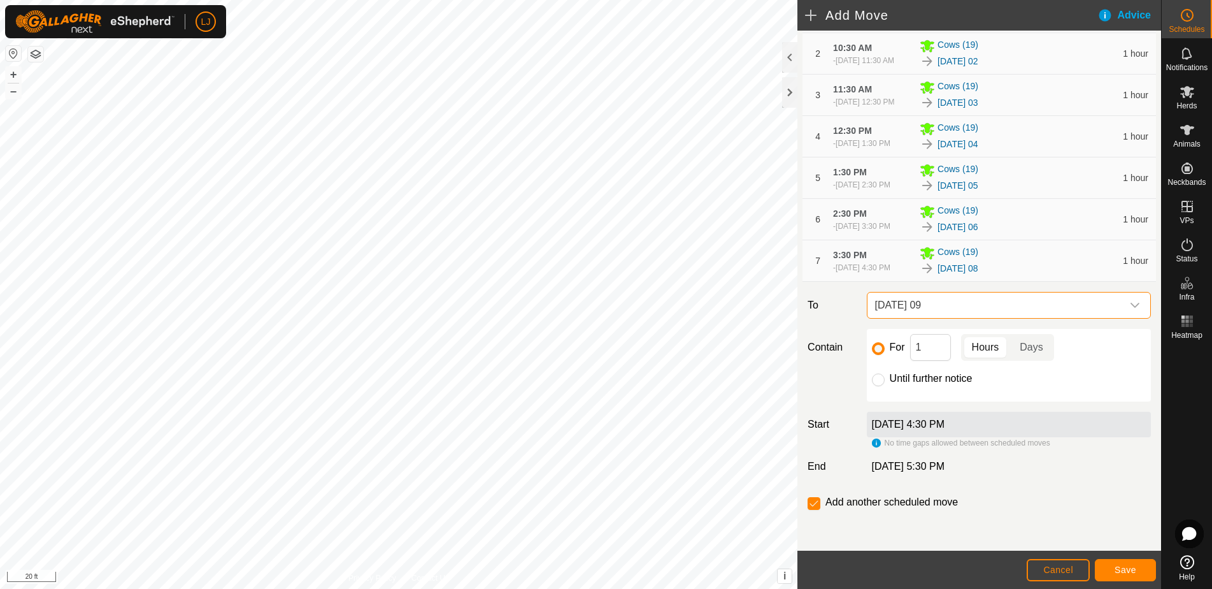
click at [1134, 569] on span "Save" at bounding box center [1126, 569] width 22 height 10
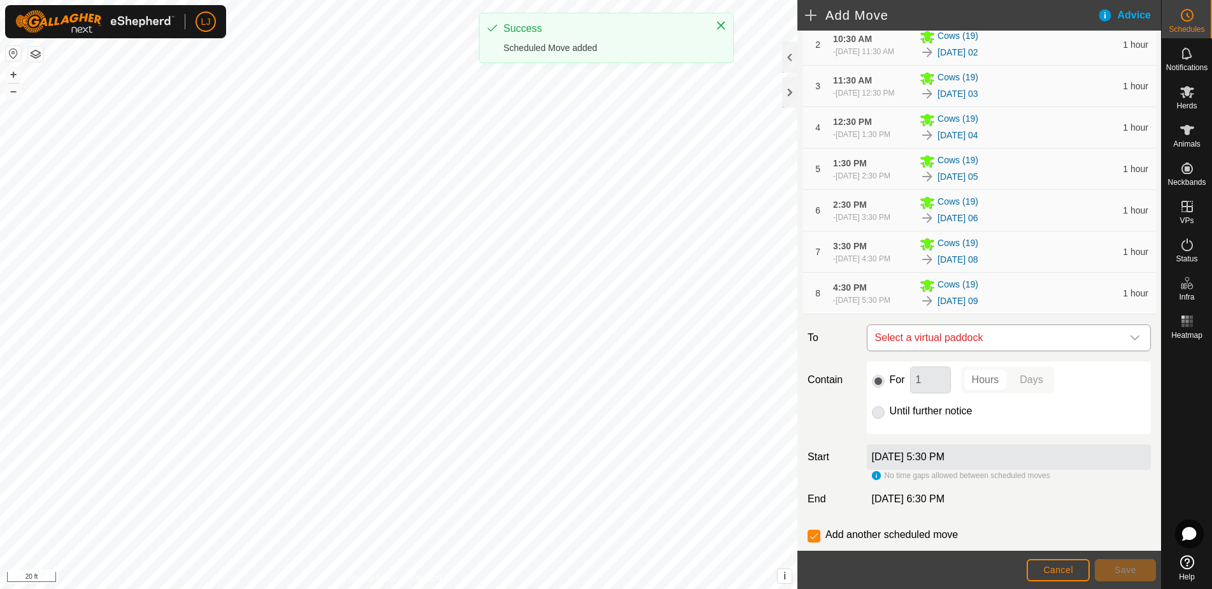
click at [1057, 350] on span "Select a virtual paddock" at bounding box center [996, 337] width 252 height 25
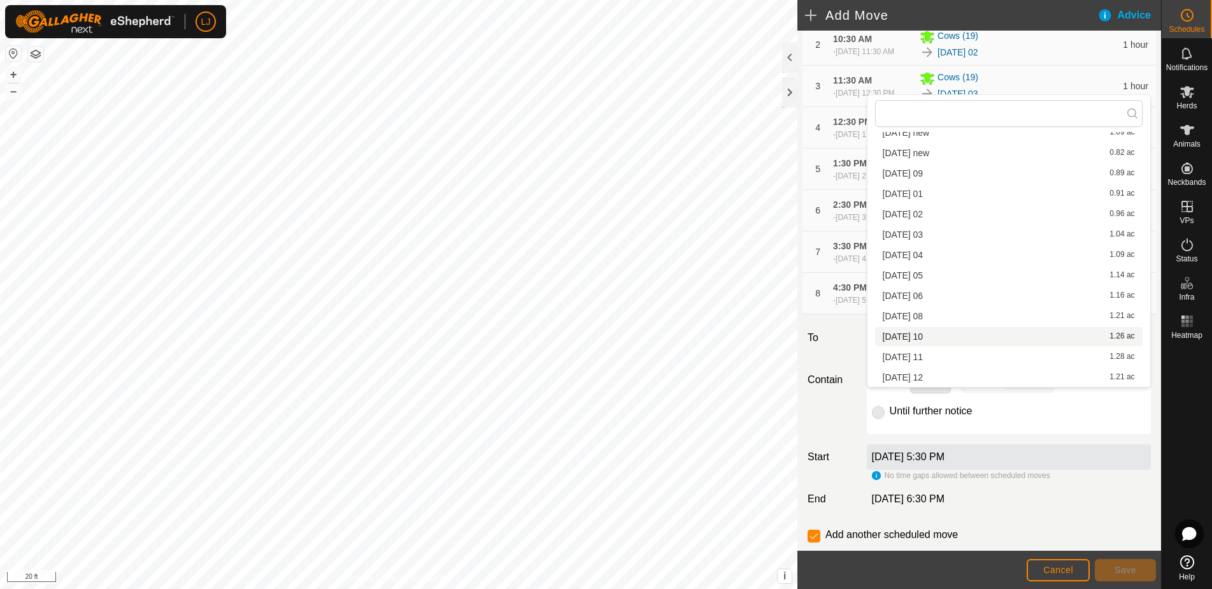
click at [998, 332] on div "[DATE] 10 1.26 ac" at bounding box center [1009, 336] width 252 height 9
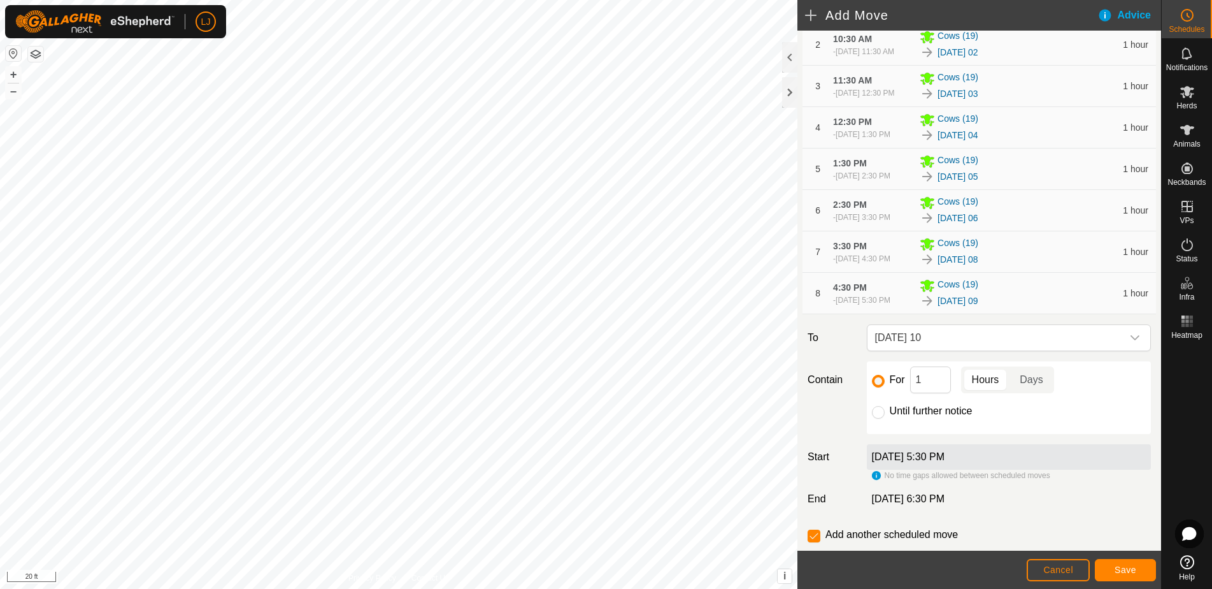
click at [1117, 571] on span "Save" at bounding box center [1126, 569] width 22 height 10
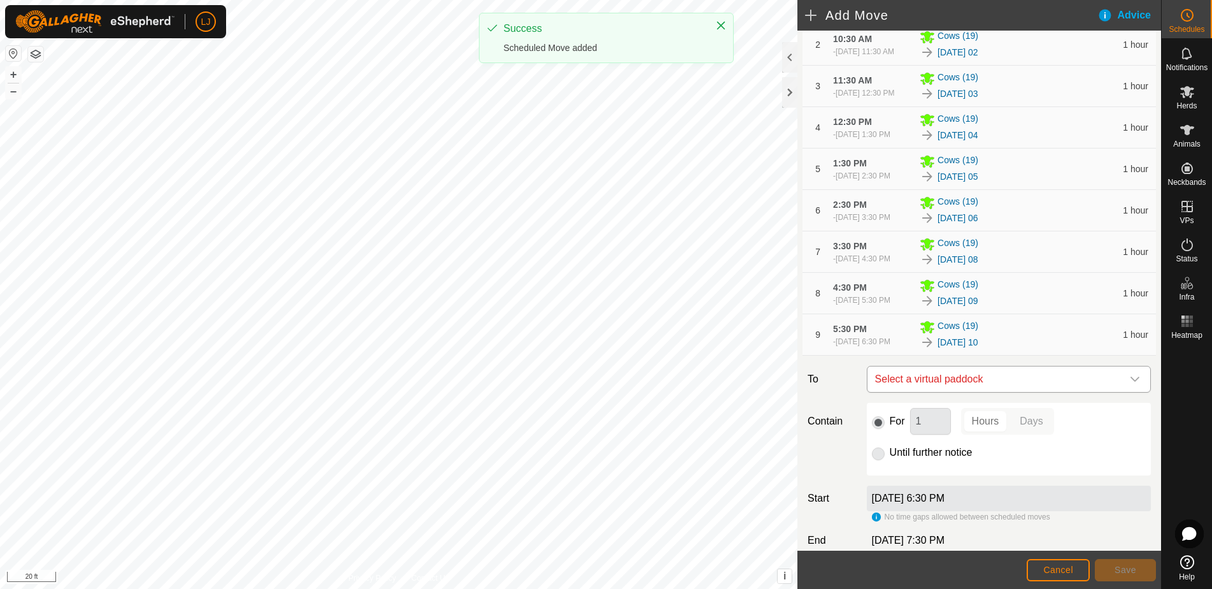
click at [1024, 392] on span "Select a virtual paddock" at bounding box center [996, 378] width 252 height 25
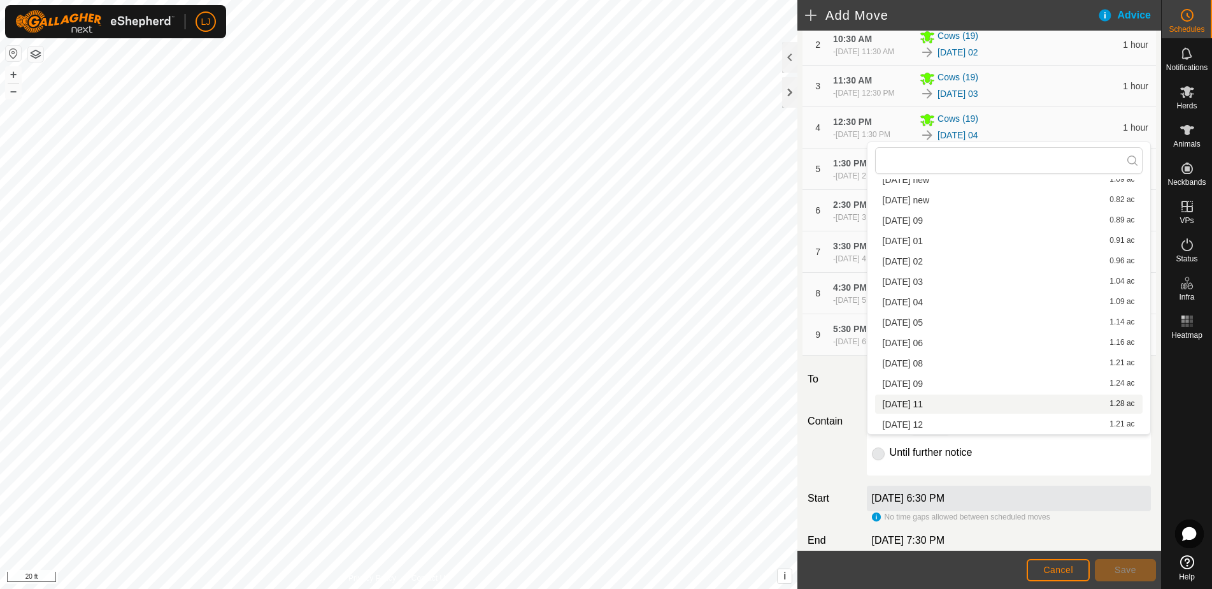
click at [996, 408] on li "[DATE] 11 1.28 ac" at bounding box center [1009, 403] width 268 height 19
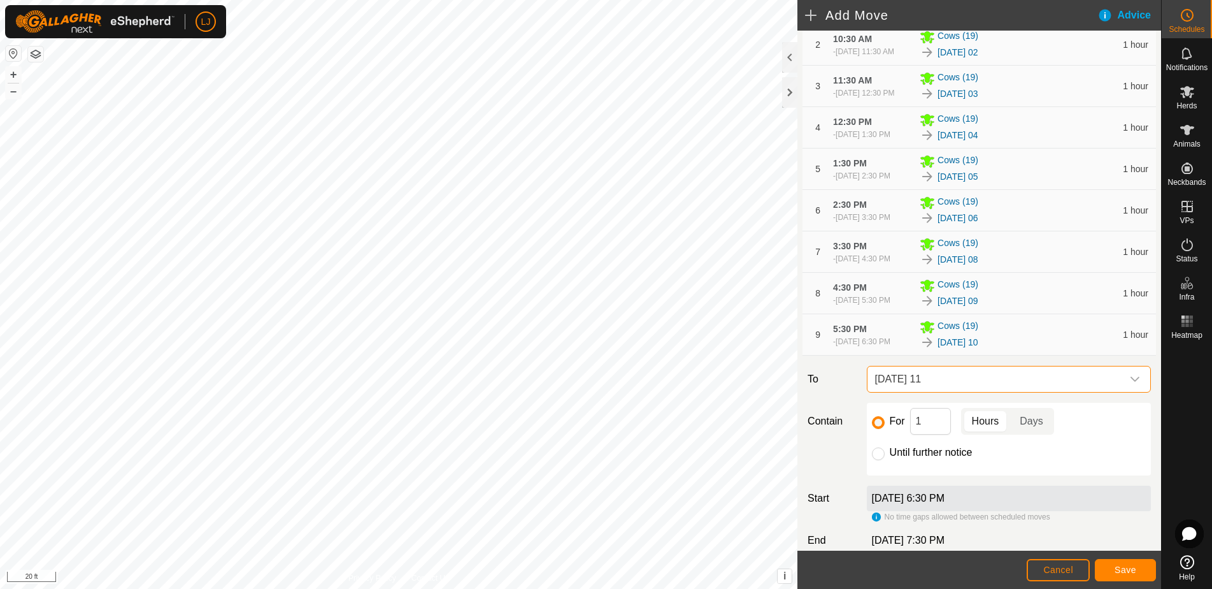
click at [1123, 571] on span "Save" at bounding box center [1126, 569] width 22 height 10
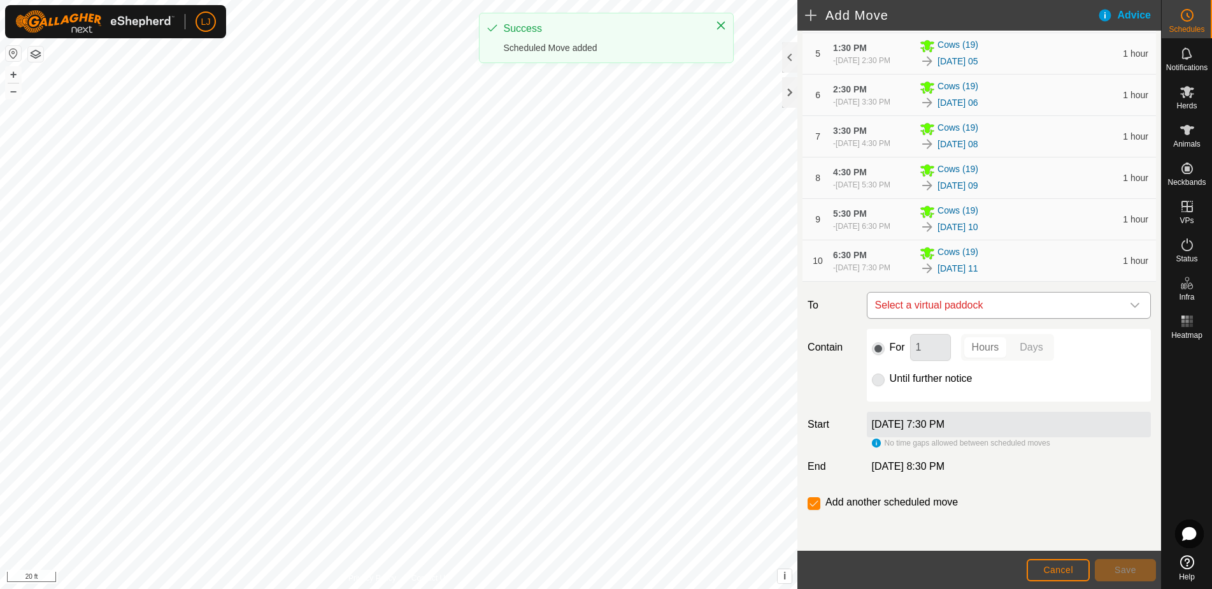
scroll to position [346, 0]
click at [962, 318] on span "Select a virtual paddock" at bounding box center [996, 304] width 252 height 25
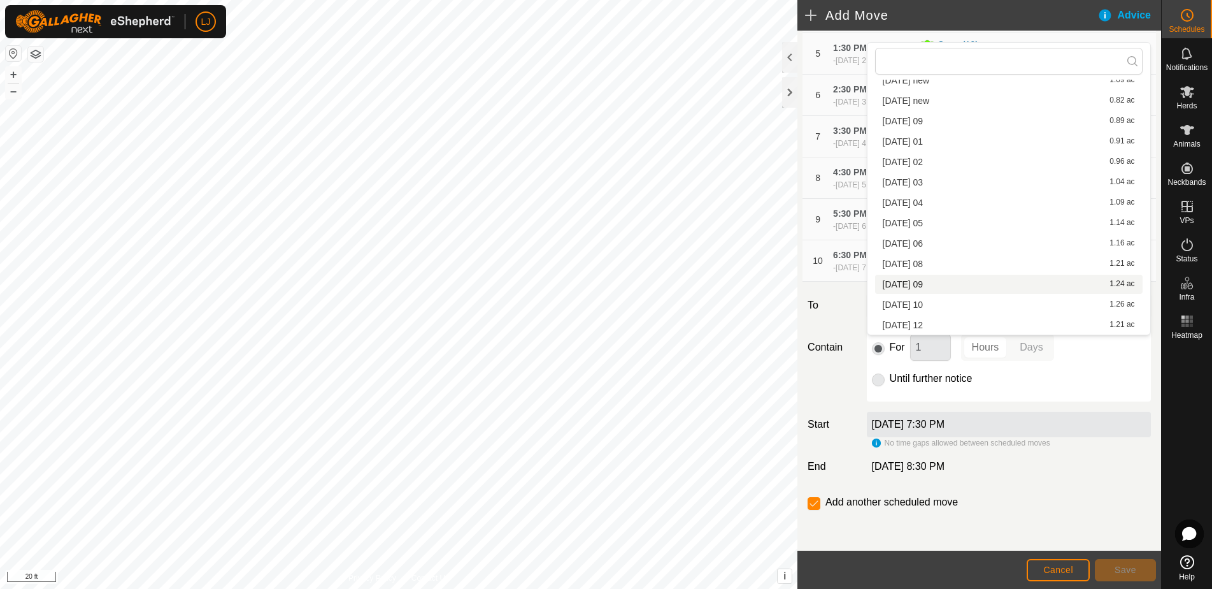
scroll to position [140, 0]
click at [994, 322] on div "[DATE] 12 1.21 ac" at bounding box center [1009, 324] width 252 height 9
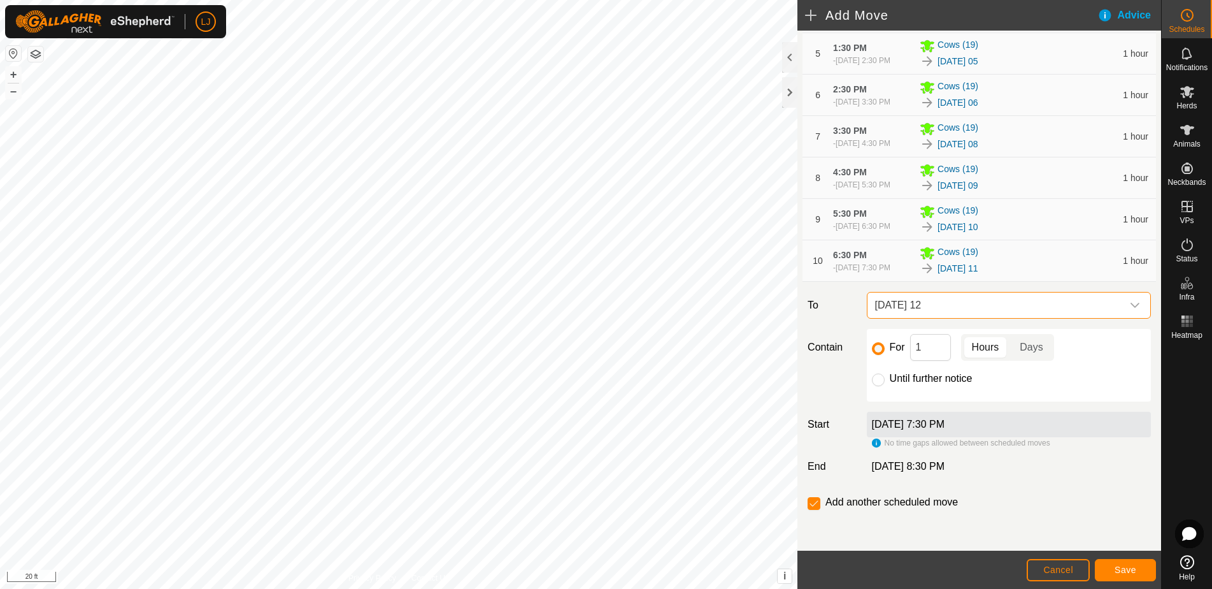
scroll to position [388, 0]
click at [906, 382] on label "Until further notice" at bounding box center [931, 378] width 83 height 10
click at [885, 382] on input "Until further notice" at bounding box center [878, 379] width 13 height 13
radio input "true"
checkbox input "false"
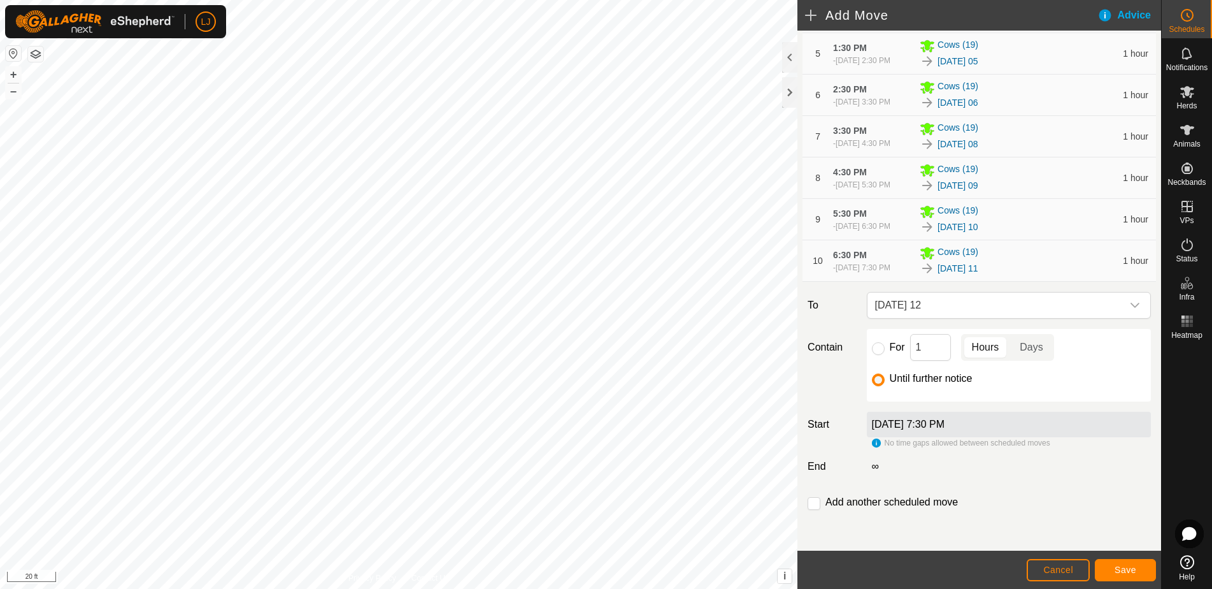
click at [1127, 565] on span "Save" at bounding box center [1126, 569] width 22 height 10
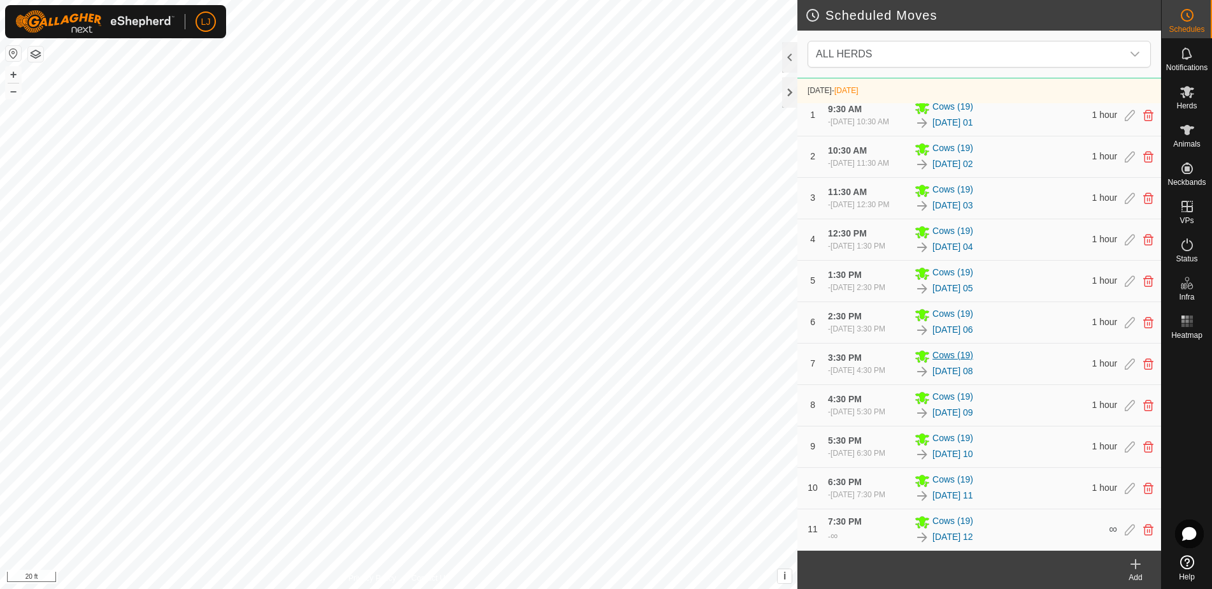
scroll to position [148, 0]
click at [1105, 204] on link "In Rotation" at bounding box center [1106, 205] width 109 height 25
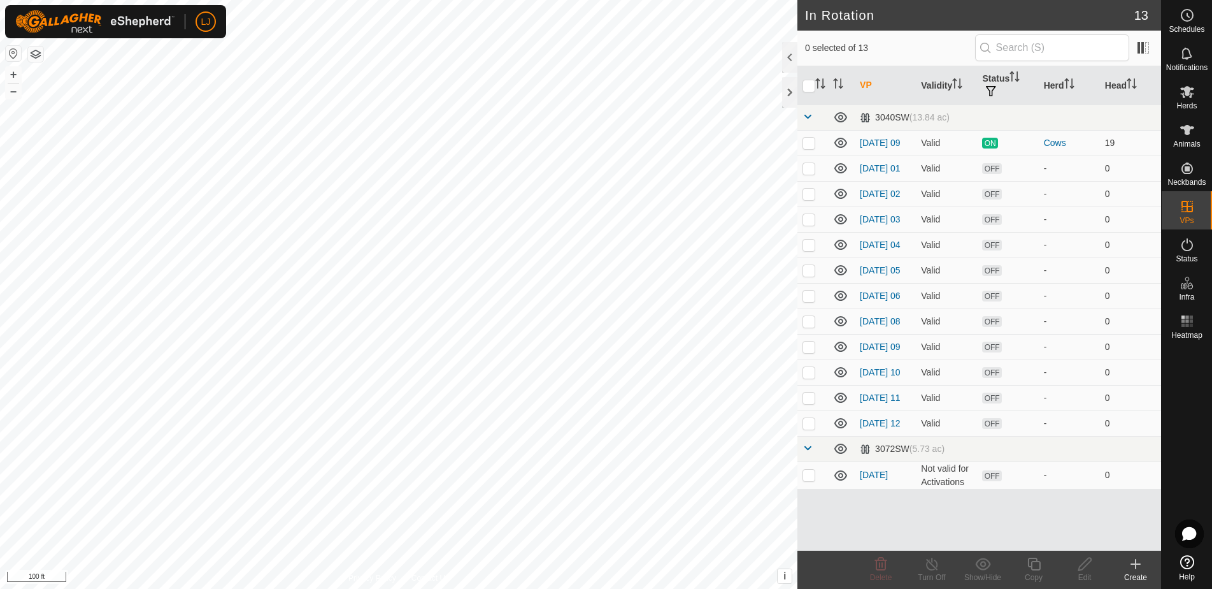
click at [1139, 566] on icon at bounding box center [1135, 563] width 15 height 15
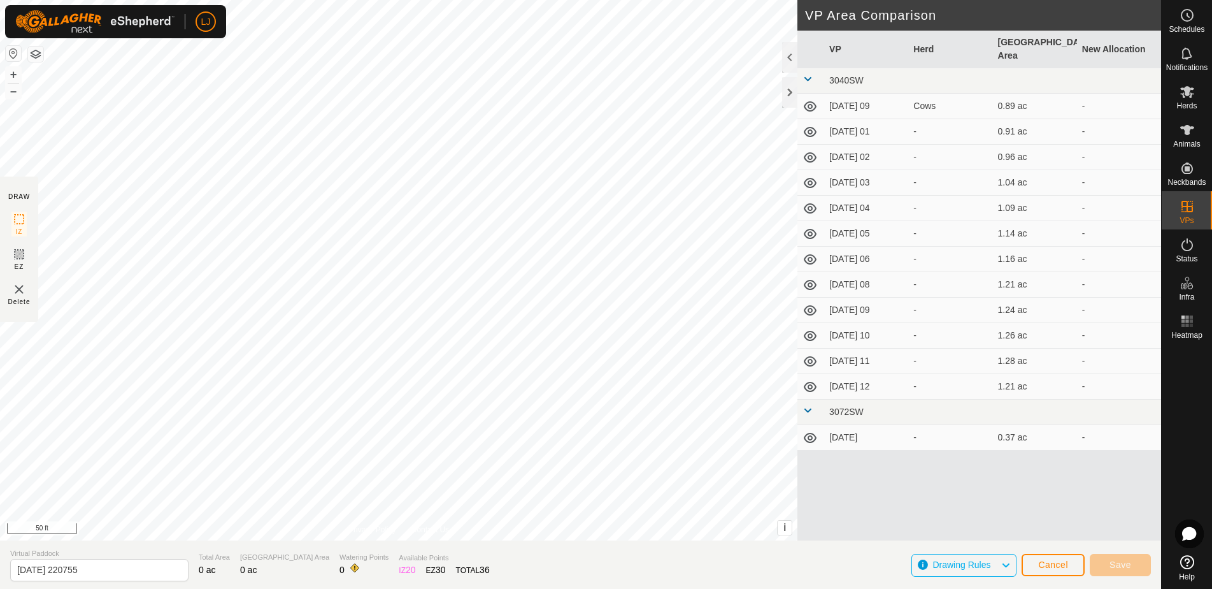
click at [883, 377] on div "DRAW IZ EZ Delete Privacy Policy Contact Us + – ⇧ i This application includes H…" at bounding box center [580, 270] width 1161 height 540
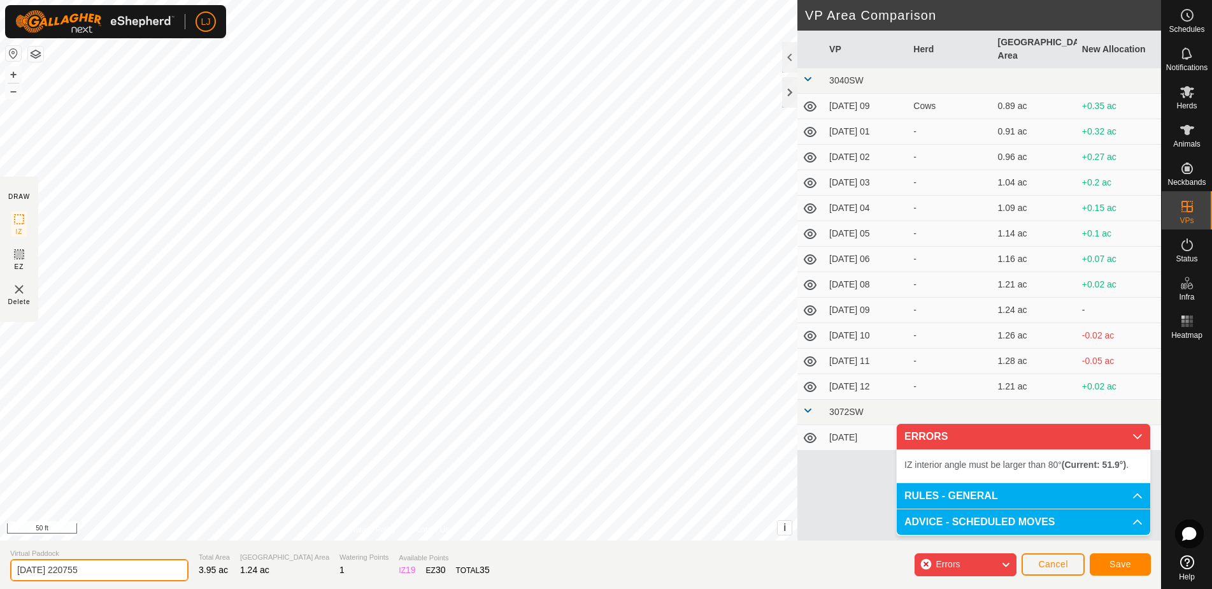
drag, startPoint x: 99, startPoint y: 571, endPoint x: 1, endPoint y: 562, distance: 98.5
click at [0, 562] on section "Virtual Paddock [DATE] 220755 Total Area 3.95 ac Grazing Area 1.24 ac Watering …" at bounding box center [580, 564] width 1161 height 48
type input "NEXT UP"
click at [1116, 557] on button "Save" at bounding box center [1120, 564] width 61 height 22
